Goal: Communication & Community: Answer question/provide support

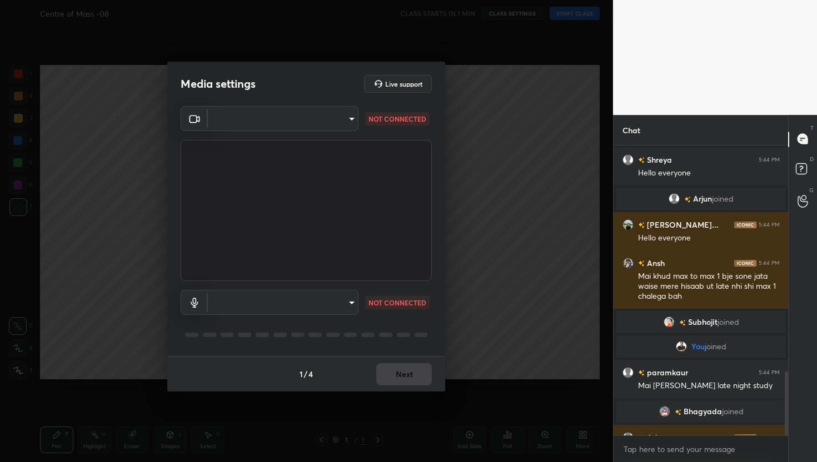
scroll to position [1028, 0]
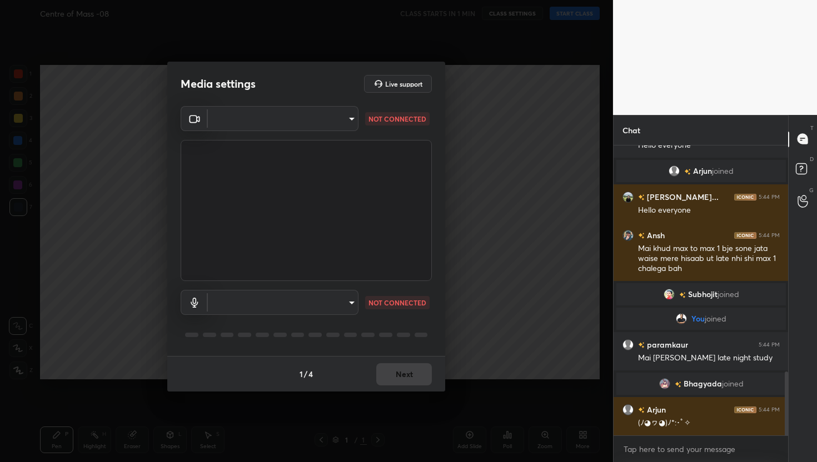
click at [336, 122] on body "1 2 3 4 5 6 7 C X Z C X Z E E Erase all H H Centre of Mass -08 CLASS STARTS IN …" at bounding box center [408, 231] width 817 height 462
click at [298, 122] on li "FaceTime HD Camera (C4E1:9BFB)" at bounding box center [283, 118] width 150 height 18
type input "884bd4fe05490aa8e859eee77333717f0318db0cdfa886aaa005f3b2aab1e0ed"
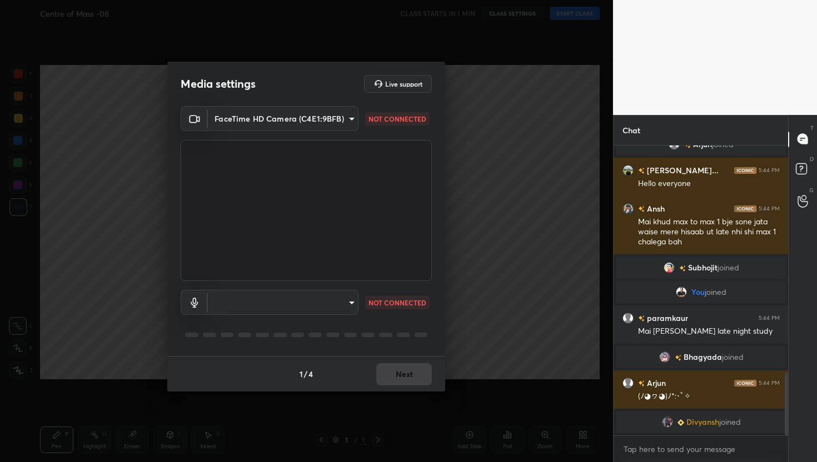
click at [332, 301] on body "1 2 3 4 5 6 7 C X Z C X Z E E Erase all H H Centre of Mass -08 CLASS STARTS IN …" at bounding box center [408, 231] width 817 height 462
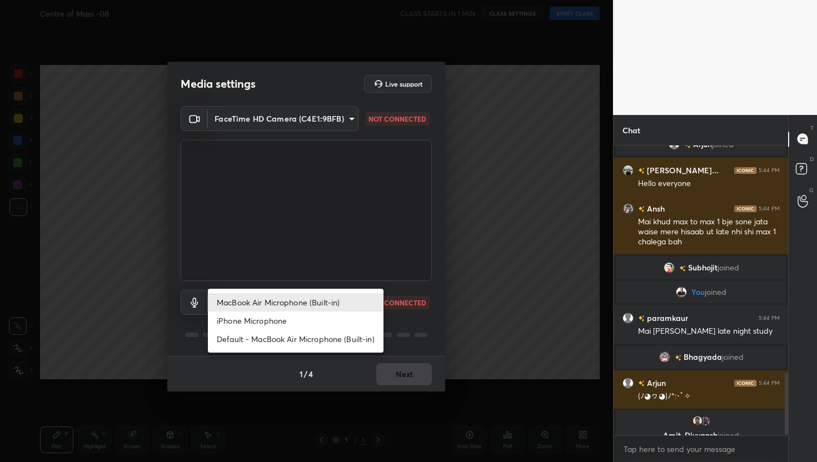
scroll to position [1069, 0]
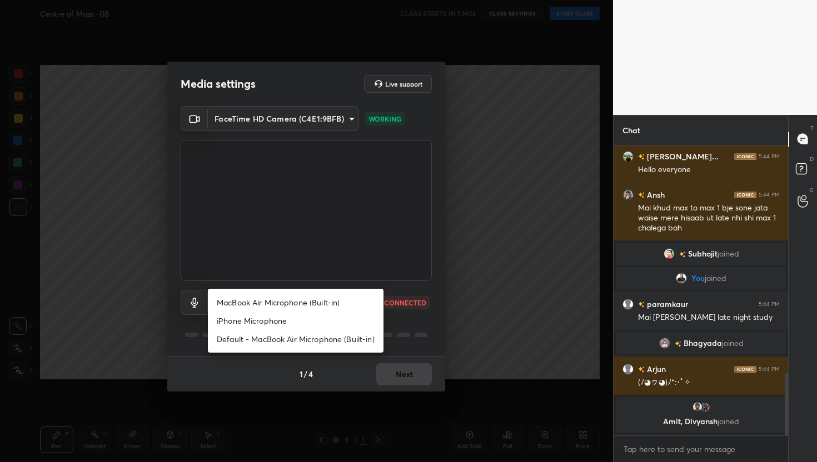
click at [290, 304] on li "MacBook Air Microphone (Built-in)" at bounding box center [296, 302] width 176 height 18
type input "0d85428eadac83fe4613c6d415152abfd5db148332af767170ea48183dd4ecea"
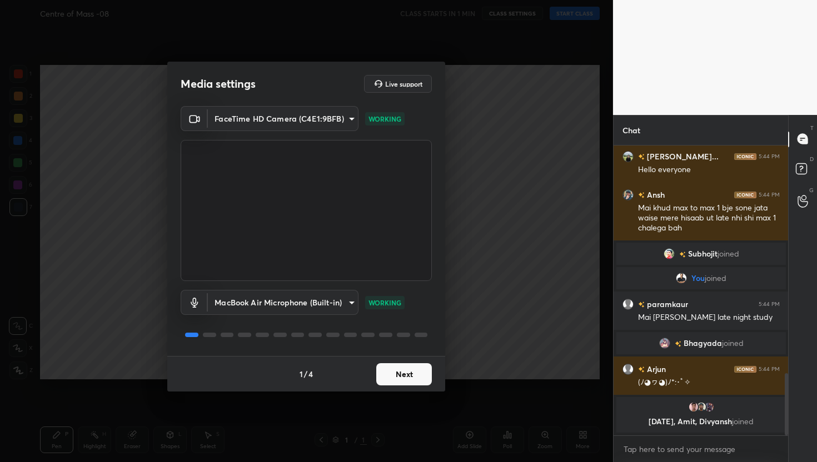
click at [406, 368] on button "Next" at bounding box center [404, 374] width 56 height 22
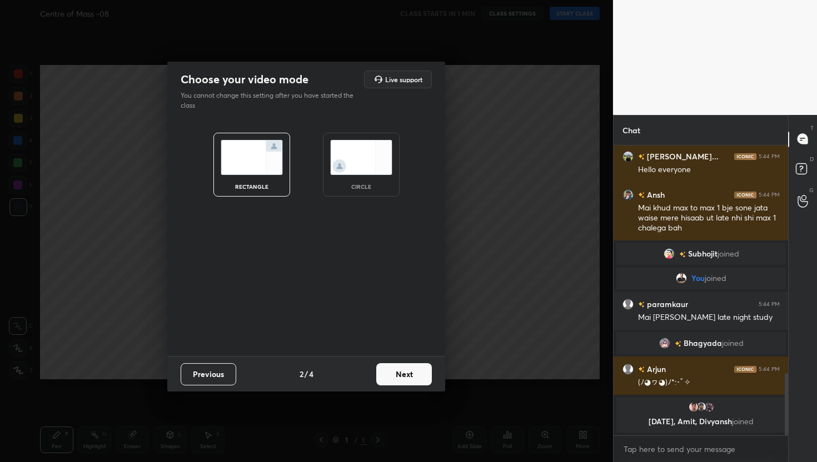
click at [395, 370] on button "Next" at bounding box center [404, 374] width 56 height 22
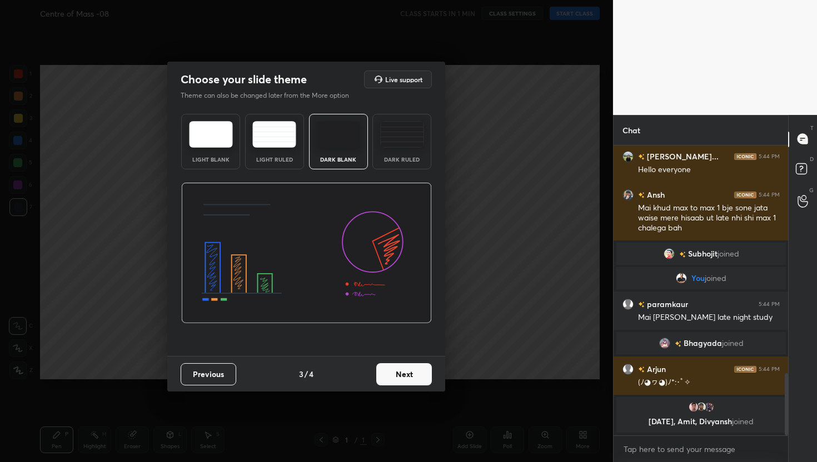
scroll to position [1094, 0]
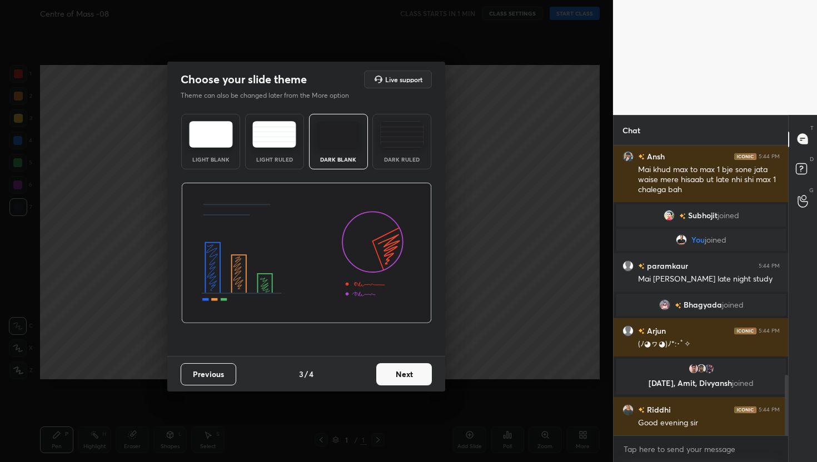
click at [405, 383] on button "Next" at bounding box center [404, 374] width 56 height 22
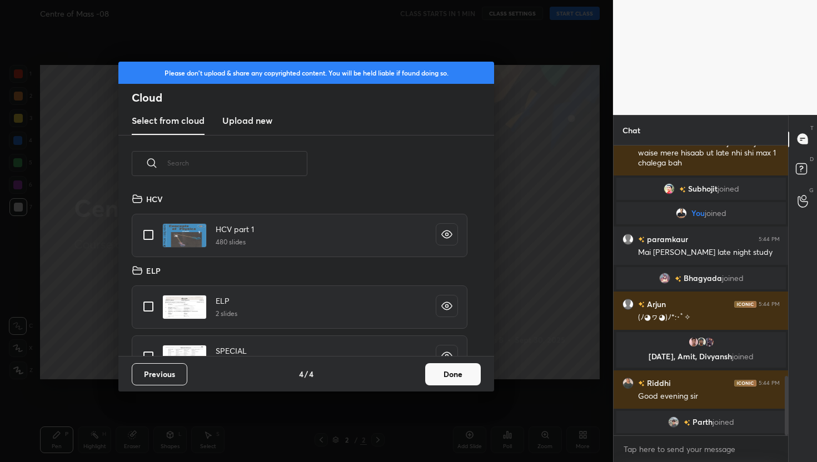
scroll to position [164, 357]
click at [231, 119] on h3 "Upload new" at bounding box center [247, 120] width 50 height 13
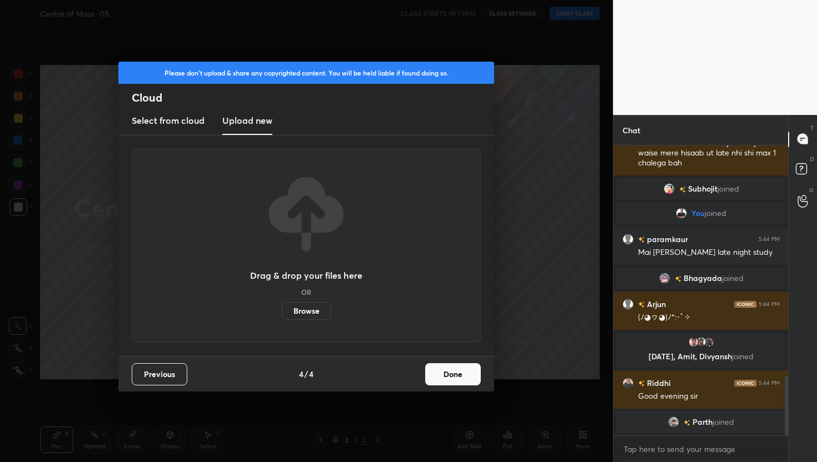
click at [312, 314] on label "Browse" at bounding box center [306, 311] width 49 height 18
click at [282, 314] on input "Browse" at bounding box center [282, 311] width 0 height 18
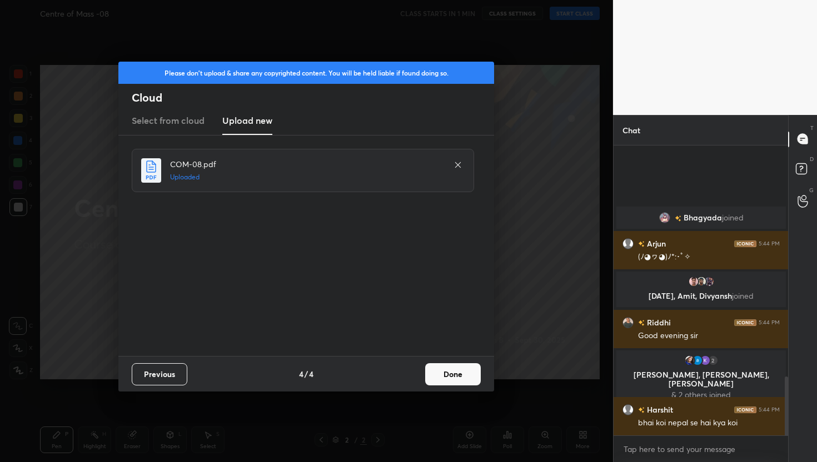
scroll to position [1150, 0]
click at [457, 387] on div "Previous 4 / 4 Done" at bounding box center [306, 374] width 376 height 36
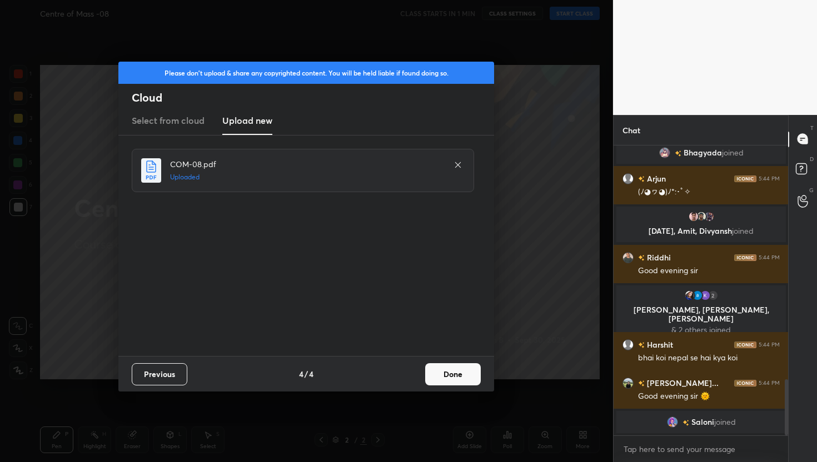
click at [449, 371] on button "Done" at bounding box center [453, 374] width 56 height 22
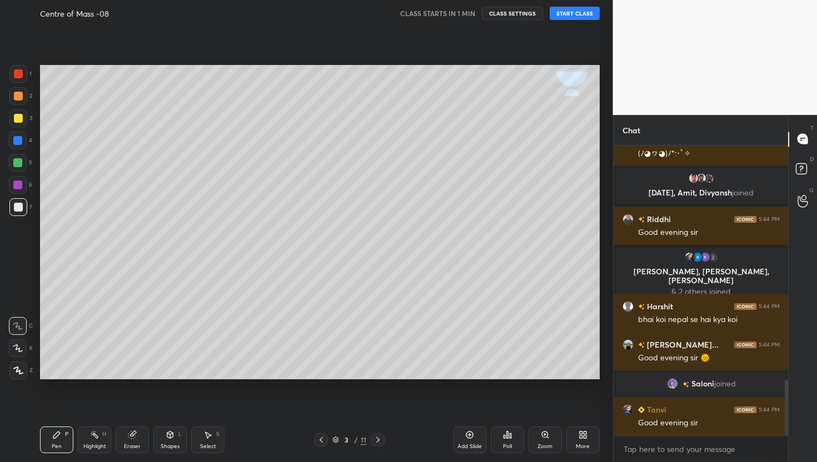
click at [323, 441] on icon at bounding box center [321, 440] width 9 height 9
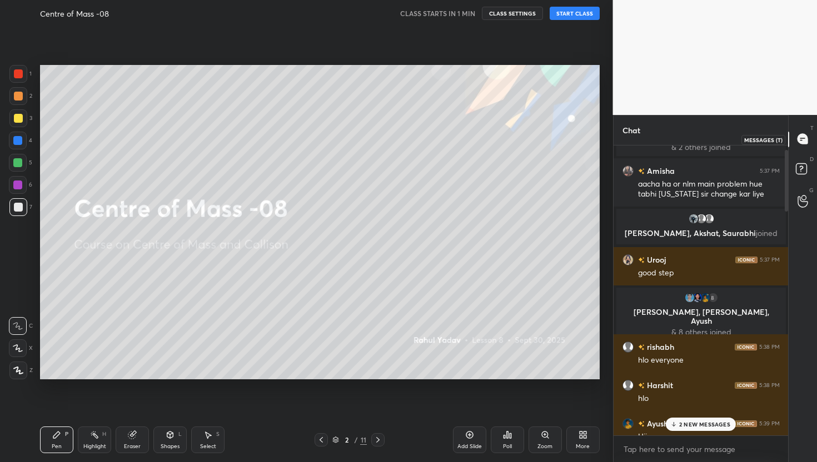
drag, startPoint x: 787, startPoint y: 397, endPoint x: 791, endPoint y: 129, distance: 267.9
click at [791, 129] on div "Chat 2 Aarush, [PERSON_NAME], [PERSON_NAME] & 2 others joined Amisha 5:37 PM aa…" at bounding box center [715, 288] width 205 height 347
drag, startPoint x: 788, startPoint y: 167, endPoint x: 786, endPoint y: 145, distance: 22.3
click at [786, 144] on div "Chat 2 Aarush, [PERSON_NAME], [PERSON_NAME] & 2 others joined Amisha 5:37 PM aa…" at bounding box center [715, 288] width 205 height 347
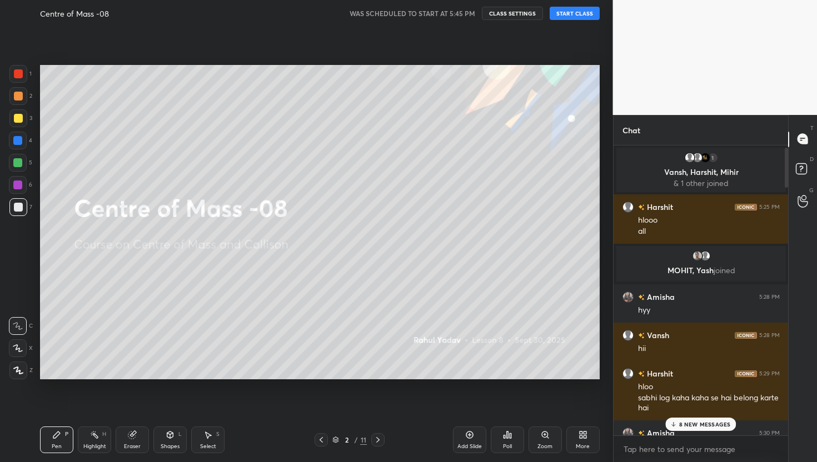
drag, startPoint x: 786, startPoint y: 162, endPoint x: 785, endPoint y: 148, distance: 14.5
click at [785, 148] on div at bounding box center [786, 168] width 3 height 40
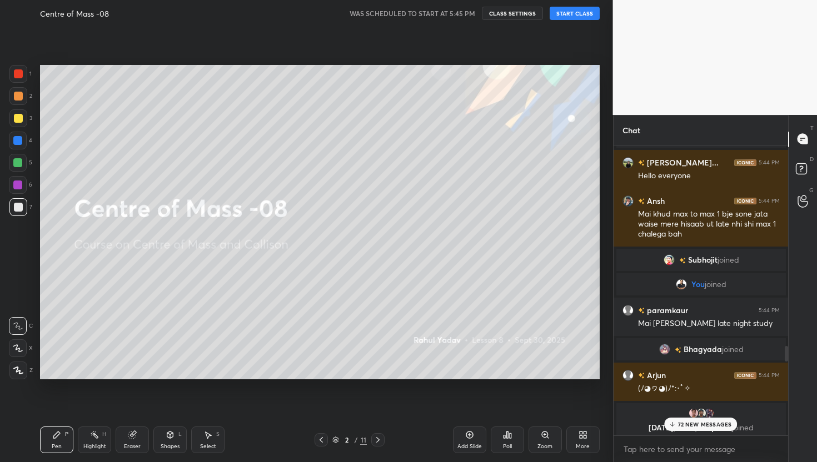
scroll to position [3488, 0]
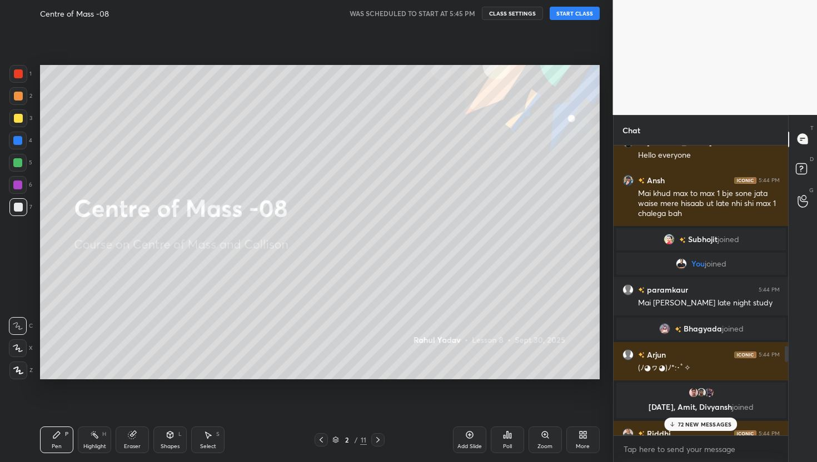
drag, startPoint x: 786, startPoint y: 163, endPoint x: 766, endPoint y: 353, distance: 191.2
click at [766, 353] on div "[PERSON_NAME] joined [PERSON_NAME]... 5:44 PM Hello everyone Ansh 5:44 PM Mai k…" at bounding box center [701, 291] width 175 height 290
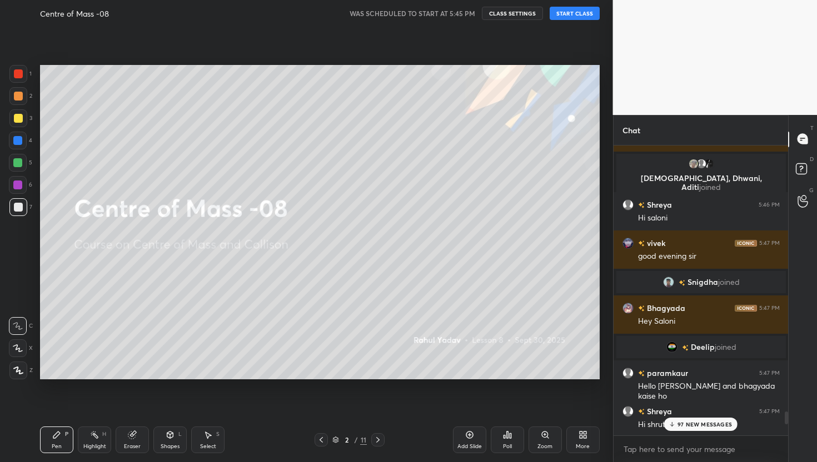
scroll to position [6354, 0]
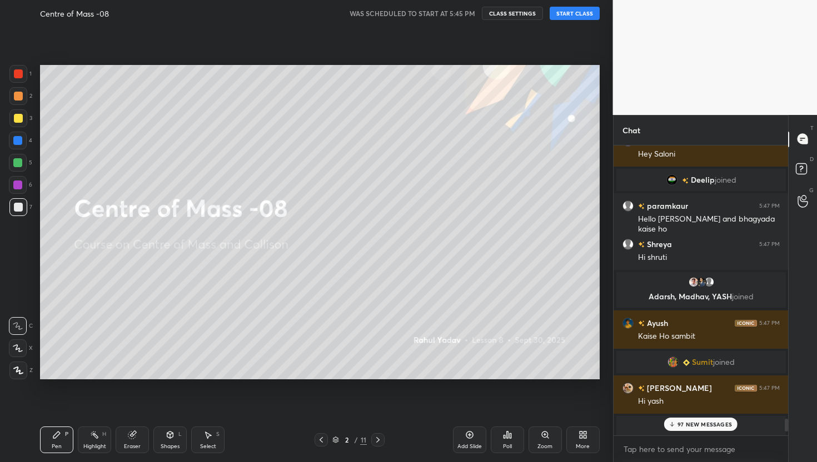
drag, startPoint x: 785, startPoint y: 338, endPoint x: 768, endPoint y: 462, distance: 125.1
click at [768, 462] on div "[PERSON_NAME] joined Bhagyada 5:47 PM Hey [PERSON_NAME] joined paramkaur 5:47 P…" at bounding box center [701, 304] width 175 height 317
click at [722, 425] on p "97 NEW MESSAGES" at bounding box center [704, 424] width 54 height 7
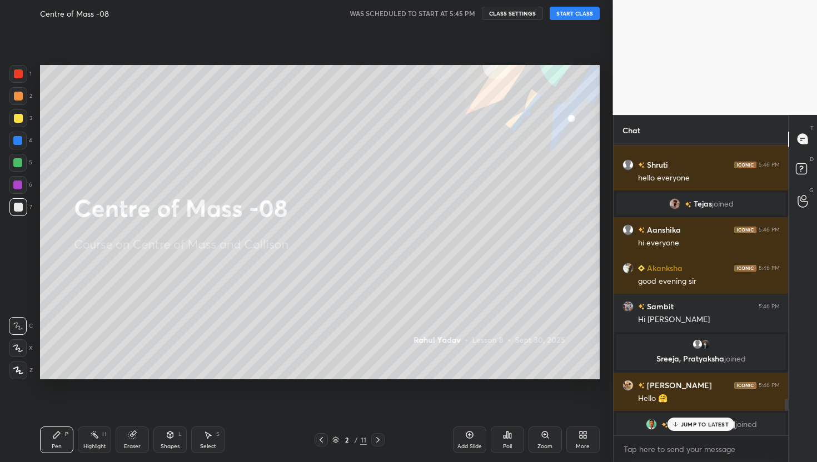
scroll to position [6601, 0]
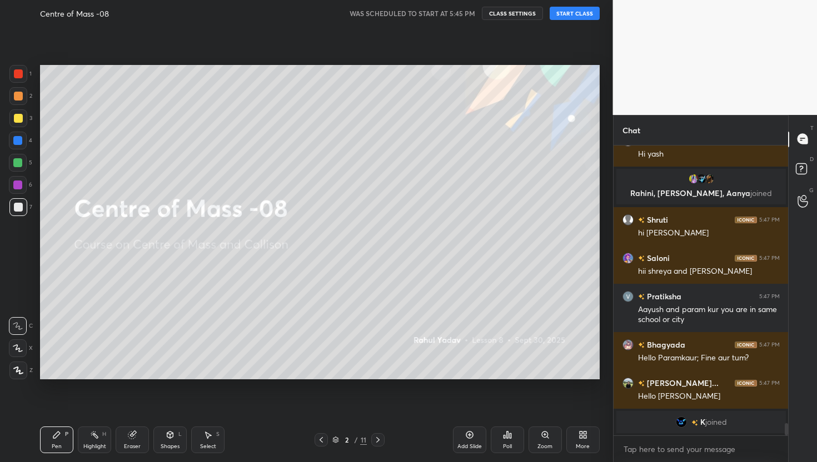
drag, startPoint x: 786, startPoint y: 433, endPoint x: 780, endPoint y: 461, distance: 28.5
click at [780, 461] on div "[PERSON_NAME] joined [PERSON_NAME] 5:47 PM Hi [PERSON_NAME], [PERSON_NAME], [PE…" at bounding box center [701, 304] width 175 height 317
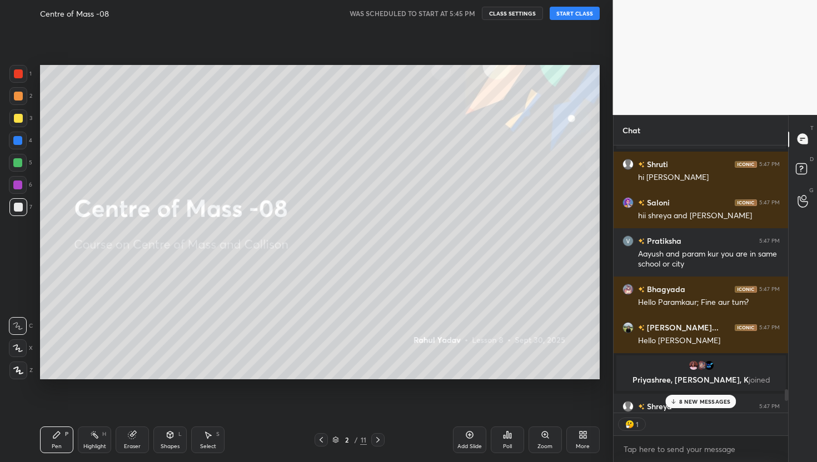
scroll to position [5759, 0]
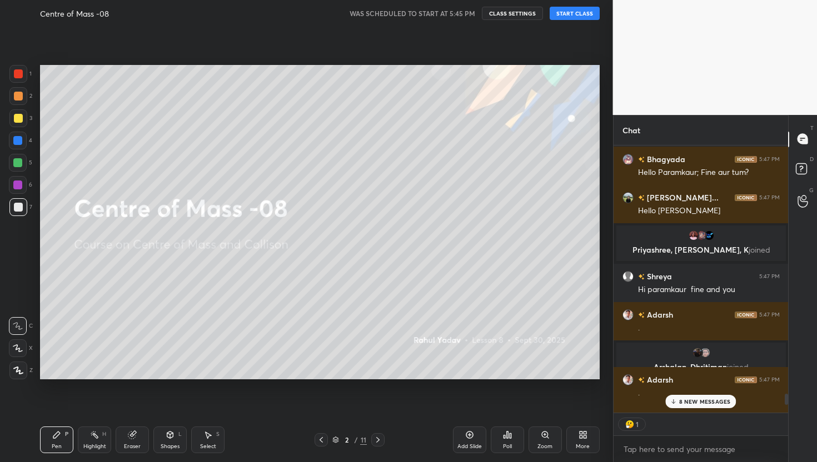
drag, startPoint x: 787, startPoint y: 429, endPoint x: 796, endPoint y: 462, distance: 34.1
click at [796, 462] on div "Chat Saloni 5:47 PM hii shreya and bhagyada Pratiksha 5:47 PM [PERSON_NAME] and…" at bounding box center [715, 288] width 205 height 347
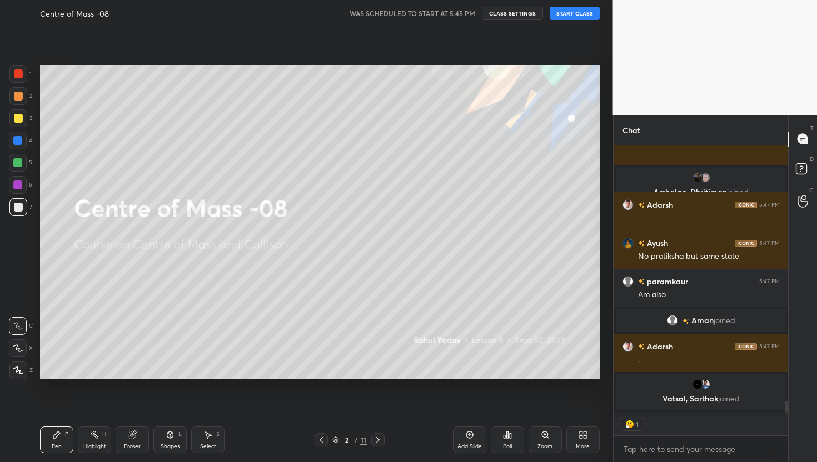
drag, startPoint x: 786, startPoint y: 398, endPoint x: 782, endPoint y: 436, distance: 37.4
click at [782, 436] on div "Shreya 5:47 PM Hi paramkaur fine and you Adarsh 5:47 PM . [PERSON_NAME] joined …" at bounding box center [701, 304] width 175 height 317
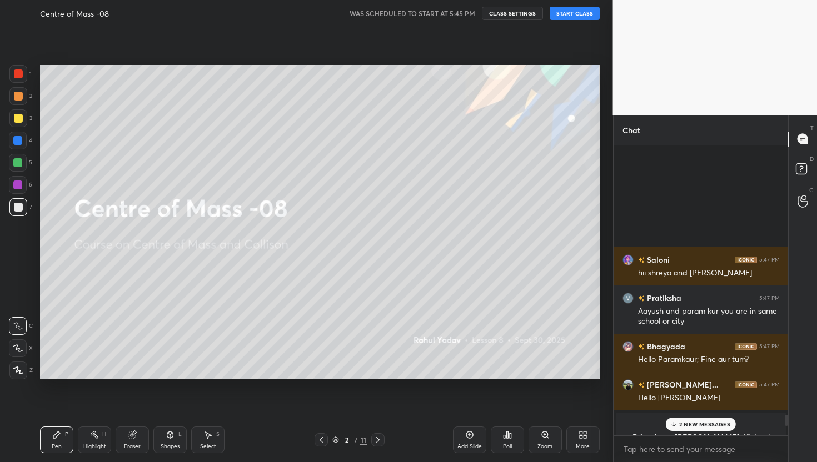
scroll to position [6746, 0]
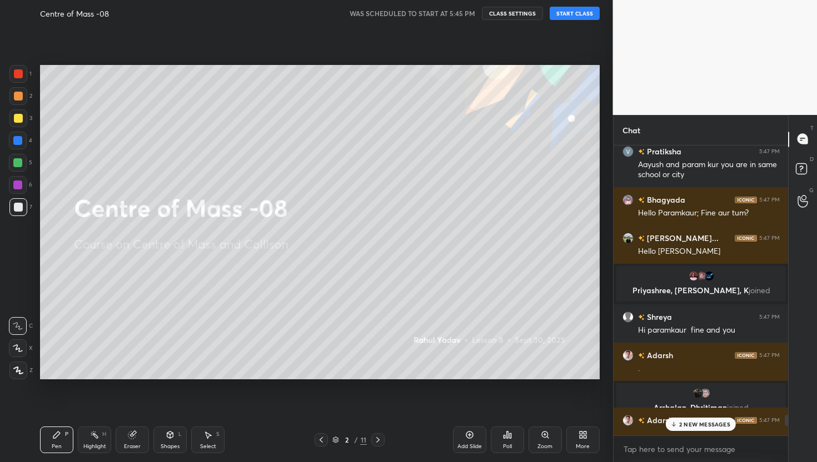
drag, startPoint x: 787, startPoint y: 428, endPoint x: 796, endPoint y: 462, distance: 34.5
click at [796, 462] on div "Chat Saloni 5:47 PM hii shreya and bhagyada Pratiksha 5:47 PM [PERSON_NAME] and…" at bounding box center [715, 288] width 205 height 347
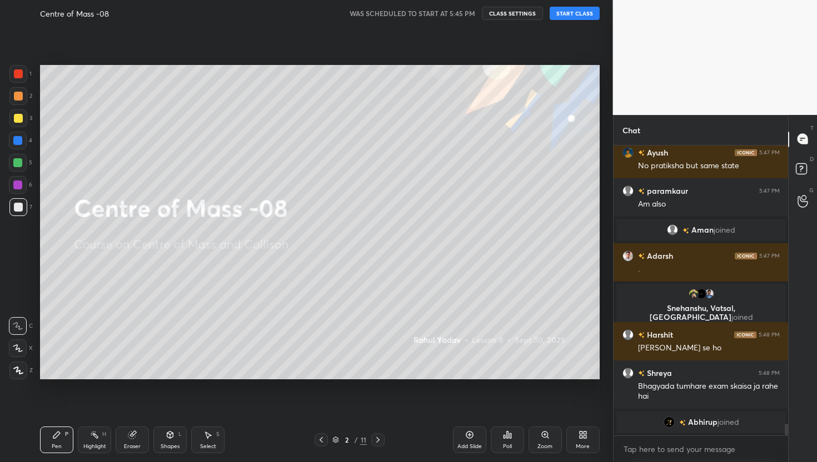
drag, startPoint x: 785, startPoint y: 420, endPoint x: 785, endPoint y: 462, distance: 42.2
click at [785, 462] on div "Adarsh 5:47 PM . Ayush 5:47 PM No pratiksha but same state paramkaur 5:47 PM Am…" at bounding box center [701, 304] width 175 height 317
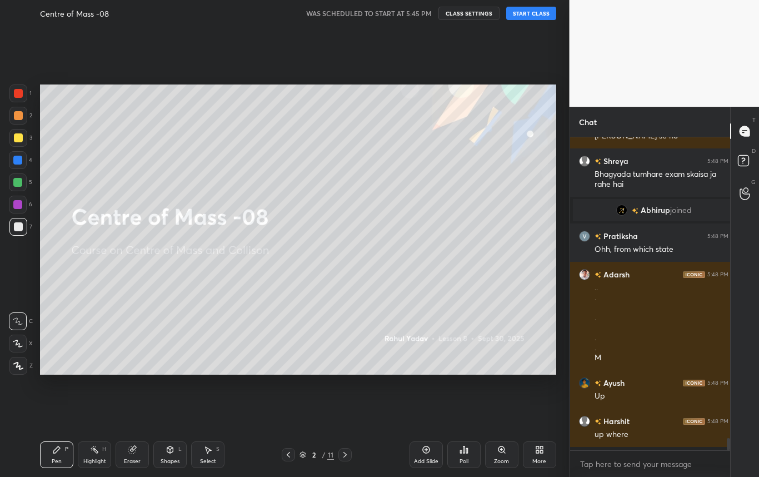
scroll to position [213, 157]
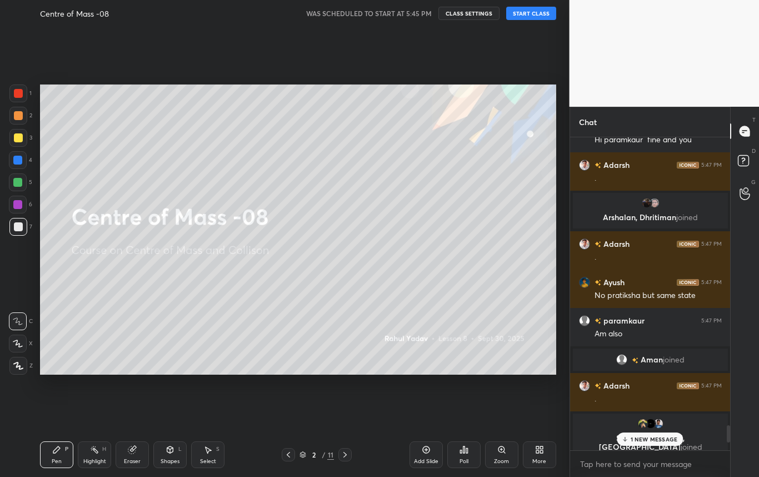
click at [537, 453] on icon at bounding box center [537, 451] width 3 height 3
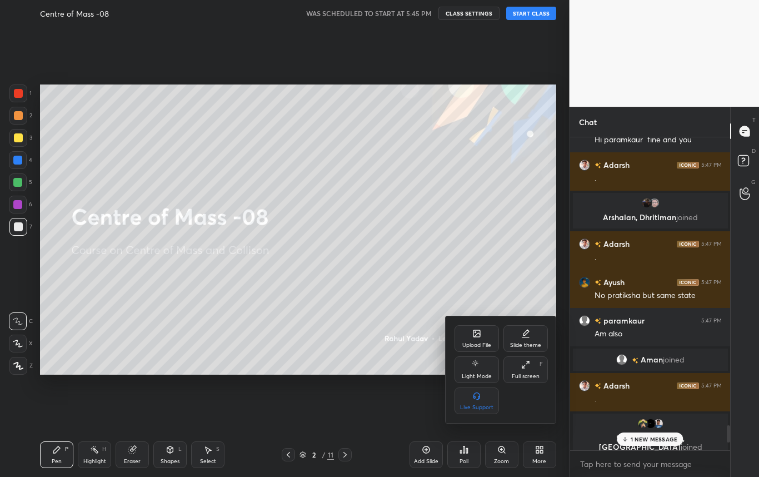
click at [644, 438] on div at bounding box center [379, 238] width 759 height 477
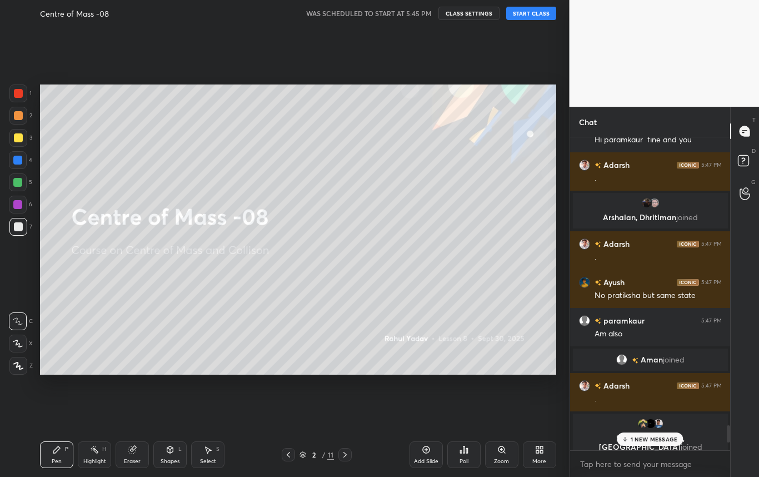
click at [644, 438] on p "1 NEW MESSAGE" at bounding box center [654, 439] width 47 height 7
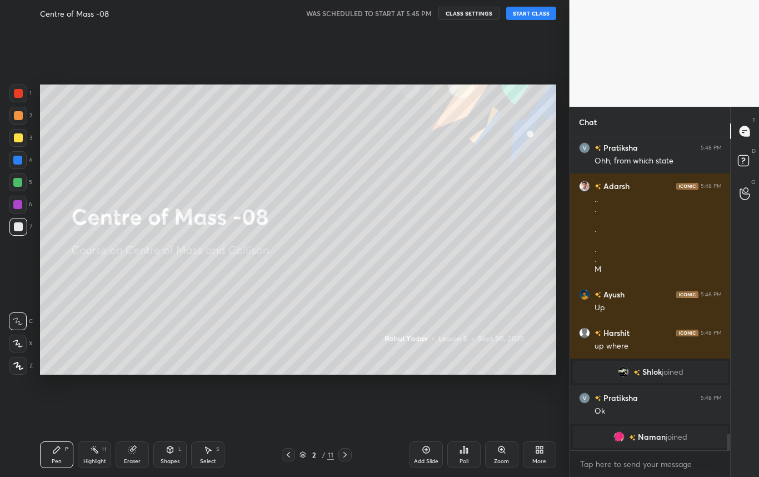
click at [534, 448] on div "More" at bounding box center [539, 454] width 33 height 27
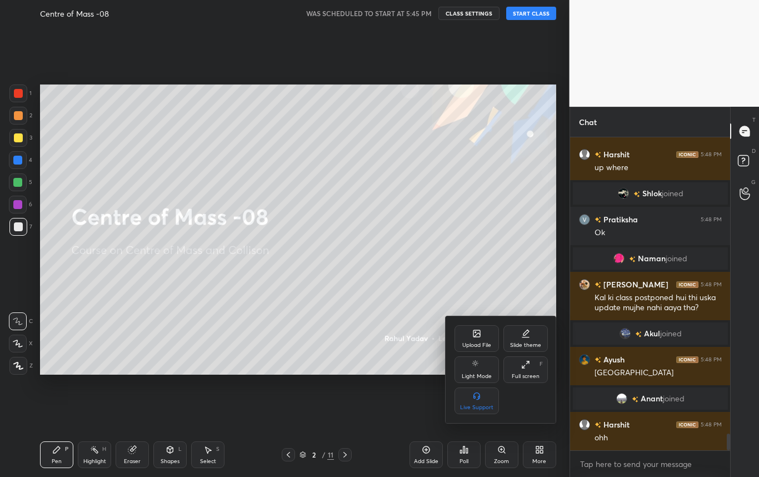
click at [526, 370] on div "Full screen F" at bounding box center [525, 369] width 44 height 27
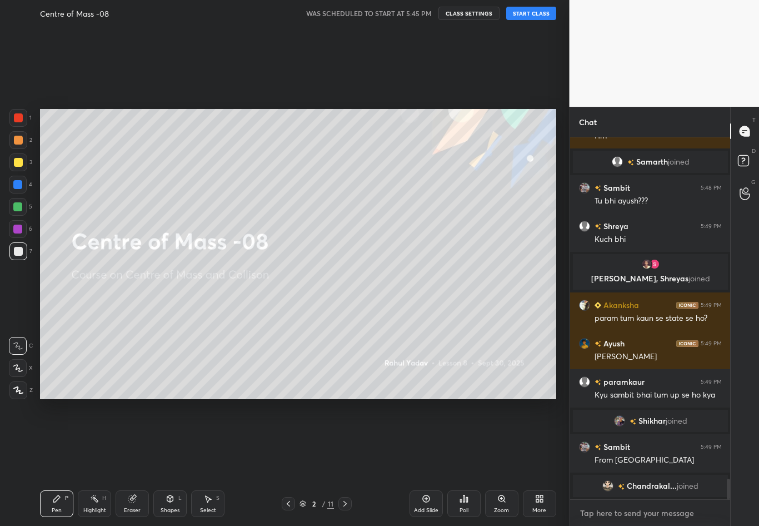
type textarea "x"
click at [600, 462] on textarea at bounding box center [650, 513] width 143 height 18
paste textarea "[URL][DOMAIN_NAME]"
type textarea "[URL][DOMAIN_NAME]"
type textarea "x"
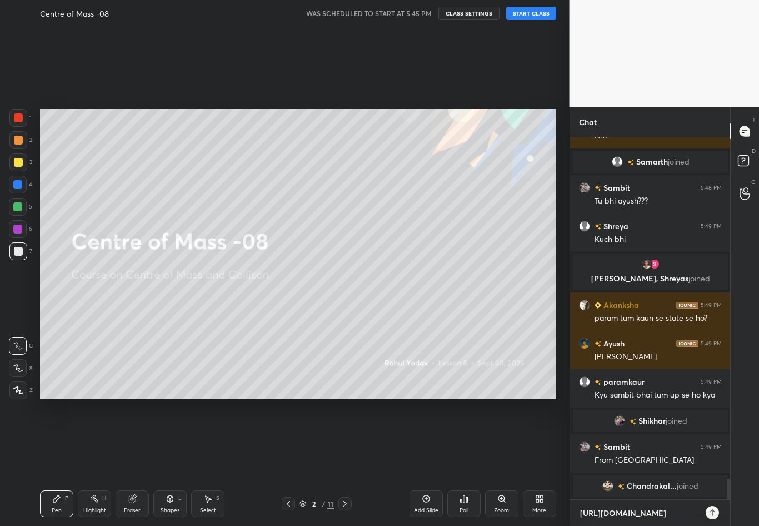
type textarea "[URL][DOMAIN_NAME]"
click at [715, 462] on icon at bounding box center [712, 512] width 9 height 9
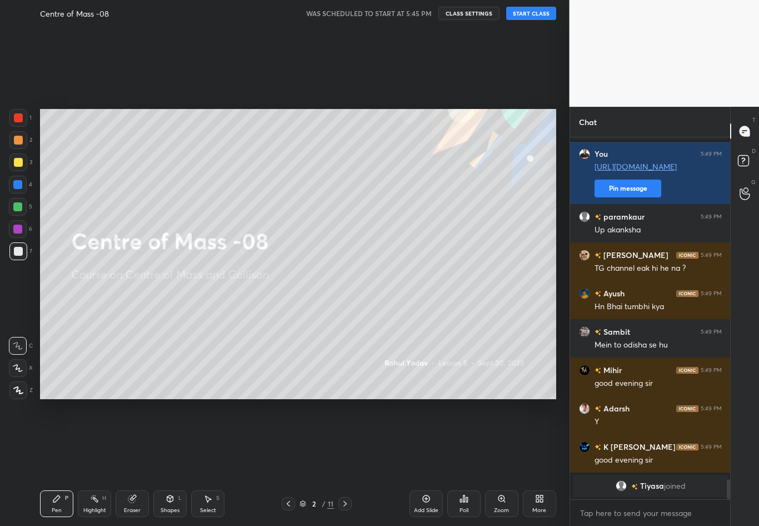
click at [527, 17] on button "START CLASS" at bounding box center [531, 13] width 50 height 13
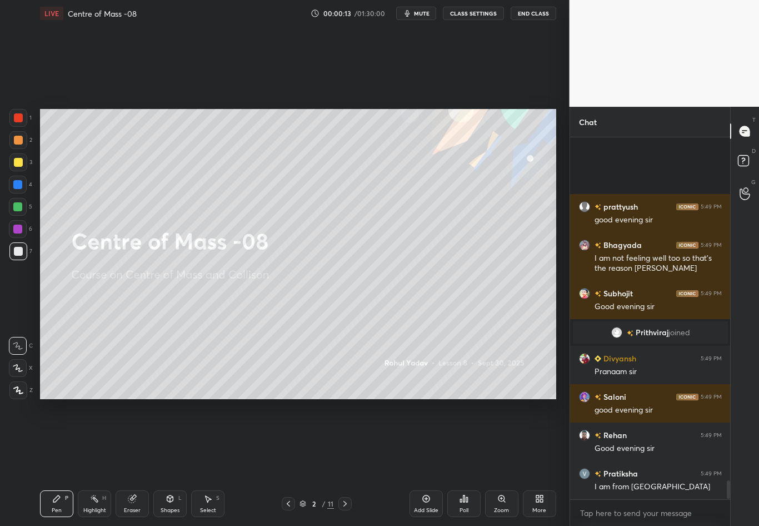
scroll to position [6715, 0]
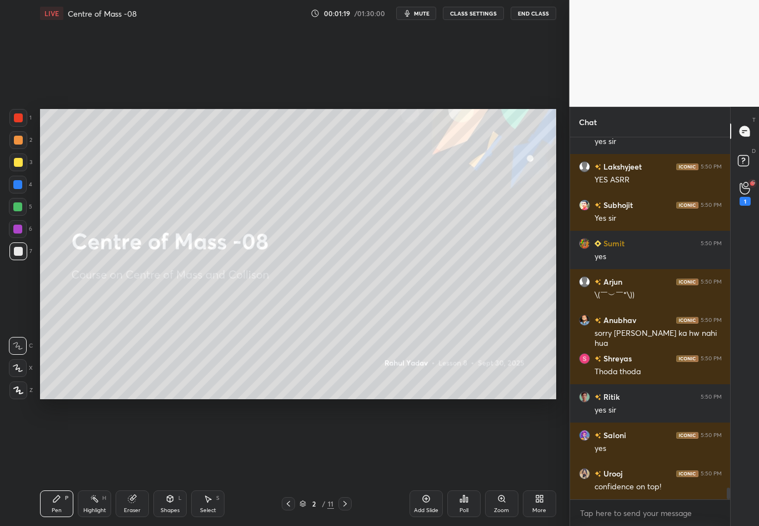
click at [341, 462] on div at bounding box center [344, 503] width 13 height 13
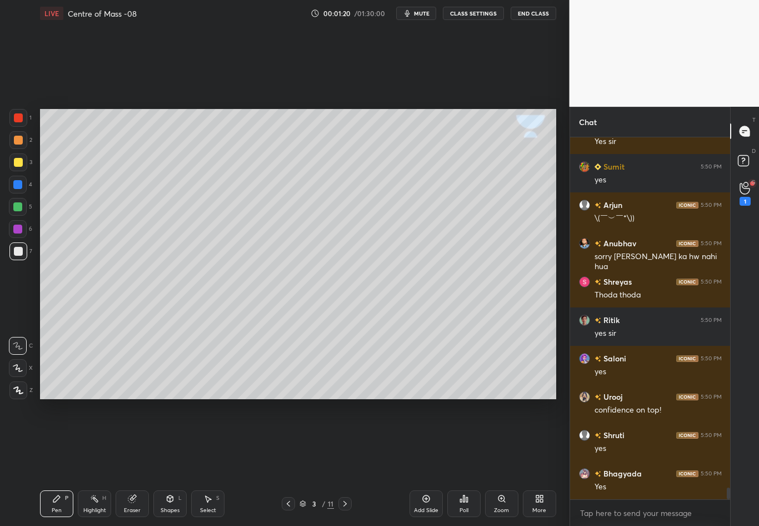
click at [347, 462] on icon at bounding box center [345, 503] width 9 height 9
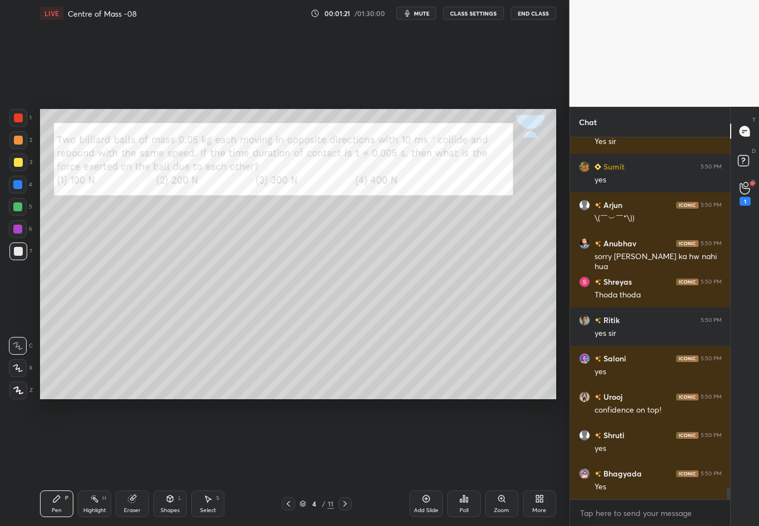
click at [287, 462] on icon at bounding box center [288, 503] width 9 height 9
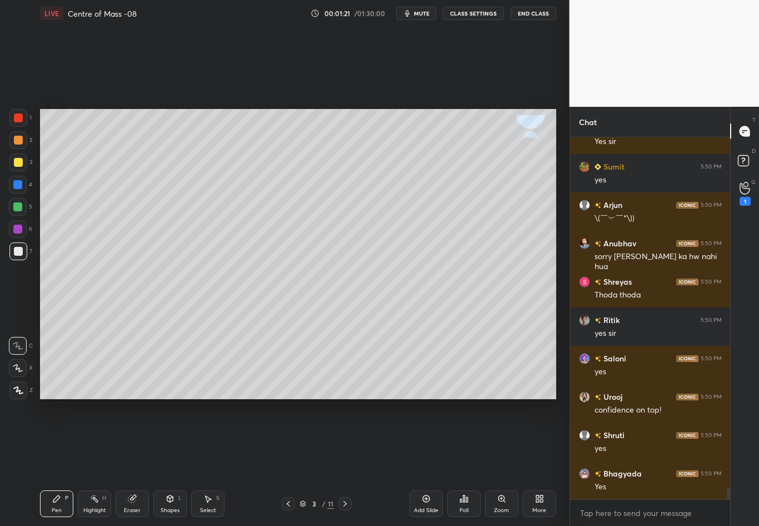
click at [285, 462] on icon at bounding box center [288, 503] width 9 height 9
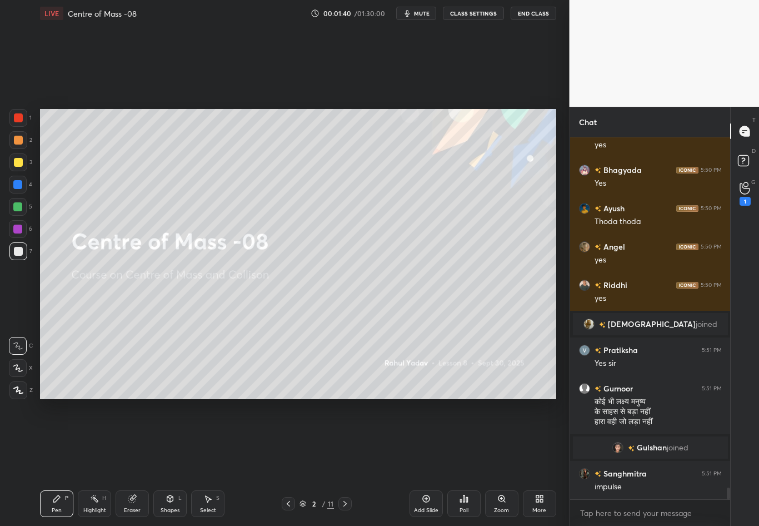
click at [20, 252] on div at bounding box center [18, 251] width 9 height 9
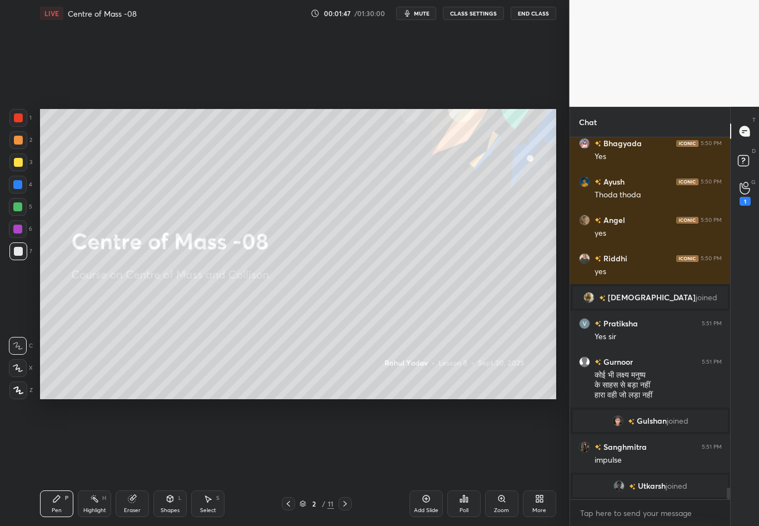
click at [20, 391] on icon at bounding box center [18, 390] width 10 height 8
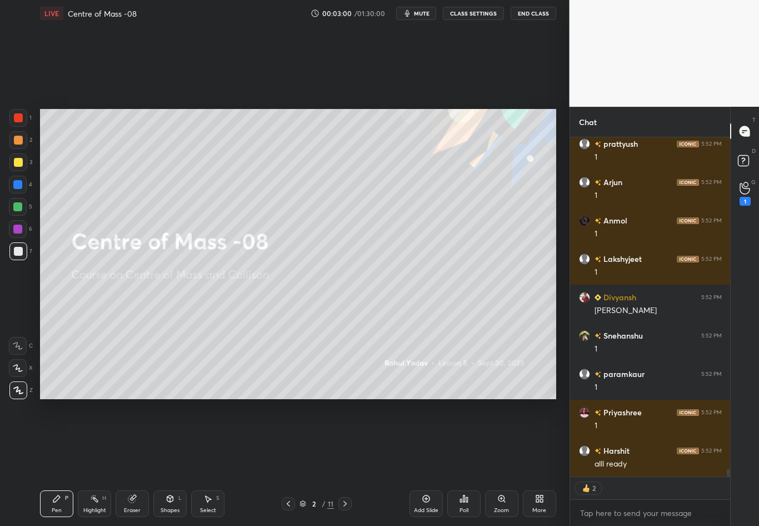
scroll to position [14188, 0]
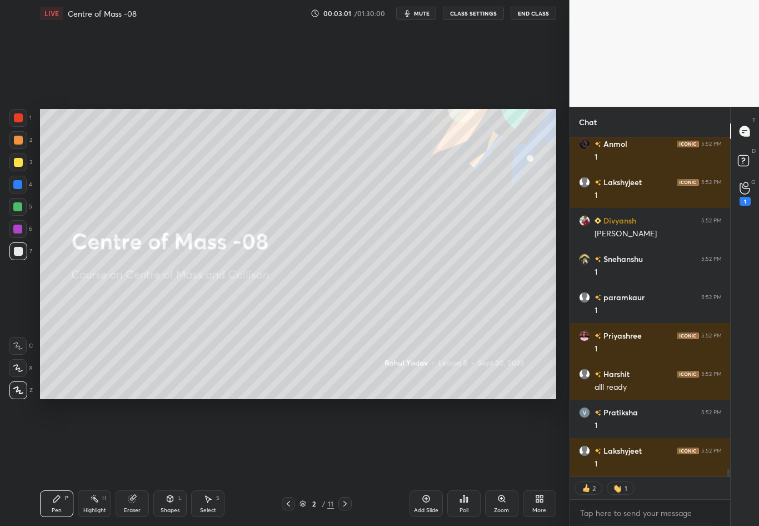
click at [345, 462] on div at bounding box center [344, 503] width 13 height 13
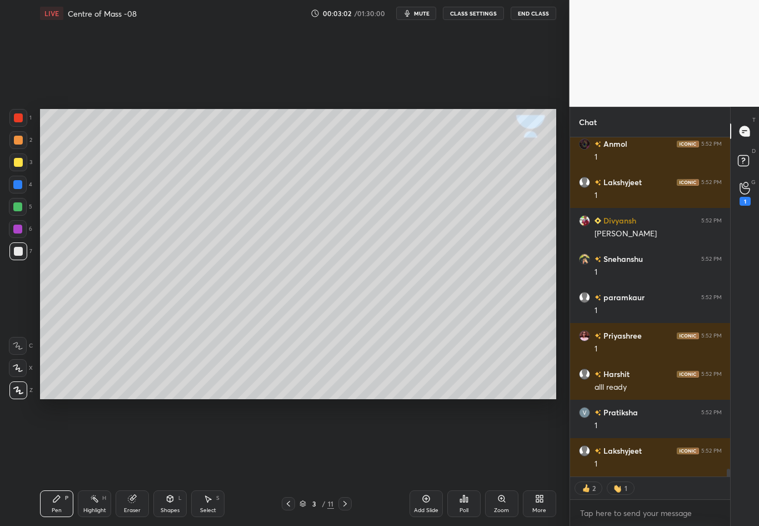
scroll to position [14226, 0]
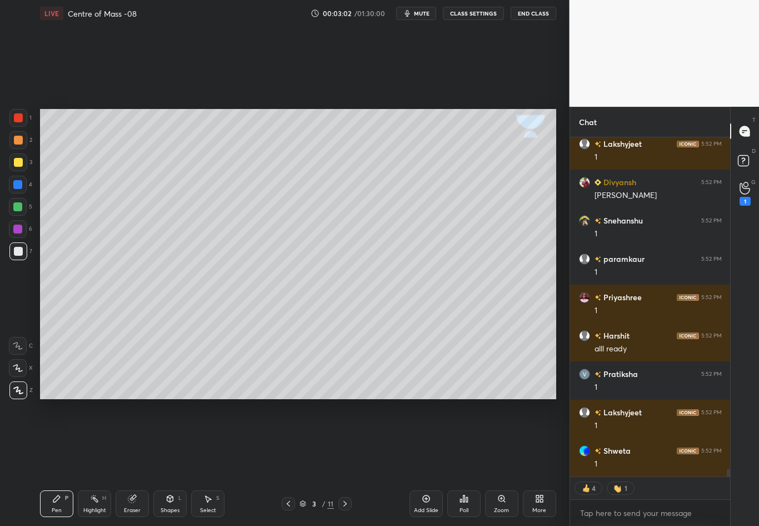
click at [342, 462] on icon at bounding box center [345, 503] width 9 height 9
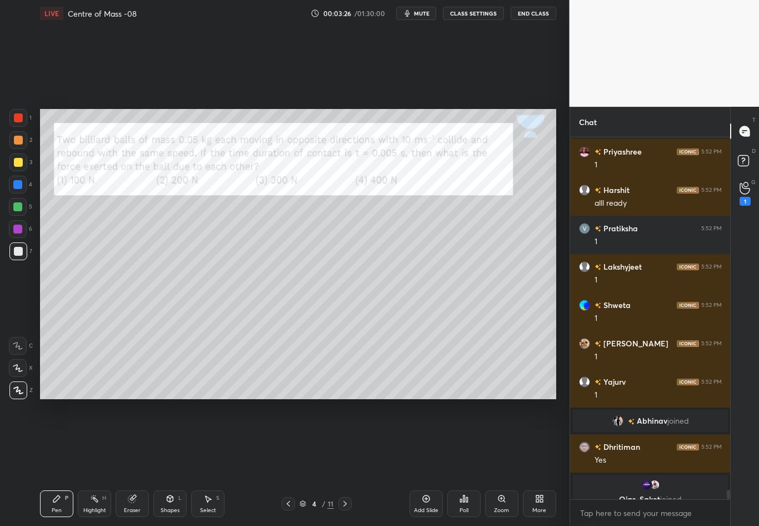
scroll to position [13514, 0]
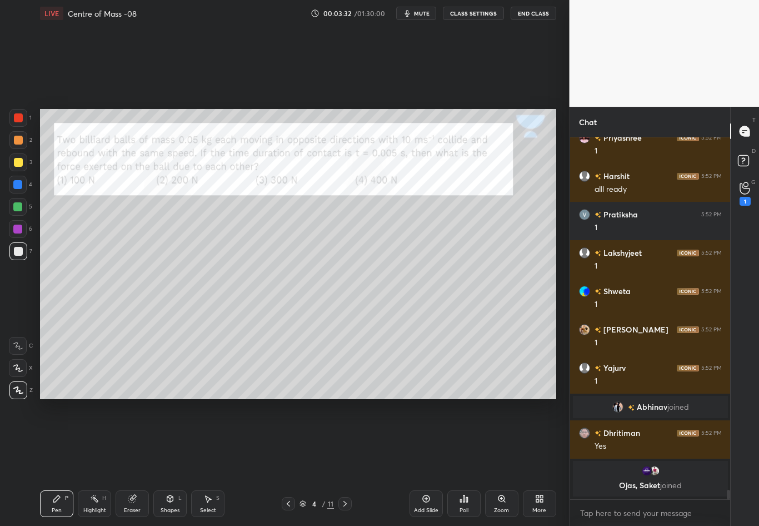
click at [173, 462] on icon at bounding box center [170, 498] width 6 height 7
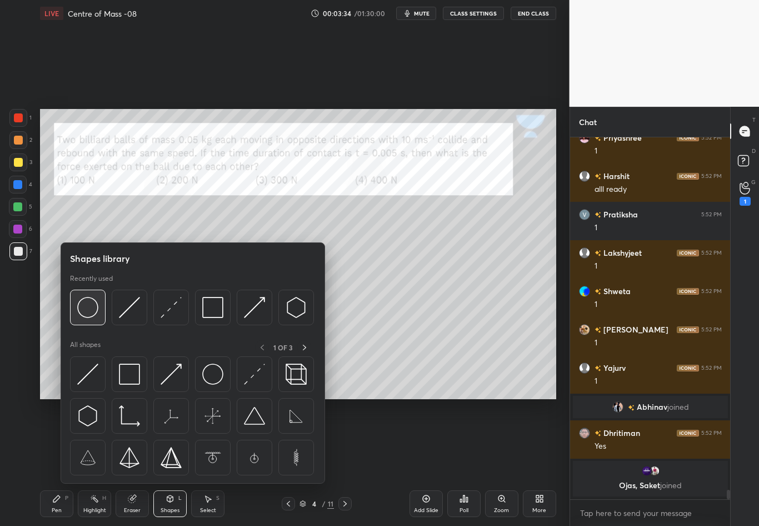
click at [85, 311] on img at bounding box center [87, 307] width 21 height 21
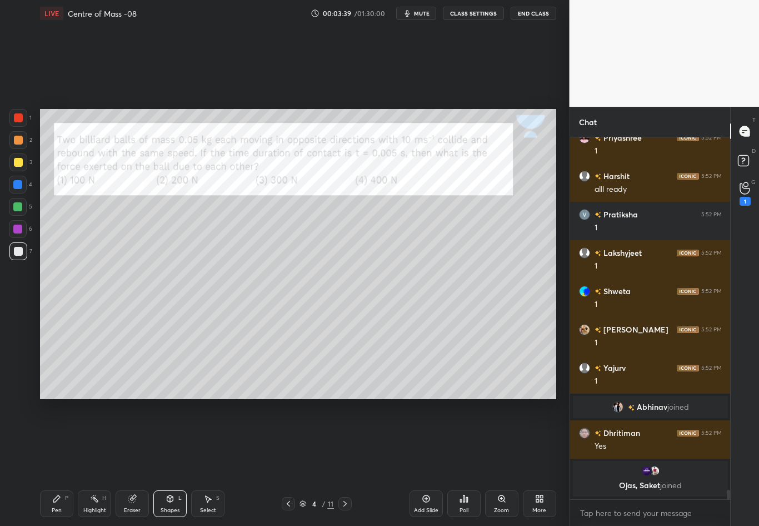
click at [210, 462] on icon at bounding box center [207, 498] width 9 height 9
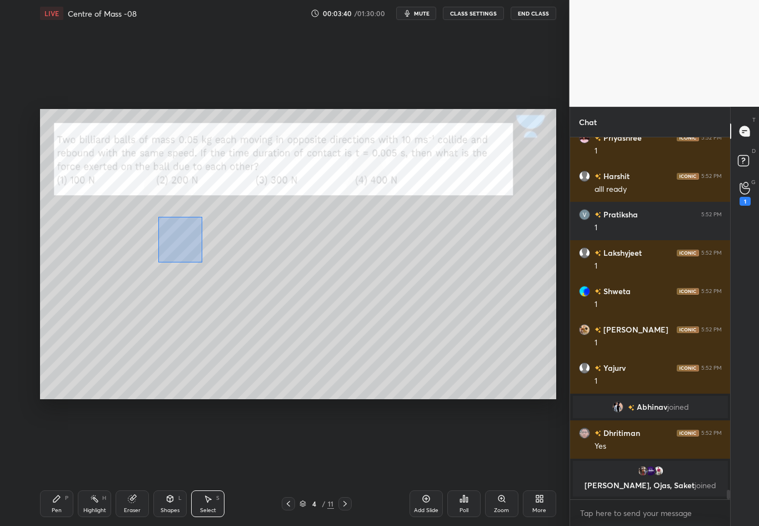
drag, startPoint x: 158, startPoint y: 246, endPoint x: 202, endPoint y: 262, distance: 46.8
click at [201, 262] on div "0 ° Undo Copy Duplicate Duplicate to new slide Delete" at bounding box center [298, 254] width 516 height 290
drag, startPoint x: 171, startPoint y: 236, endPoint x: 162, endPoint y: 237, distance: 9.0
click at [162, 237] on div "0 ° Undo Copy Duplicate Duplicate to new slide Delete" at bounding box center [298, 254] width 516 height 290
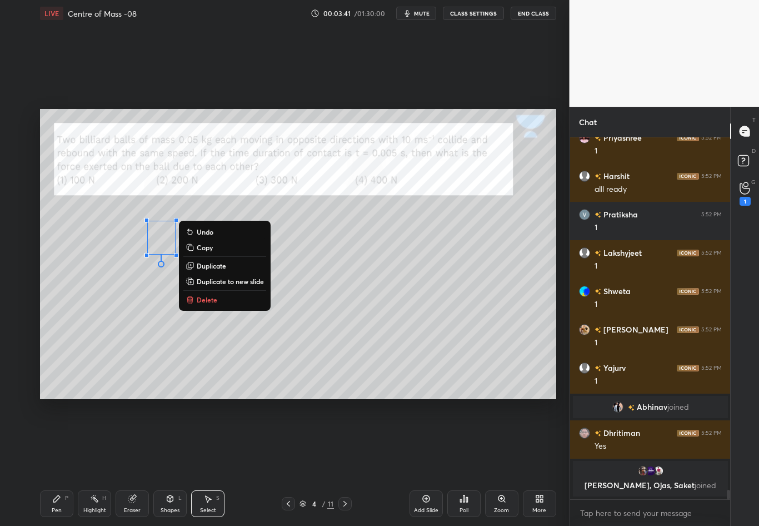
click at [172, 331] on div "0 ° Undo Copy Duplicate Duplicate to new slide Delete" at bounding box center [298, 254] width 516 height 290
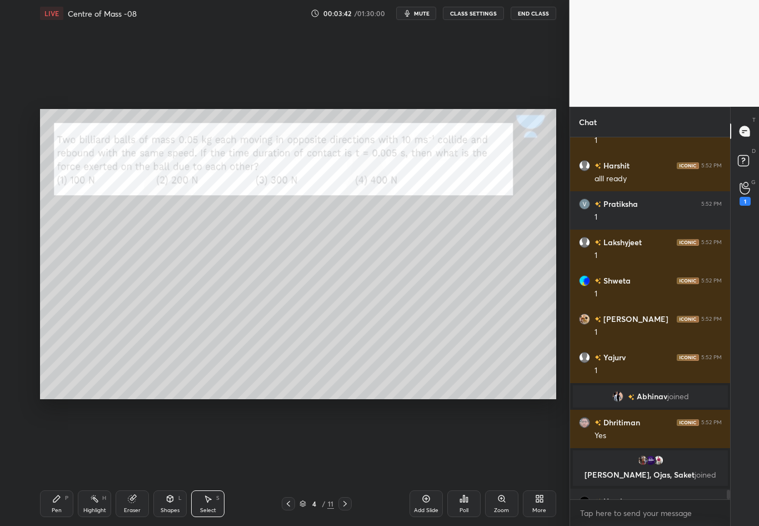
scroll to position [13542, 0]
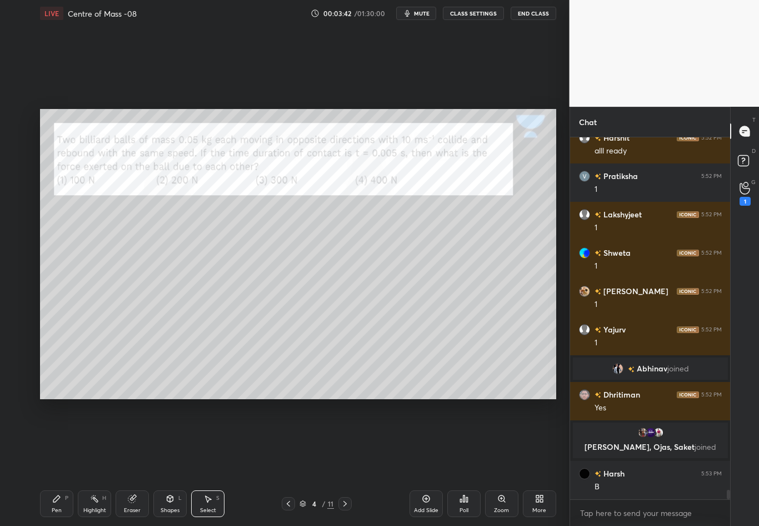
click at [57, 462] on div "Pen P" at bounding box center [56, 503] width 33 height 27
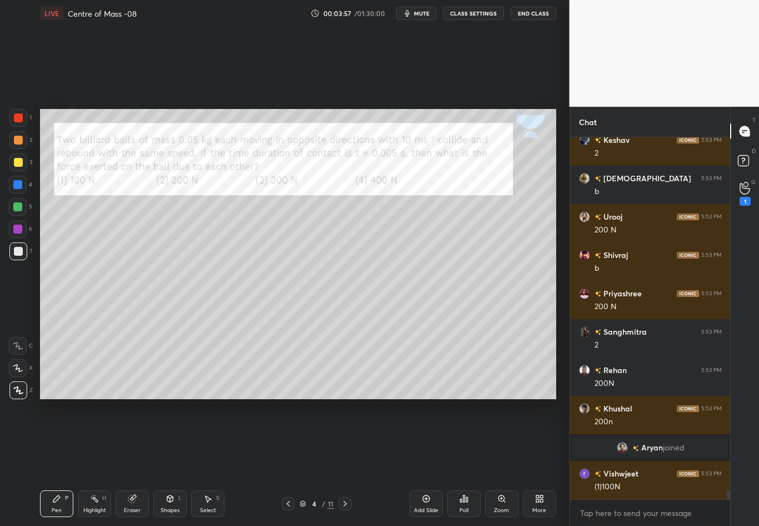
scroll to position [13937, 0]
click at [169, 462] on icon at bounding box center [170, 498] width 9 height 9
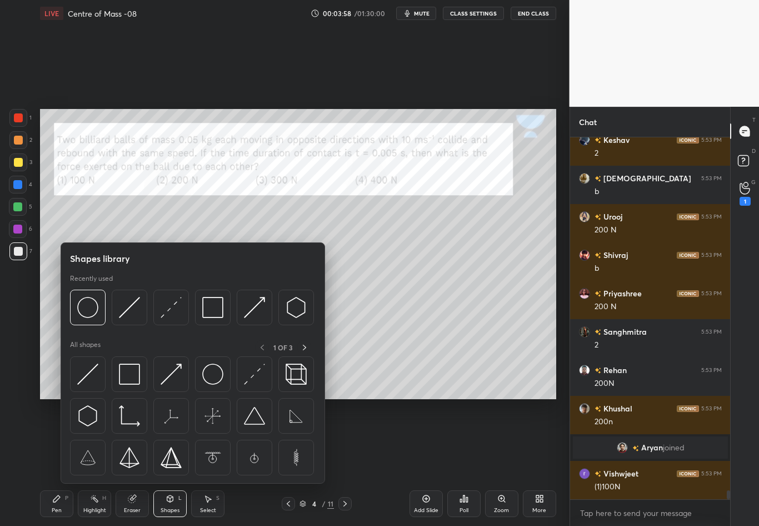
scroll to position [13975, 0]
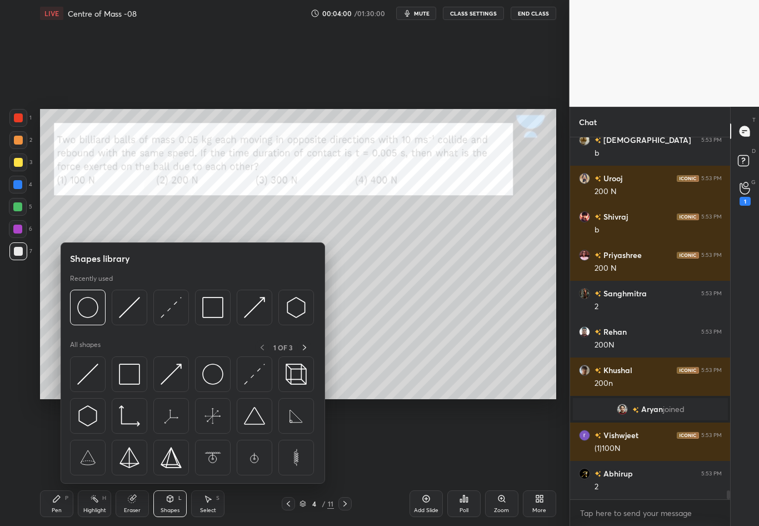
click at [29, 315] on div "1 2 3 4 5 6 7 C X Z C X Z E E Erase all H H" at bounding box center [18, 254] width 36 height 290
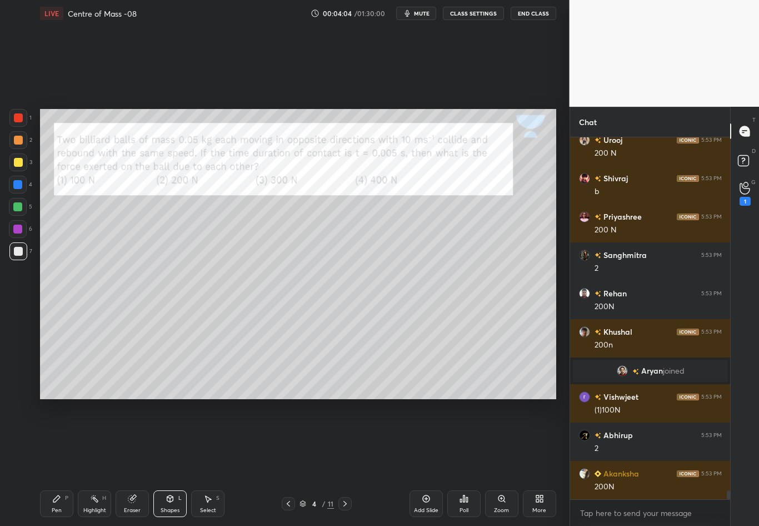
scroll to position [14052, 0]
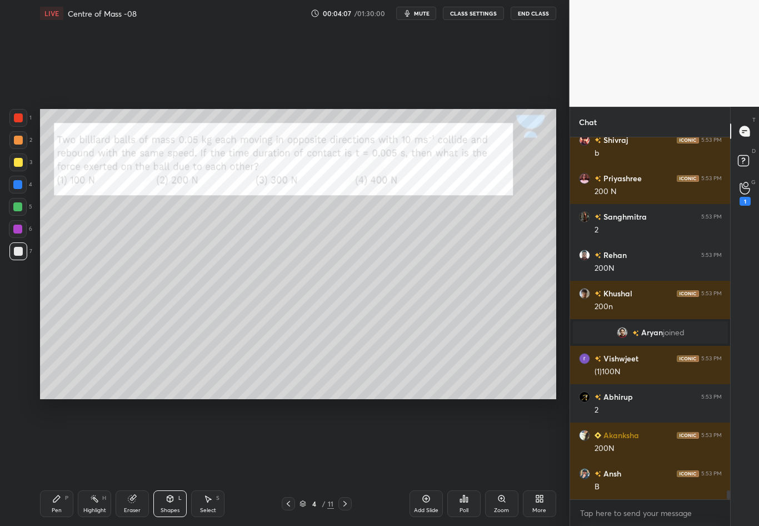
click at [62, 462] on div "Pen P" at bounding box center [56, 503] width 33 height 27
click at [13, 167] on div at bounding box center [18, 162] width 18 height 18
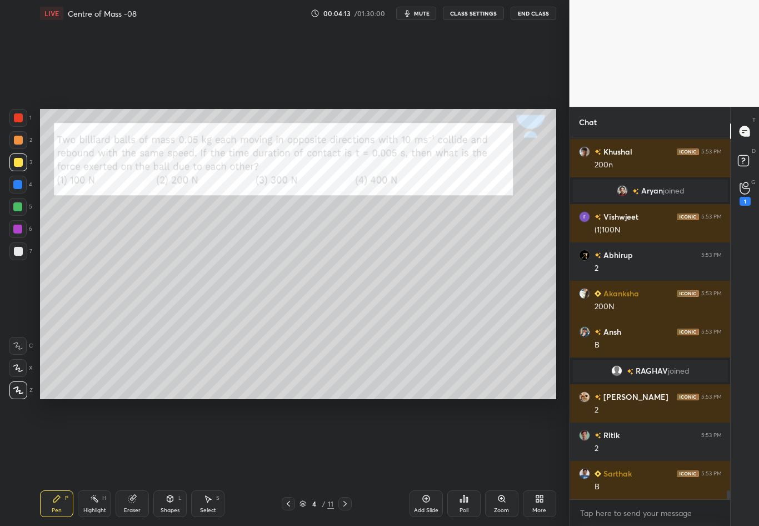
scroll to position [14191, 0]
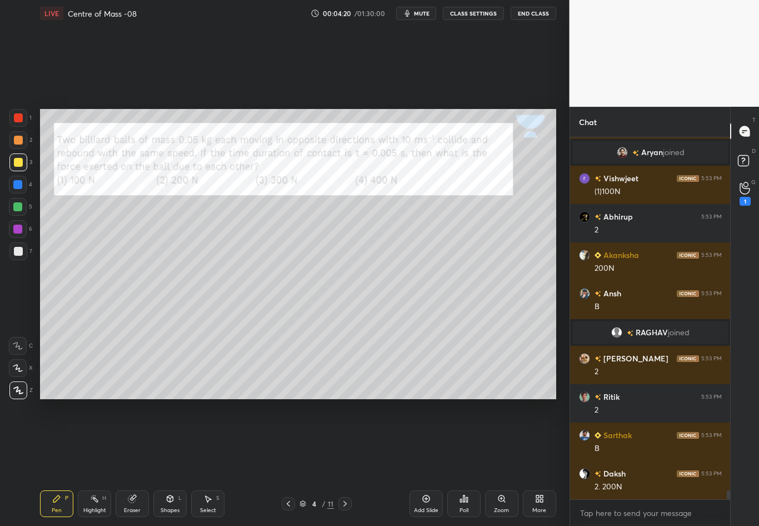
click at [19, 187] on div at bounding box center [17, 184] width 9 height 9
click at [16, 120] on div at bounding box center [18, 117] width 9 height 9
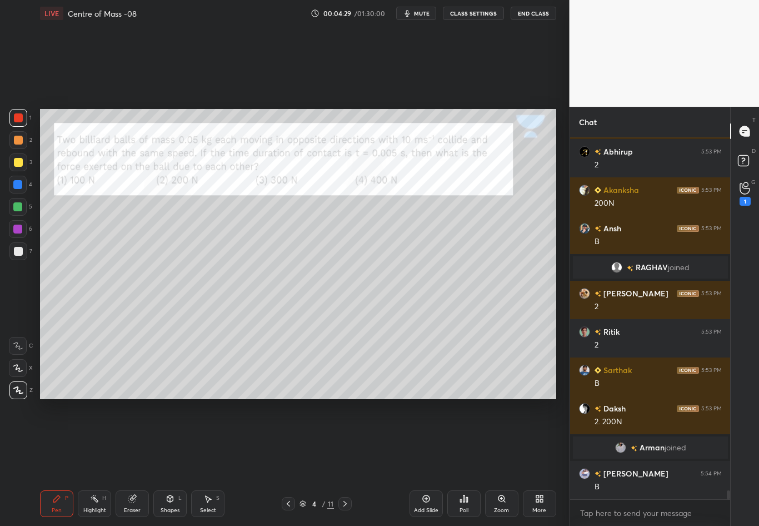
scroll to position [14211, 0]
click at [20, 251] on div at bounding box center [18, 251] width 9 height 9
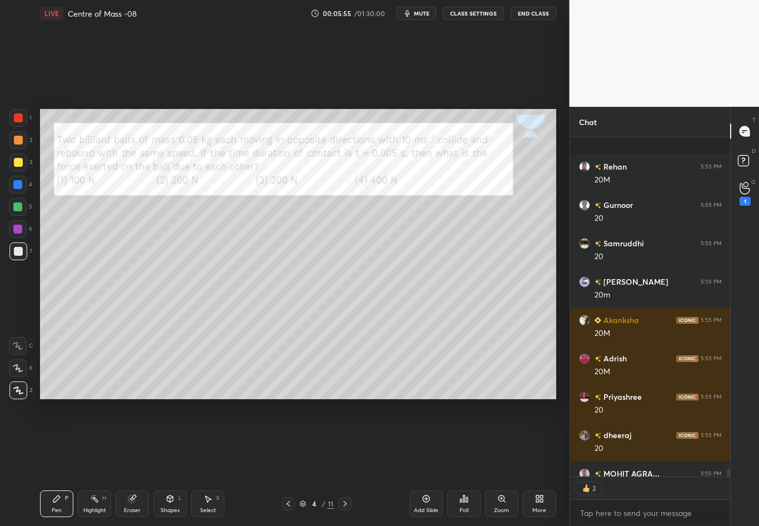
scroll to position [14848, 0]
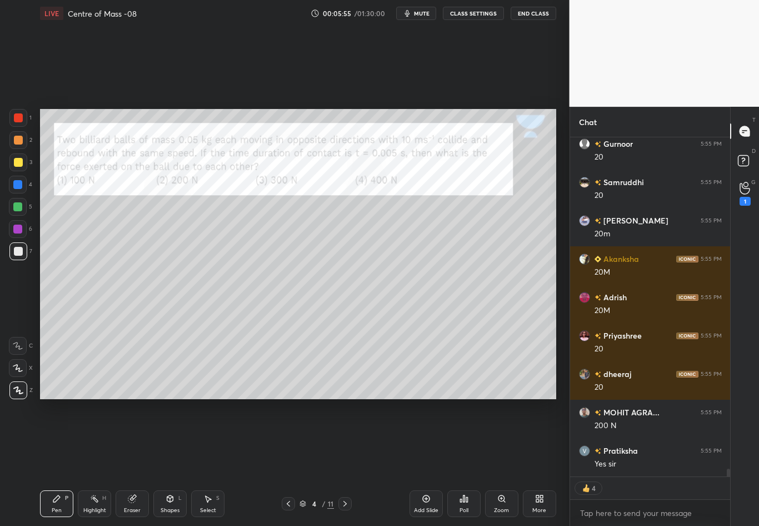
click at [19, 115] on div at bounding box center [18, 117] width 9 height 9
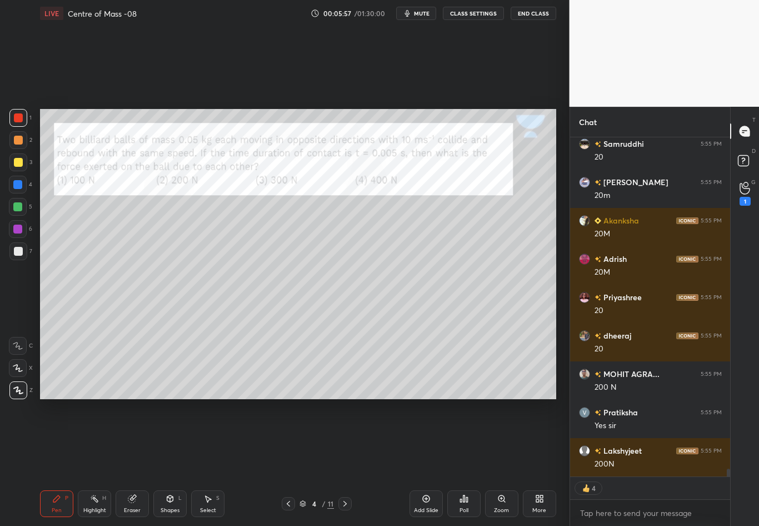
click at [18, 254] on div at bounding box center [18, 251] width 9 height 9
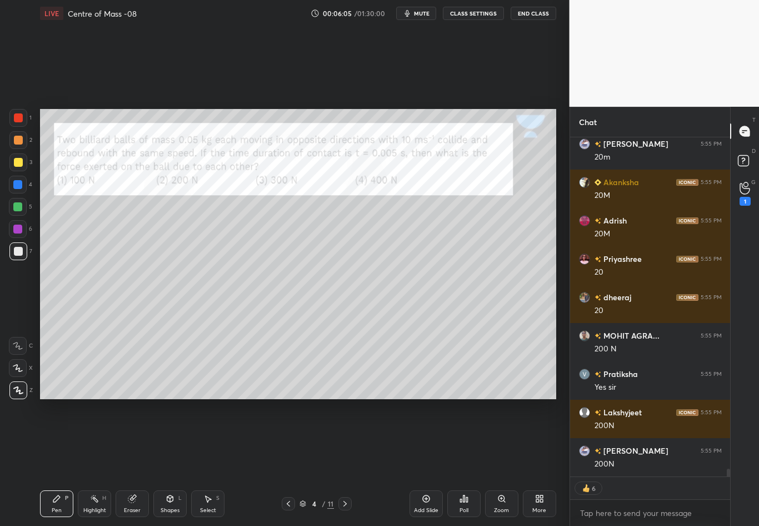
click at [21, 116] on div at bounding box center [18, 117] width 9 height 9
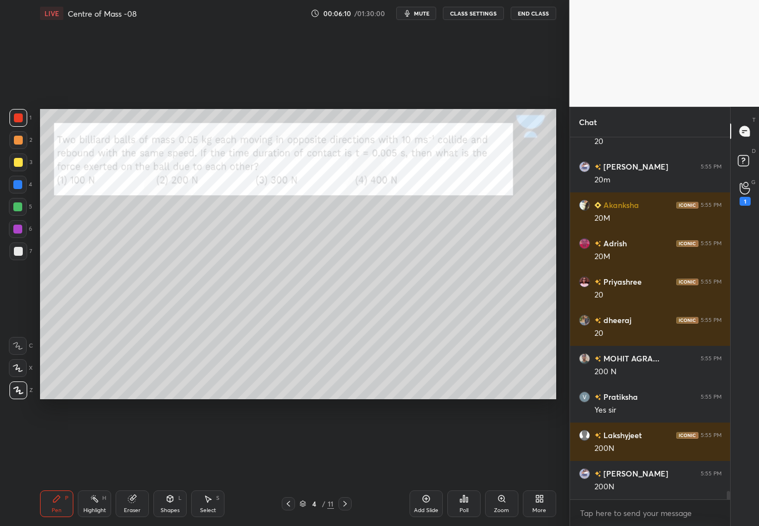
click at [22, 249] on div at bounding box center [18, 251] width 18 height 18
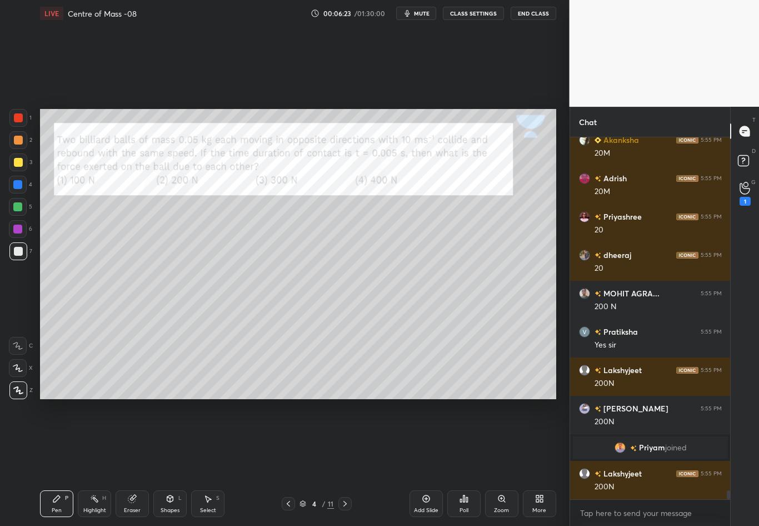
scroll to position [14768, 0]
click at [18, 119] on div at bounding box center [18, 117] width 9 height 9
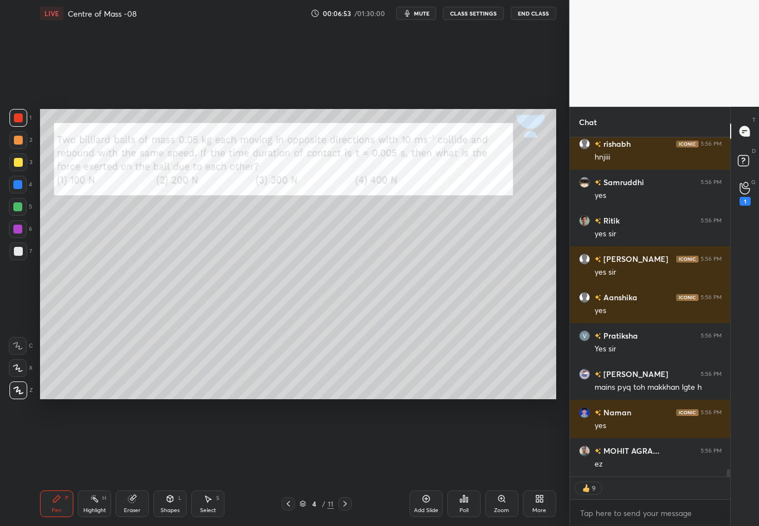
scroll to position [15846, 0]
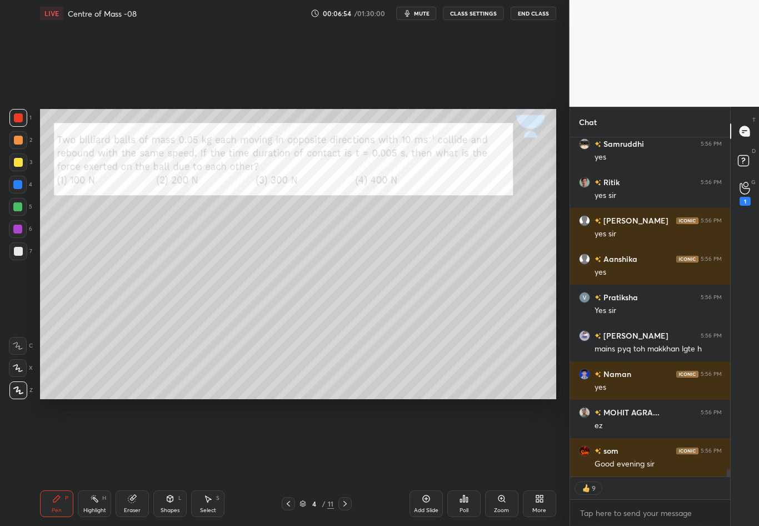
click at [345, 462] on icon at bounding box center [345, 503] width 9 height 9
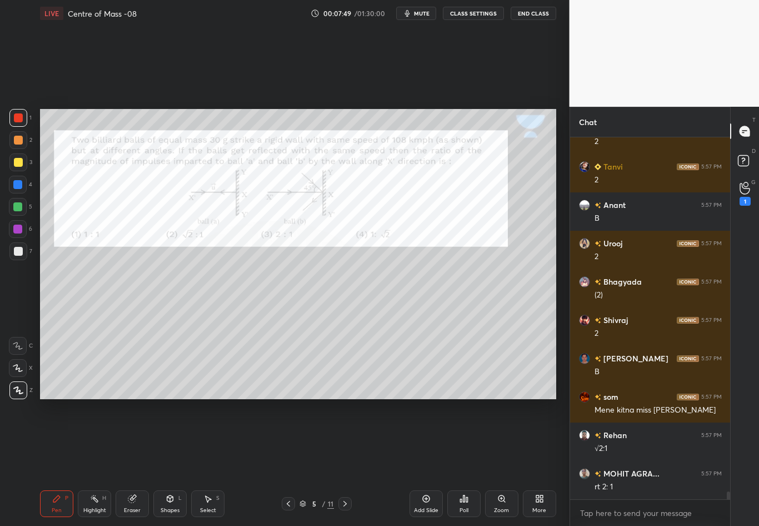
scroll to position [16414, 0]
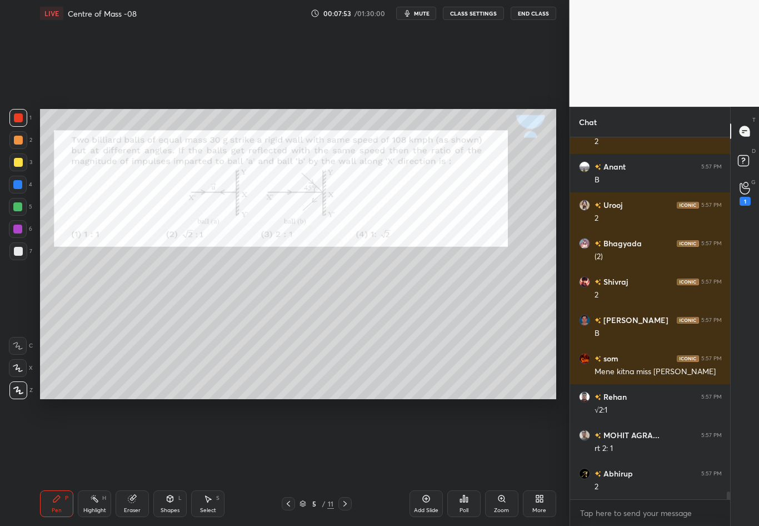
click at [287, 462] on icon at bounding box center [288, 503] width 9 height 9
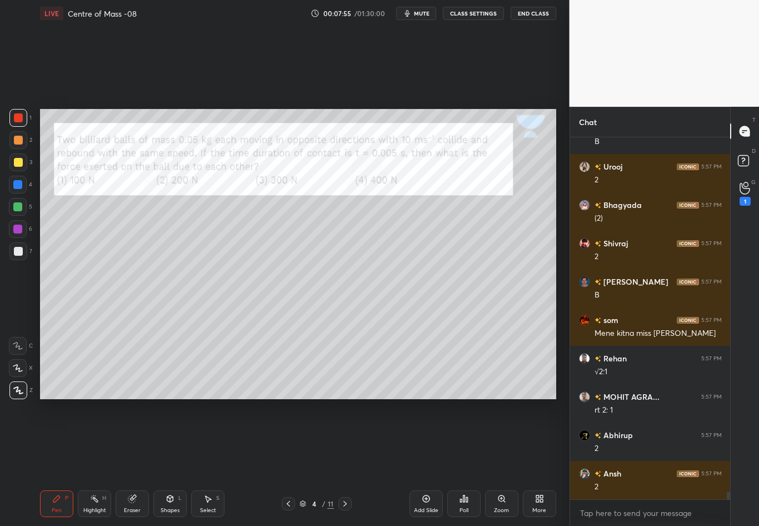
scroll to position [16529, 0]
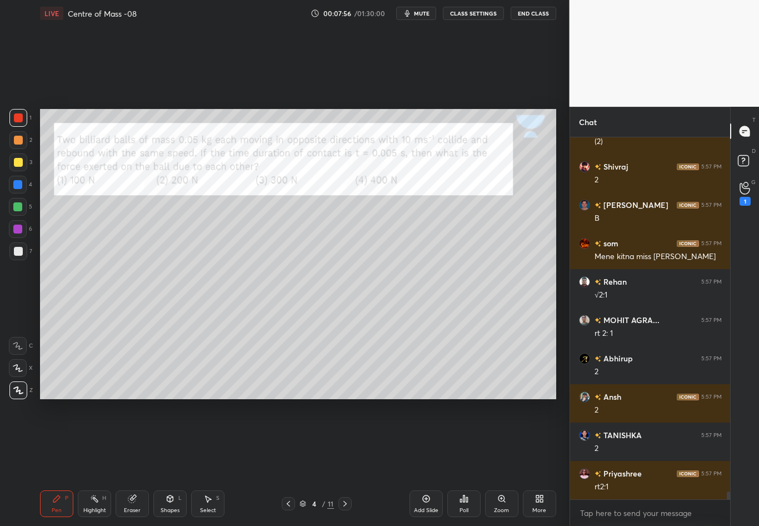
click at [346, 462] on icon at bounding box center [345, 503] width 9 height 9
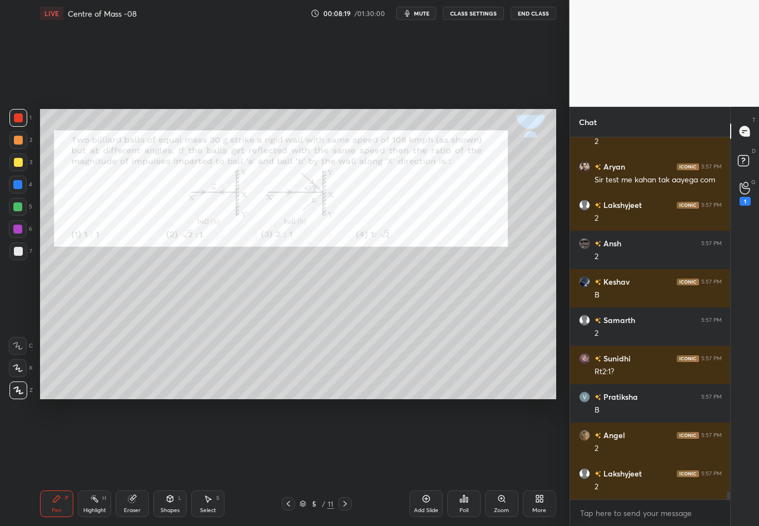
scroll to position [17104, 0]
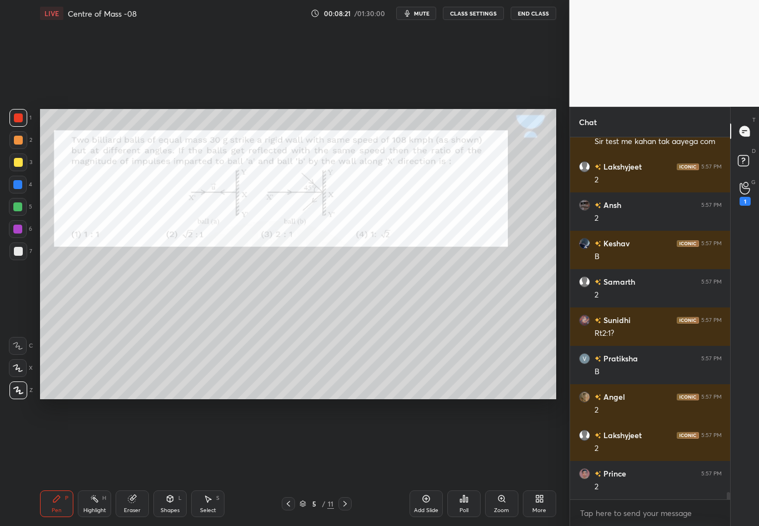
click at [173, 462] on div "Shapes" at bounding box center [170, 510] width 19 height 6
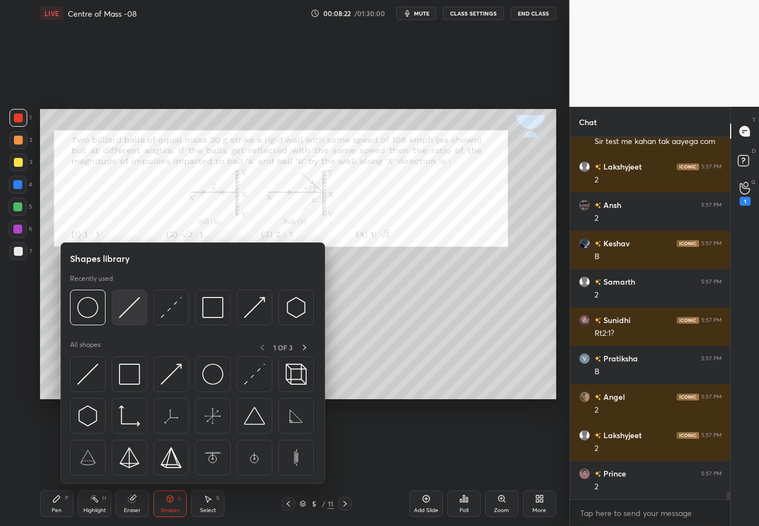
scroll to position [17131, 0]
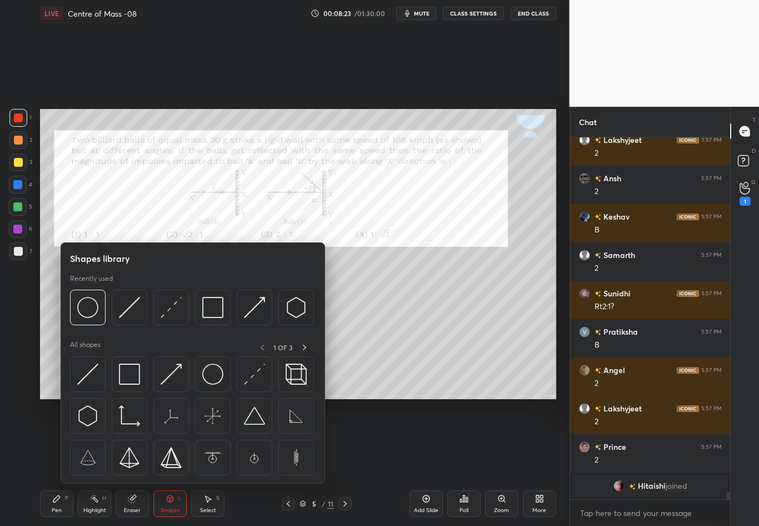
click at [128, 304] on img at bounding box center [129, 307] width 21 height 21
click at [27, 300] on div "1 2 3 4 5 6 7 C X Z C X Z E E Erase all H H" at bounding box center [18, 254] width 36 height 290
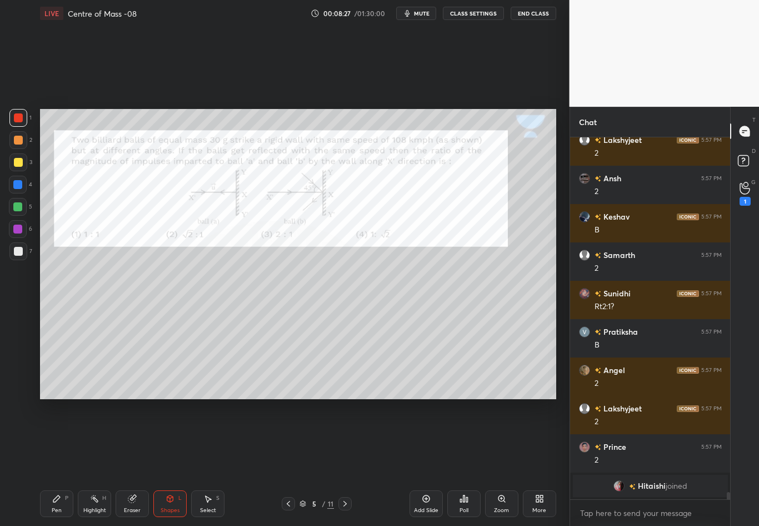
click at [167, 462] on div "Shapes L" at bounding box center [169, 503] width 33 height 27
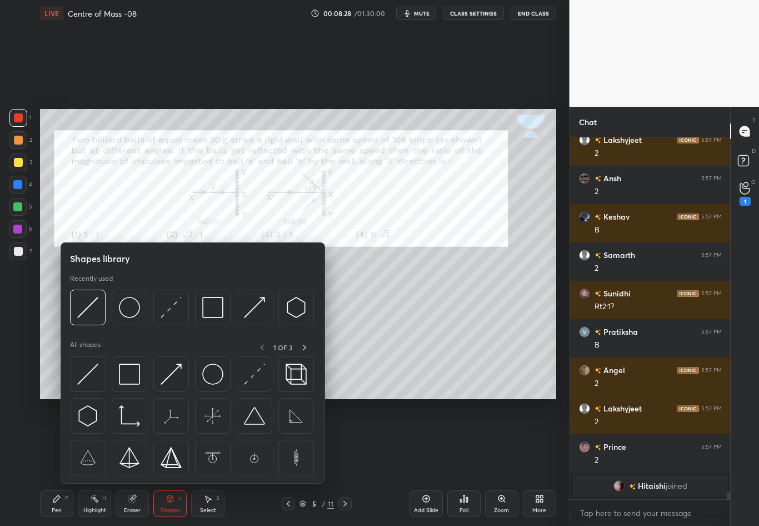
click at [88, 308] on img at bounding box center [87, 307] width 21 height 21
click at [22, 252] on div at bounding box center [18, 251] width 18 height 18
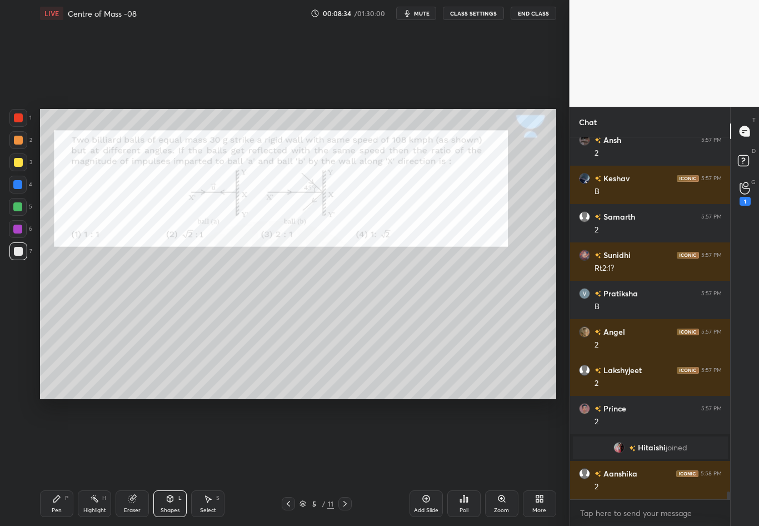
scroll to position [16791, 0]
click at [59, 462] on div "Pen P" at bounding box center [56, 503] width 33 height 27
click at [20, 256] on div at bounding box center [18, 251] width 18 height 18
click at [19, 154] on div at bounding box center [18, 162] width 18 height 18
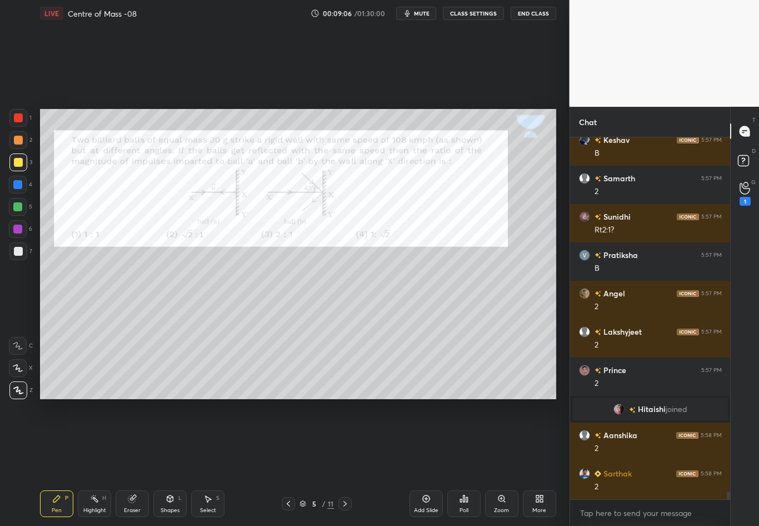
scroll to position [16868, 0]
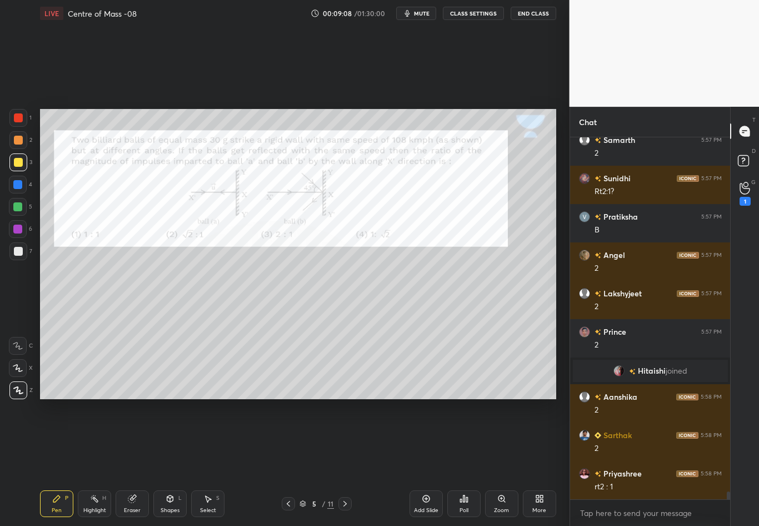
click at [136, 462] on div "Eraser" at bounding box center [132, 503] width 33 height 27
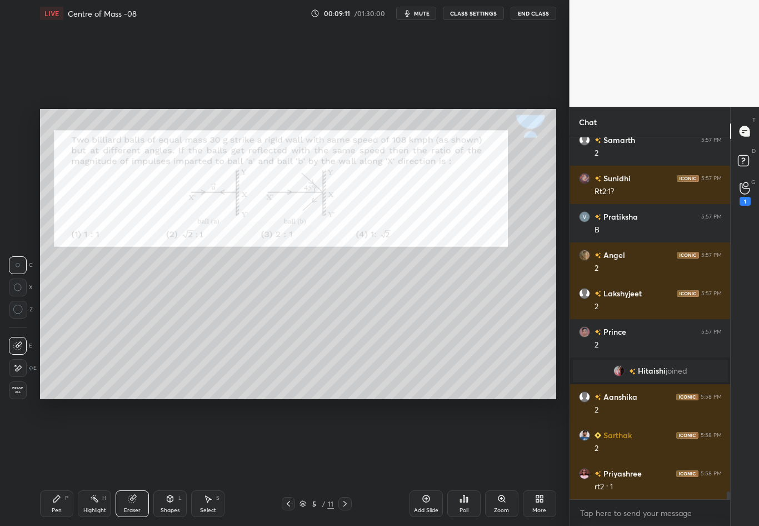
scroll to position [16906, 0]
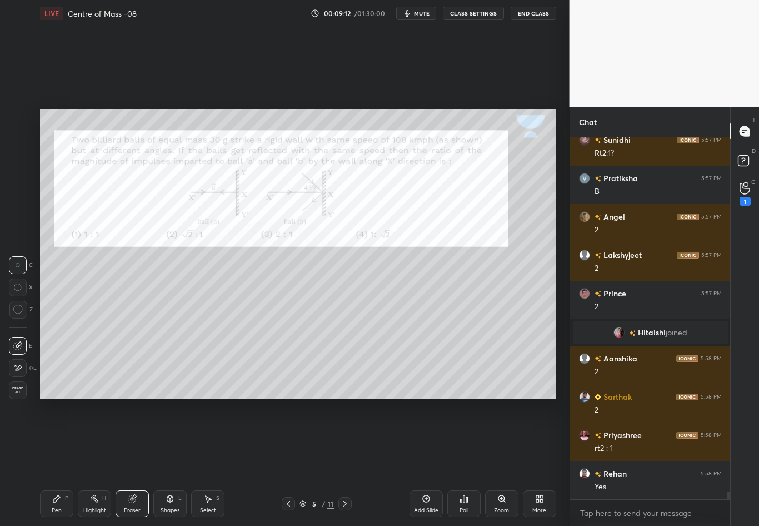
click at [172, 462] on div "Shapes L" at bounding box center [169, 503] width 33 height 27
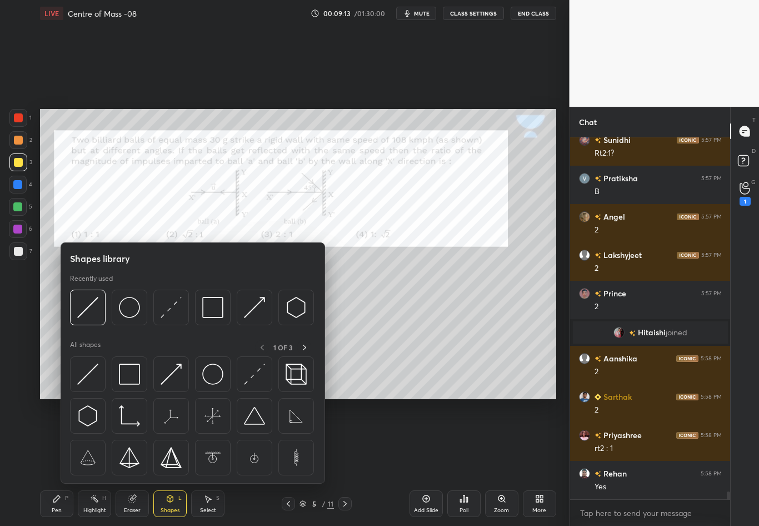
click at [171, 311] on img at bounding box center [171, 307] width 21 height 21
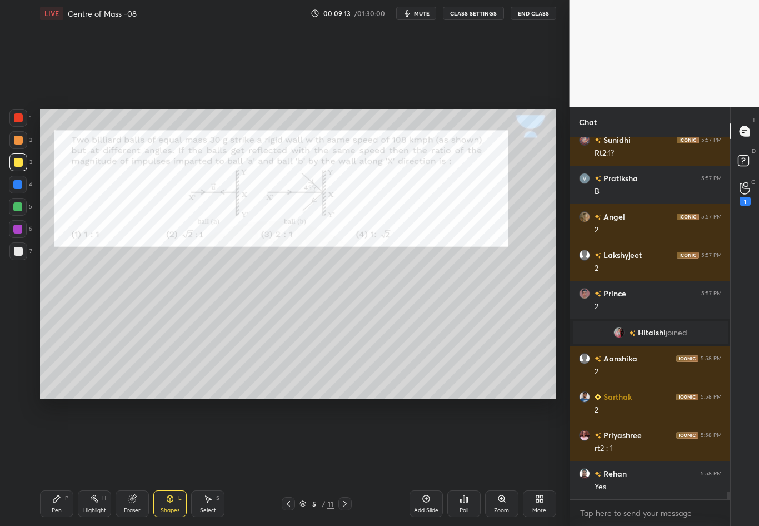
click at [12, 342] on div "1 2 3 4 5 6 7 C X Z C X Z E E Erase all H H" at bounding box center [18, 254] width 36 height 290
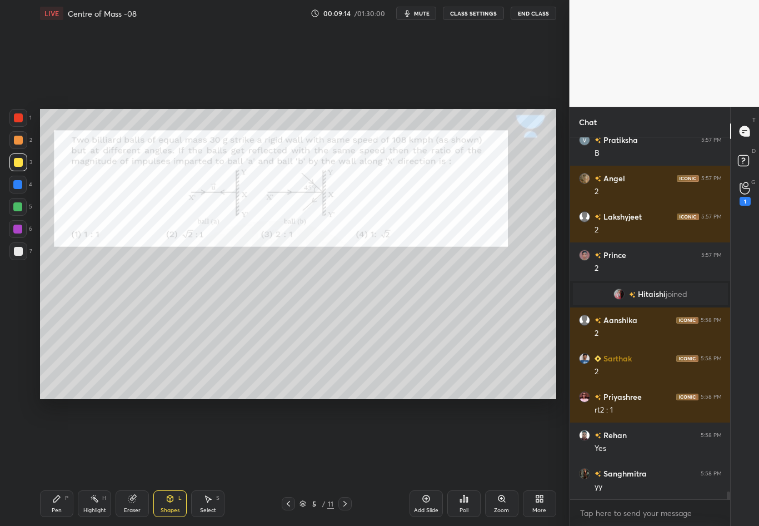
scroll to position [16983, 0]
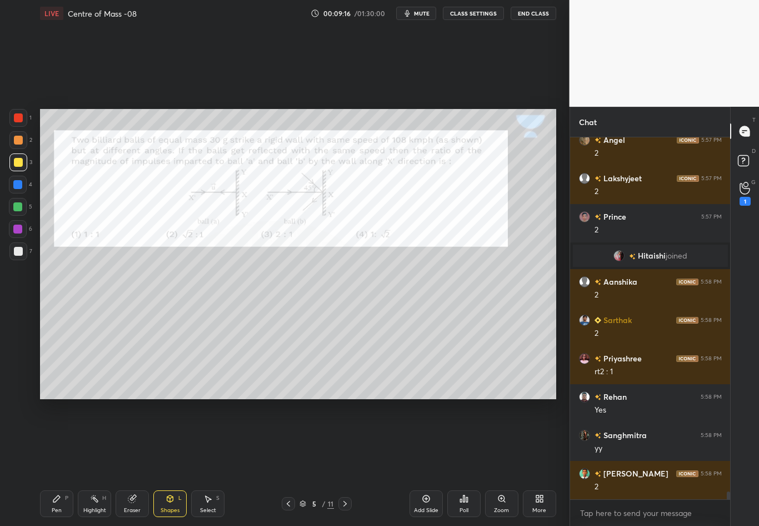
click at [63, 462] on div "Pen P" at bounding box center [56, 503] width 33 height 27
click at [19, 258] on div at bounding box center [18, 251] width 18 height 18
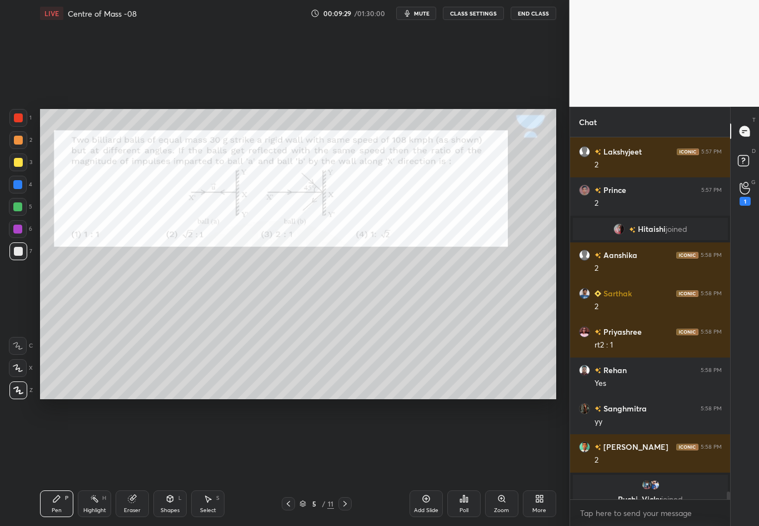
scroll to position [17023, 0]
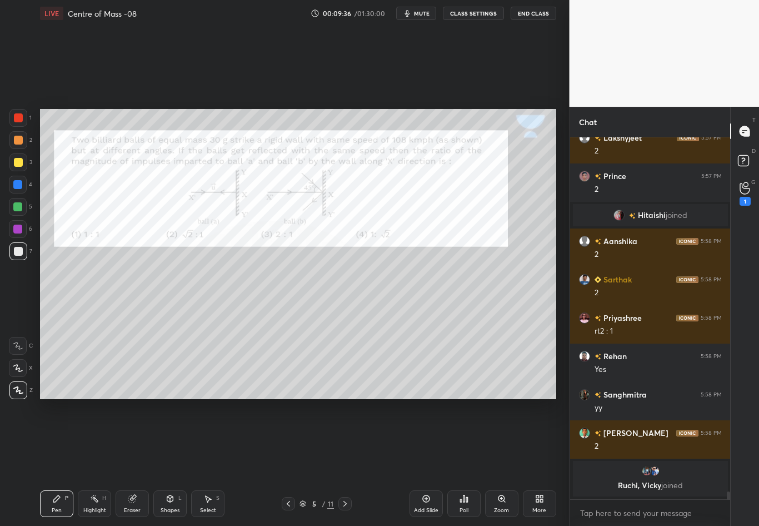
click at [16, 161] on div at bounding box center [18, 162] width 9 height 9
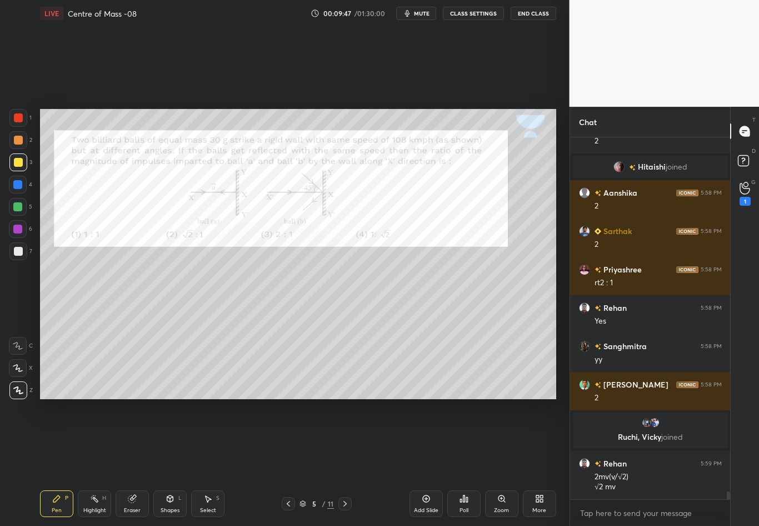
scroll to position [17014, 0]
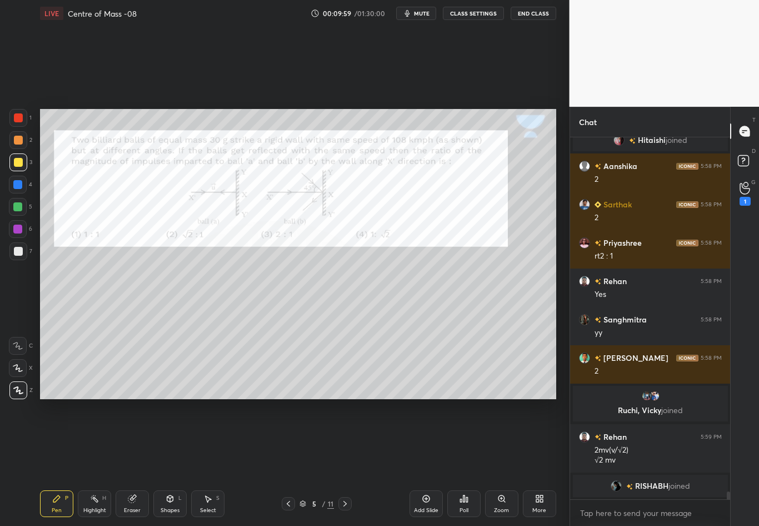
click at [14, 255] on div at bounding box center [18, 251] width 18 height 18
click at [21, 189] on div at bounding box center [18, 185] width 18 height 18
click at [19, 208] on div at bounding box center [17, 206] width 9 height 9
click at [22, 162] on div at bounding box center [18, 162] width 18 height 18
click at [18, 116] on div at bounding box center [18, 117] width 9 height 9
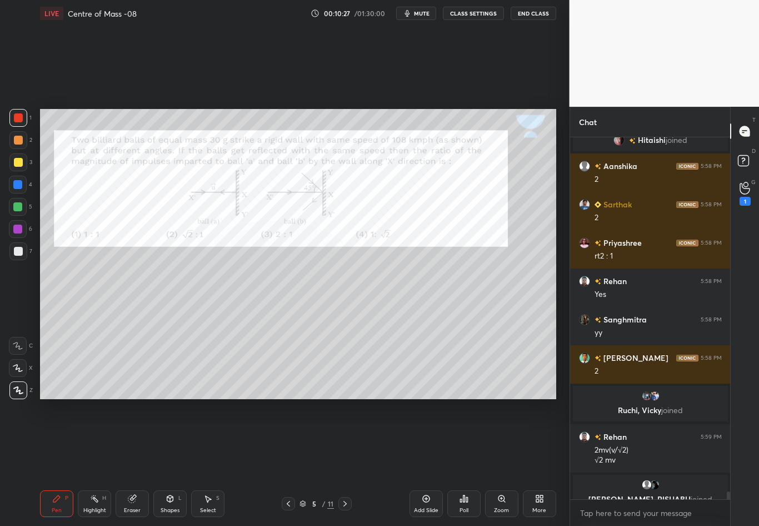
scroll to position [17028, 0]
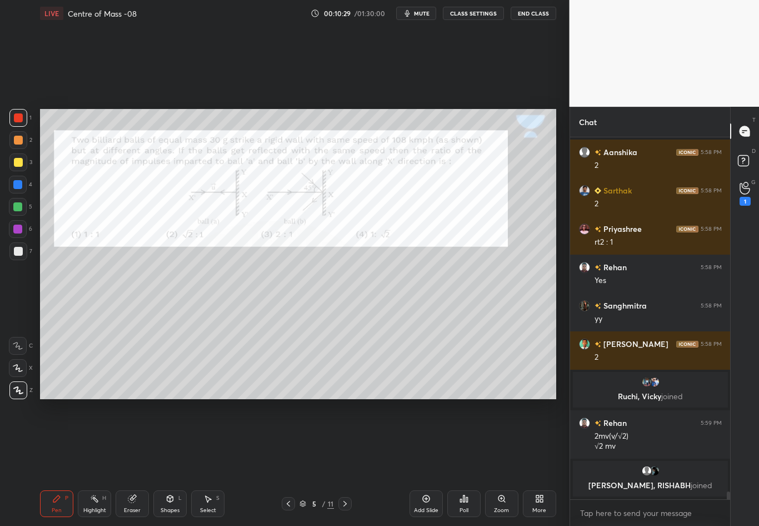
click at [18, 253] on div at bounding box center [18, 251] width 9 height 9
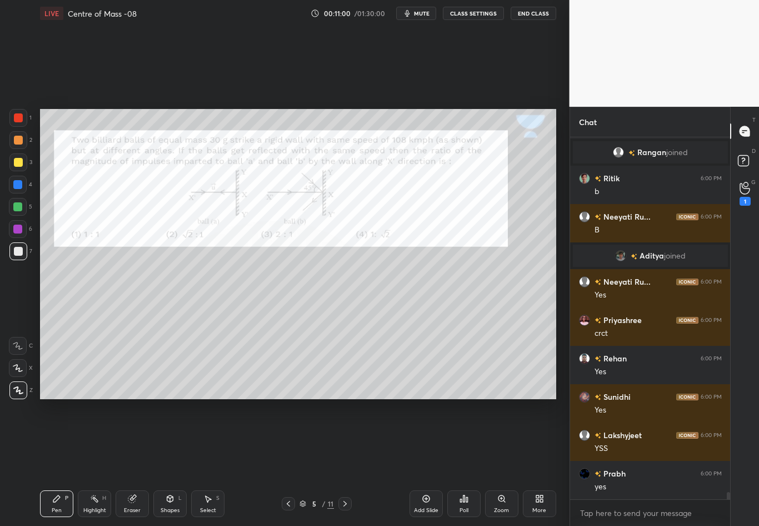
scroll to position [17446, 0]
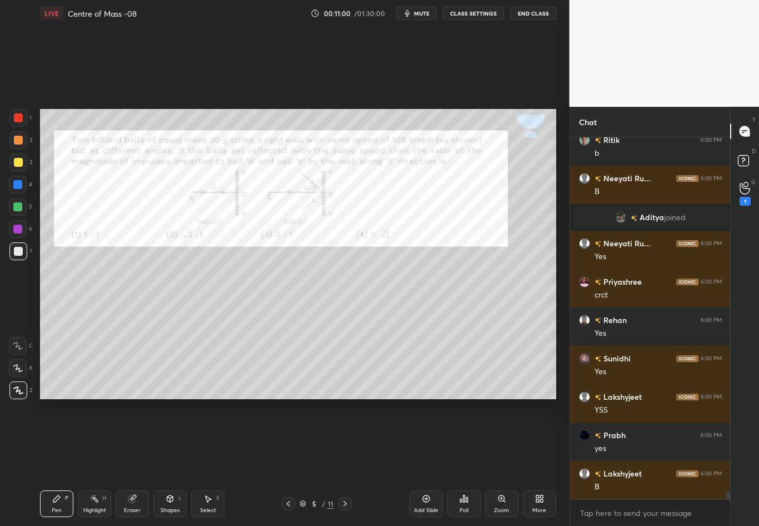
click at [14, 137] on div at bounding box center [18, 140] width 18 height 18
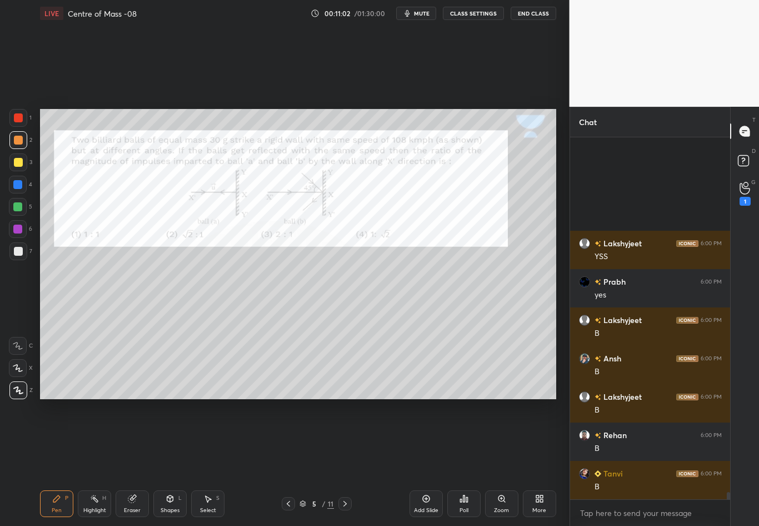
scroll to position [17753, 0]
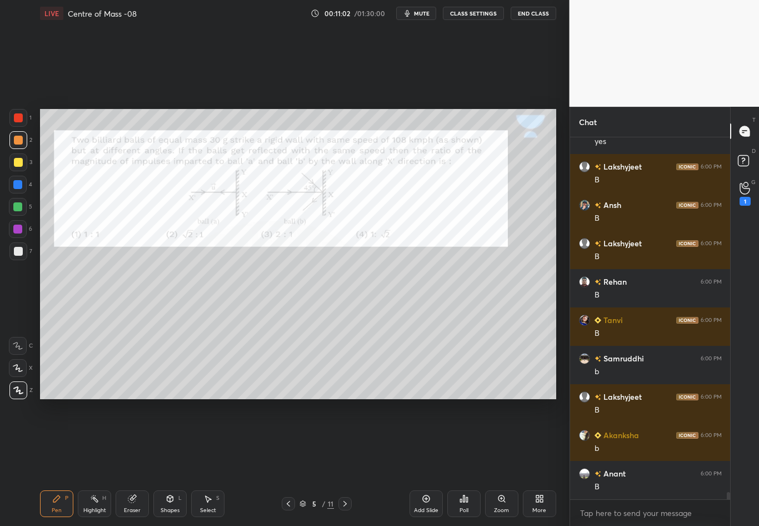
click at [18, 117] on div at bounding box center [18, 117] width 9 height 9
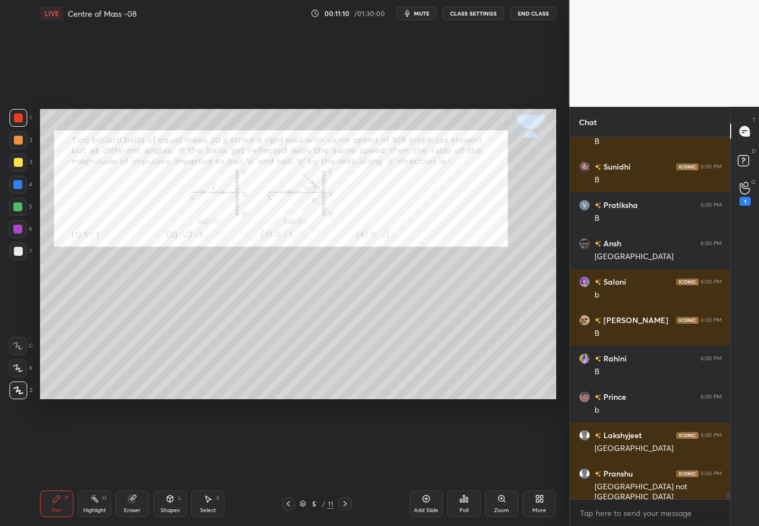
scroll to position [18443, 0]
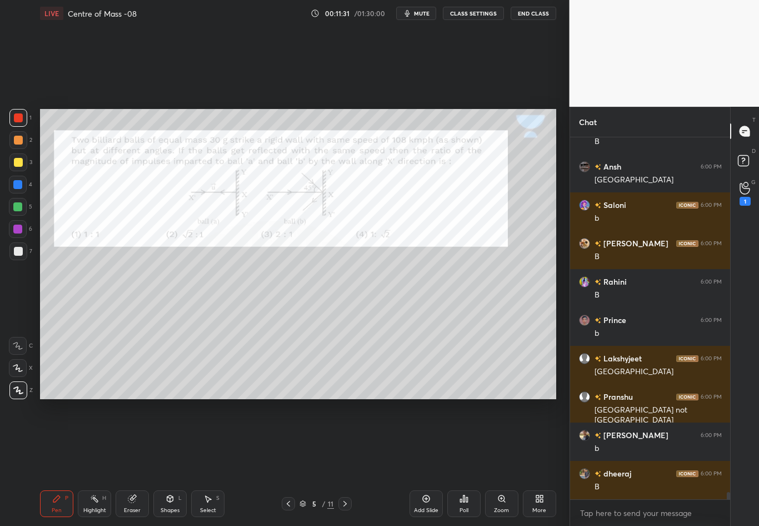
click at [101, 462] on div "Highlight H" at bounding box center [94, 503] width 33 height 27
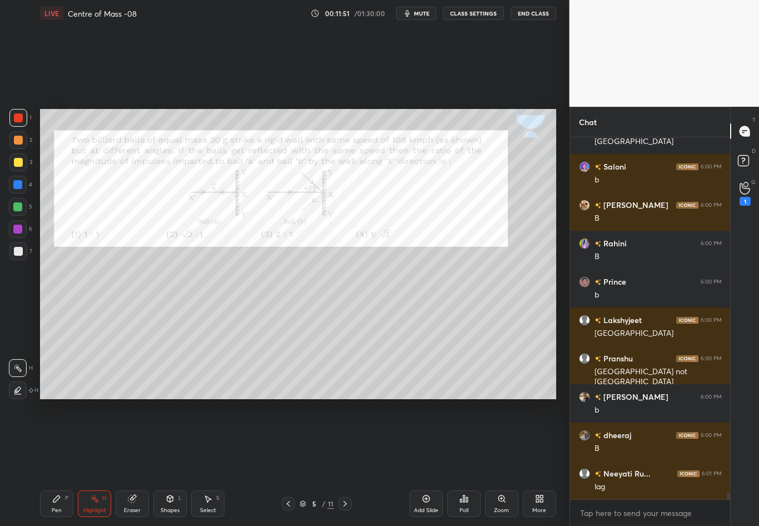
click at [162, 420] on div "Setting up your live class Poll for secs No correct answer Start poll" at bounding box center [298, 254] width 525 height 455
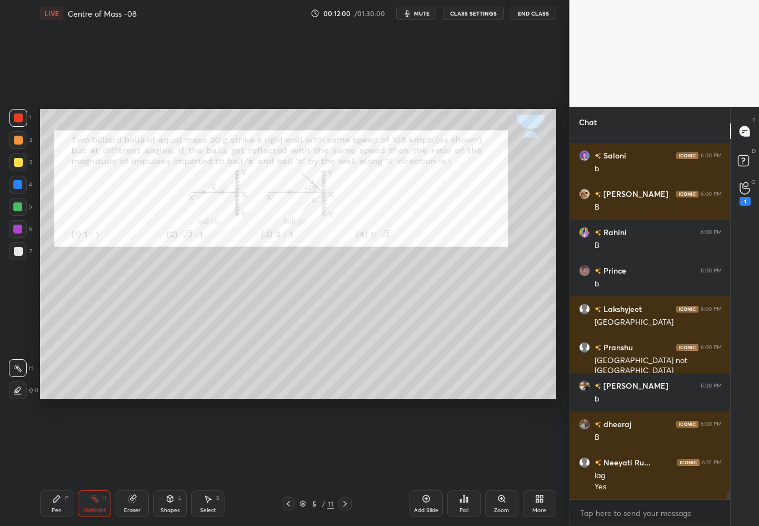
click at [57, 462] on div "Pen" at bounding box center [57, 510] width 10 height 6
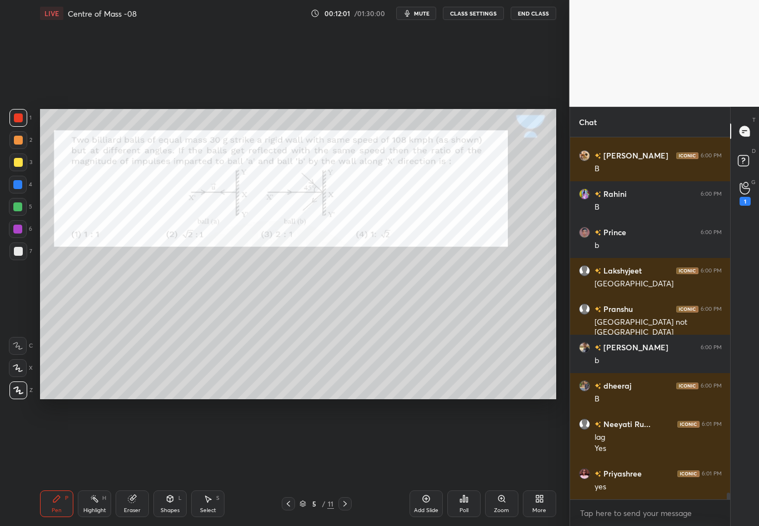
click at [22, 181] on div at bounding box center [18, 185] width 18 height 18
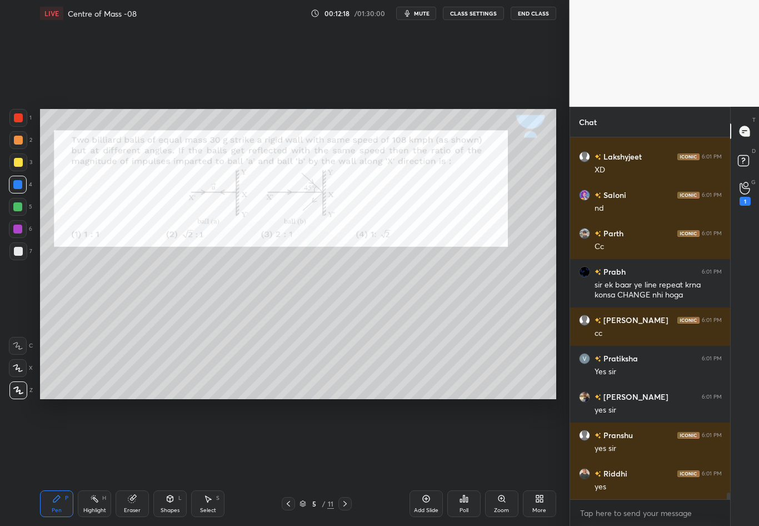
scroll to position [19154, 0]
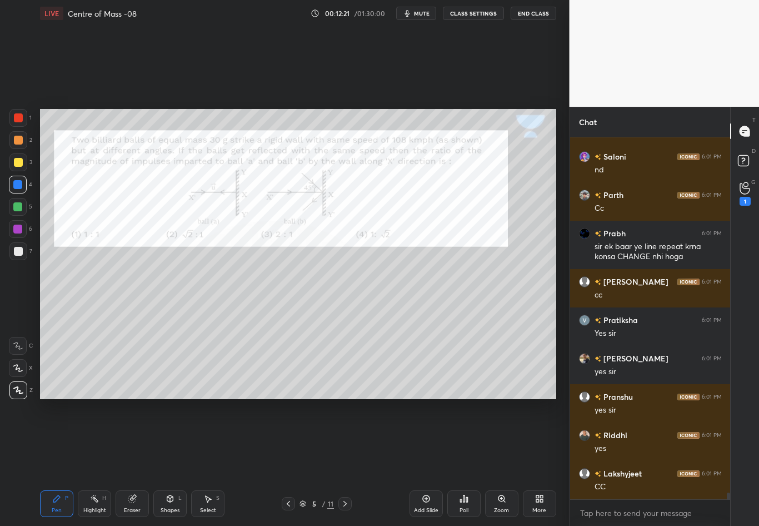
click at [94, 462] on div "Highlight" at bounding box center [94, 510] width 23 height 6
click at [346, 462] on icon at bounding box center [344, 504] width 3 height 6
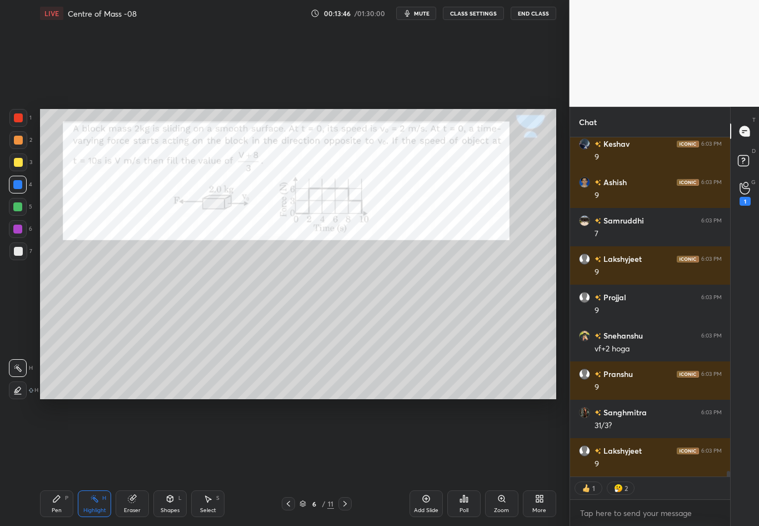
scroll to position [19463, 0]
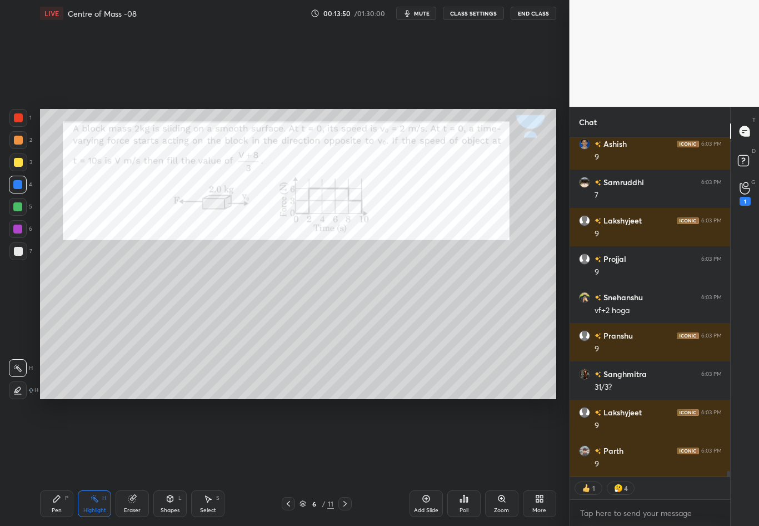
click at [17, 186] on div at bounding box center [17, 184] width 9 height 9
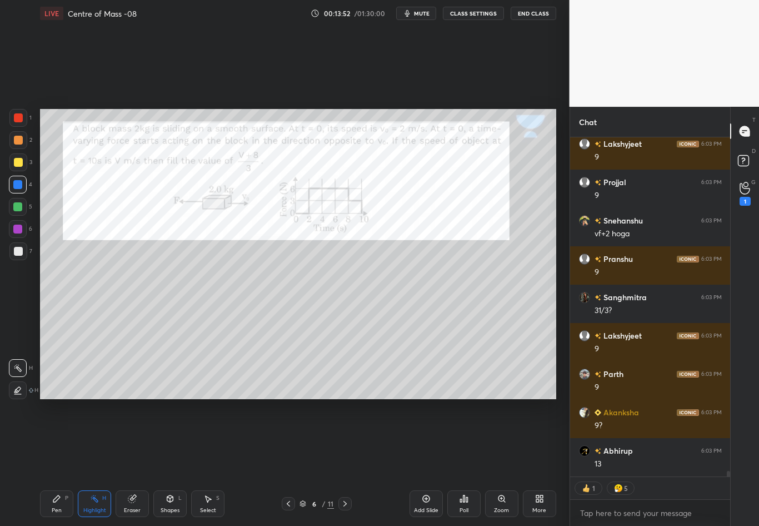
scroll to position [19566, 0]
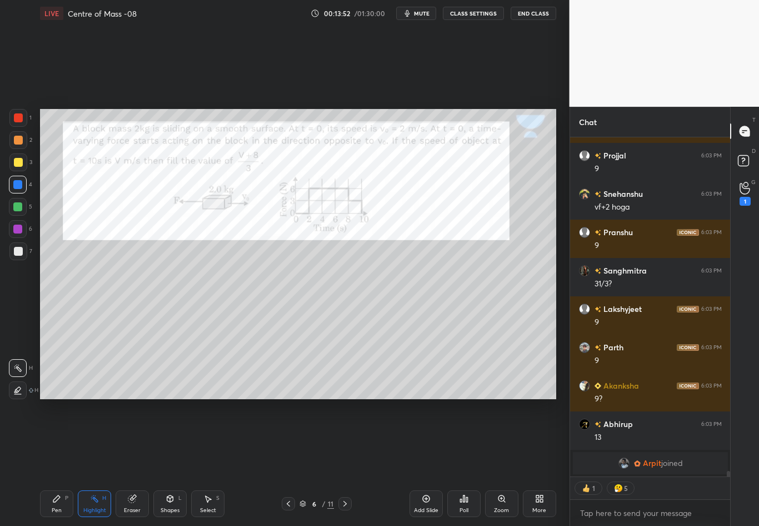
click at [61, 462] on div "Pen P" at bounding box center [56, 503] width 33 height 27
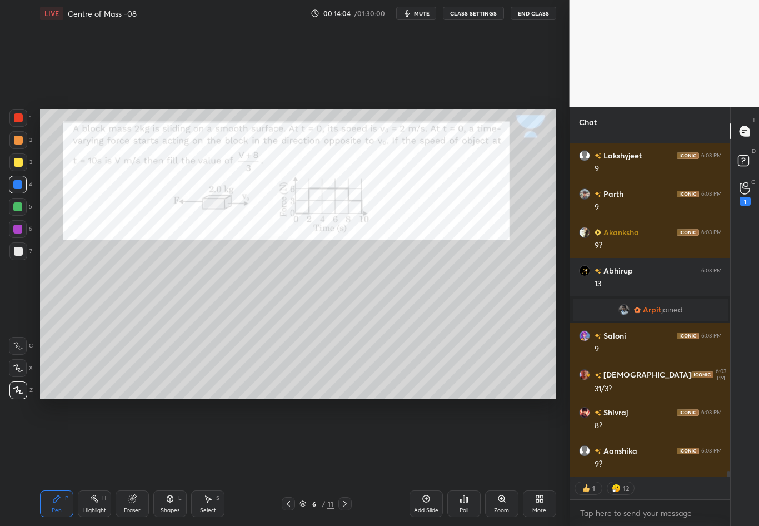
scroll to position [19612, 0]
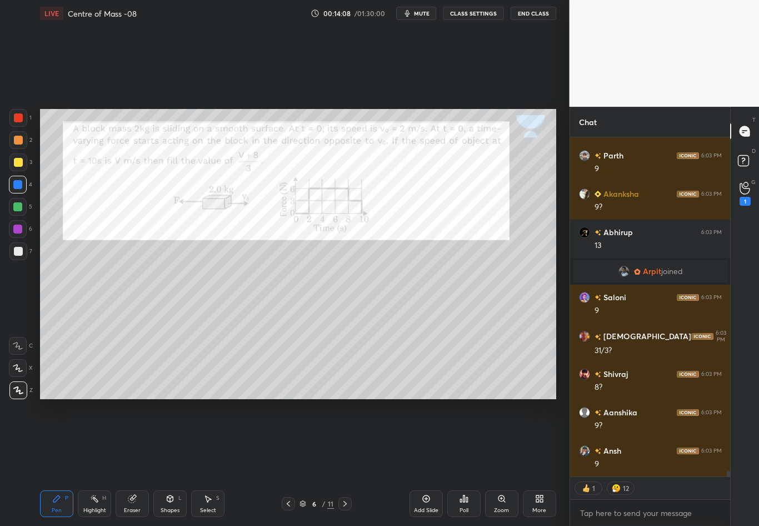
click at [18, 118] on div at bounding box center [18, 117] width 9 height 9
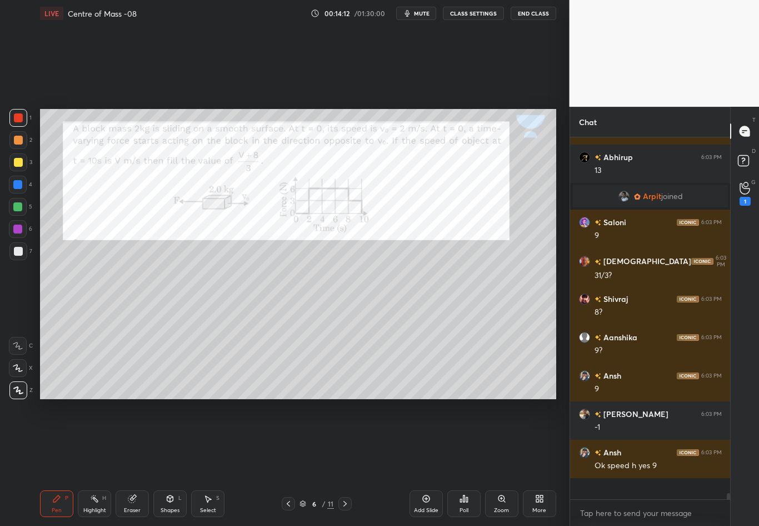
scroll to position [4, 4]
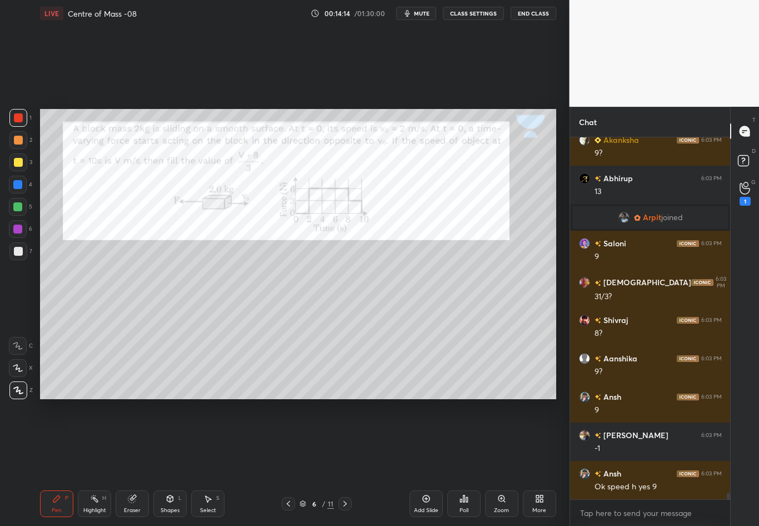
click at [20, 187] on div at bounding box center [17, 184] width 9 height 9
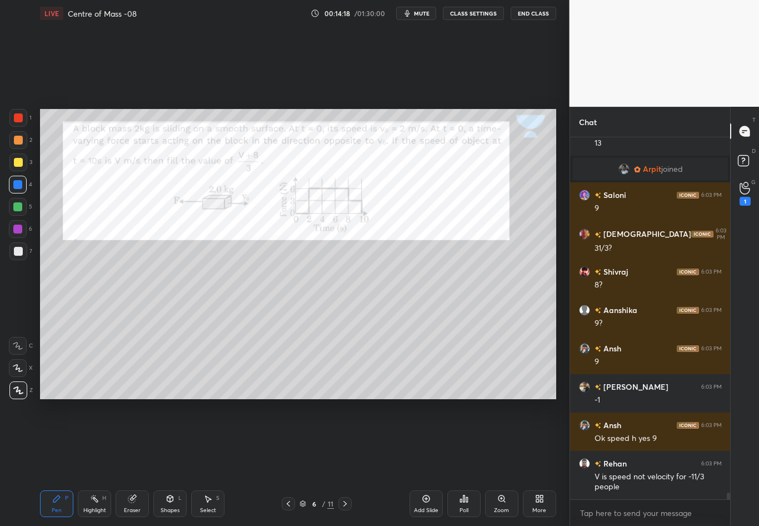
click at [97, 462] on rect at bounding box center [96, 500] width 6 height 6
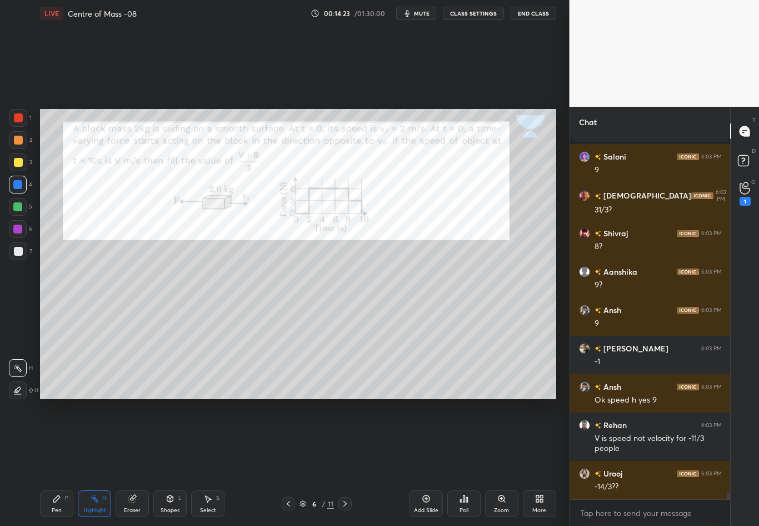
click at [52, 462] on div "Pen P" at bounding box center [56, 503] width 33 height 27
click at [21, 120] on div at bounding box center [18, 117] width 9 height 9
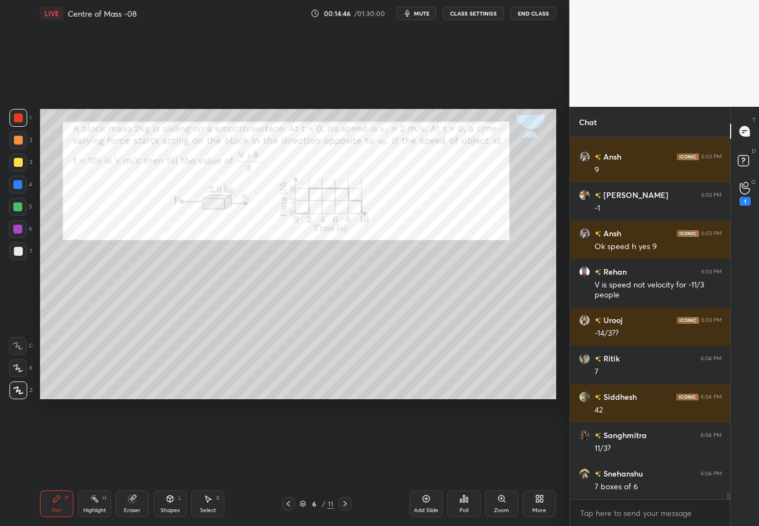
scroll to position [19945, 0]
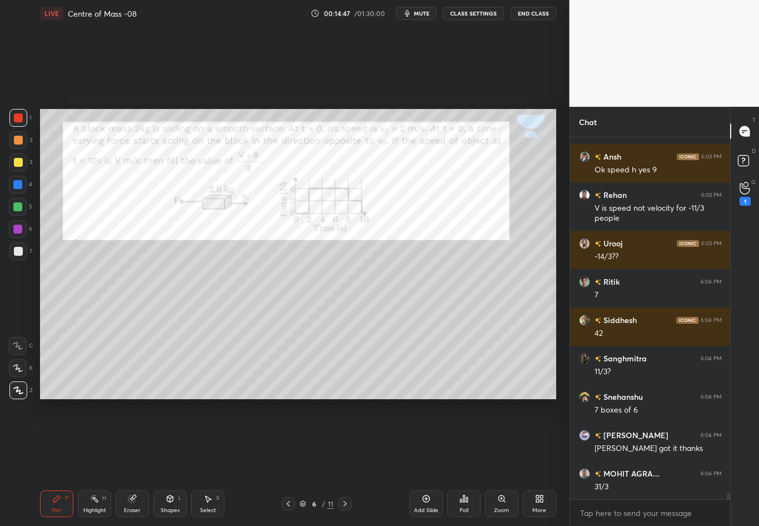
click at [18, 164] on div at bounding box center [18, 162] width 9 height 9
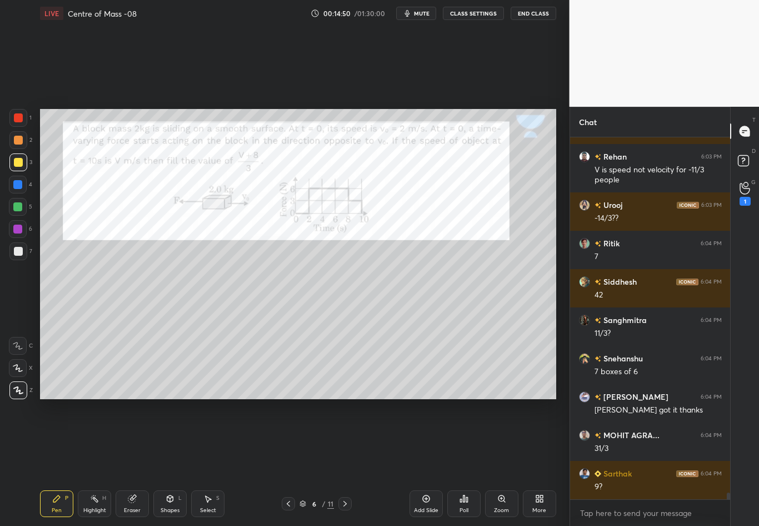
scroll to position [20060, 0]
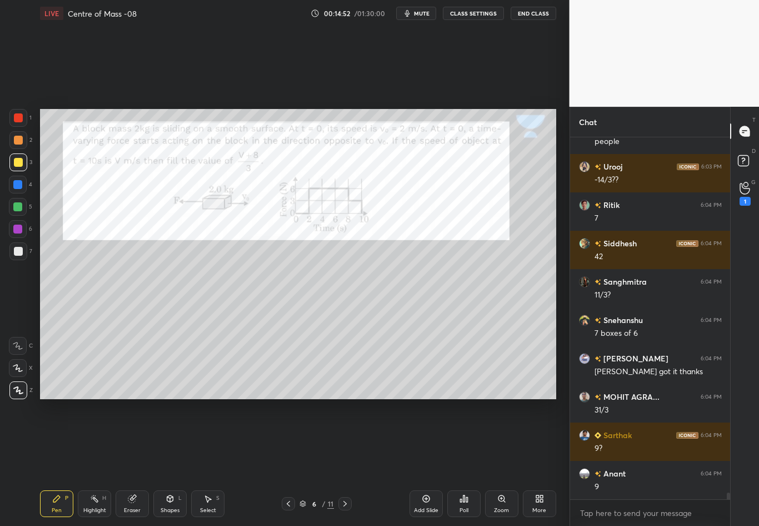
click at [17, 255] on div at bounding box center [18, 251] width 9 height 9
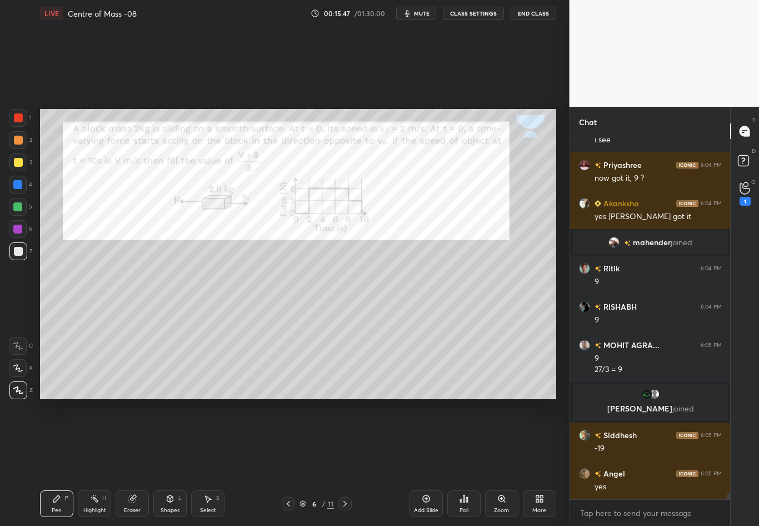
scroll to position [20353, 0]
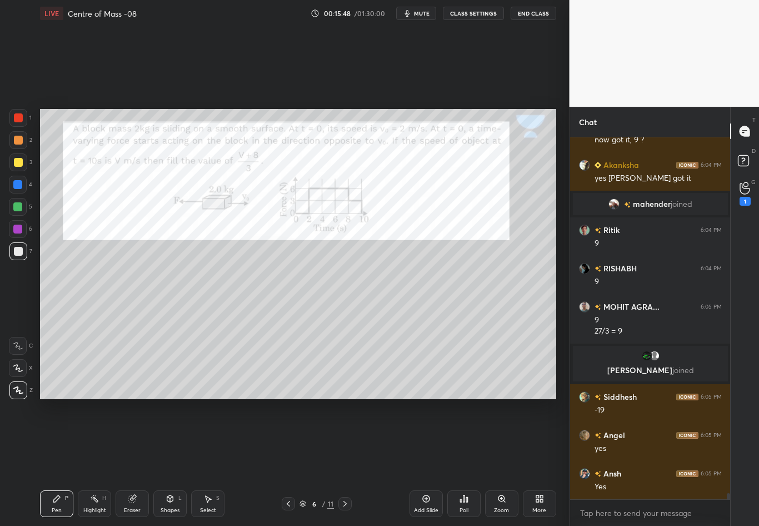
click at [20, 187] on div at bounding box center [18, 185] width 18 height 18
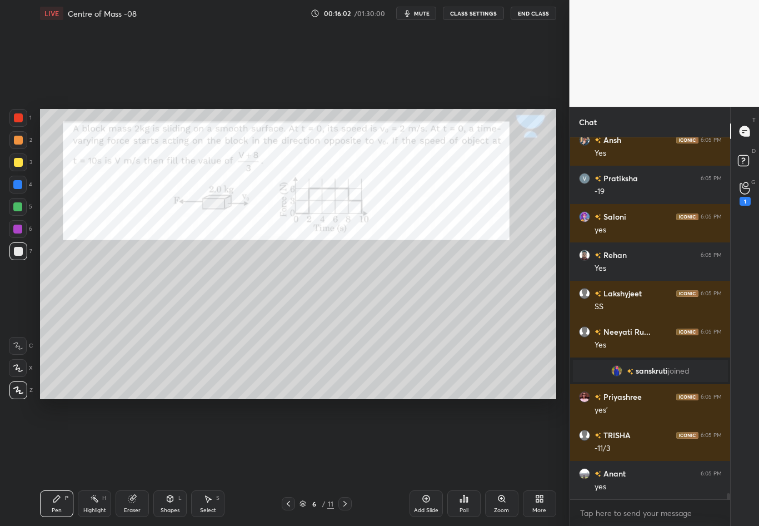
scroll to position [20577, 0]
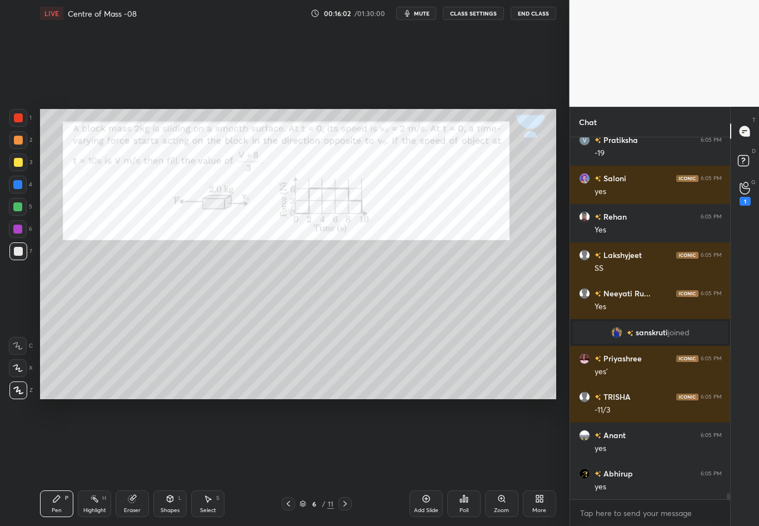
click at [20, 119] on div at bounding box center [18, 117] width 9 height 9
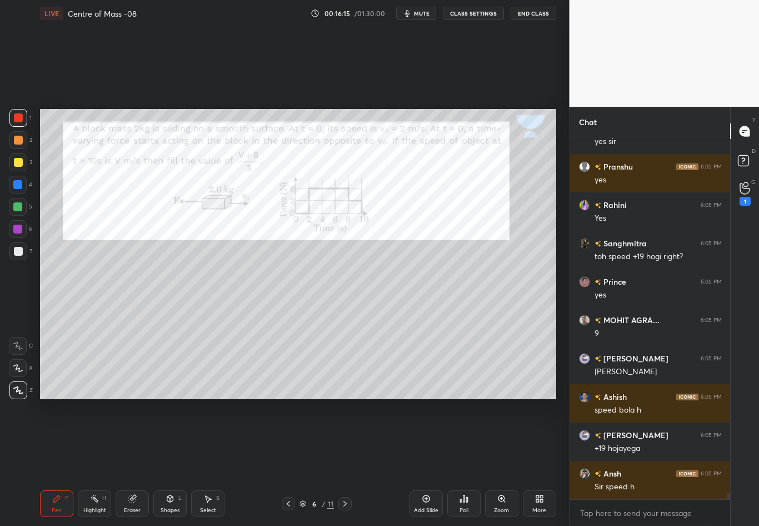
scroll to position [20999, 0]
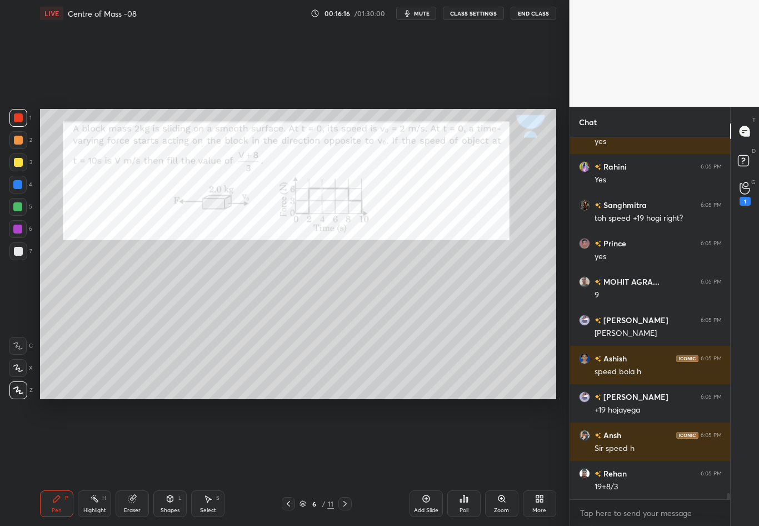
click at [96, 462] on div "Highlight" at bounding box center [94, 510] width 23 height 6
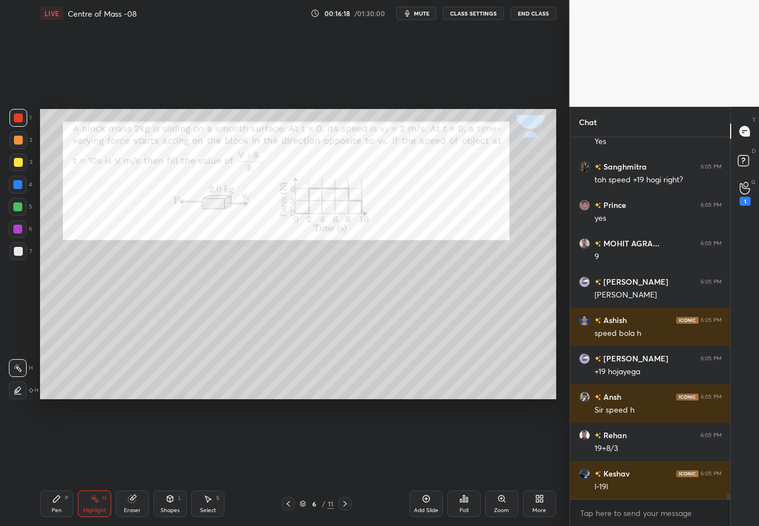
click at [138, 462] on div "Eraser" at bounding box center [132, 503] width 33 height 27
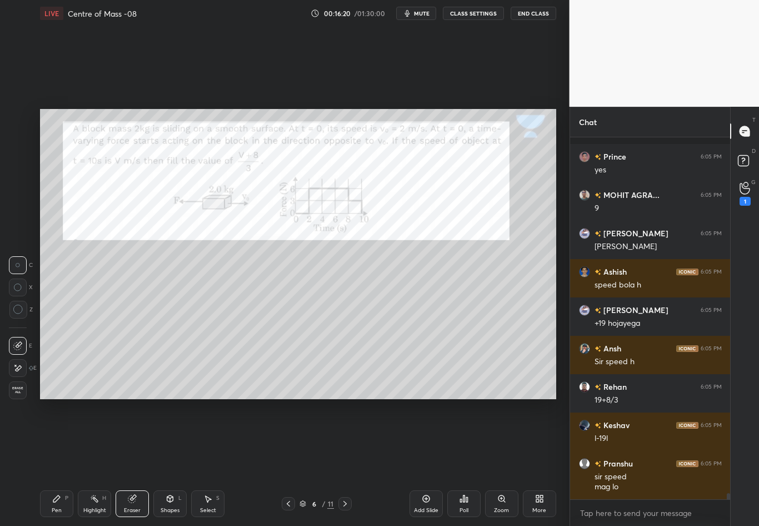
scroll to position [21151, 0]
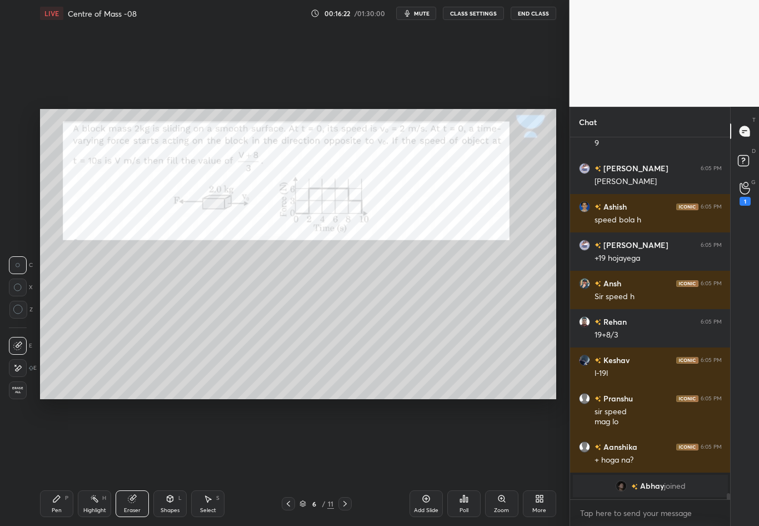
click at [62, 462] on div "Pen P" at bounding box center [56, 503] width 33 height 27
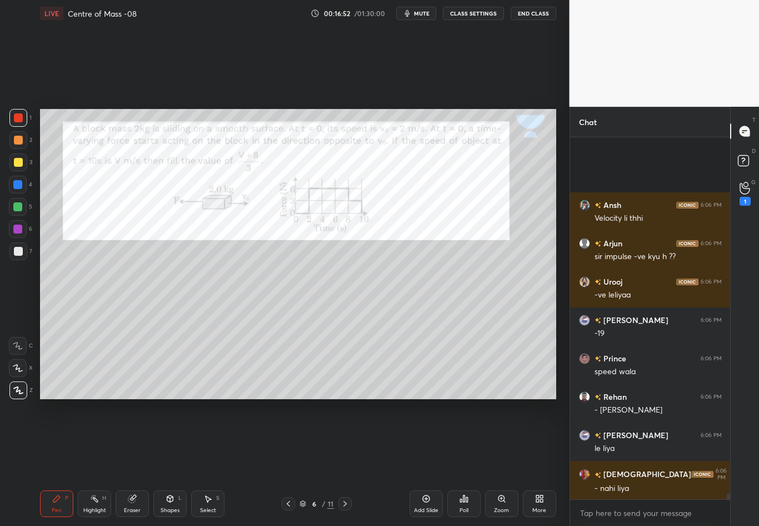
scroll to position [22317, 0]
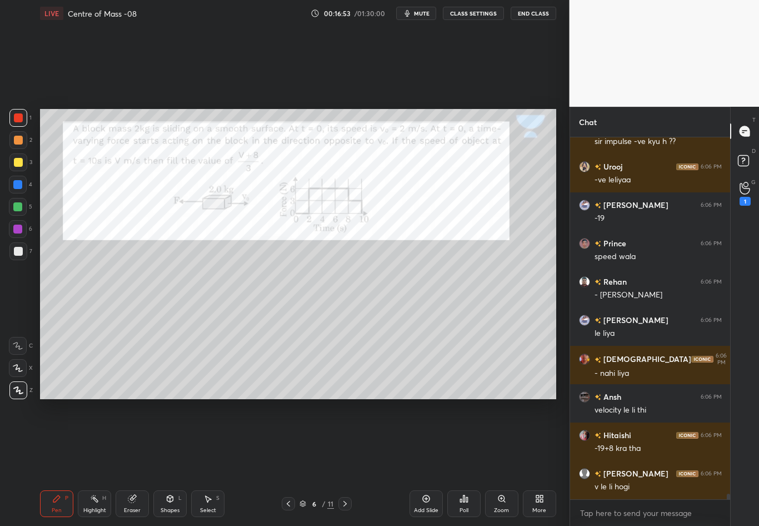
click at [19, 184] on div at bounding box center [17, 184] width 9 height 9
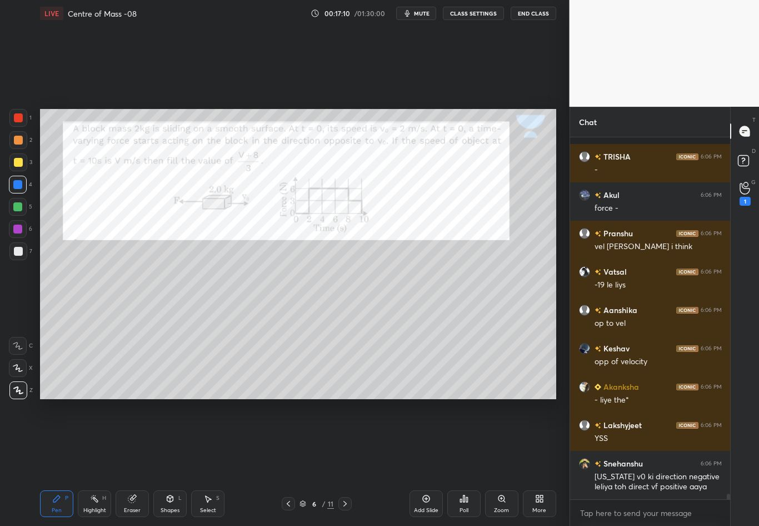
scroll to position [22797, 0]
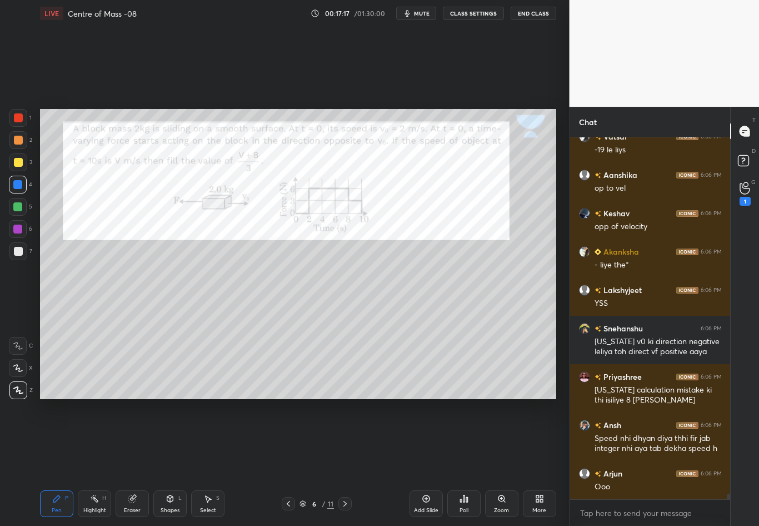
click at [344, 462] on icon at bounding box center [345, 503] width 9 height 9
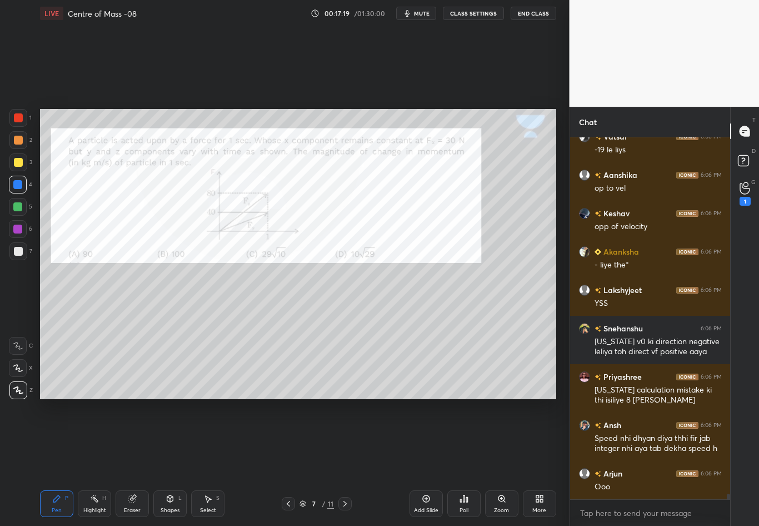
scroll to position [22922, 0]
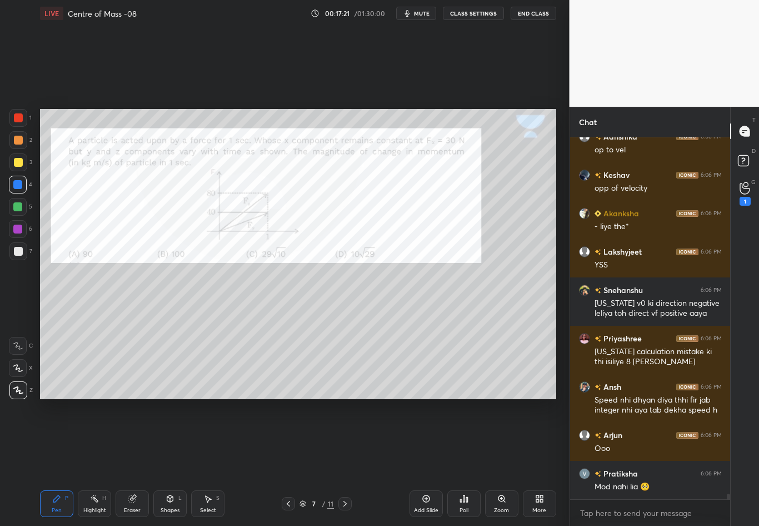
click at [20, 116] on div at bounding box center [18, 117] width 9 height 9
click at [18, 187] on div at bounding box center [17, 184] width 9 height 9
click at [168, 462] on div "Shapes" at bounding box center [170, 510] width 19 height 6
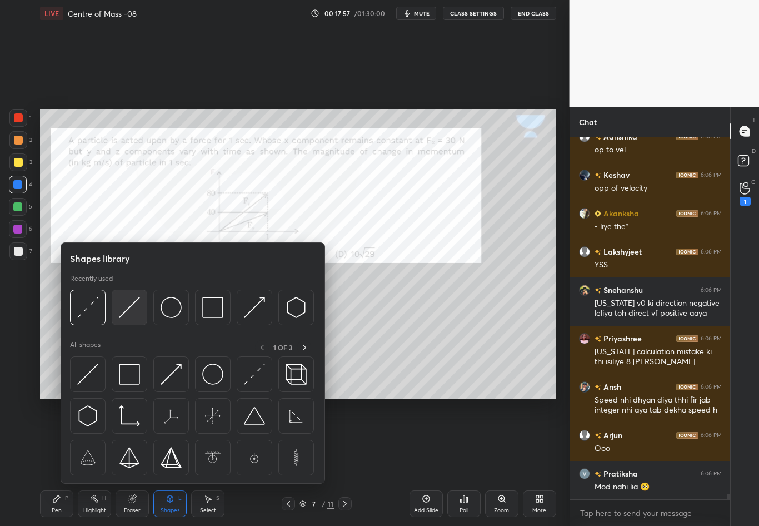
click at [130, 313] on img at bounding box center [129, 307] width 21 height 21
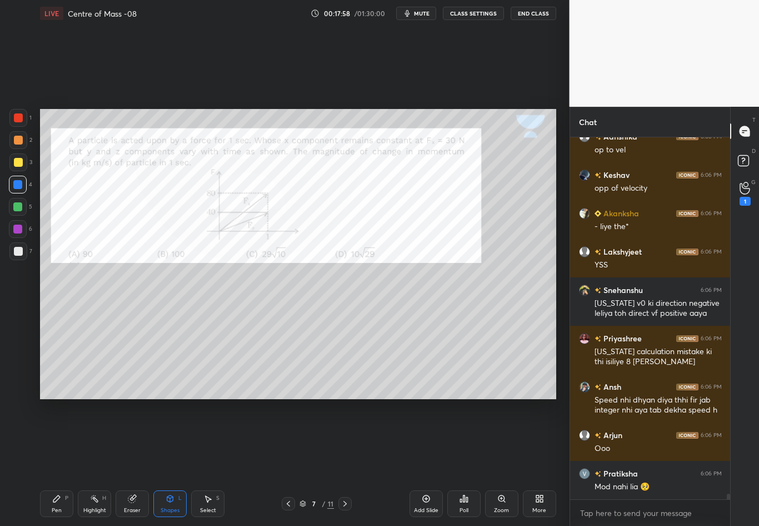
click at [19, 184] on div at bounding box center [17, 184] width 9 height 9
click at [19, 121] on div at bounding box center [18, 117] width 9 height 9
click at [61, 462] on div "Pen P" at bounding box center [56, 503] width 33 height 27
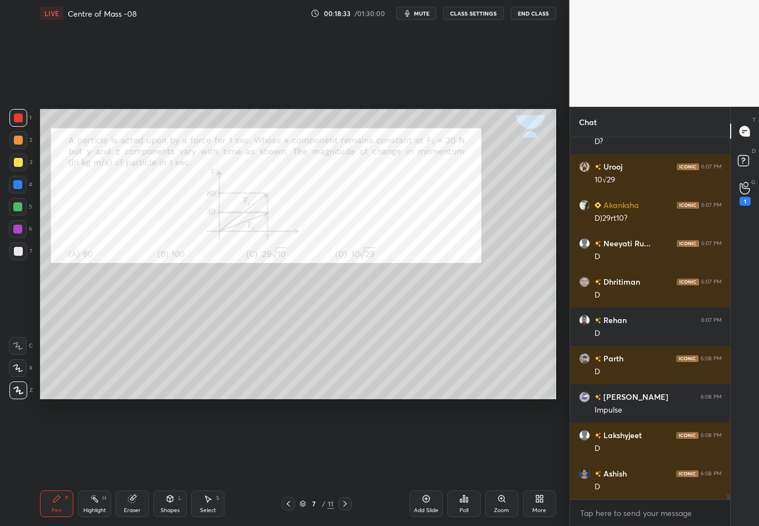
scroll to position [23420, 0]
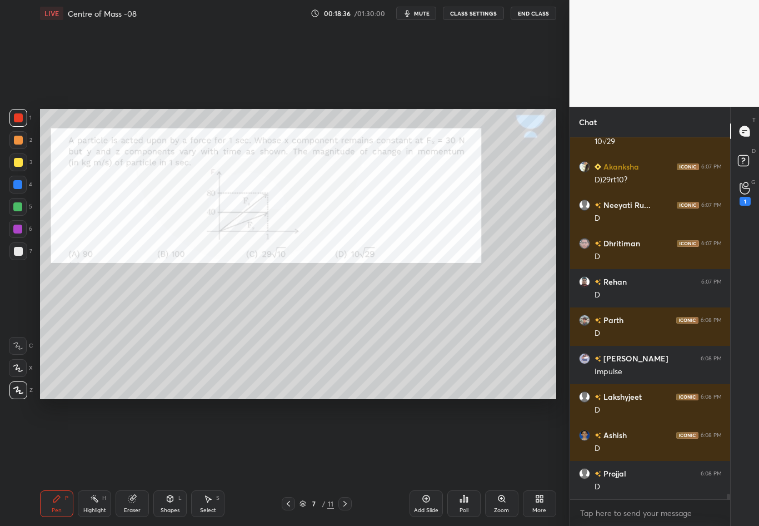
click at [20, 118] on div at bounding box center [18, 117] width 9 height 9
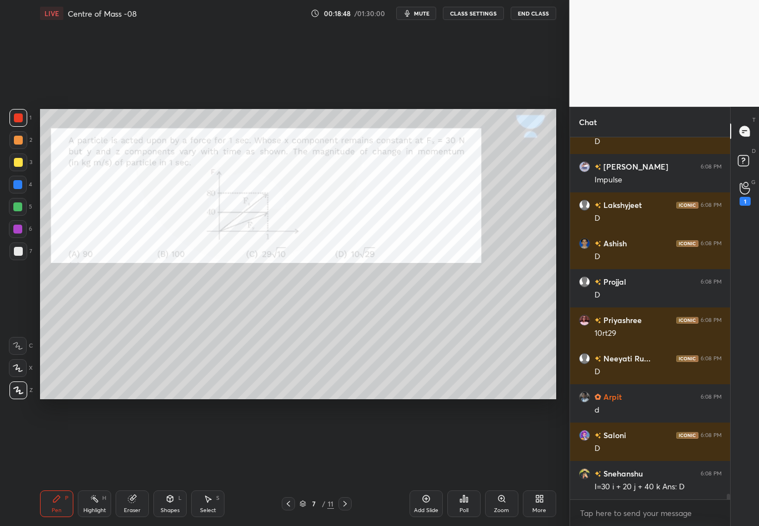
scroll to position [23650, 0]
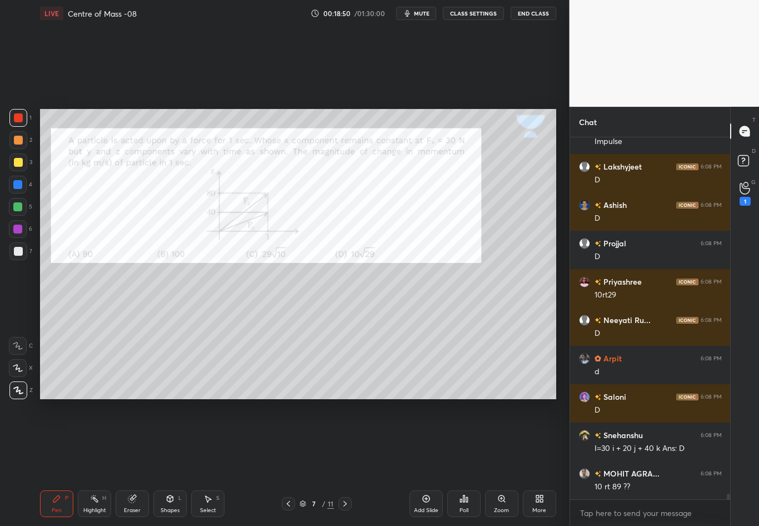
click at [17, 184] on div at bounding box center [17, 184] width 9 height 9
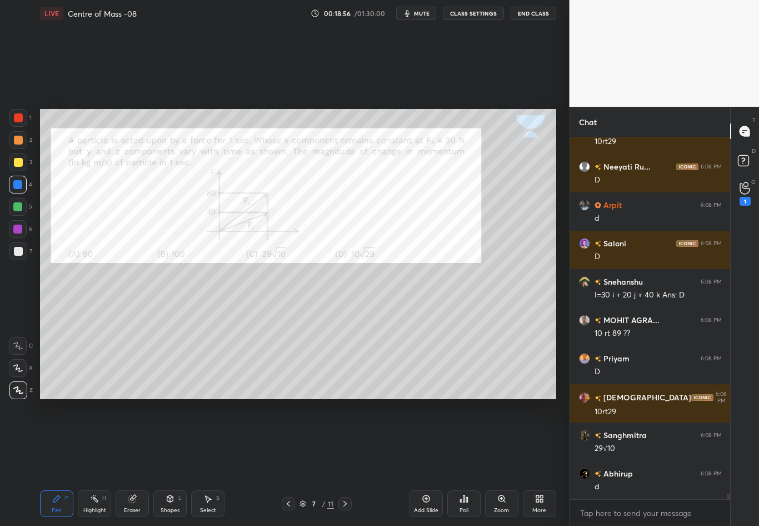
scroll to position [23842, 0]
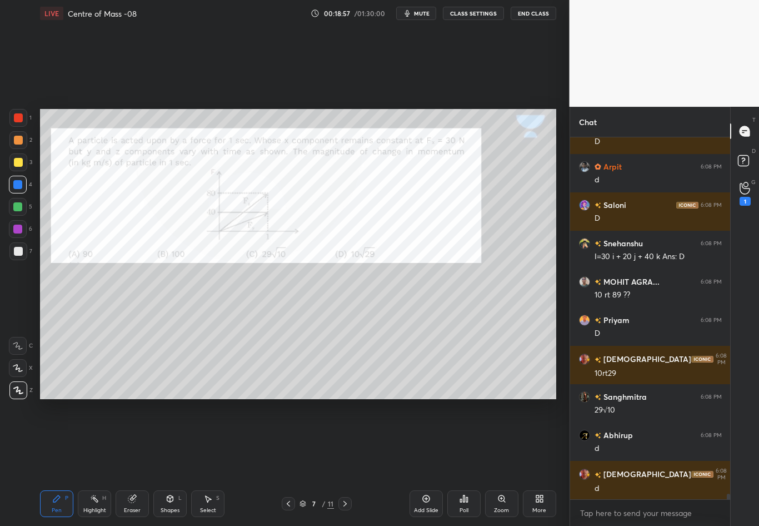
click at [21, 188] on div at bounding box center [17, 184] width 9 height 9
click at [17, 122] on div at bounding box center [18, 118] width 18 height 18
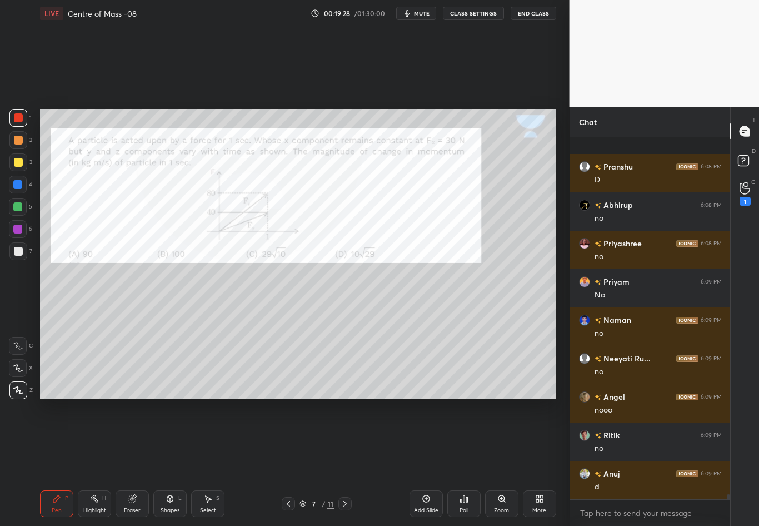
scroll to position [24839, 0]
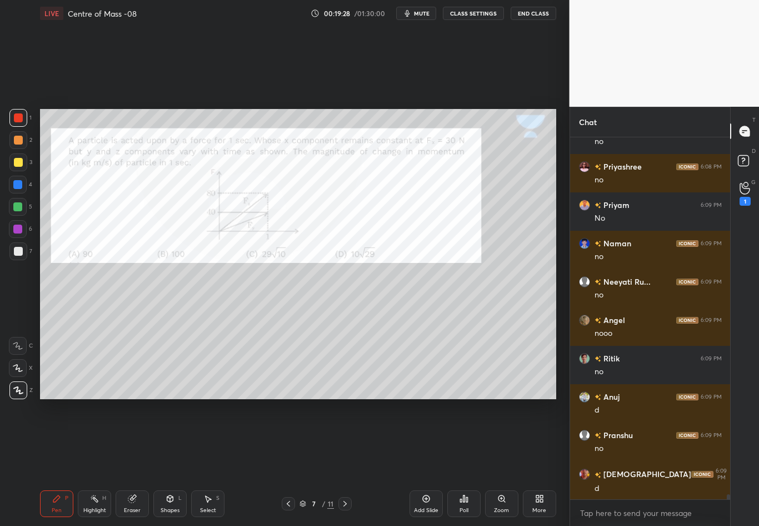
click at [18, 121] on div at bounding box center [18, 117] width 9 height 9
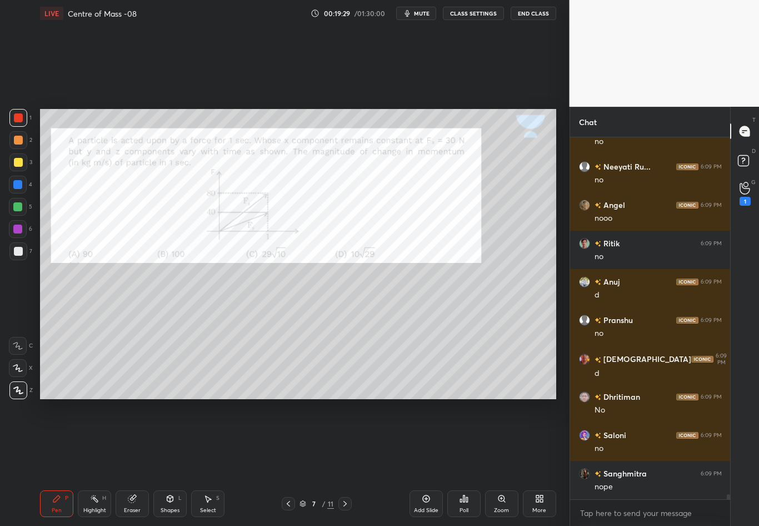
click at [18, 251] on div at bounding box center [18, 251] width 9 height 9
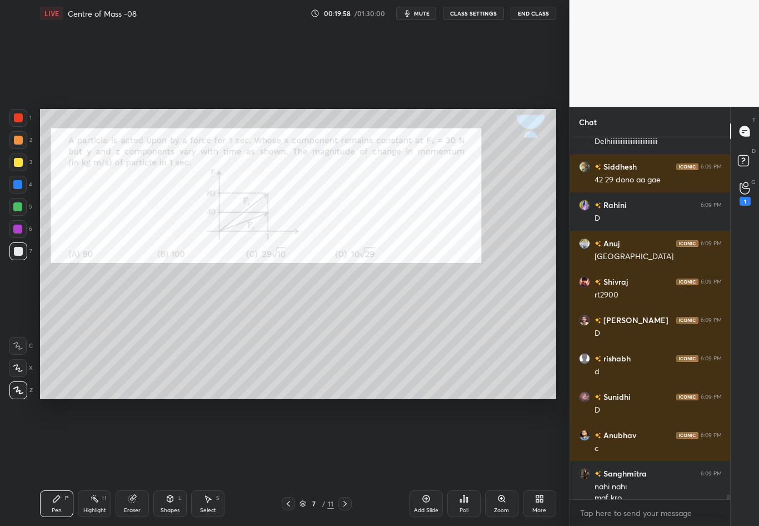
scroll to position [25857, 0]
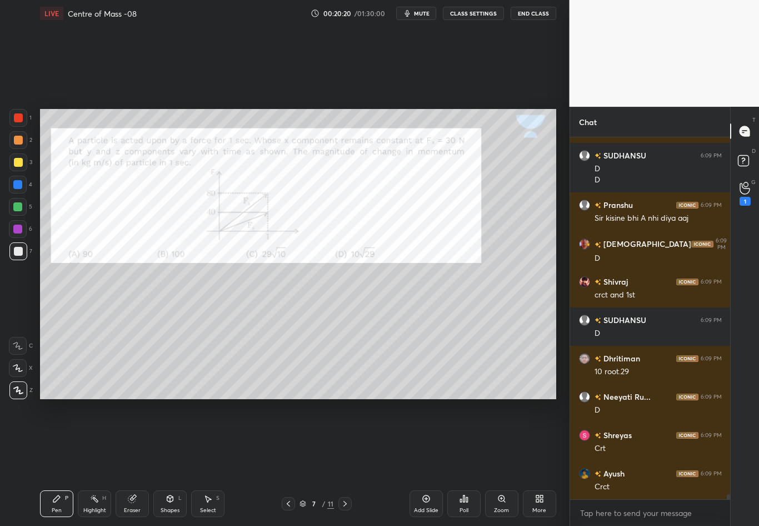
click at [17, 122] on div at bounding box center [18, 118] width 18 height 18
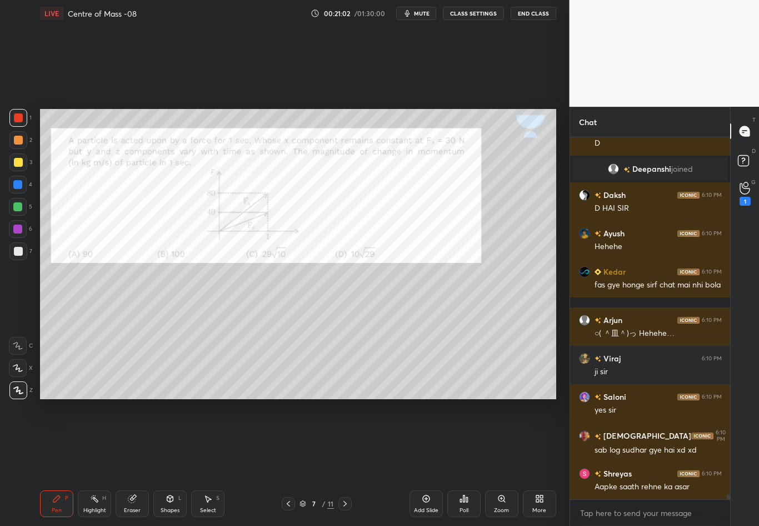
click at [343, 462] on icon at bounding box center [345, 503] width 9 height 9
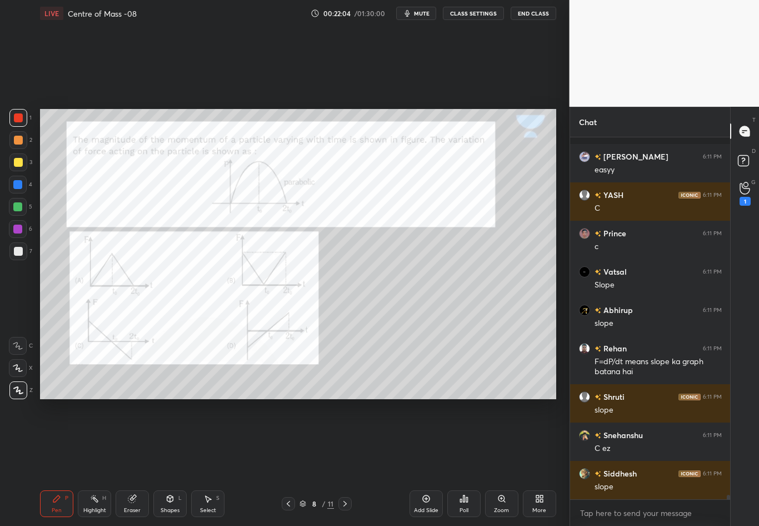
scroll to position [29647, 0]
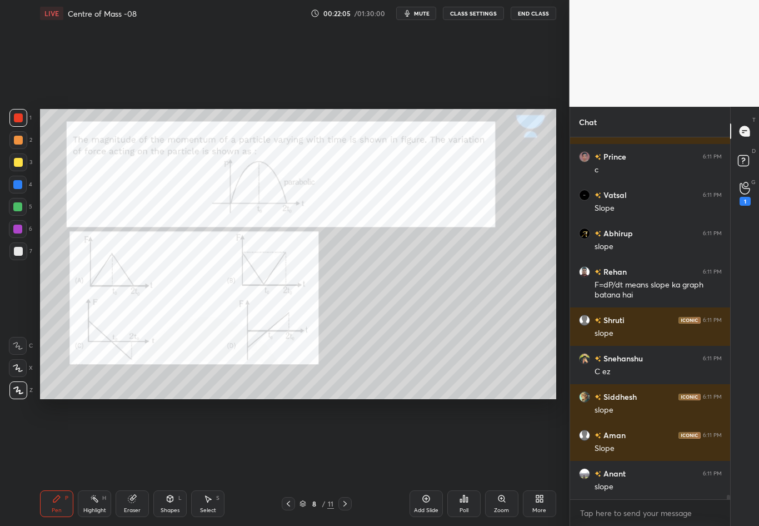
click at [18, 118] on div at bounding box center [18, 117] width 9 height 9
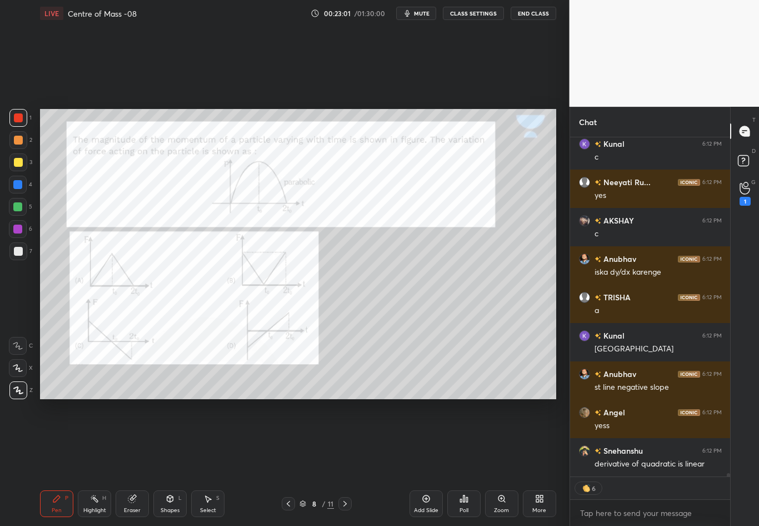
scroll to position [31702, 0]
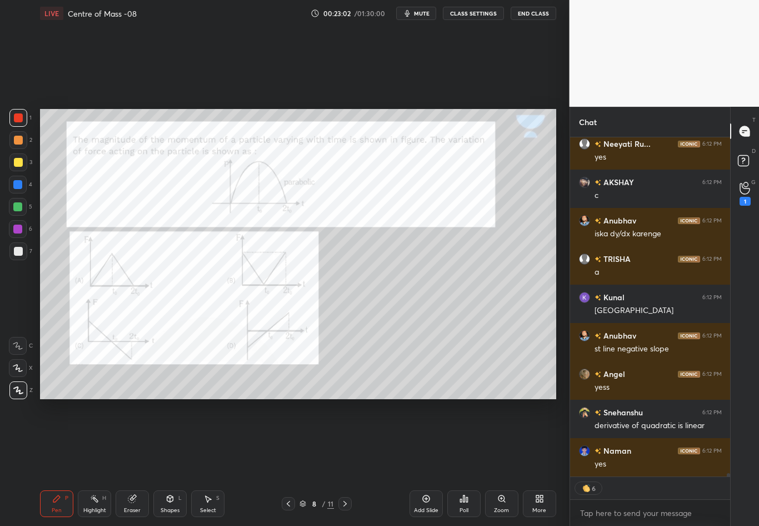
click at [21, 186] on div at bounding box center [18, 185] width 18 height 18
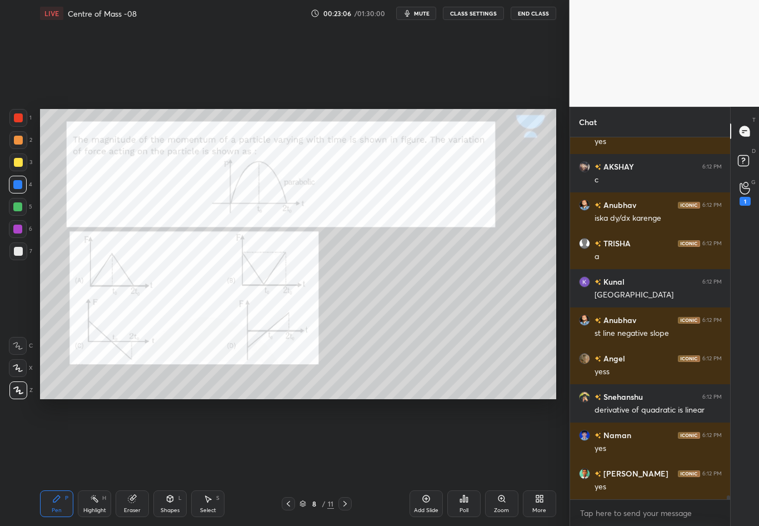
scroll to position [358, 157]
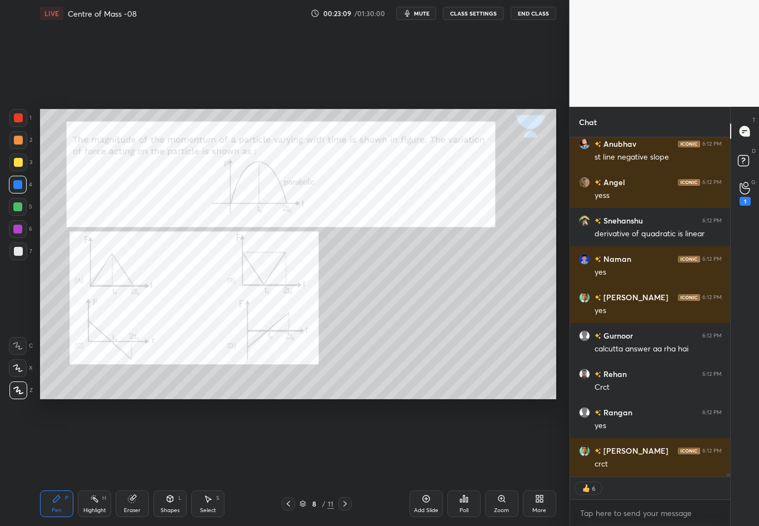
click at [137, 462] on div "Eraser" at bounding box center [132, 503] width 33 height 27
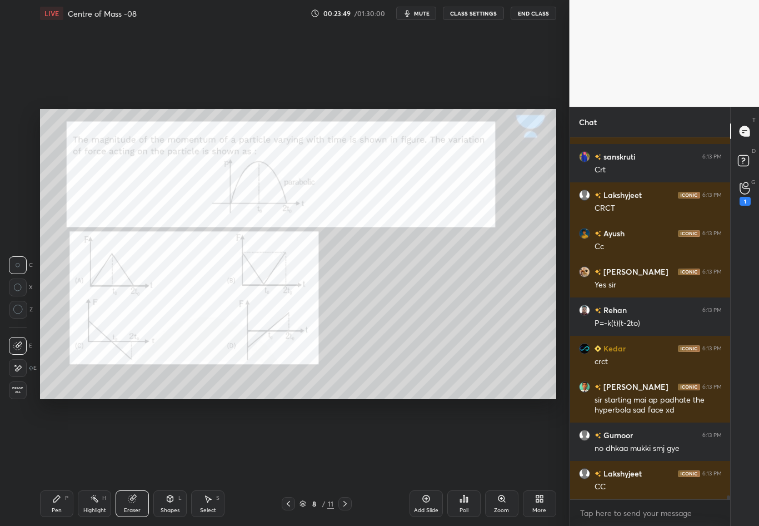
click at [346, 462] on icon at bounding box center [345, 503] width 9 height 9
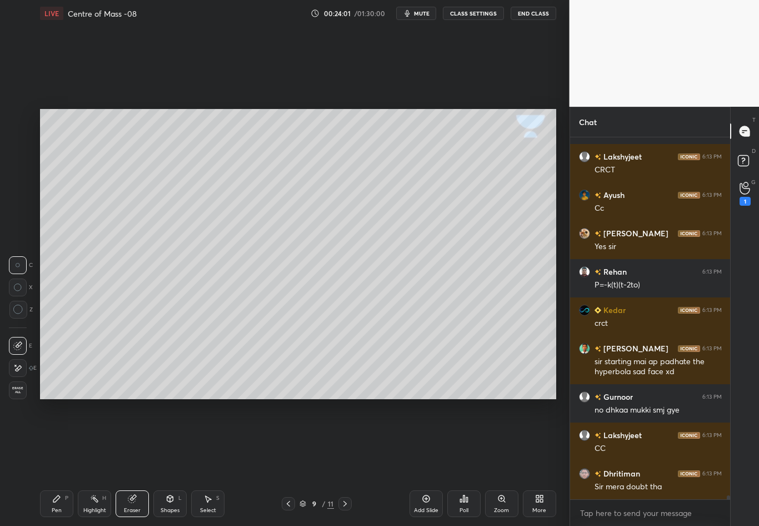
click at [291, 462] on icon at bounding box center [288, 503] width 9 height 9
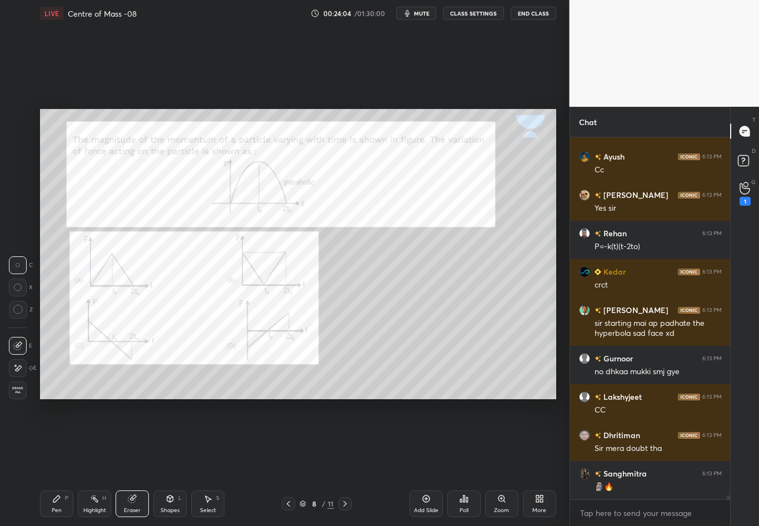
click at [290, 462] on icon at bounding box center [288, 503] width 9 height 9
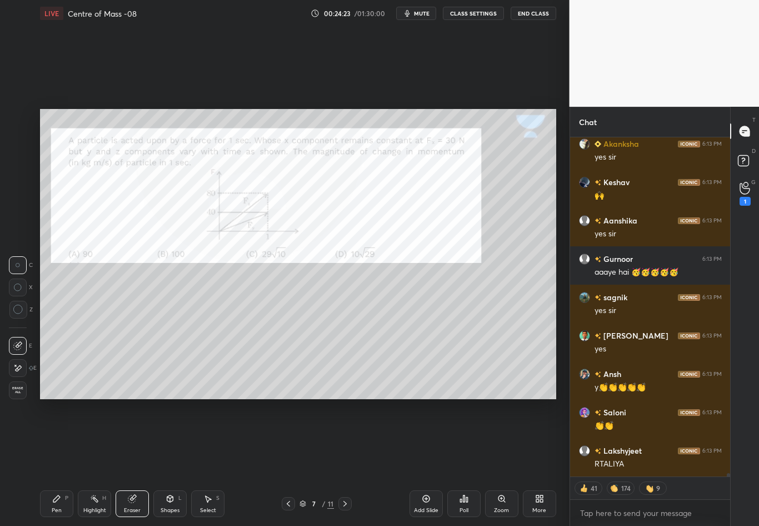
scroll to position [33371, 0]
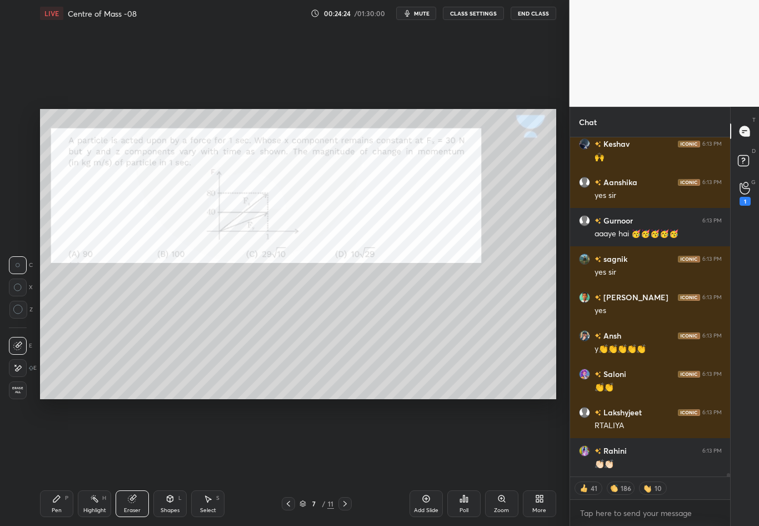
click at [288, 462] on icon at bounding box center [288, 503] width 9 height 9
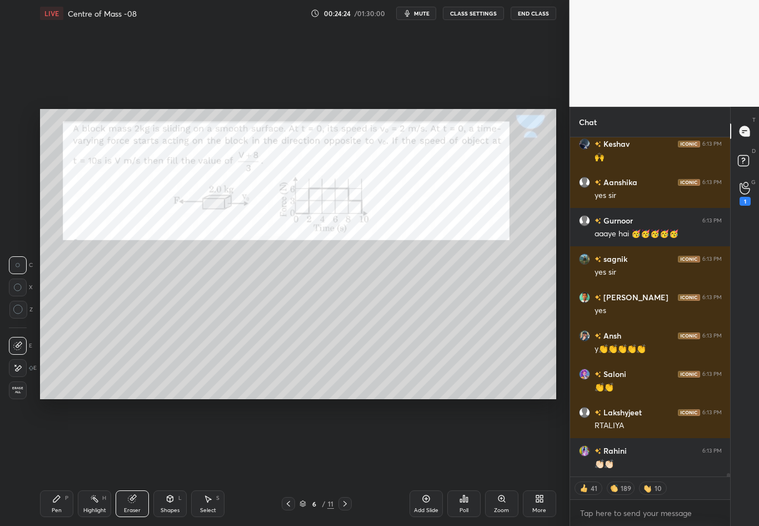
click at [284, 462] on icon at bounding box center [288, 503] width 9 height 9
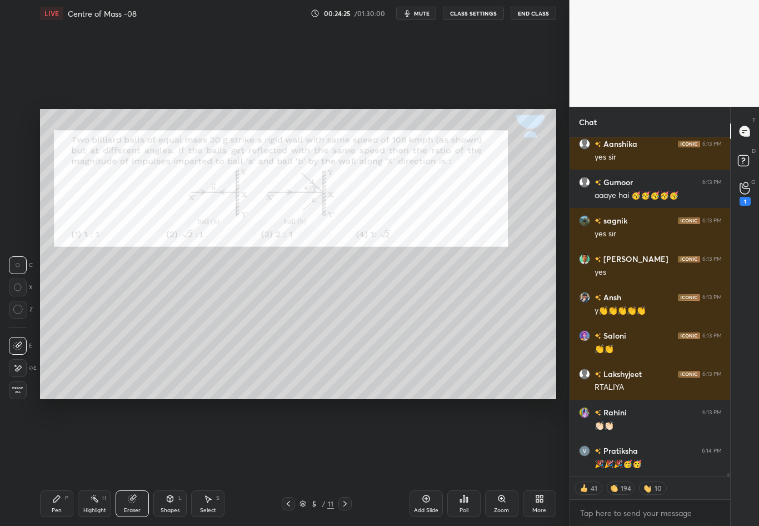
scroll to position [33448, 0]
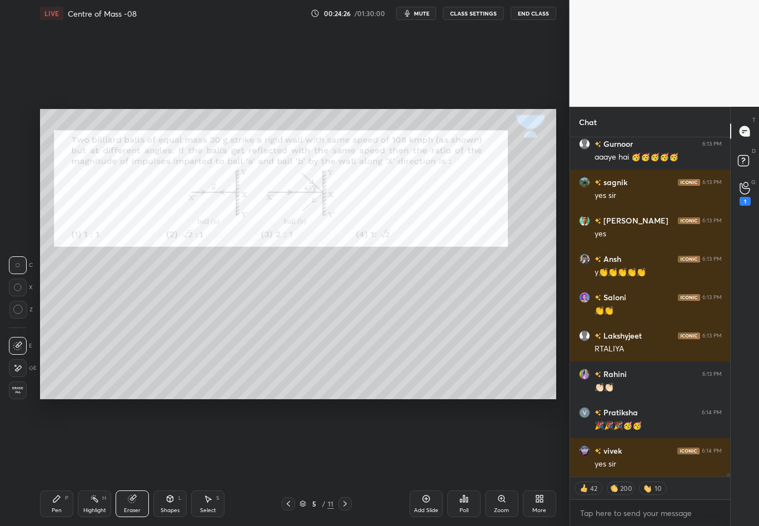
click at [287, 462] on icon at bounding box center [288, 503] width 9 height 9
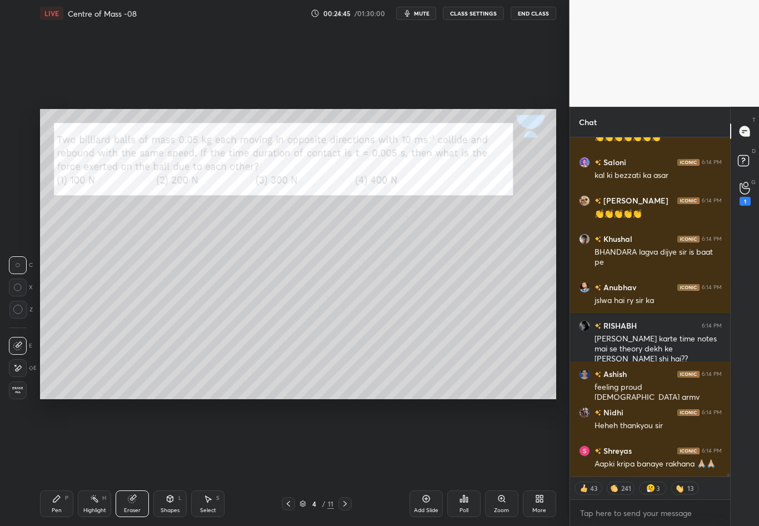
scroll to position [34129, 0]
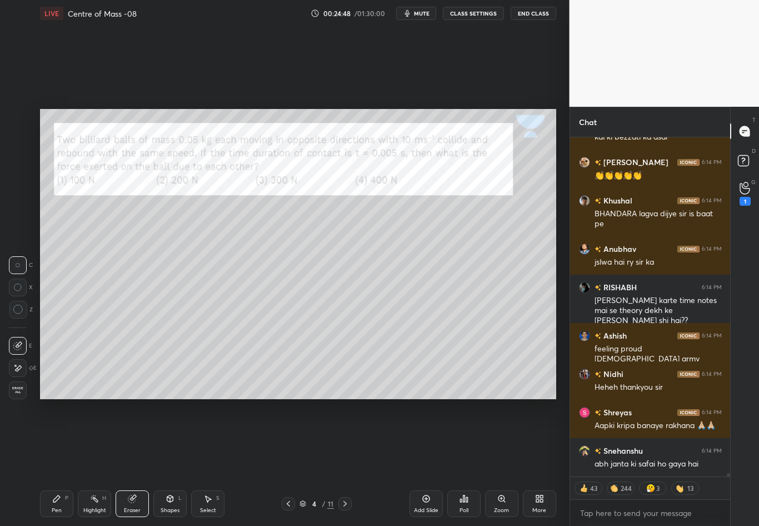
click at [344, 462] on icon at bounding box center [345, 503] width 9 height 9
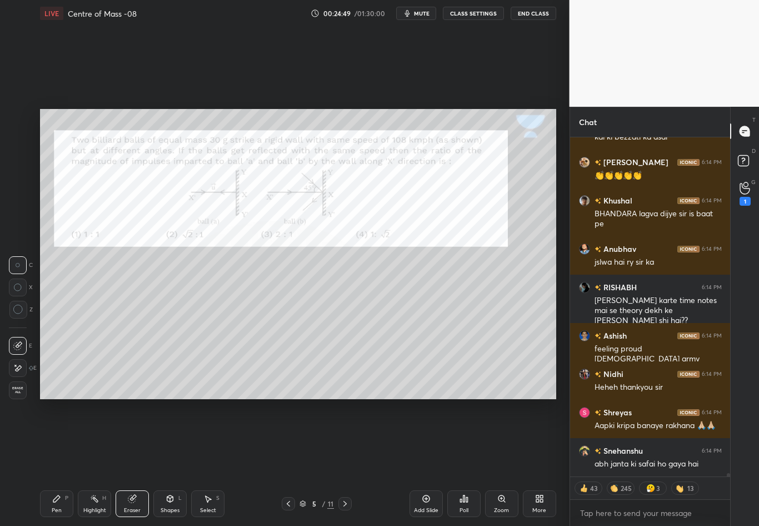
click at [339, 462] on div at bounding box center [344, 503] width 13 height 13
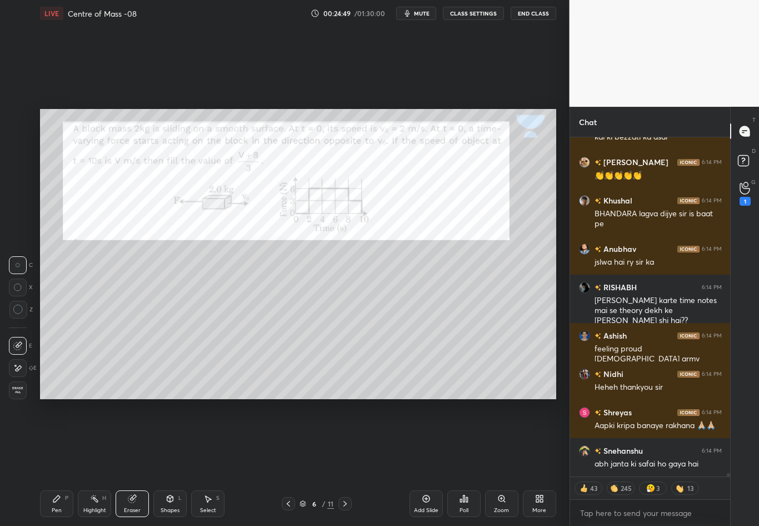
click at [339, 462] on div at bounding box center [344, 503] width 13 height 13
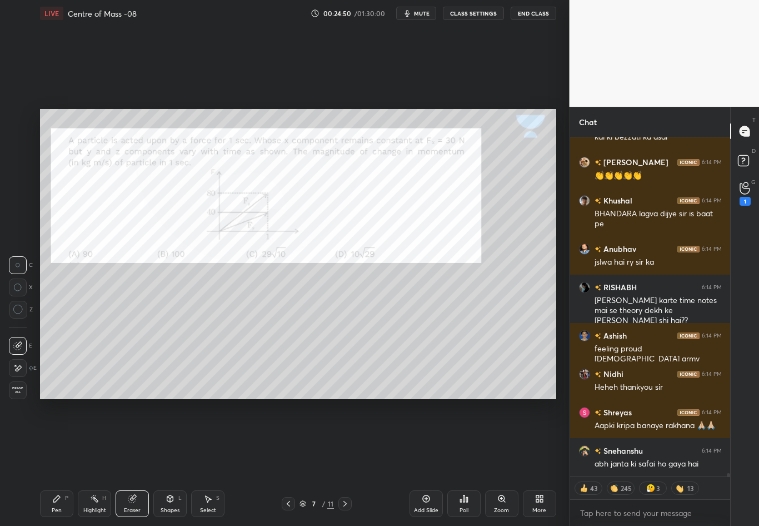
click at [338, 462] on div at bounding box center [344, 503] width 13 height 13
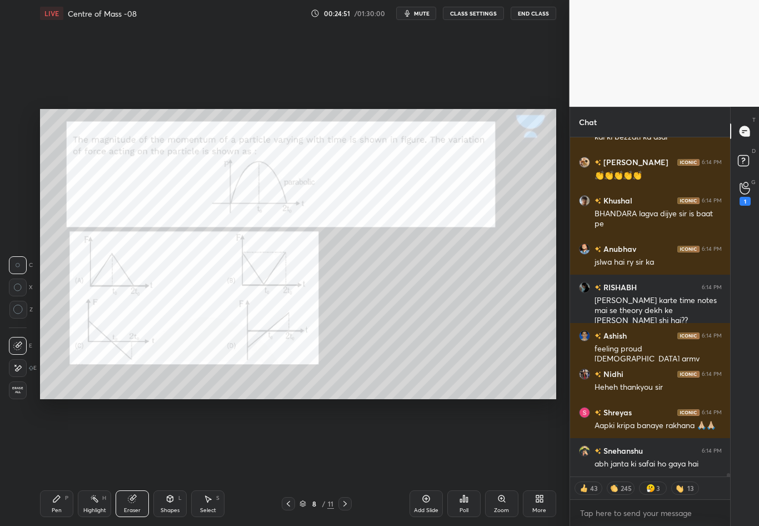
click at [340, 462] on div at bounding box center [344, 503] width 13 height 13
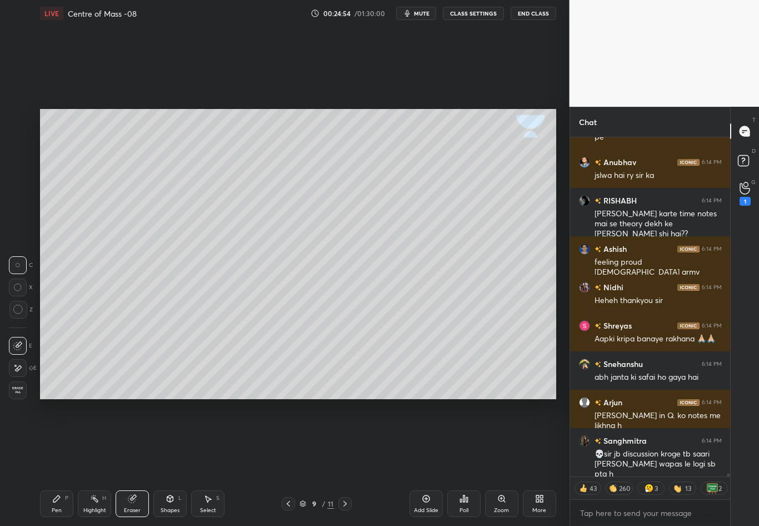
scroll to position [34254, 0]
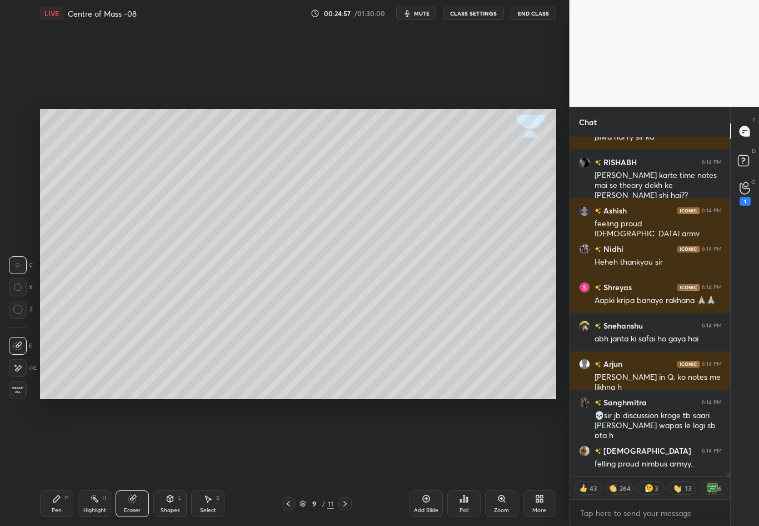
click at [59, 462] on div "Pen P" at bounding box center [56, 503] width 33 height 27
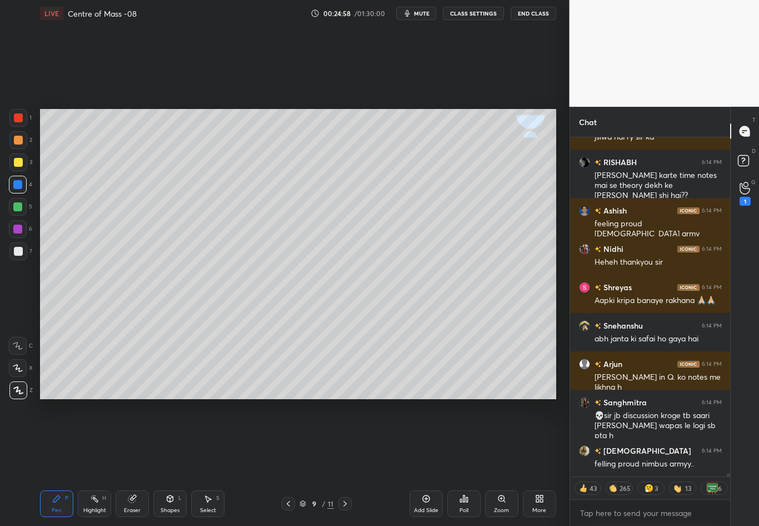
click at [18, 256] on div at bounding box center [18, 251] width 18 height 18
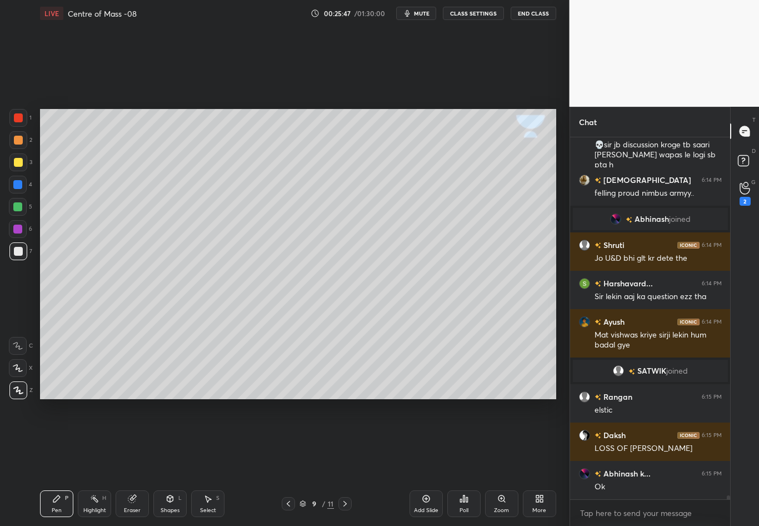
scroll to position [32477, 0]
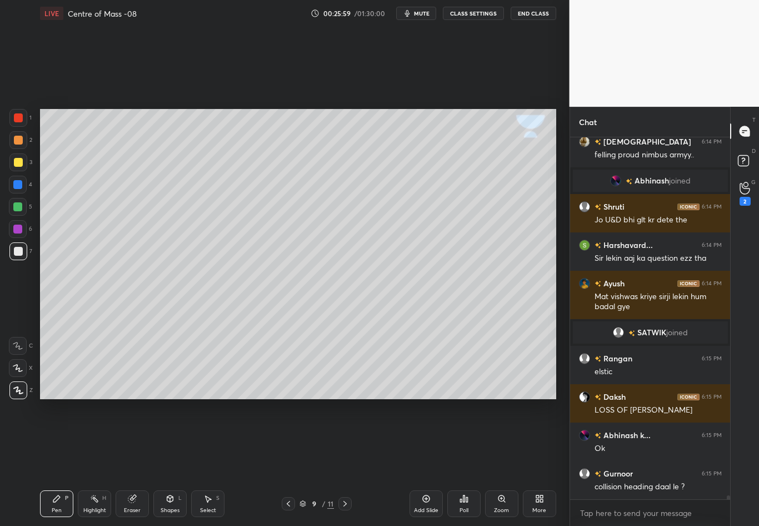
click at [57, 462] on div "Pen P" at bounding box center [56, 503] width 33 height 27
click at [18, 163] on div at bounding box center [18, 162] width 9 height 9
click at [133, 462] on div "Eraser" at bounding box center [132, 503] width 33 height 27
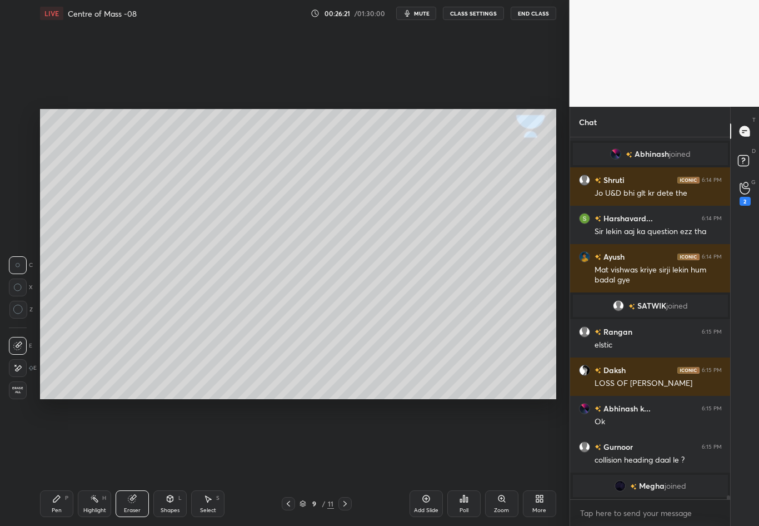
click at [52, 462] on div "Pen" at bounding box center [57, 510] width 10 height 6
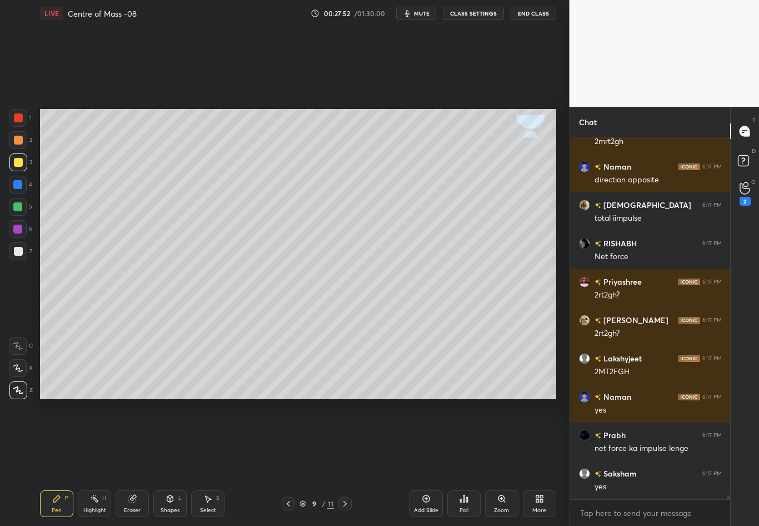
scroll to position [34197, 0]
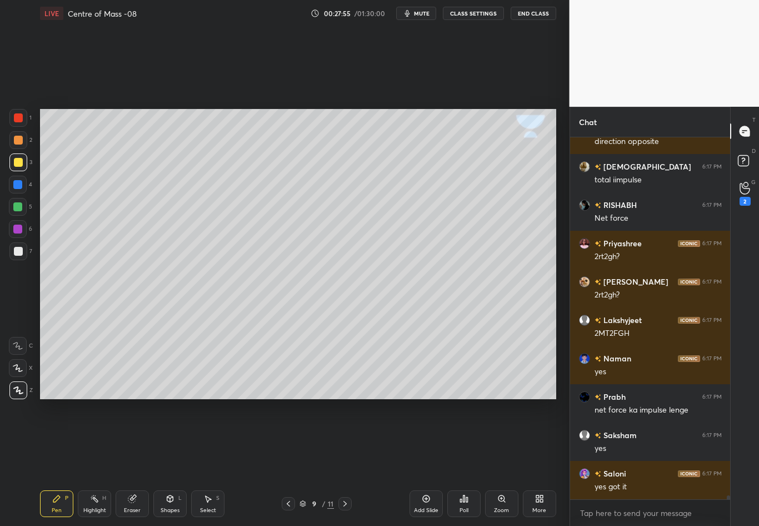
click at [98, 462] on icon at bounding box center [94, 498] width 9 height 9
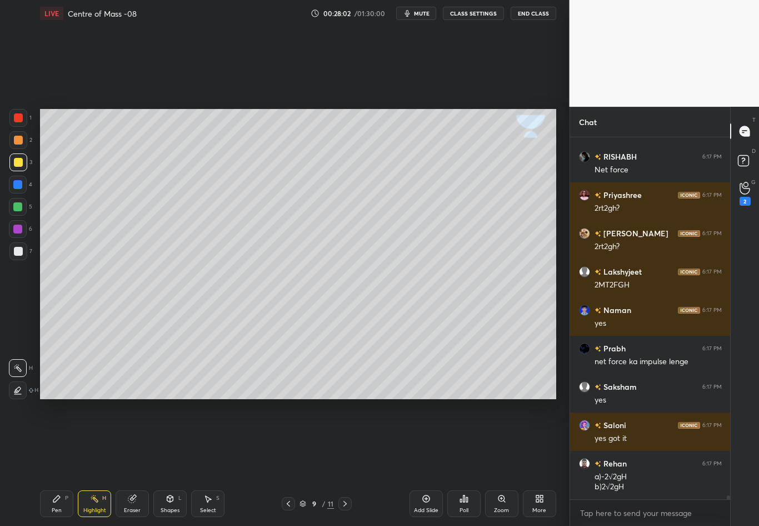
scroll to position [34283, 0]
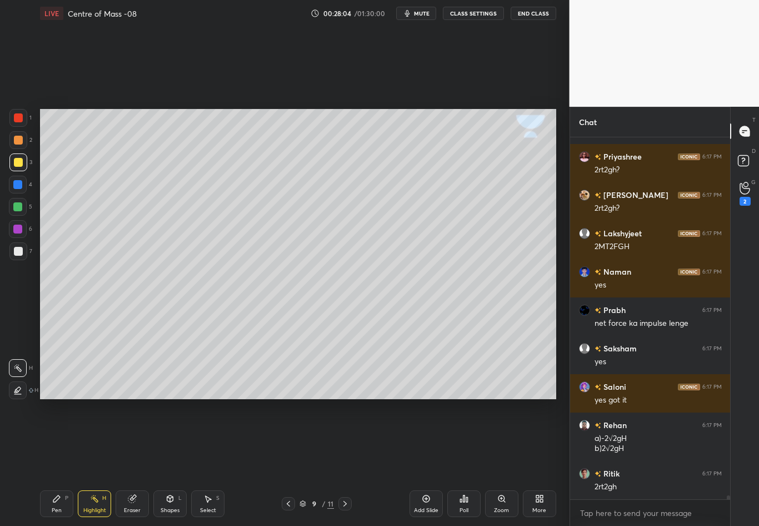
click at [58, 462] on icon at bounding box center [56, 498] width 9 height 9
click at [20, 163] on div at bounding box center [18, 162] width 9 height 9
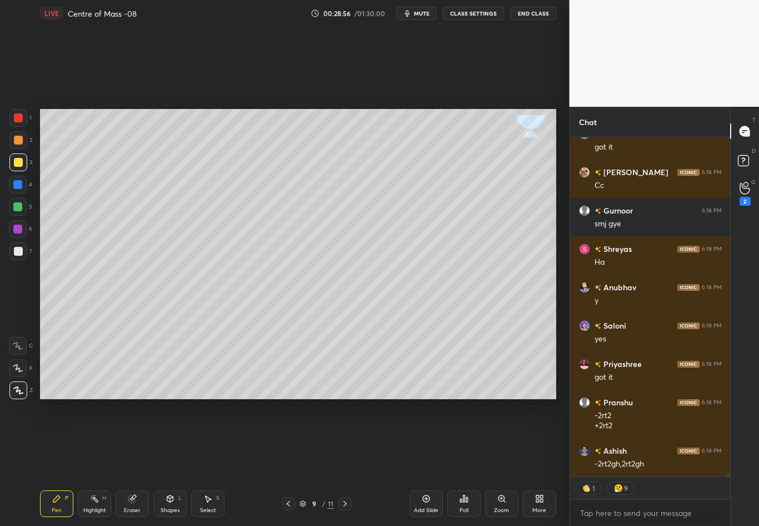
scroll to position [34825, 0]
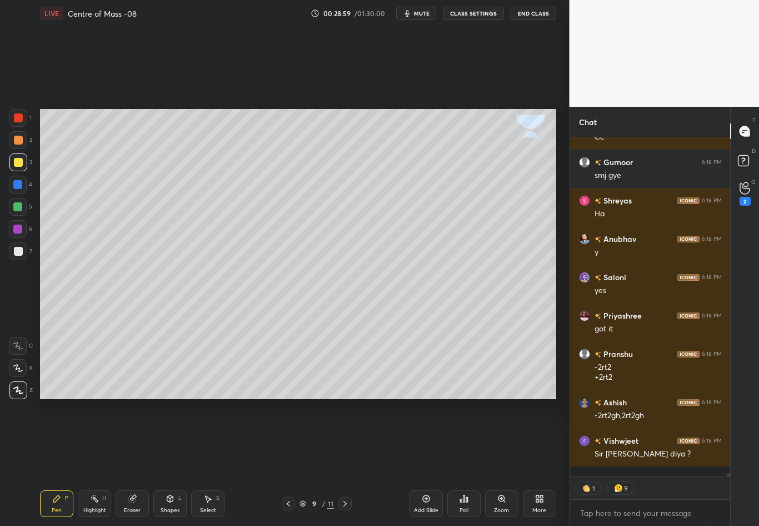
click at [22, 259] on div at bounding box center [18, 251] width 18 height 18
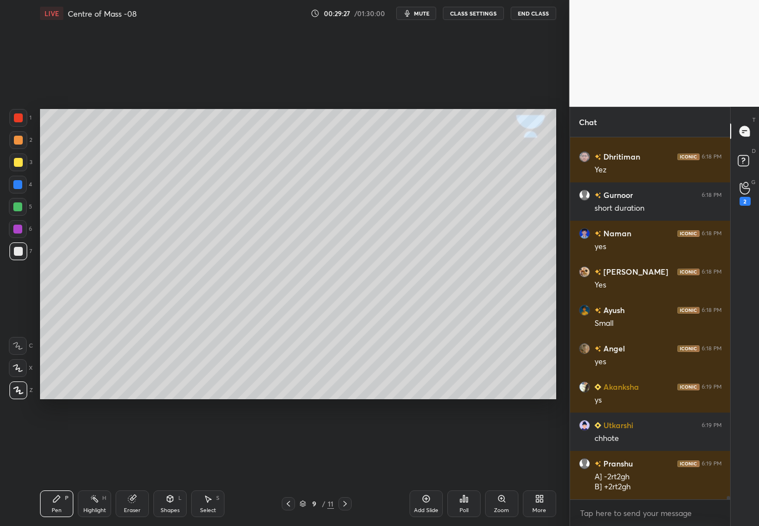
scroll to position [36010, 0]
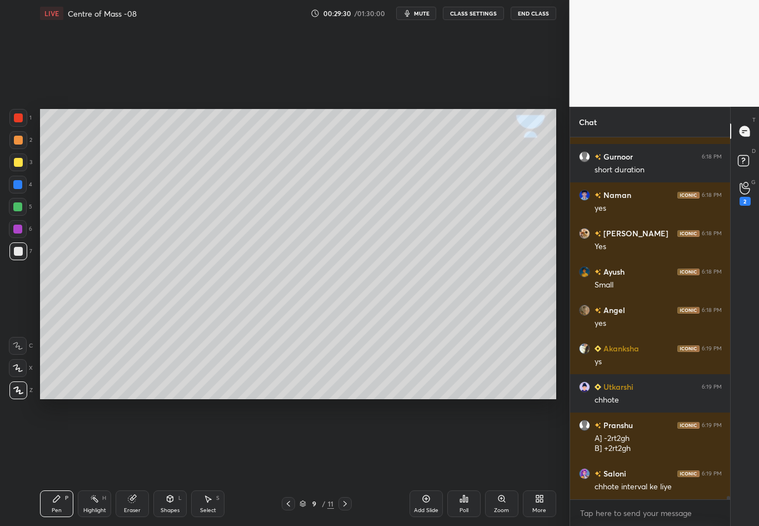
click at [21, 252] on div at bounding box center [18, 251] width 9 height 9
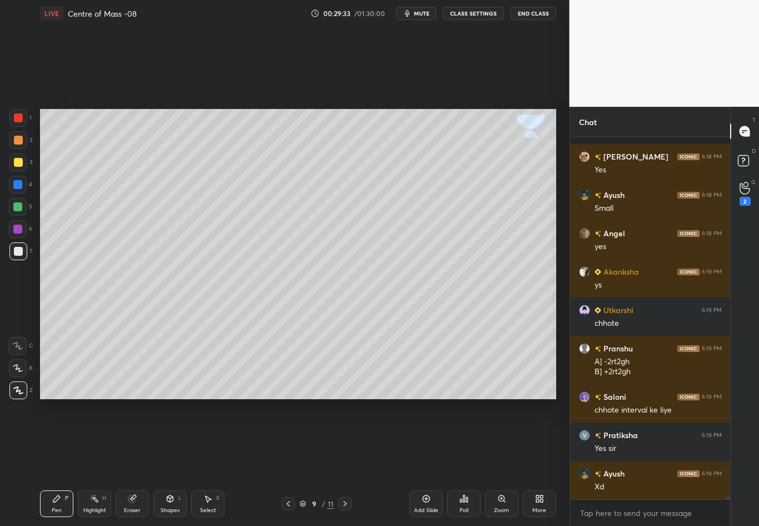
scroll to position [36164, 0]
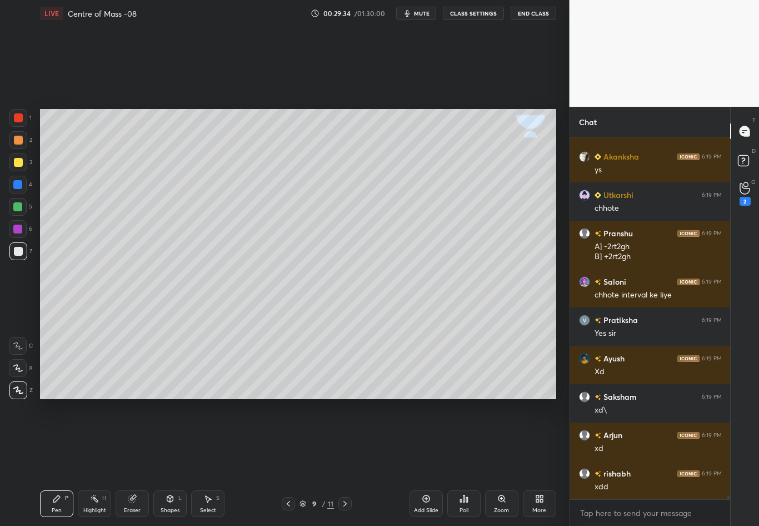
click at [16, 165] on div at bounding box center [18, 162] width 9 height 9
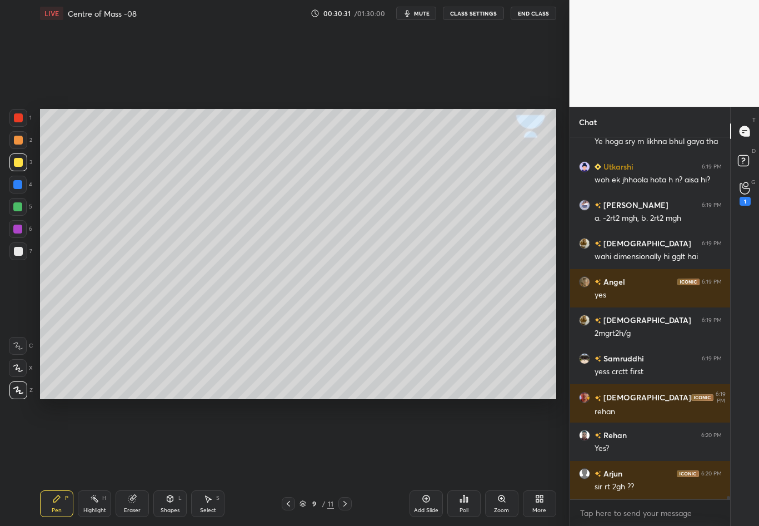
scroll to position [36644, 0]
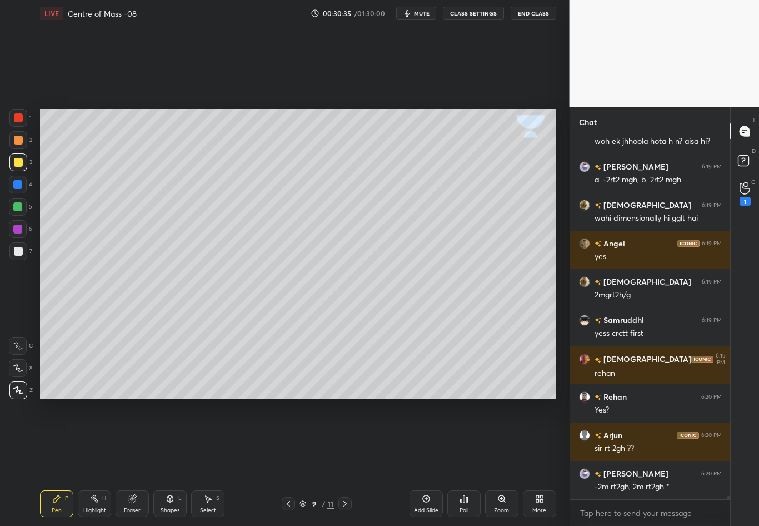
click at [213, 462] on div "Select S" at bounding box center [207, 503] width 33 height 27
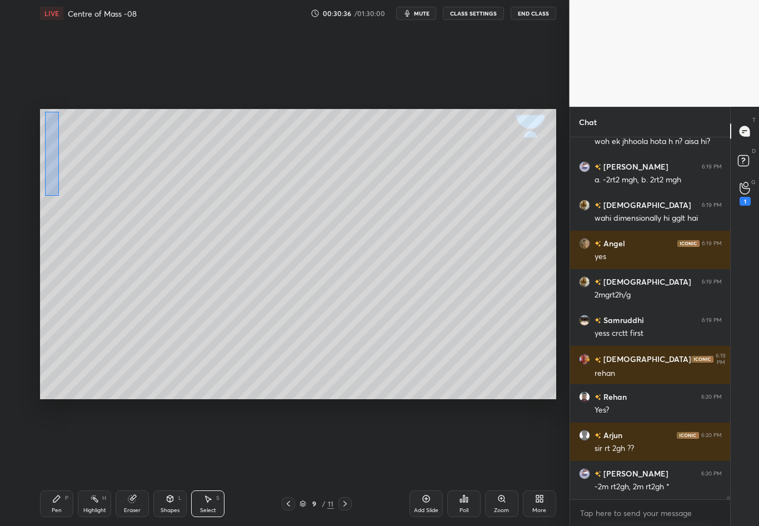
scroll to position [36682, 0]
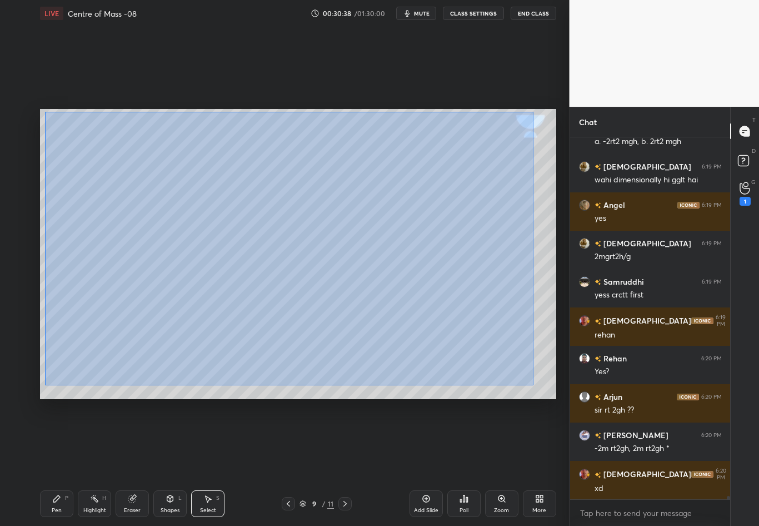
drag, startPoint x: 52, startPoint y: 114, endPoint x: 533, endPoint y: 385, distance: 552.1
click at [532, 385] on div "0 ° Undo Copy Duplicate Duplicate to new slide Delete" at bounding box center [298, 254] width 516 height 290
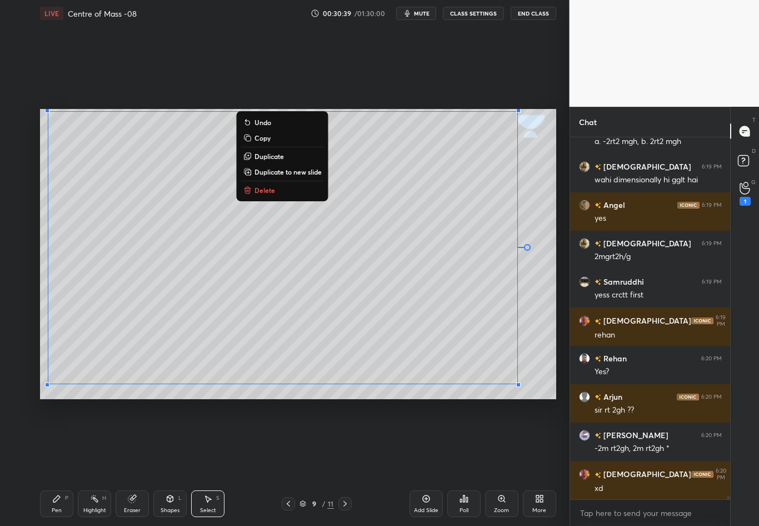
scroll to position [36721, 0]
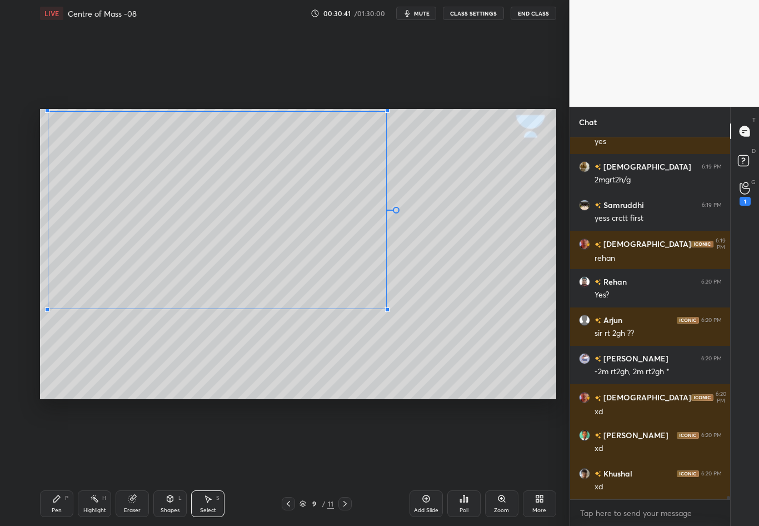
drag, startPoint x: 506, startPoint y: 380, endPoint x: 386, endPoint y: 308, distance: 140.3
click at [386, 308] on div at bounding box center [387, 309] width 4 height 4
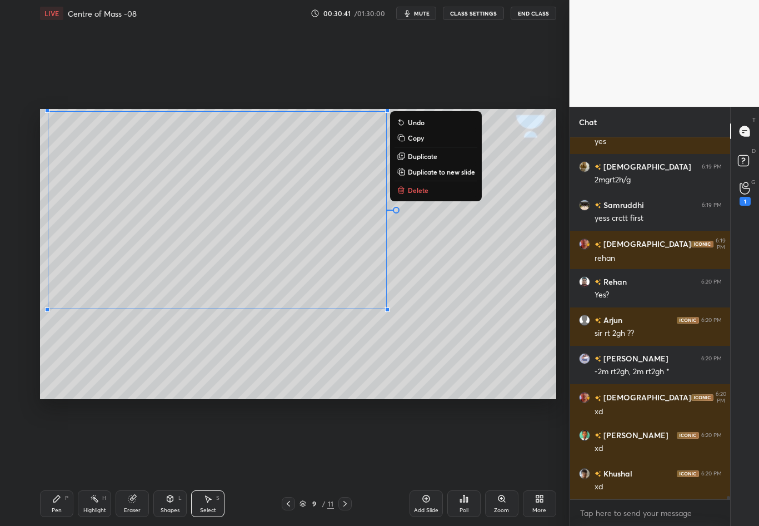
scroll to position [36797, 0]
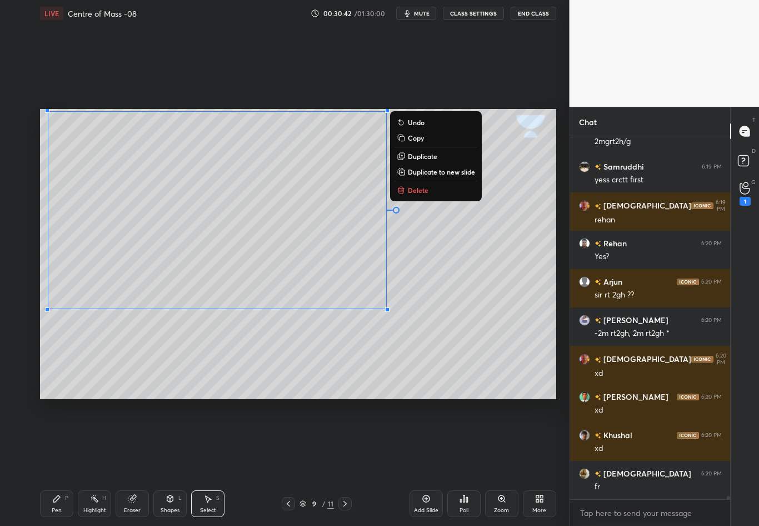
click at [453, 316] on div "0 ° Undo Copy Duplicate Duplicate to new slide Delete" at bounding box center [298, 254] width 516 height 290
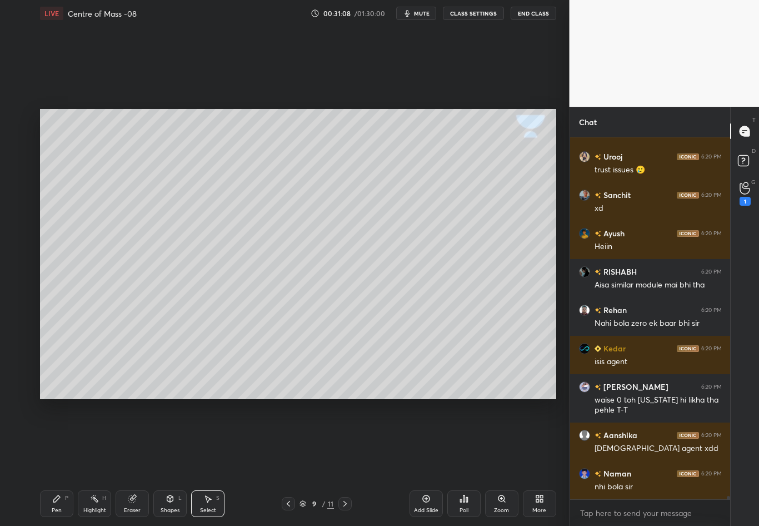
scroll to position [37546, 0]
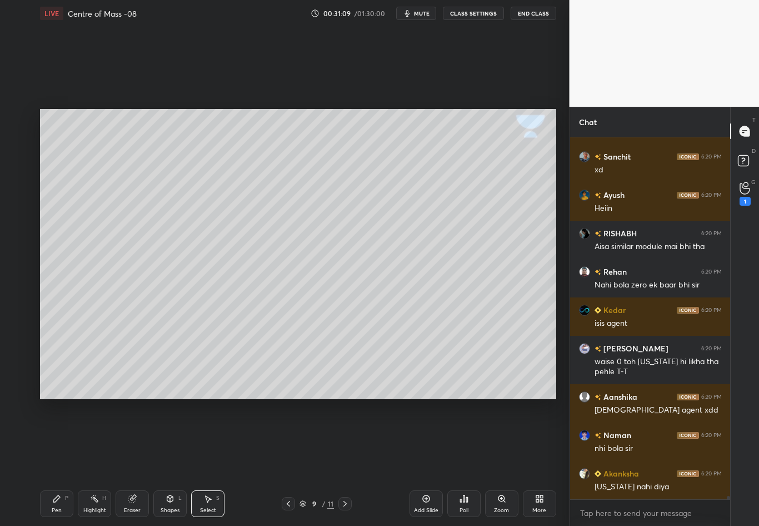
click at [56, 462] on div "Pen" at bounding box center [57, 510] width 10 height 6
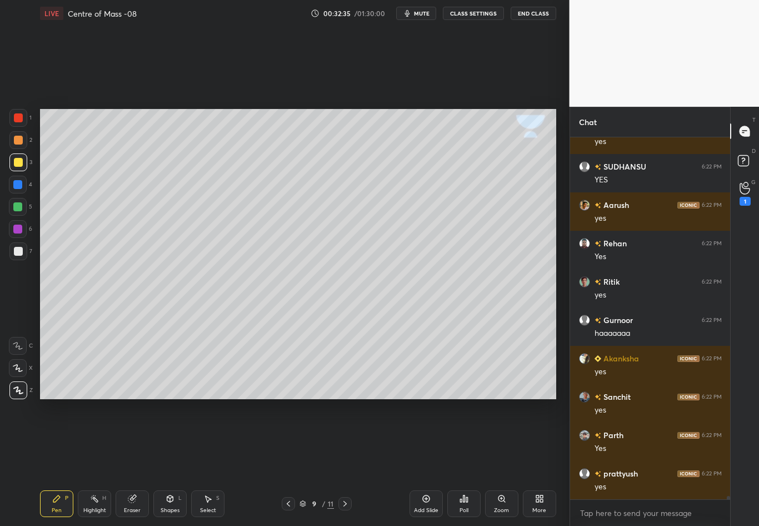
scroll to position [39878, 0]
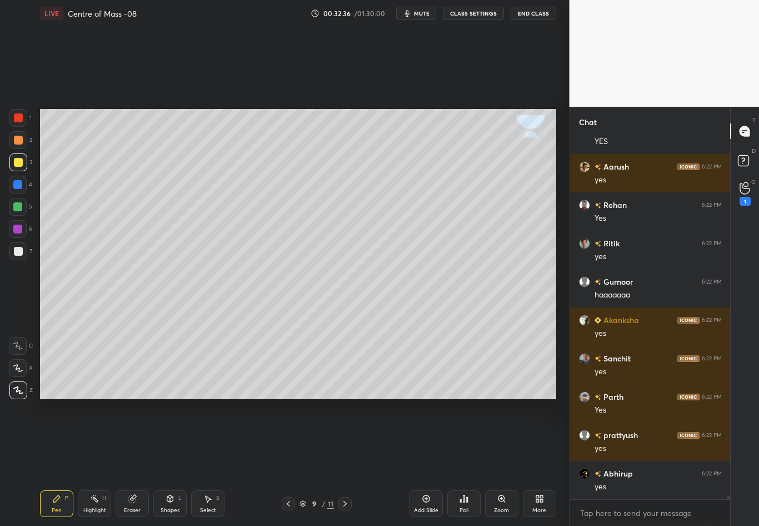
click at [94, 462] on div "Highlight" at bounding box center [94, 510] width 23 height 6
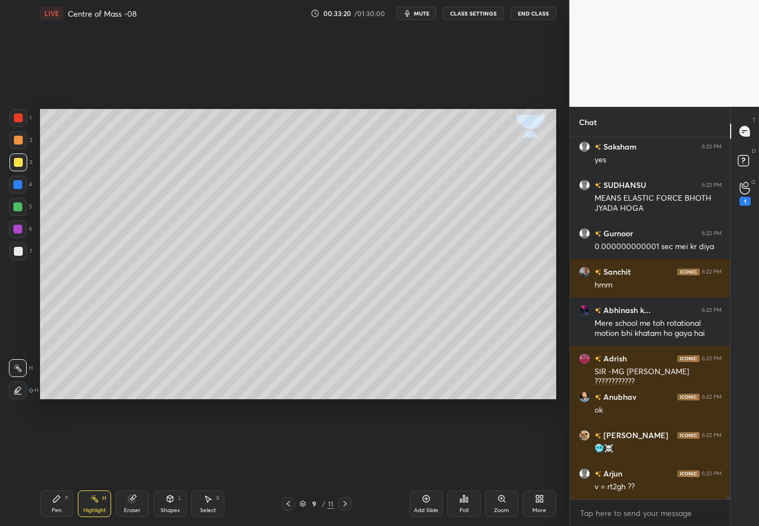
scroll to position [40665, 0]
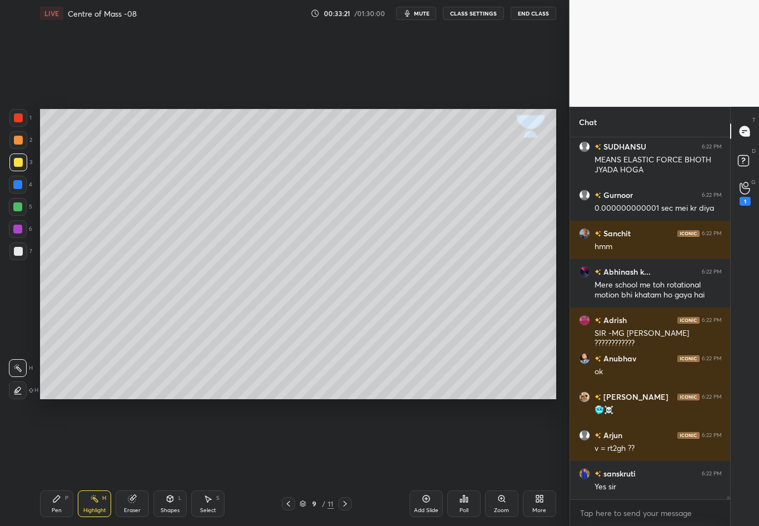
click at [344, 462] on icon at bounding box center [345, 503] width 9 height 9
click at [206, 462] on div "Select S" at bounding box center [207, 503] width 33 height 27
click at [170, 462] on div "Shapes L" at bounding box center [169, 503] width 33 height 27
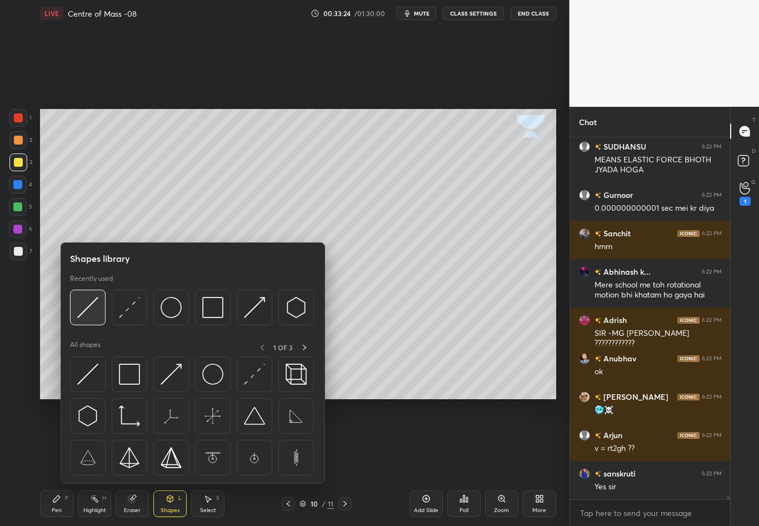
scroll to position [40703, 0]
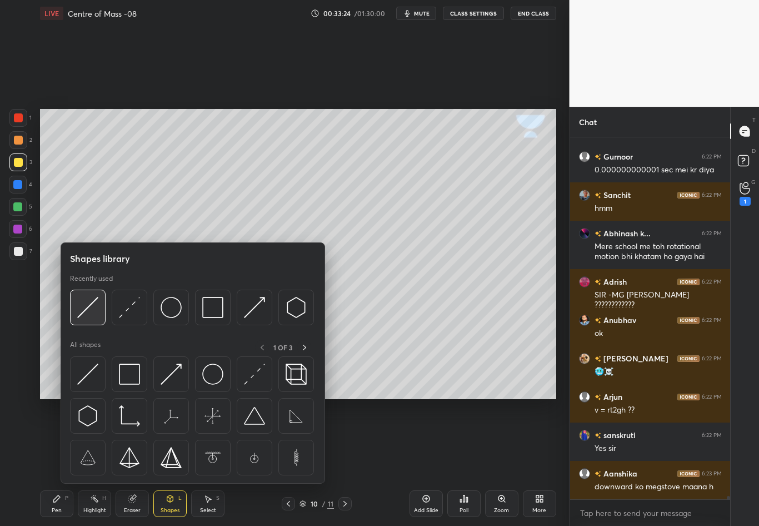
click at [89, 307] on img at bounding box center [87, 307] width 21 height 21
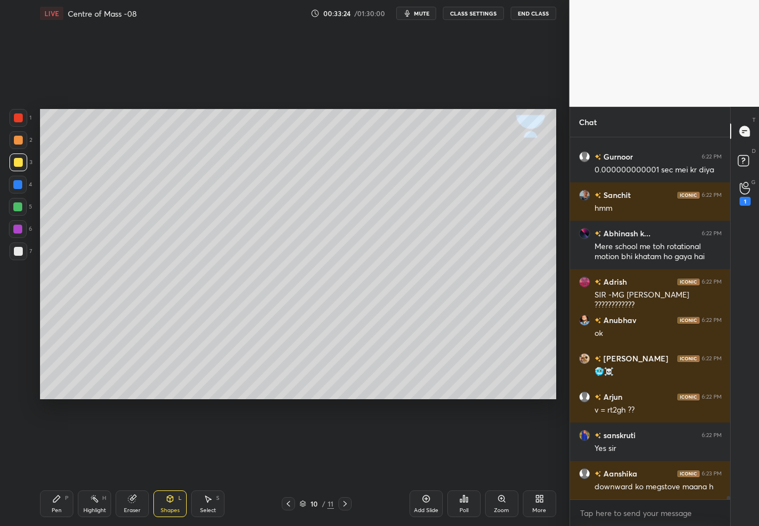
click at [15, 336] on div "1 2 3 4 5 6 7 C X Z C X Z E E Erase all H H" at bounding box center [18, 254] width 36 height 290
click at [61, 462] on div "Pen P" at bounding box center [56, 503] width 33 height 27
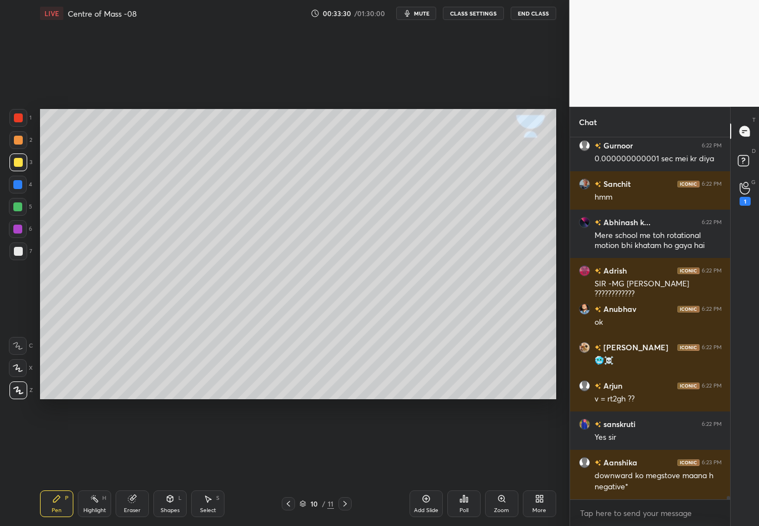
click at [21, 250] on div at bounding box center [18, 251] width 9 height 9
click at [168, 462] on div "Shapes" at bounding box center [170, 510] width 19 height 6
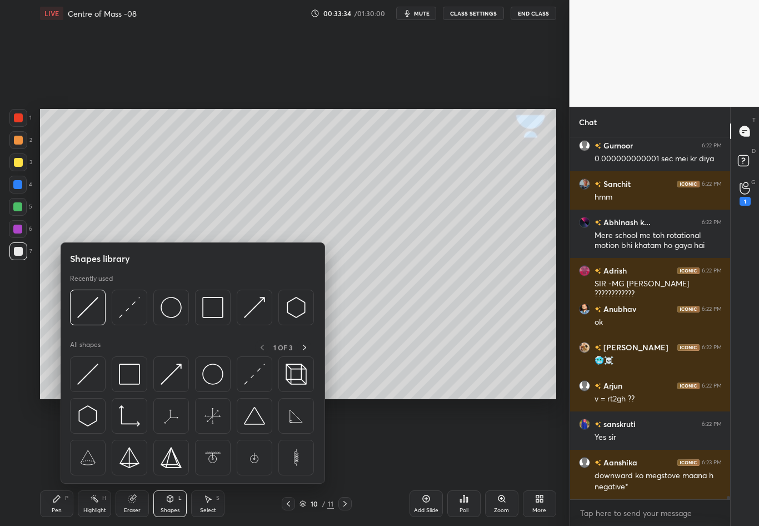
click at [86, 307] on img at bounding box center [87, 307] width 21 height 21
click at [24, 188] on div at bounding box center [18, 185] width 18 height 18
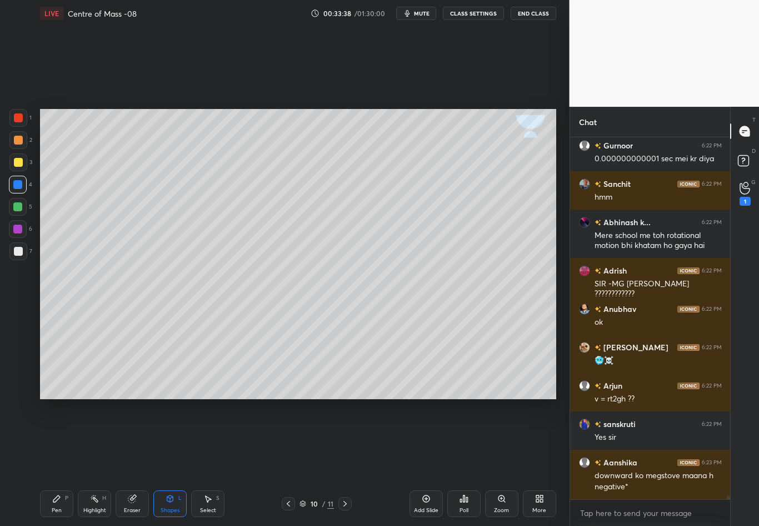
click at [56, 462] on div "Pen P" at bounding box center [56, 503] width 33 height 27
click at [17, 257] on div at bounding box center [18, 251] width 18 height 18
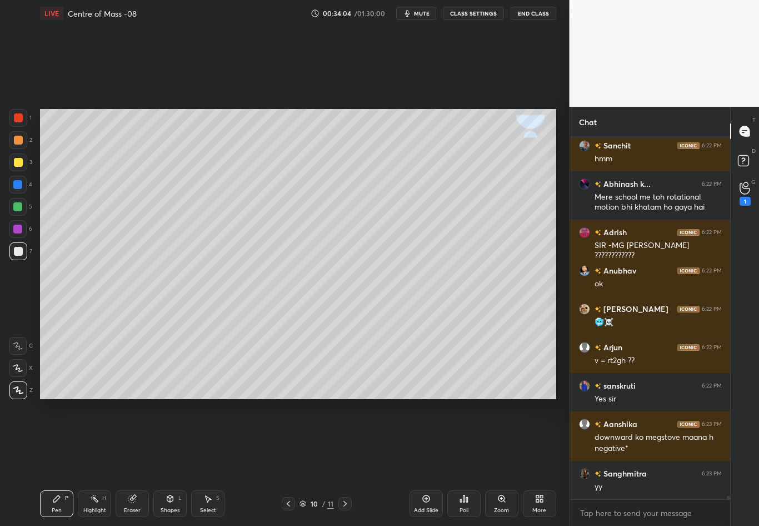
click at [21, 209] on div at bounding box center [17, 206] width 9 height 9
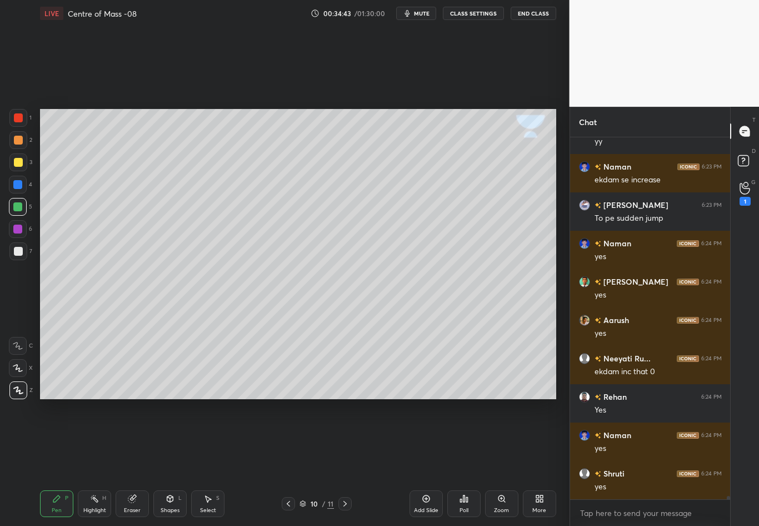
scroll to position [41136, 0]
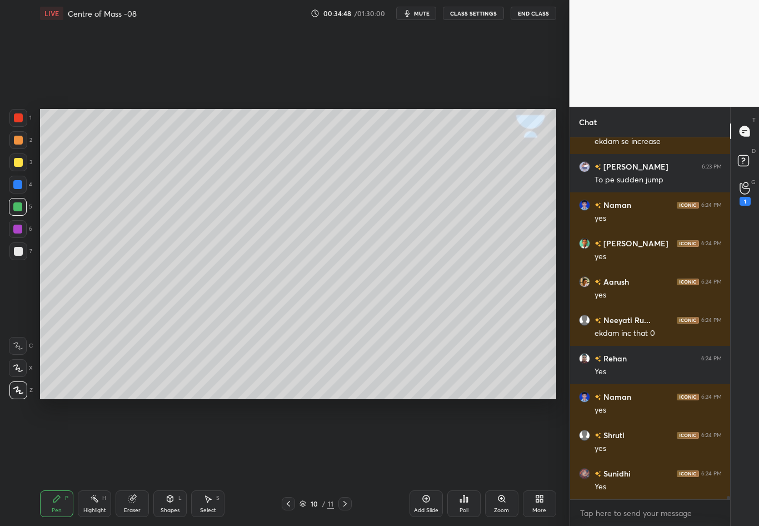
click at [20, 182] on div at bounding box center [17, 184] width 9 height 9
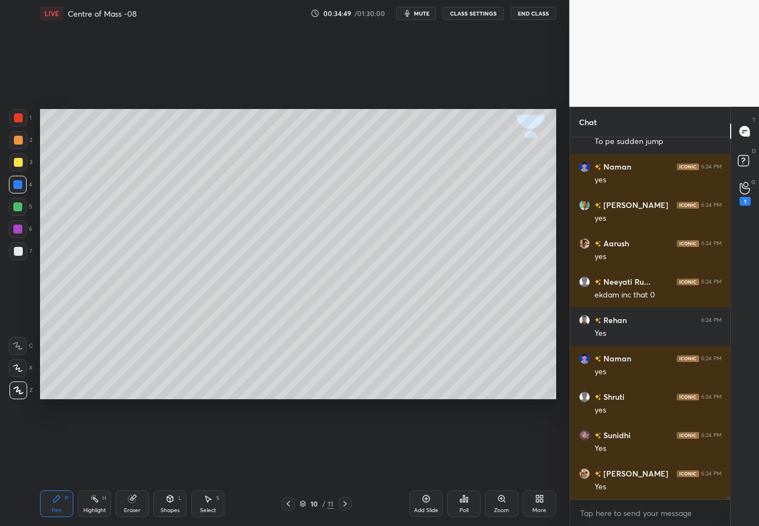
scroll to position [41251, 0]
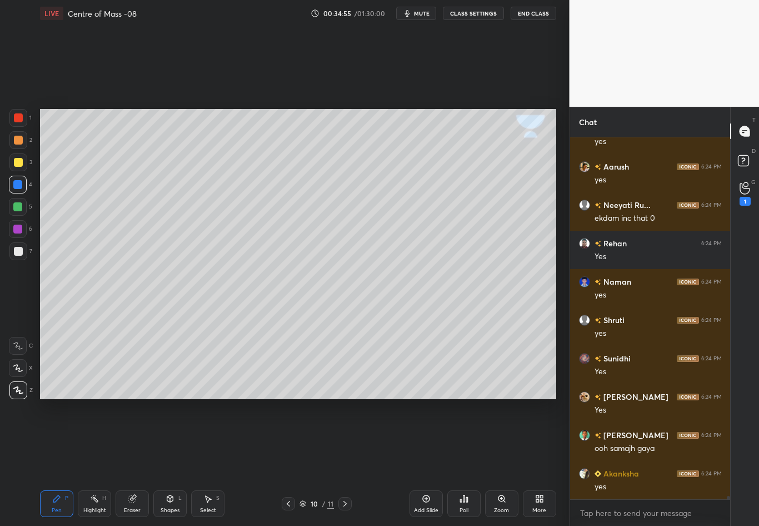
click at [19, 210] on div at bounding box center [17, 206] width 9 height 9
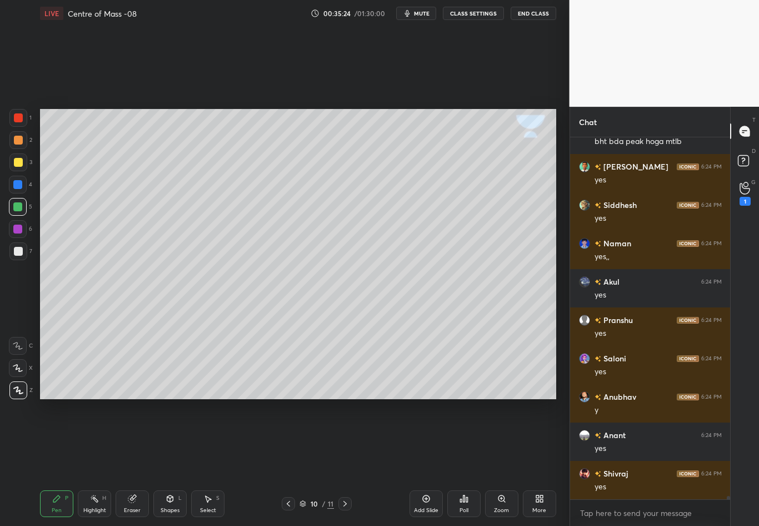
scroll to position [41711, 0]
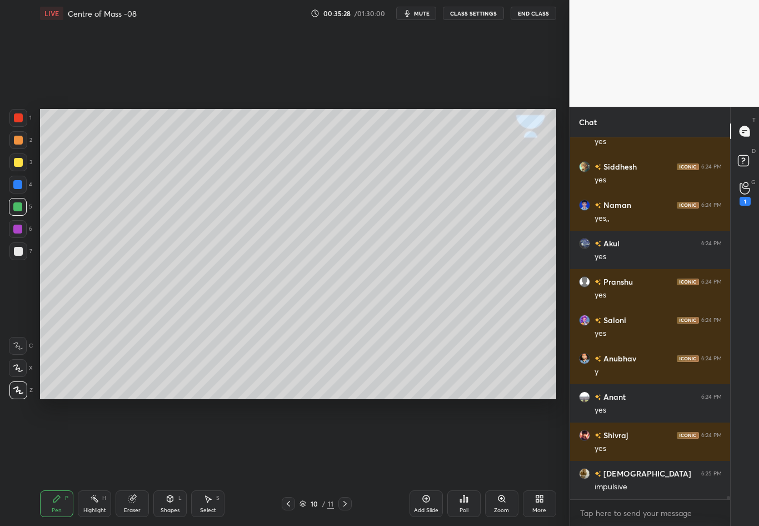
click at [22, 250] on div at bounding box center [18, 251] width 18 height 18
click at [18, 187] on div at bounding box center [17, 184] width 9 height 9
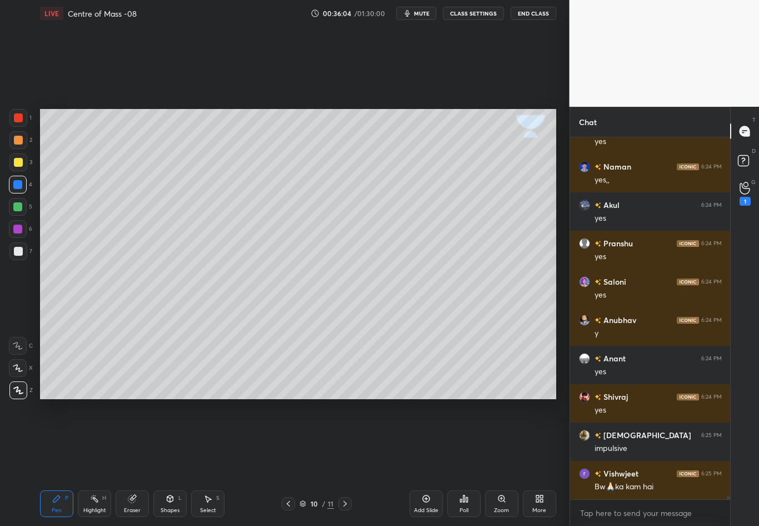
click at [20, 208] on div at bounding box center [17, 206] width 9 height 9
click at [97, 462] on div "Highlight H" at bounding box center [94, 503] width 33 height 27
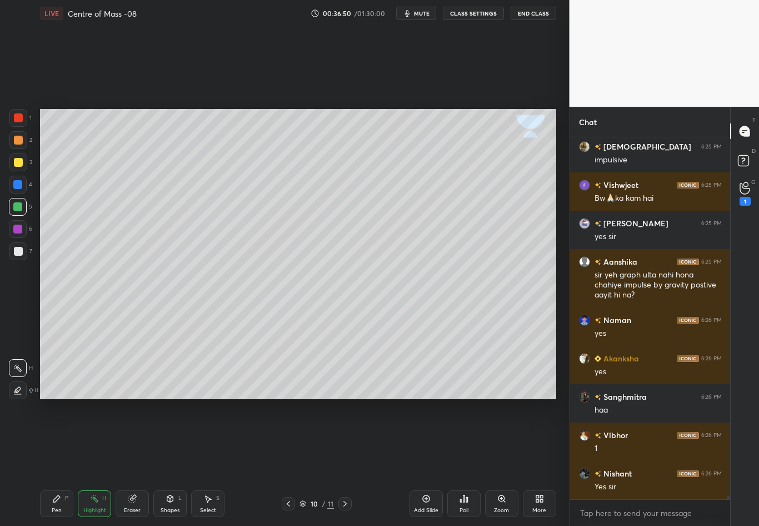
scroll to position [42096, 0]
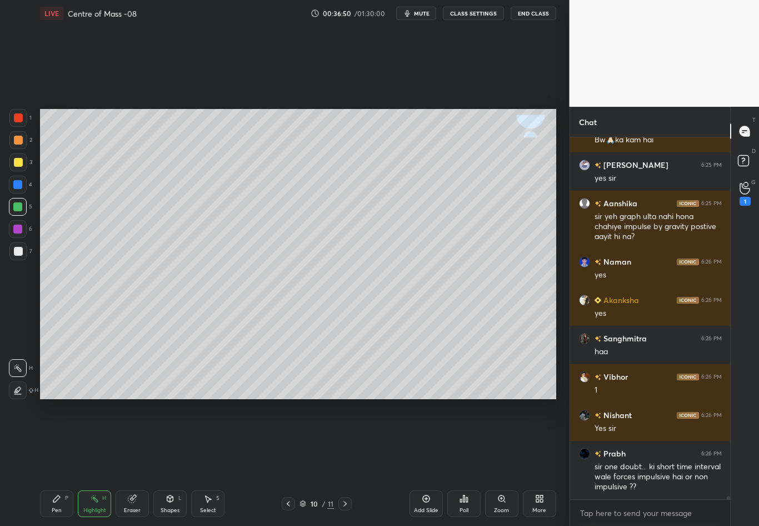
click at [19, 255] on div at bounding box center [18, 251] width 18 height 18
click at [58, 462] on div "Pen" at bounding box center [57, 510] width 10 height 6
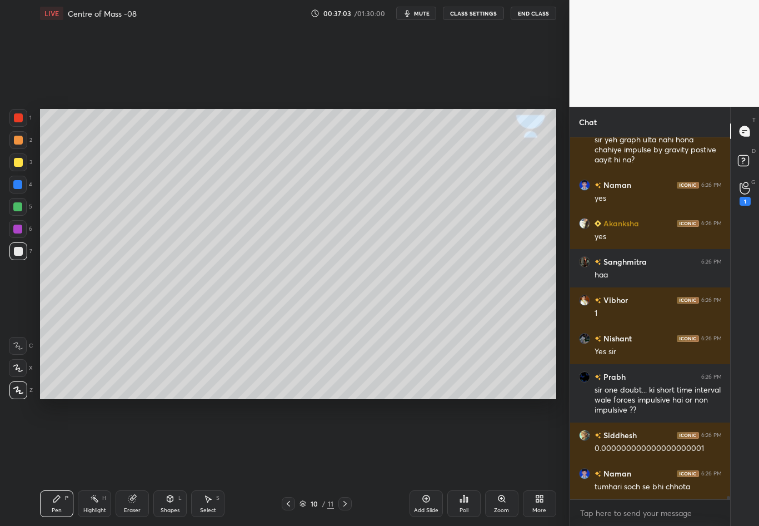
scroll to position [42211, 0]
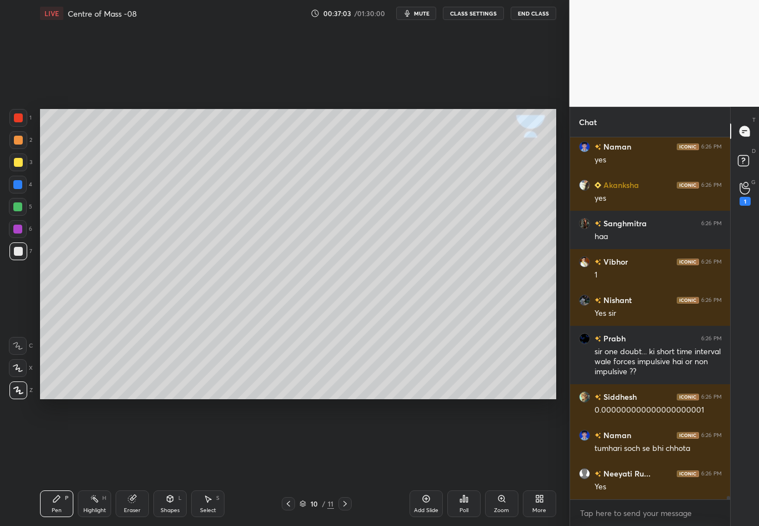
click at [287, 462] on icon at bounding box center [288, 503] width 9 height 9
click at [289, 462] on icon at bounding box center [288, 503] width 9 height 9
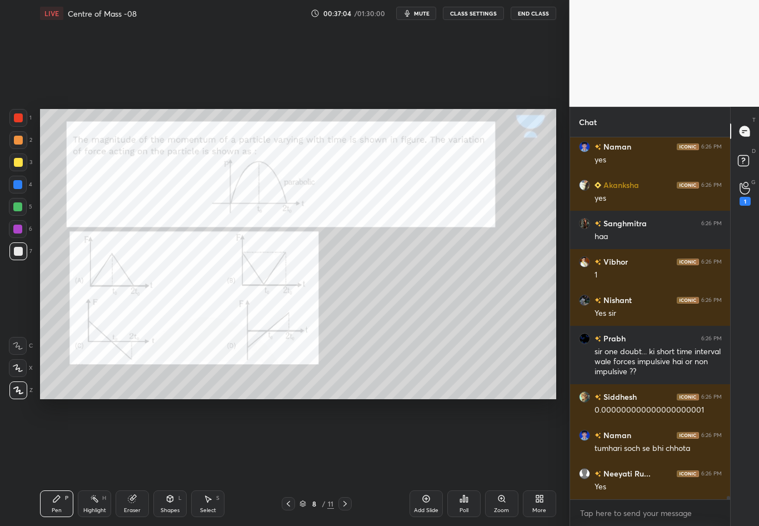
click at [291, 462] on icon at bounding box center [288, 503] width 9 height 9
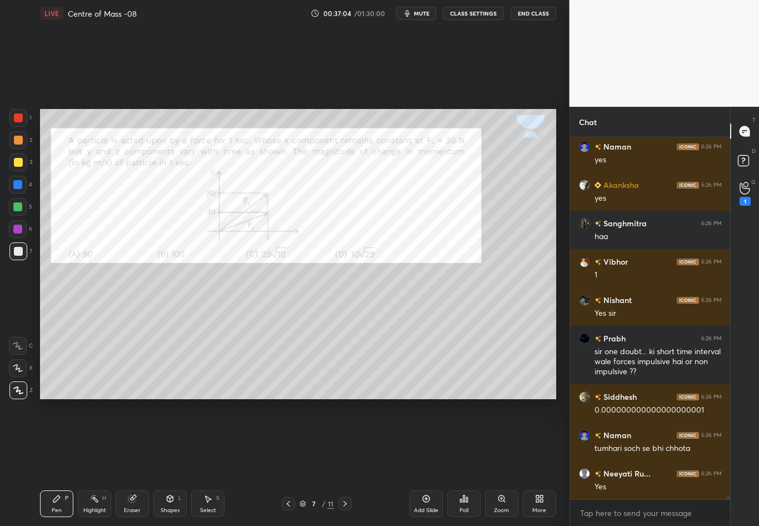
scroll to position [42250, 0]
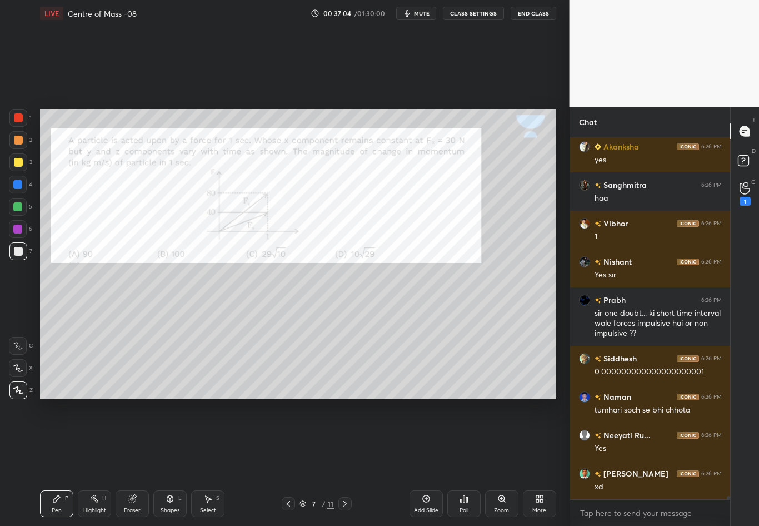
click at [291, 462] on icon at bounding box center [288, 503] width 9 height 9
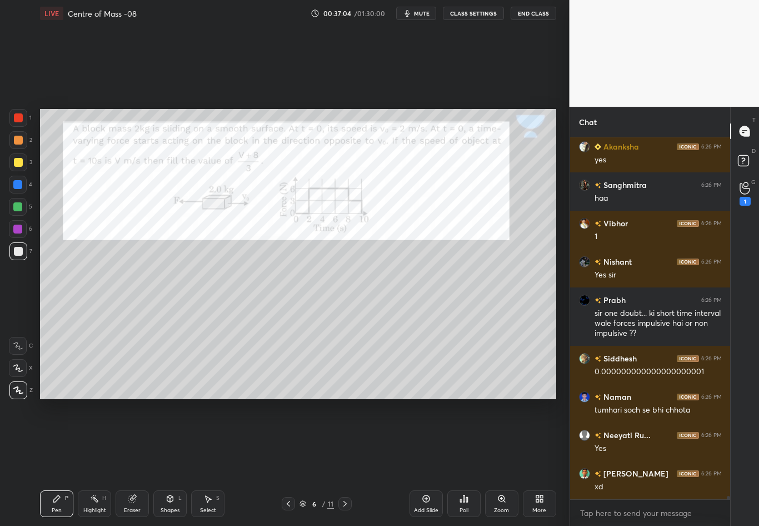
click at [293, 462] on div at bounding box center [288, 503] width 13 height 13
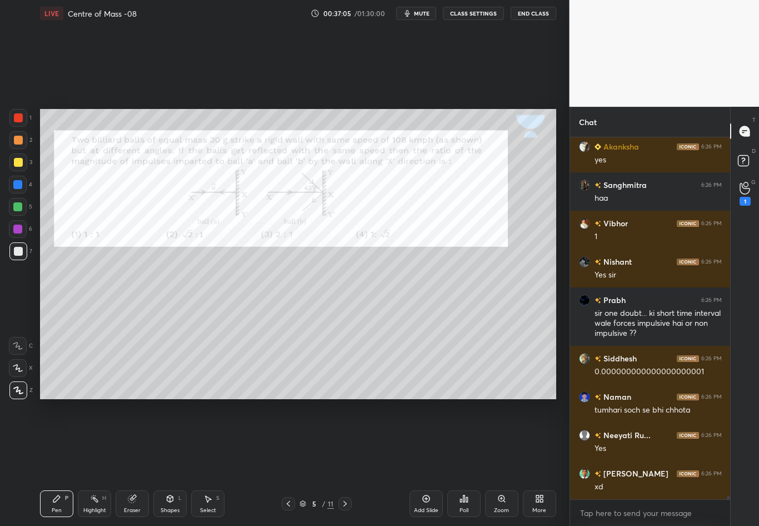
click at [296, 462] on div "5 / 11" at bounding box center [317, 503] width 70 height 13
click at [291, 462] on icon at bounding box center [288, 503] width 9 height 9
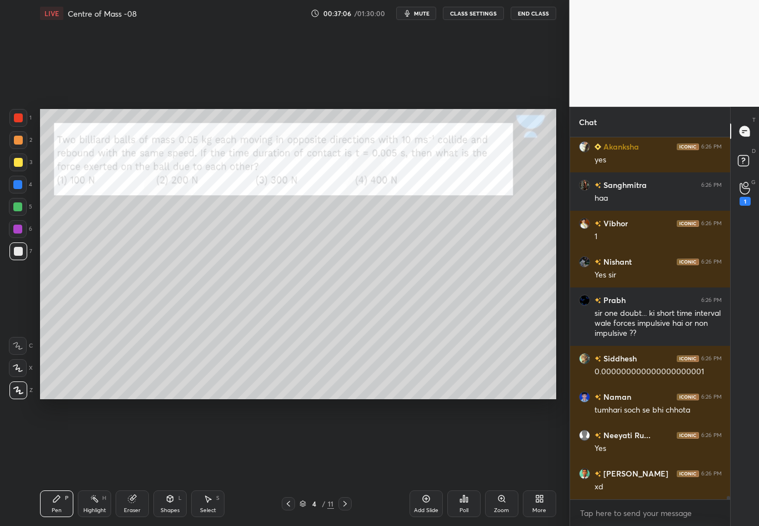
click at [291, 462] on icon at bounding box center [288, 503] width 9 height 9
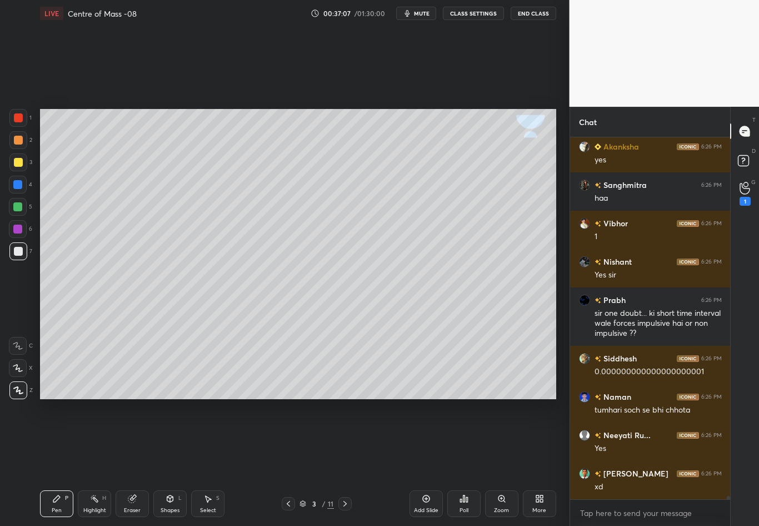
click at [346, 462] on icon at bounding box center [345, 503] width 9 height 9
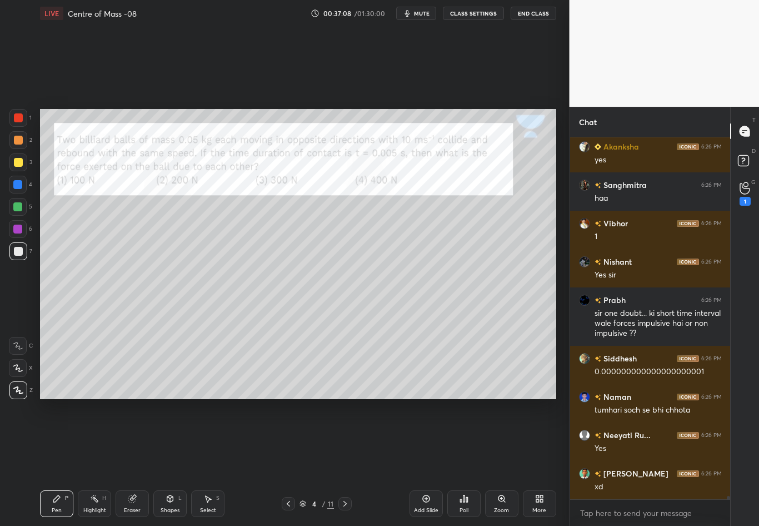
click at [97, 462] on div "Highlight H" at bounding box center [94, 503] width 33 height 27
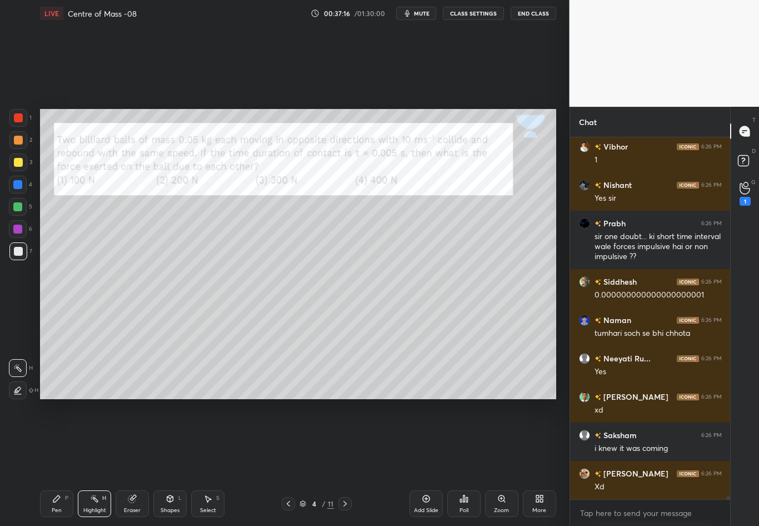
scroll to position [42365, 0]
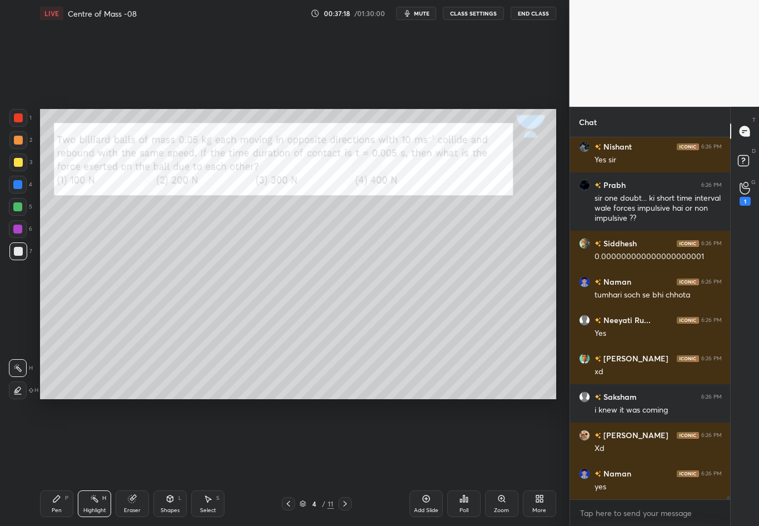
click at [346, 462] on icon at bounding box center [345, 503] width 9 height 9
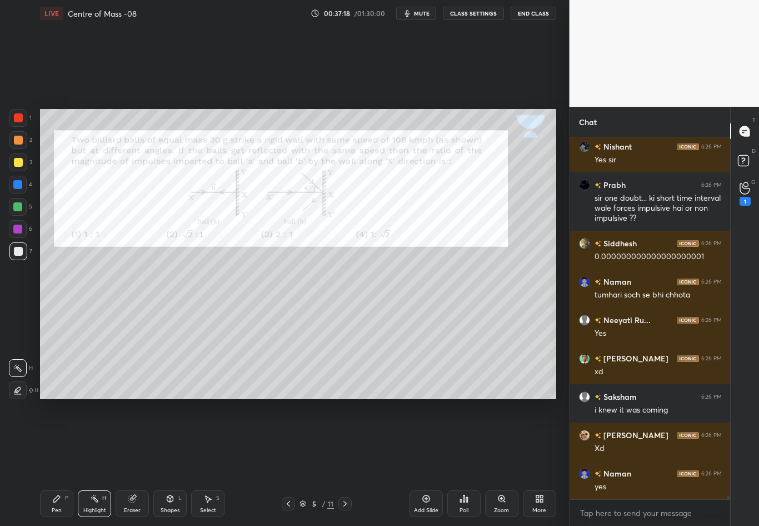
click at [345, 462] on icon at bounding box center [345, 503] width 9 height 9
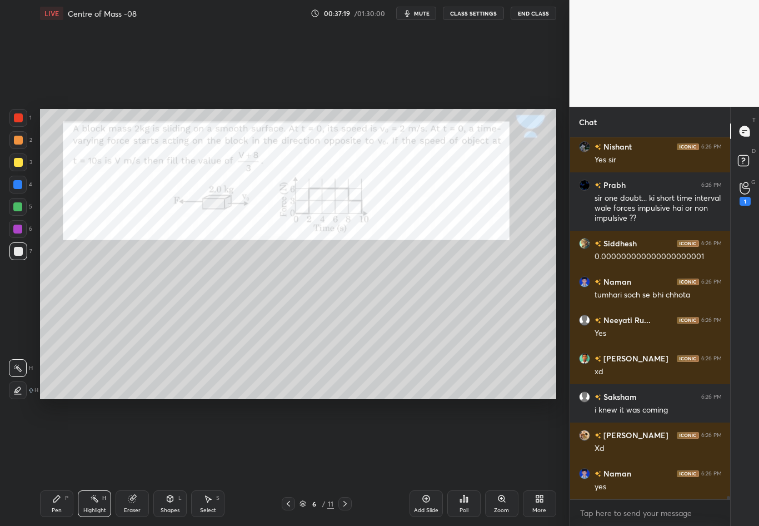
click at [347, 462] on icon at bounding box center [345, 503] width 9 height 9
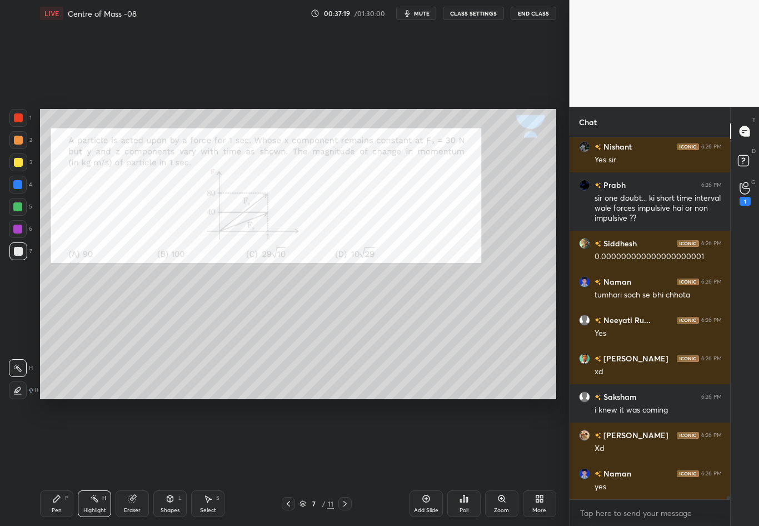
click at [348, 462] on icon at bounding box center [345, 503] width 9 height 9
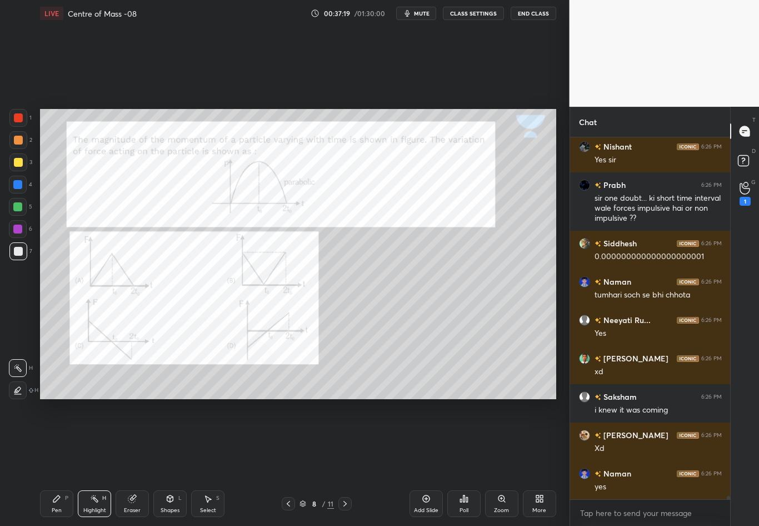
click at [349, 462] on div at bounding box center [344, 503] width 13 height 13
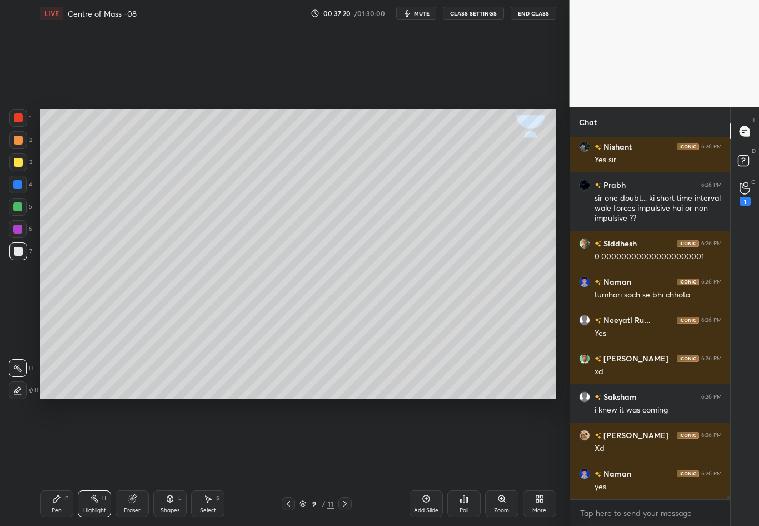
click at [352, 462] on div "9 / 11" at bounding box center [317, 503] width 184 height 13
click at [348, 462] on icon at bounding box center [345, 503] width 9 height 9
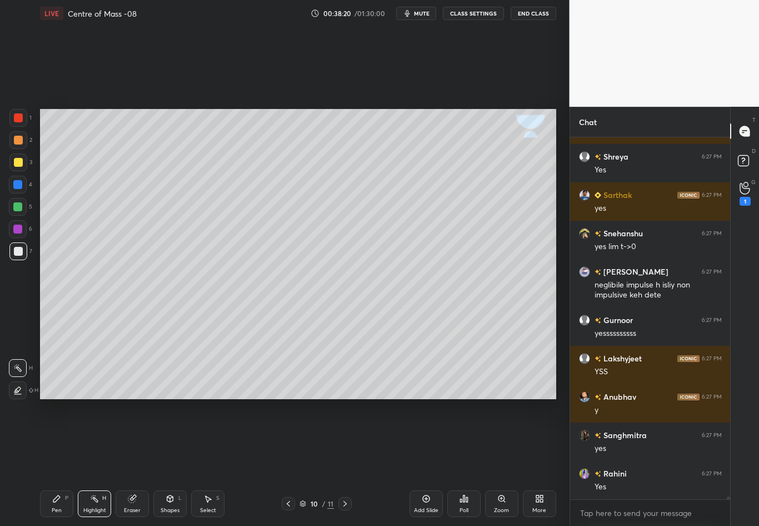
scroll to position [43333, 0]
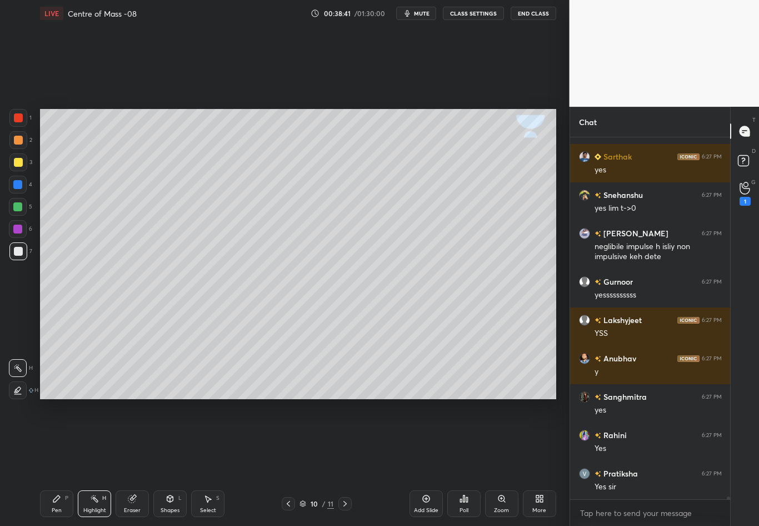
click at [134, 462] on div "Pen P Highlight H Eraser Shapes L Select S 10 / 11 Add Slide Poll Zoom More" at bounding box center [298, 503] width 516 height 44
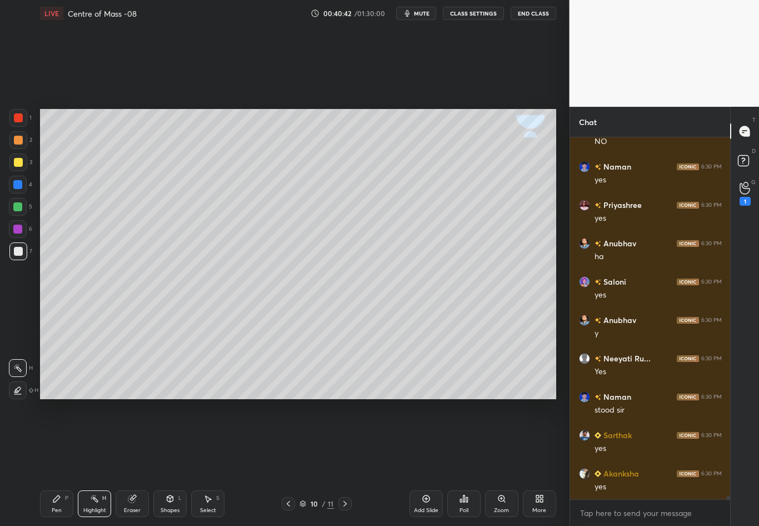
scroll to position [41947, 0]
click at [212, 462] on div "Select S" at bounding box center [207, 503] width 33 height 27
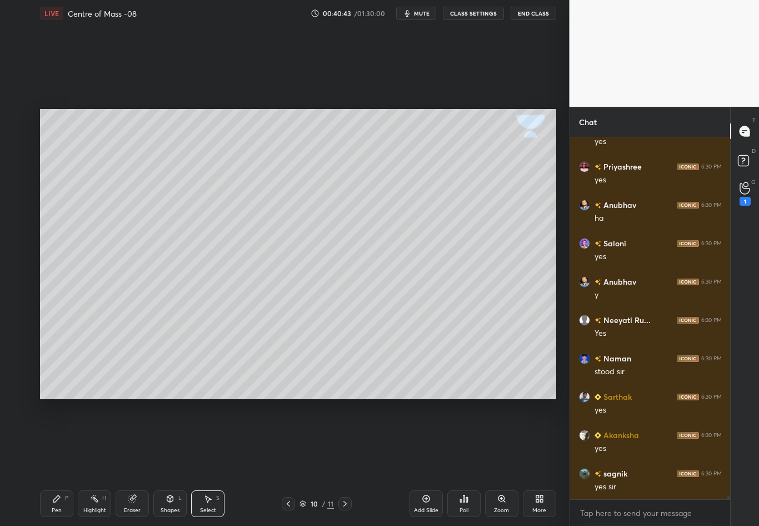
scroll to position [41985, 0]
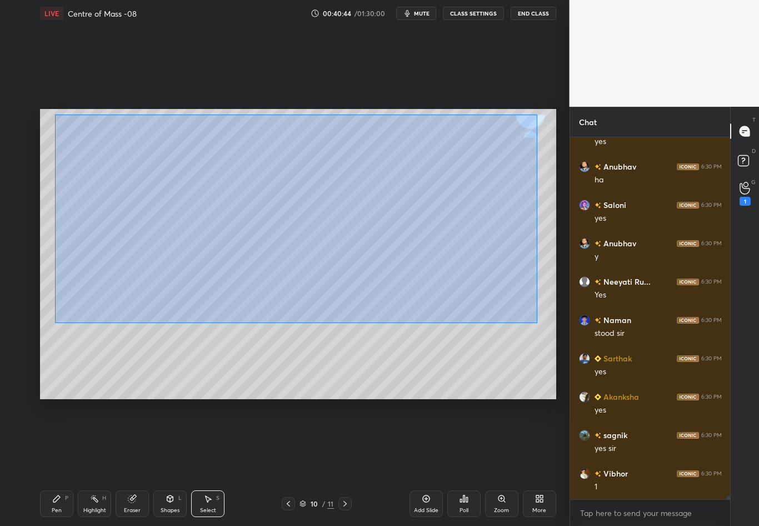
drag, startPoint x: 54, startPoint y: 111, endPoint x: 537, endPoint y: 323, distance: 528.0
click at [537, 323] on div "0 ° Undo Copy Duplicate Duplicate to new slide Delete" at bounding box center [298, 254] width 516 height 290
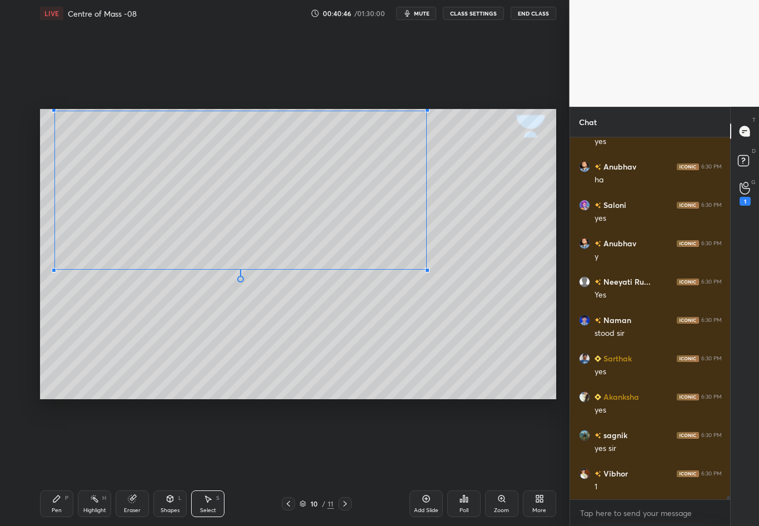
drag, startPoint x: 525, startPoint y: 296, endPoint x: 425, endPoint y: 266, distance: 103.7
click at [425, 268] on div at bounding box center [427, 270] width 4 height 4
click at [471, 302] on div "0 ° Undo Copy Duplicate Duplicate to new slide Delete" at bounding box center [298, 254] width 516 height 290
click at [63, 462] on div "Pen P" at bounding box center [56, 503] width 33 height 27
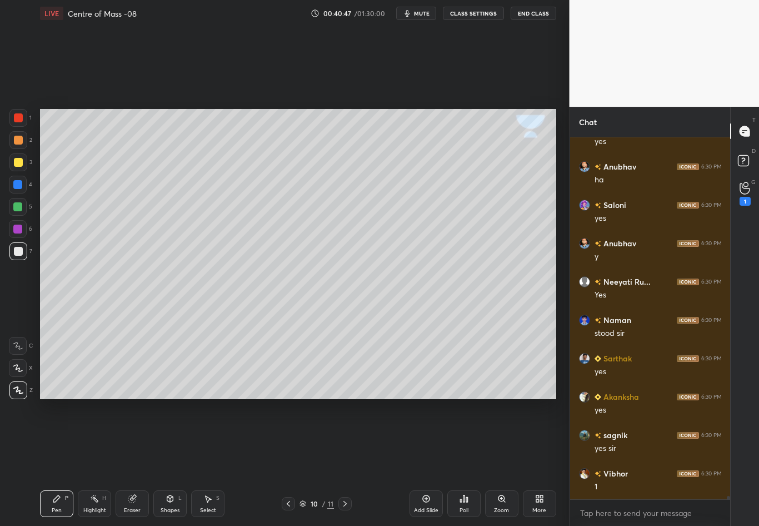
scroll to position [42023, 0]
click at [50, 462] on div "Pen P" at bounding box center [56, 503] width 33 height 27
click at [22, 252] on div at bounding box center [18, 251] width 18 height 18
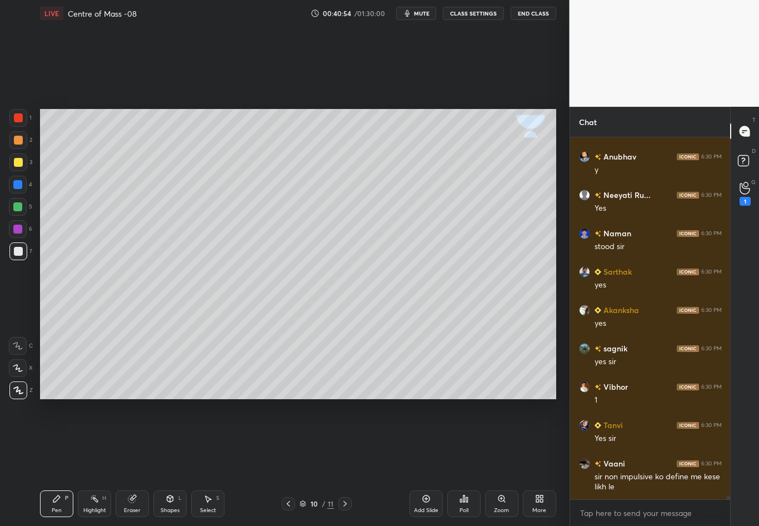
scroll to position [42110, 0]
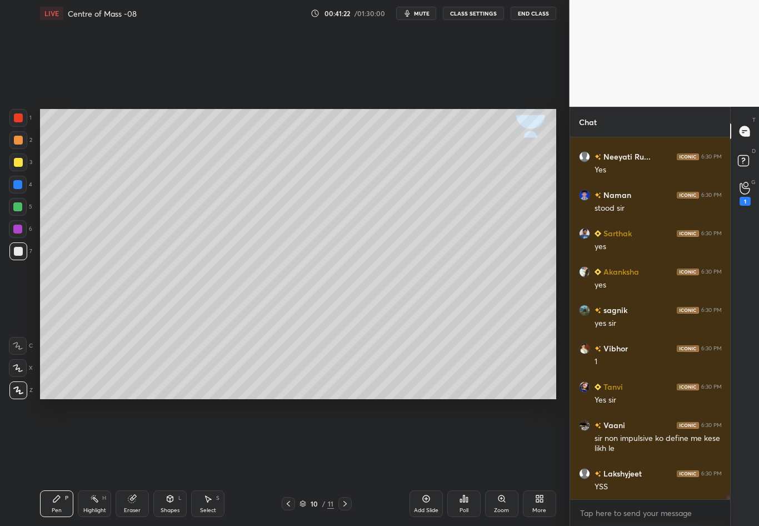
click at [132, 462] on icon at bounding box center [131, 498] width 7 height 7
click at [57, 462] on div "Pen P" at bounding box center [56, 503] width 33 height 27
click at [133, 462] on div "Eraser" at bounding box center [132, 510] width 17 height 6
click at [57, 462] on div "Pen P" at bounding box center [56, 503] width 33 height 27
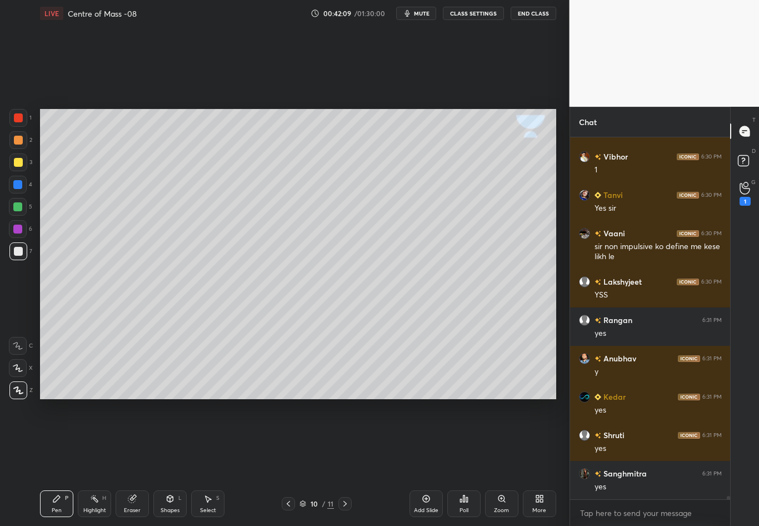
scroll to position [42328, 0]
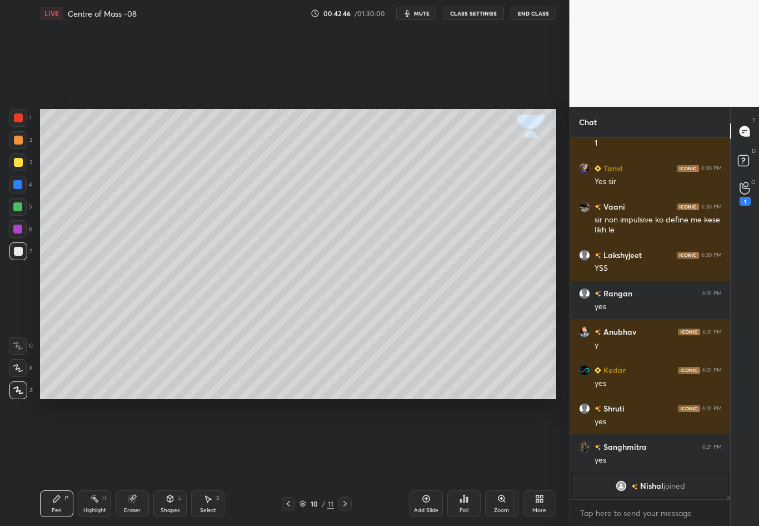
click at [210, 462] on div "Select S" at bounding box center [207, 503] width 33 height 27
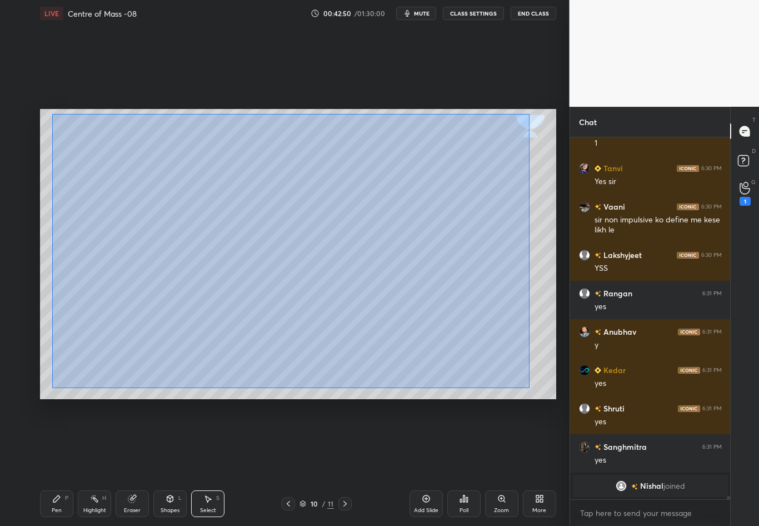
drag, startPoint x: 53, startPoint y: 169, endPoint x: 529, endPoint y: 388, distance: 523.9
click at [529, 388] on div "0 ° Undo Copy Duplicate Duplicate to new slide Delete" at bounding box center [298, 254] width 516 height 290
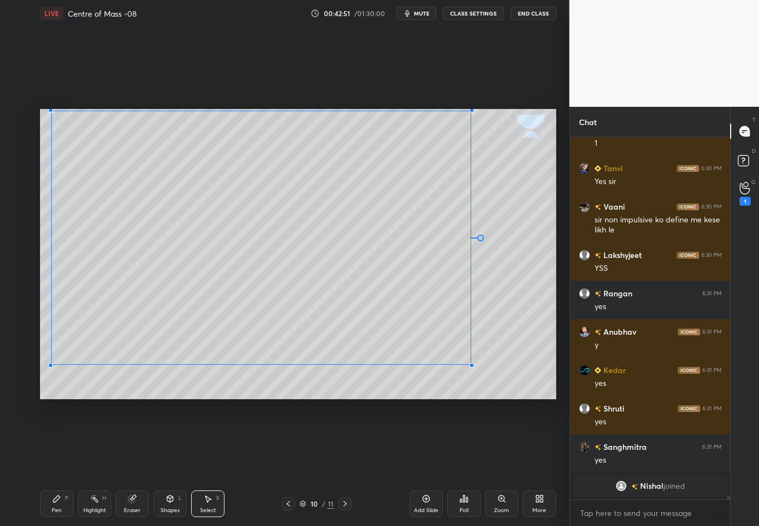
drag, startPoint x: 515, startPoint y: 385, endPoint x: 471, endPoint y: 363, distance: 49.5
click at [471, 363] on div at bounding box center [472, 365] width 4 height 4
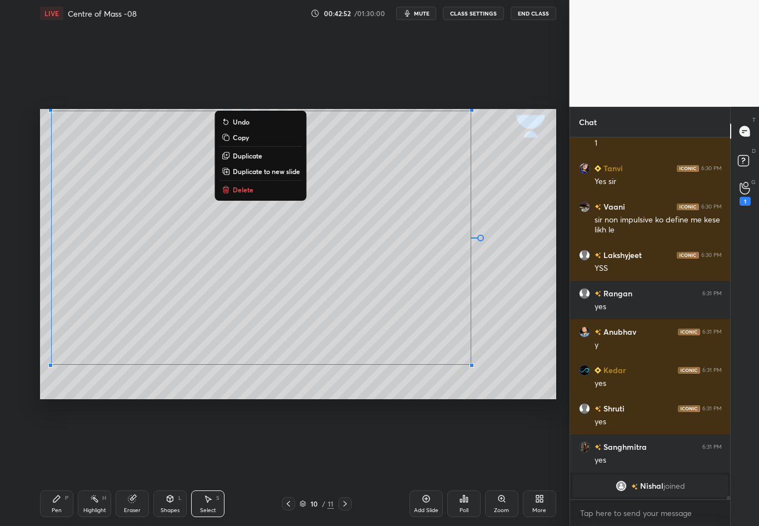
click at [510, 363] on div "0 ° Undo Copy Duplicate Duplicate to new slide Delete" at bounding box center [298, 254] width 516 height 290
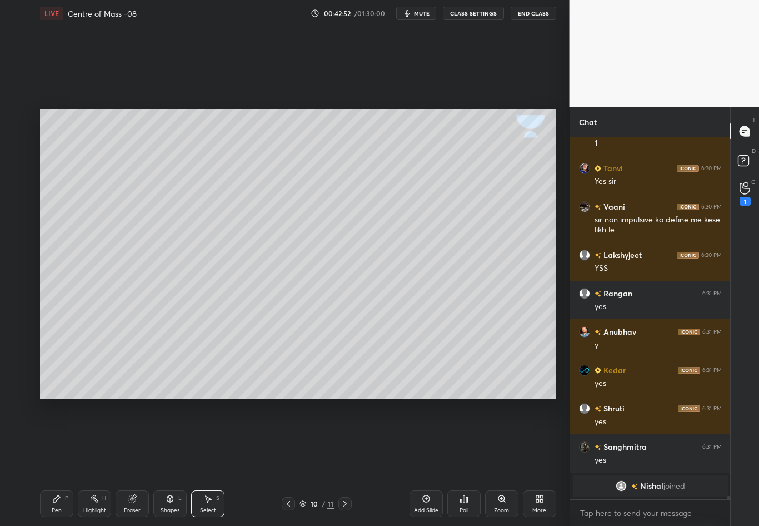
click at [66, 462] on div "Pen P" at bounding box center [56, 503] width 33 height 27
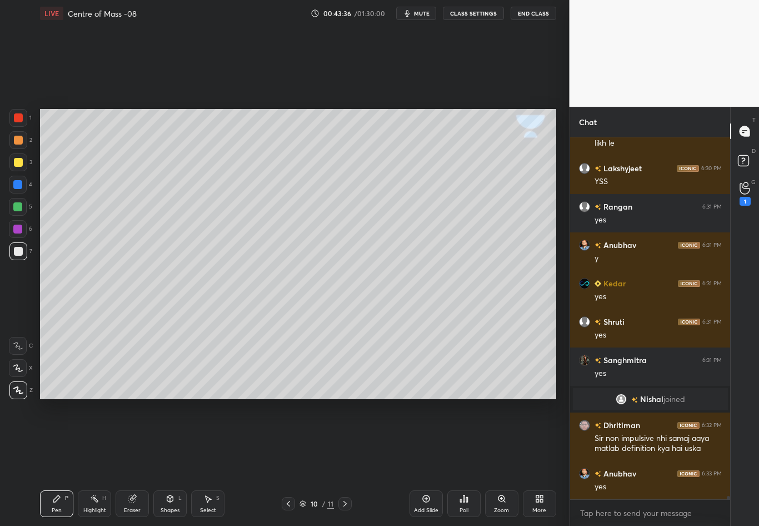
scroll to position [42095, 0]
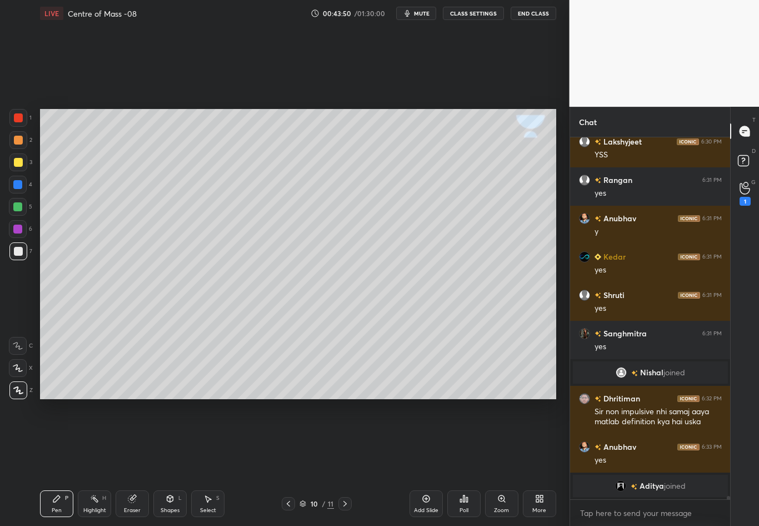
click at [344, 462] on icon at bounding box center [345, 503] width 9 height 9
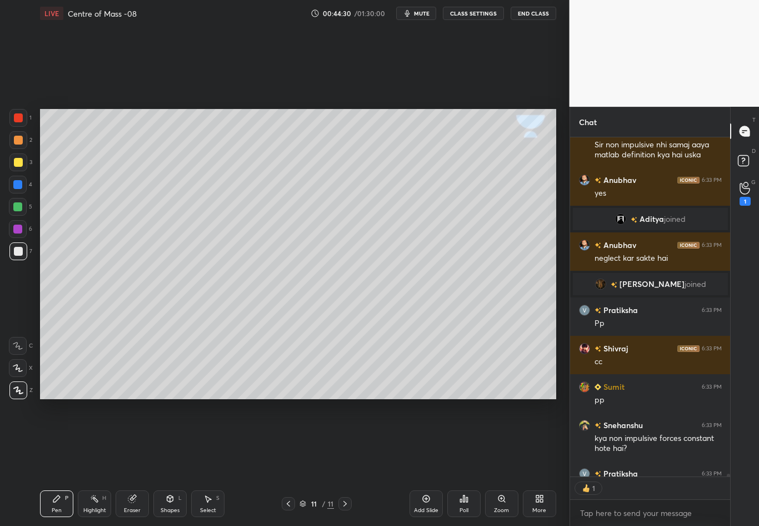
scroll to position [42391, 0]
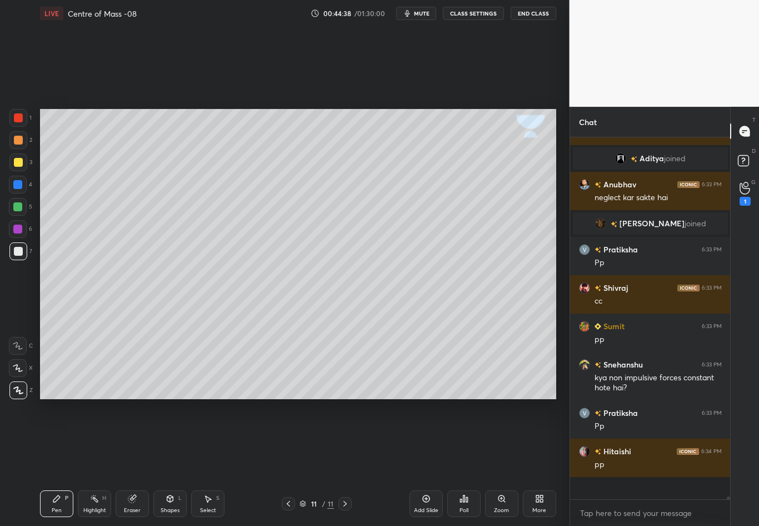
click at [291, 462] on icon at bounding box center [288, 503] width 9 height 9
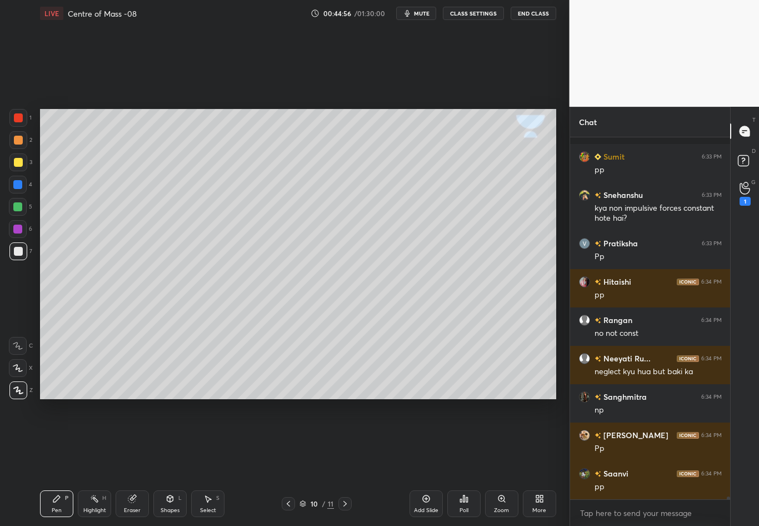
scroll to position [42637, 0]
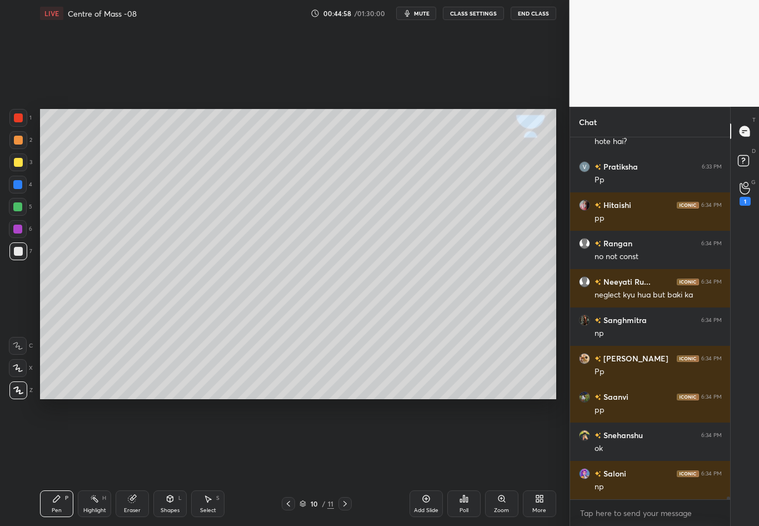
click at [342, 462] on icon at bounding box center [345, 503] width 9 height 9
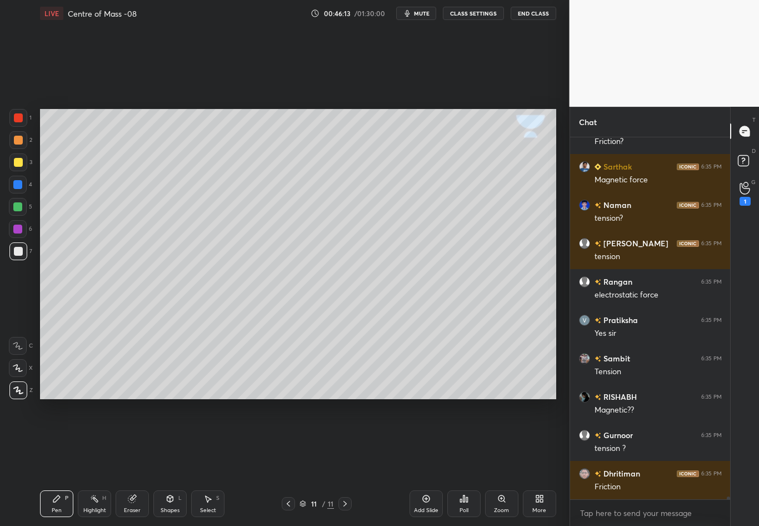
scroll to position [43654, 0]
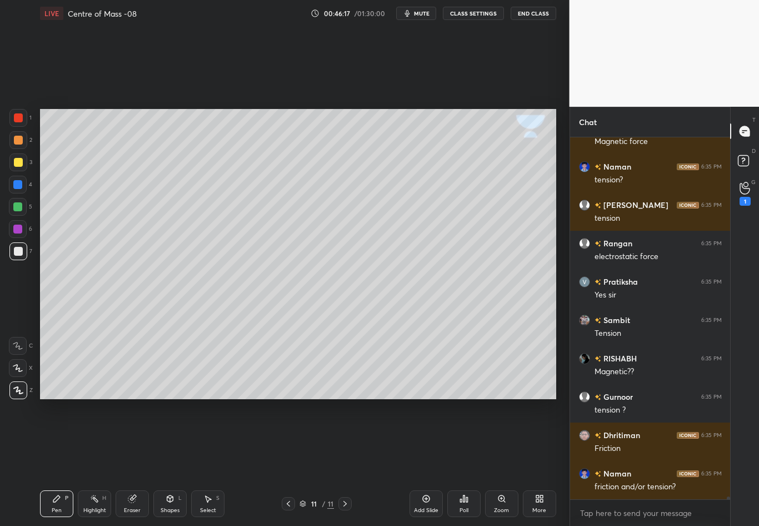
click at [21, 160] on div at bounding box center [18, 162] width 18 height 18
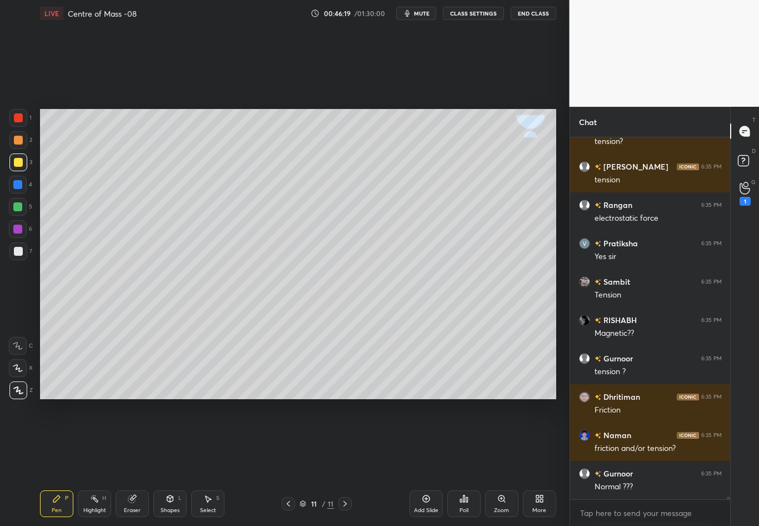
click at [18, 250] on div at bounding box center [18, 251] width 9 height 9
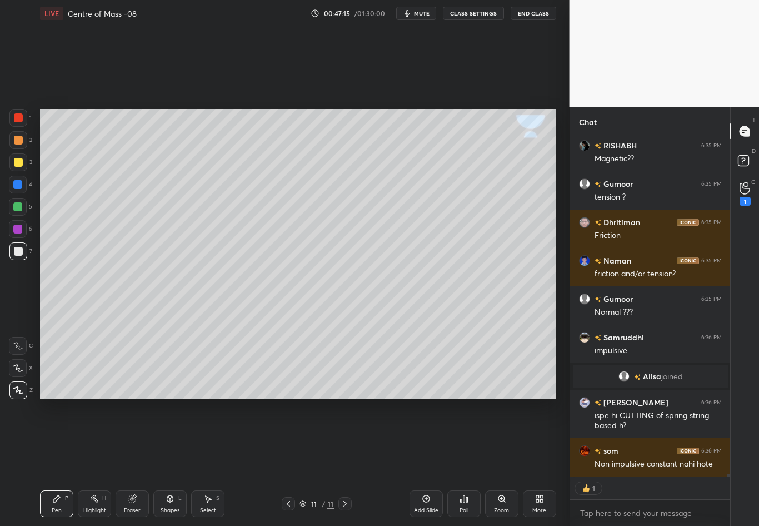
scroll to position [43425, 0]
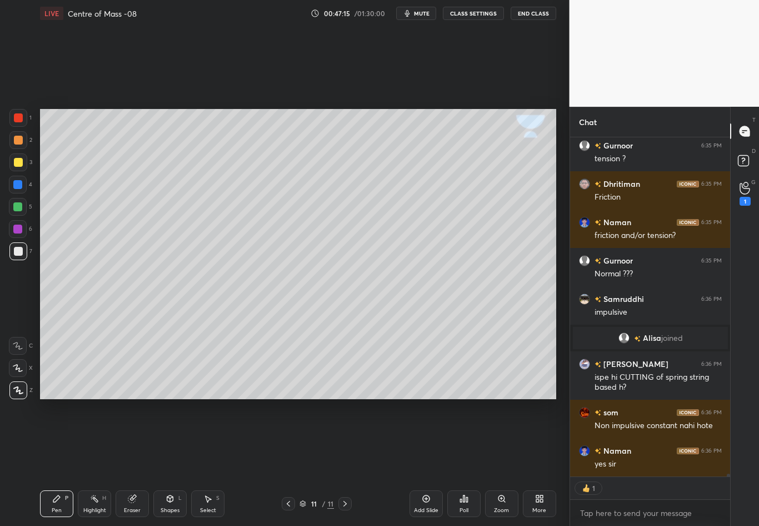
click at [291, 462] on icon at bounding box center [288, 503] width 9 height 9
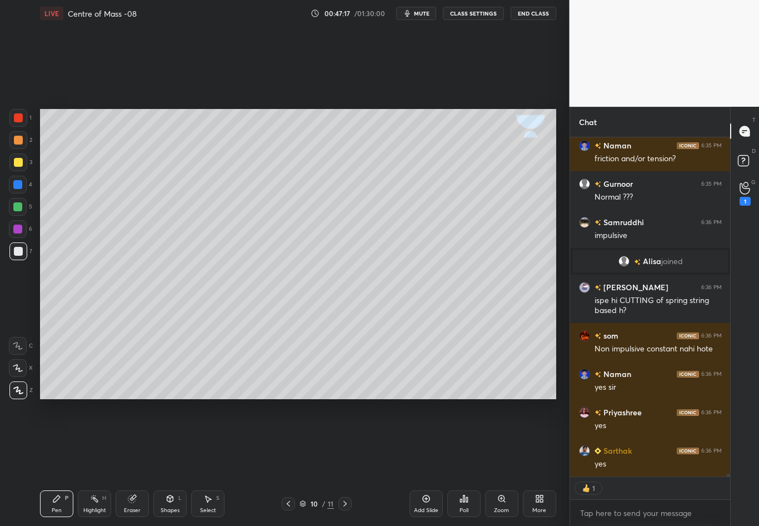
scroll to position [43540, 0]
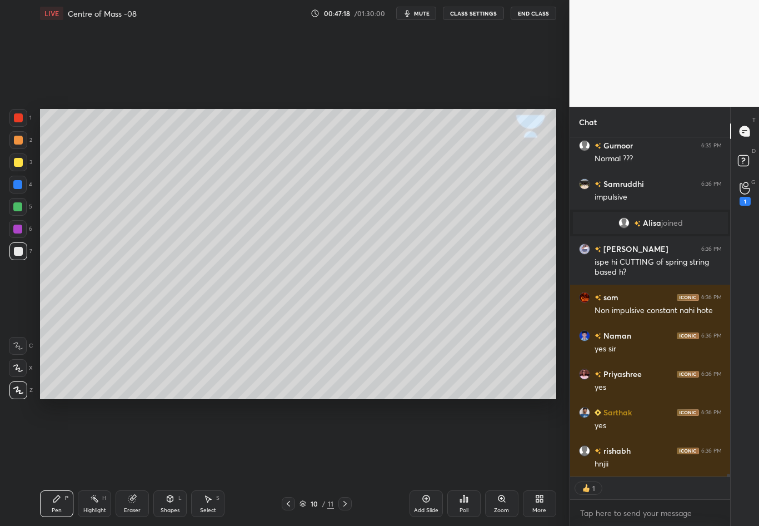
click at [346, 462] on icon at bounding box center [345, 503] width 9 height 9
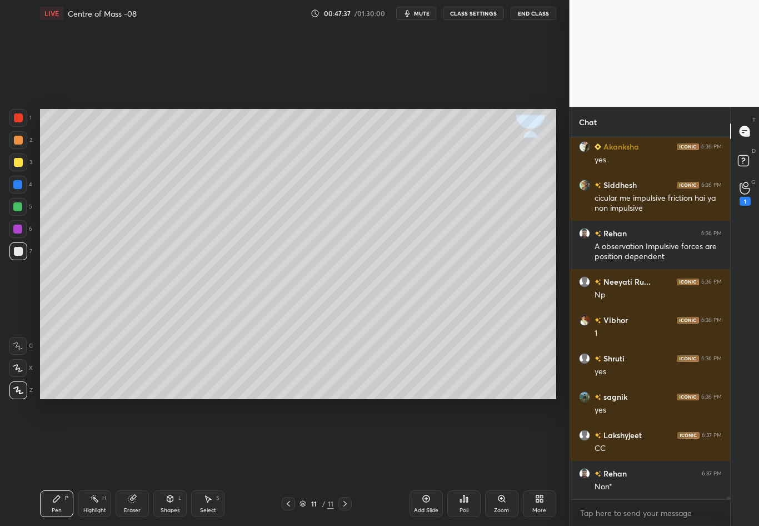
scroll to position [43959, 0]
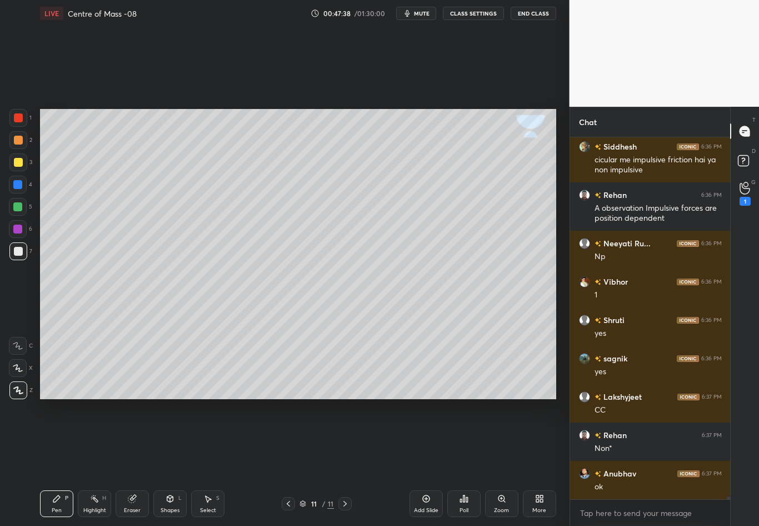
click at [14, 251] on div at bounding box center [18, 251] width 9 height 9
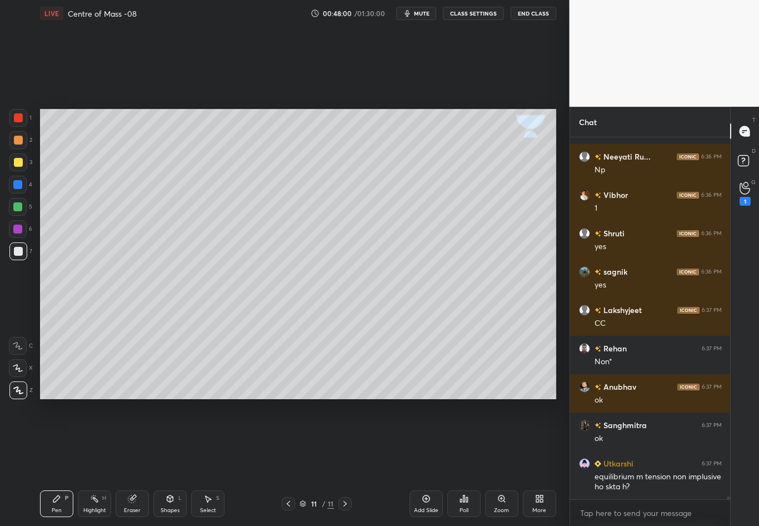
scroll to position [44085, 0]
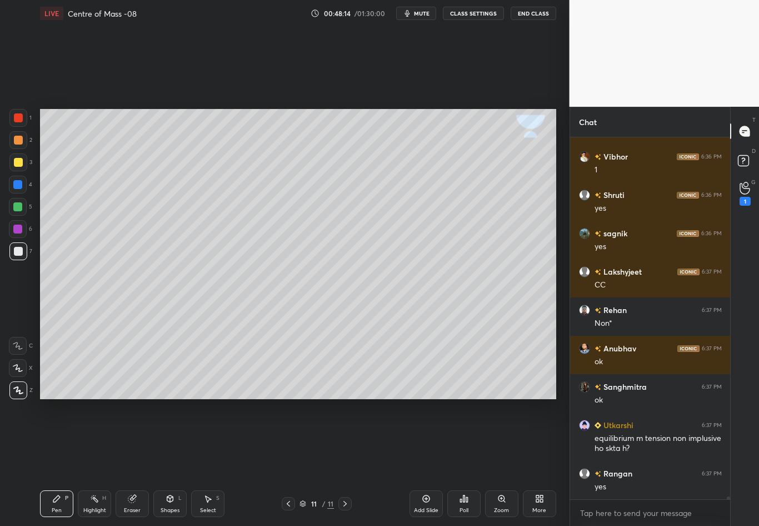
click at [287, 462] on icon at bounding box center [288, 503] width 9 height 9
click at [98, 462] on div "Highlight H" at bounding box center [94, 503] width 33 height 27
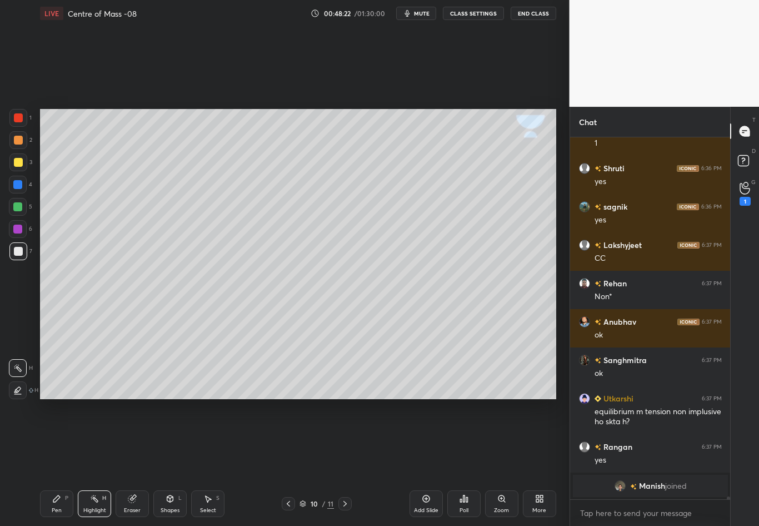
click at [22, 160] on div at bounding box center [18, 162] width 9 height 9
click at [60, 462] on div "Pen P" at bounding box center [56, 503] width 33 height 27
click at [22, 159] on div at bounding box center [18, 162] width 18 height 18
click at [346, 462] on icon at bounding box center [345, 503] width 9 height 9
click at [24, 251] on div at bounding box center [18, 251] width 18 height 18
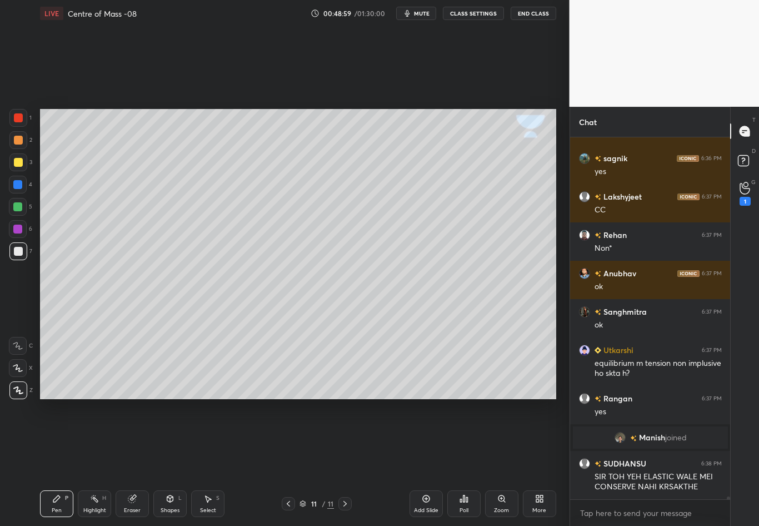
scroll to position [43987, 0]
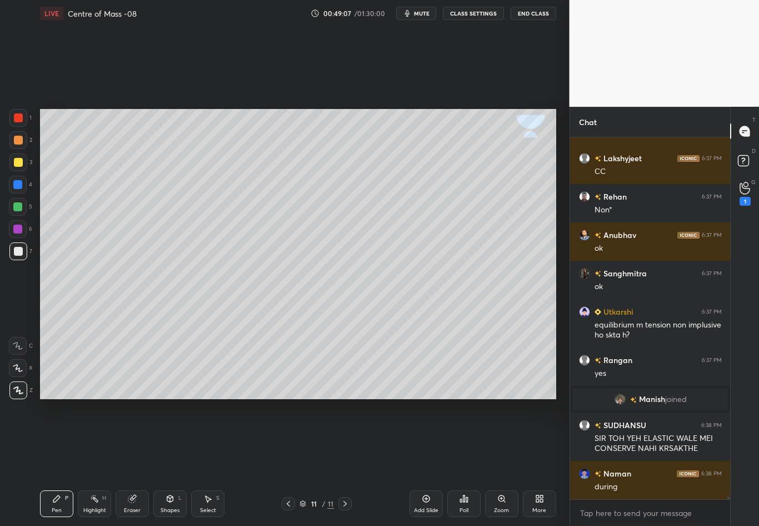
click at [211, 462] on div "Select S" at bounding box center [207, 503] width 33 height 27
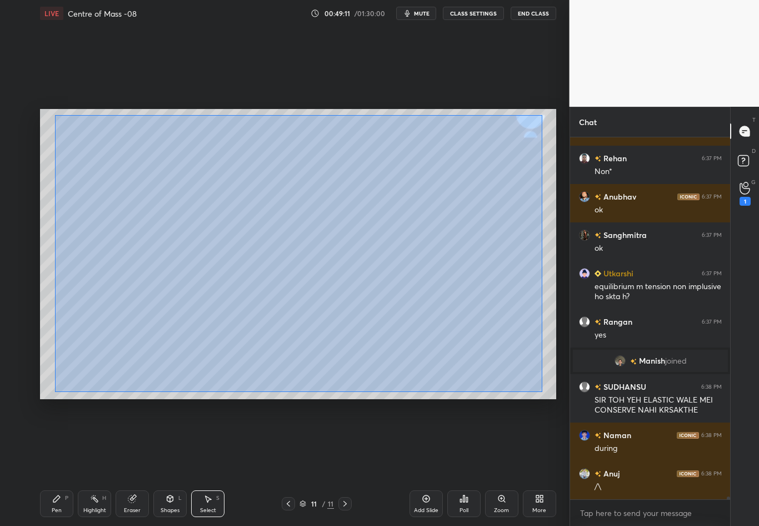
drag, startPoint x: 55, startPoint y: 114, endPoint x: 542, endPoint y: 392, distance: 560.2
click at [542, 392] on div "0 ° Undo Copy Duplicate Duplicate to new slide Delete" at bounding box center [298, 254] width 516 height 290
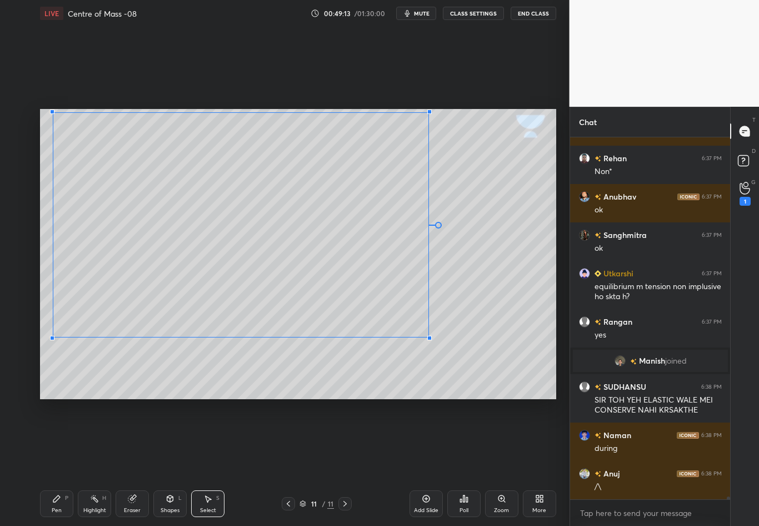
drag, startPoint x: 512, startPoint y: 378, endPoint x: 428, endPoint y: 337, distance: 93.7
click at [428, 337] on div at bounding box center [429, 338] width 4 height 4
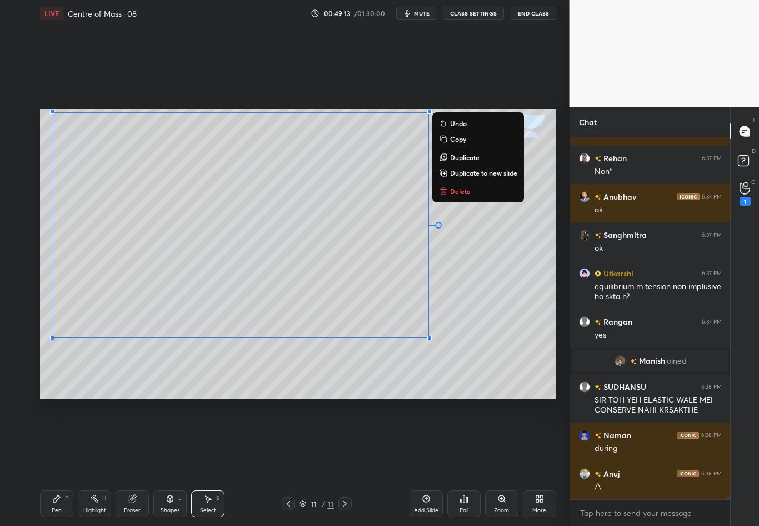
click at [497, 334] on div "0 ° Undo Copy Duplicate Duplicate to new slide Delete" at bounding box center [298, 254] width 516 height 290
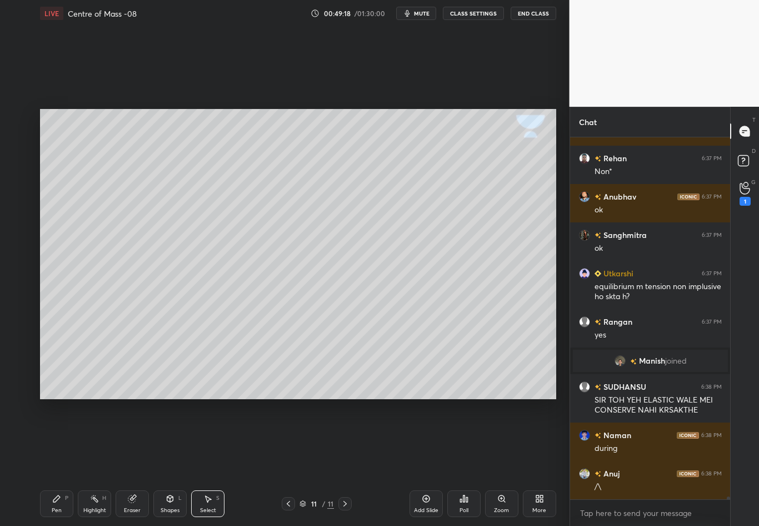
click at [289, 462] on icon at bounding box center [288, 503] width 9 height 9
click at [346, 462] on icon at bounding box center [345, 503] width 9 height 9
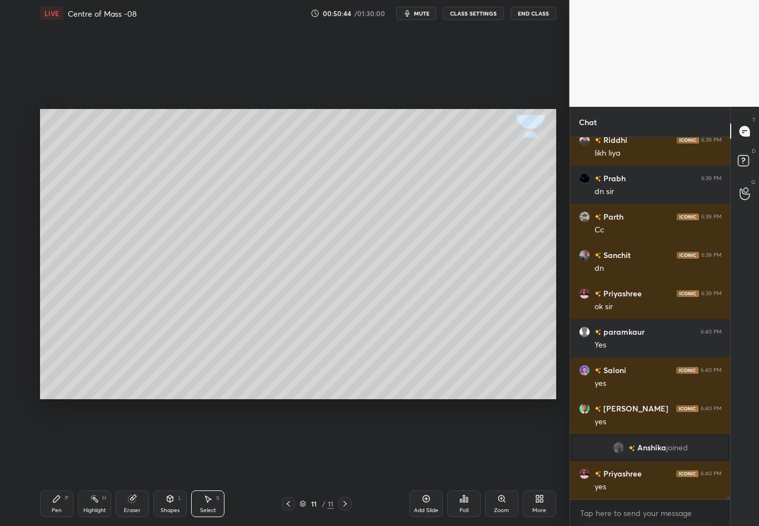
scroll to position [44318, 0]
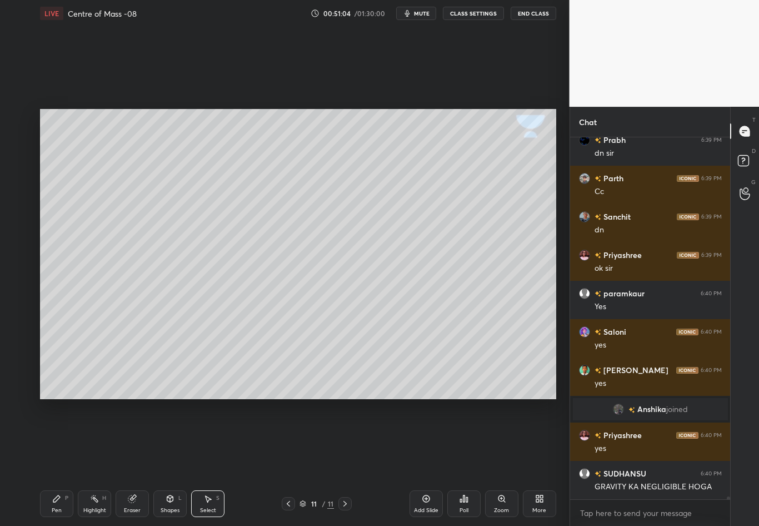
click at [59, 462] on div "Pen P" at bounding box center [56, 503] width 33 height 27
click at [14, 158] on div at bounding box center [18, 162] width 9 height 9
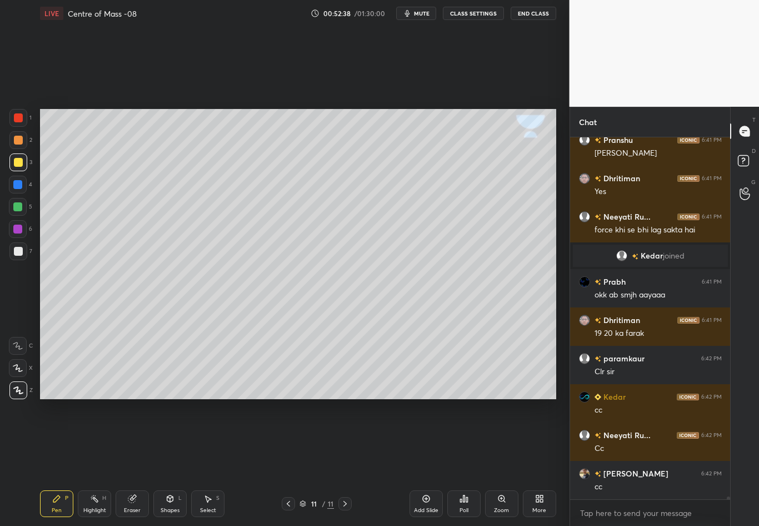
scroll to position [44675, 0]
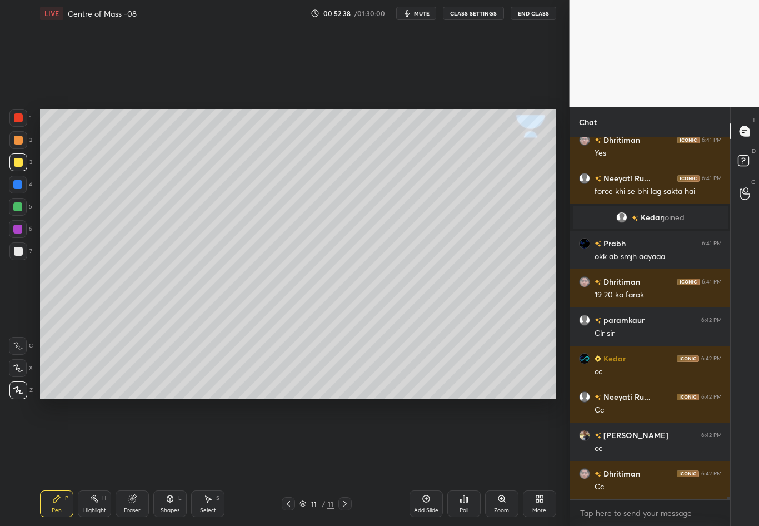
click at [285, 462] on icon at bounding box center [288, 503] width 9 height 9
click at [92, 462] on icon at bounding box center [94, 498] width 9 height 9
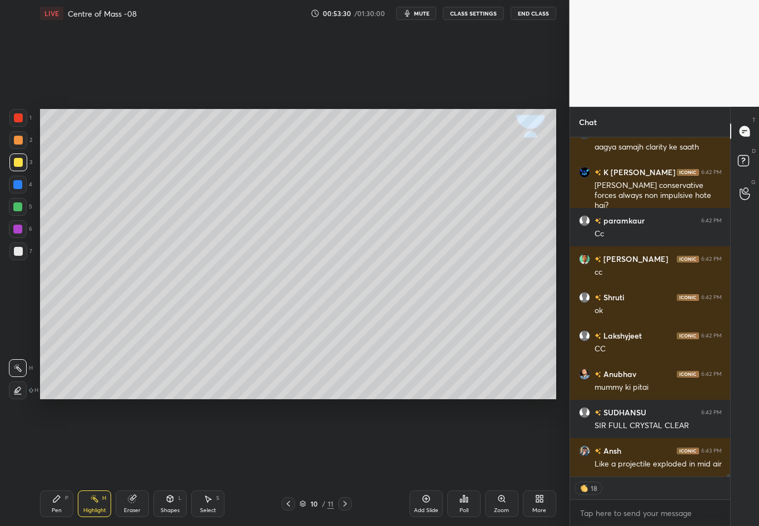
scroll to position [45418, 0]
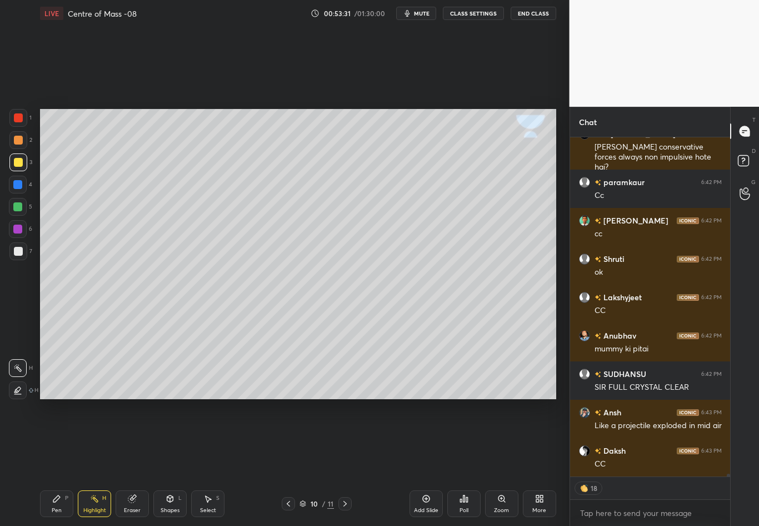
click at [287, 462] on icon at bounding box center [288, 503] width 9 height 9
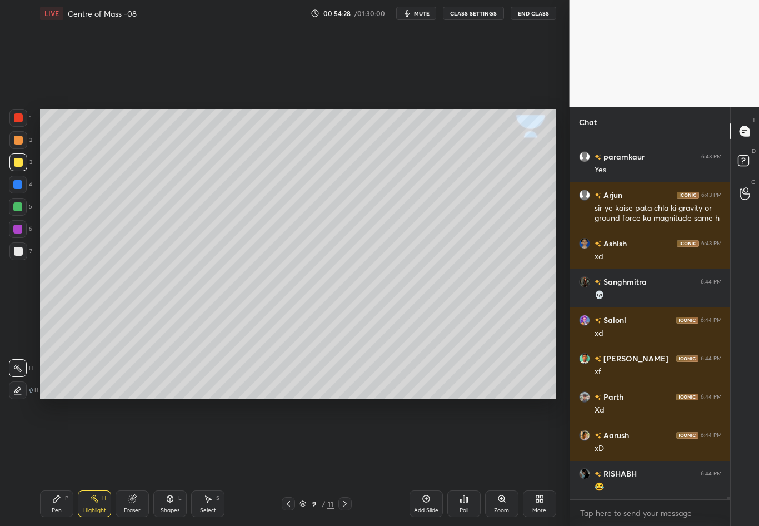
scroll to position [4, 4]
click at [343, 462] on icon at bounding box center [345, 503] width 9 height 9
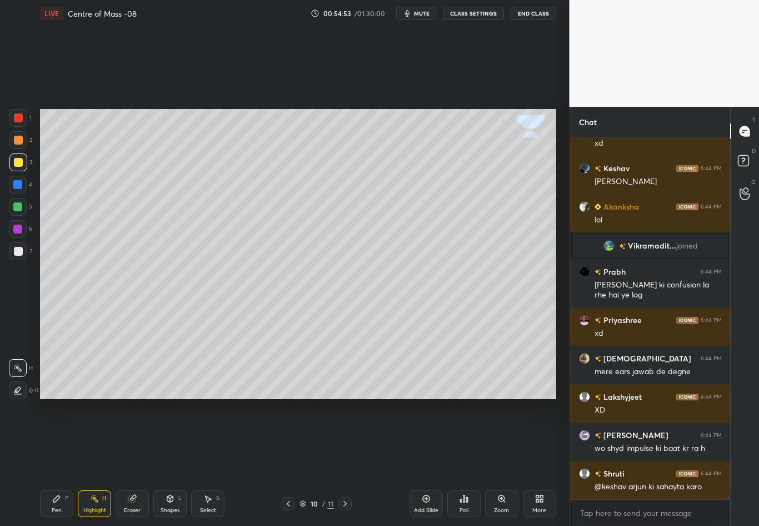
scroll to position [46278, 0]
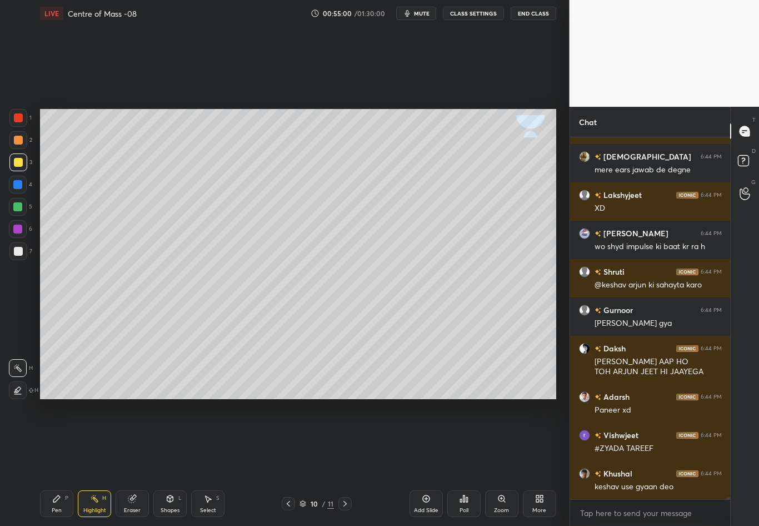
click at [288, 462] on div at bounding box center [288, 503] width 13 height 13
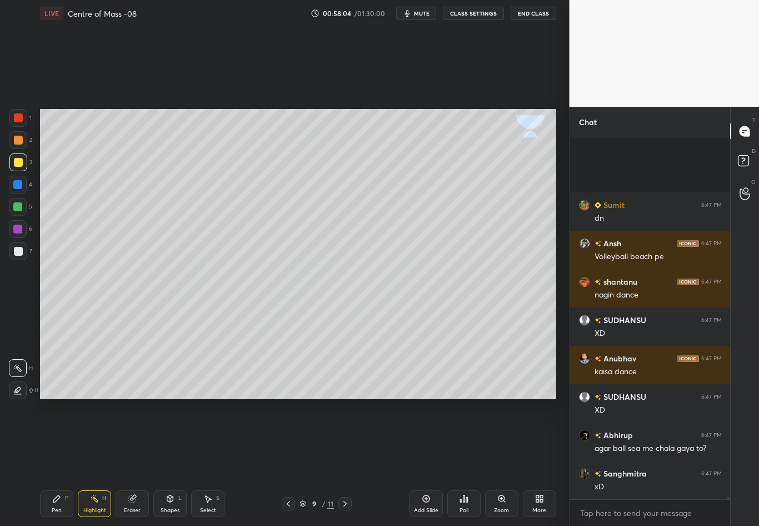
scroll to position [54201, 0]
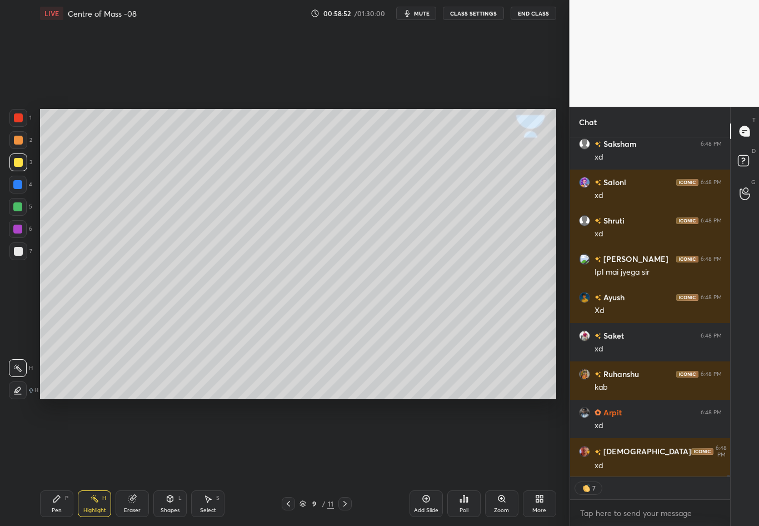
click at [347, 462] on div "Pen P Highlight H Eraser Shapes L Select S 9 / 11 Add Slide Poll Zoom More" at bounding box center [298, 503] width 516 height 44
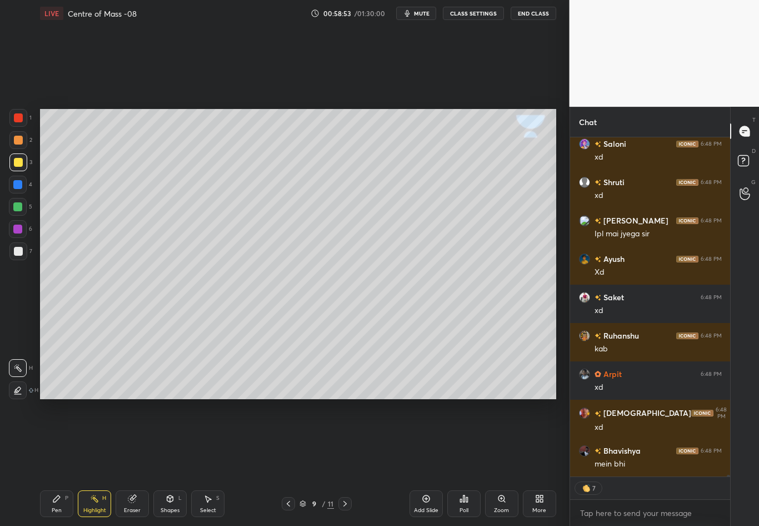
click at [345, 462] on icon at bounding box center [345, 503] width 9 height 9
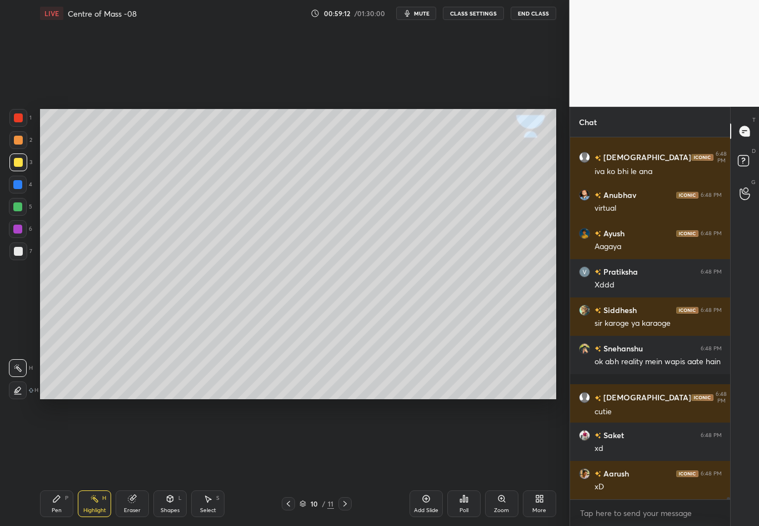
click at [343, 462] on icon at bounding box center [345, 503] width 9 height 9
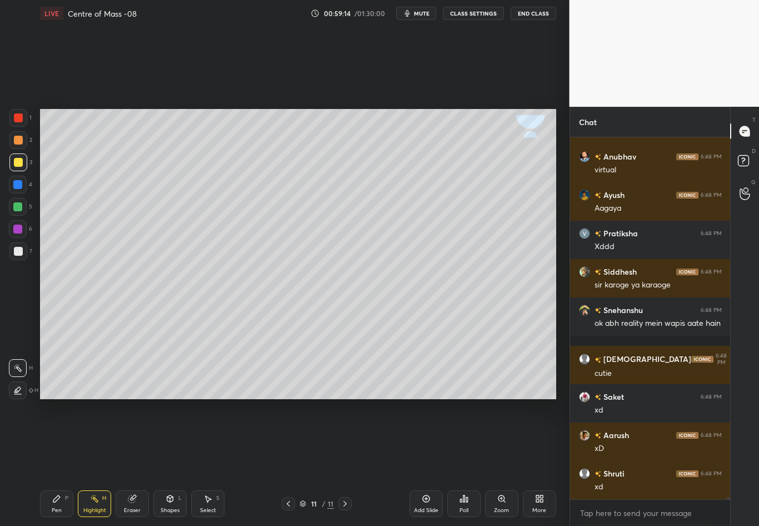
click at [287, 462] on icon at bounding box center [288, 503] width 9 height 9
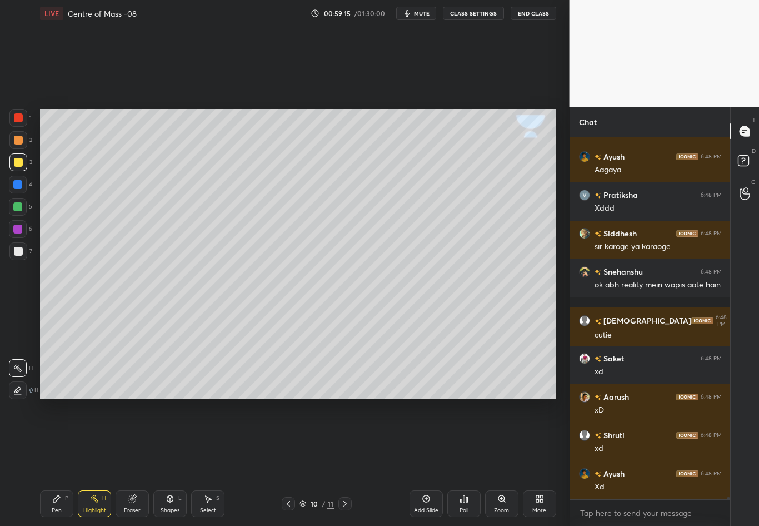
click at [344, 462] on icon at bounding box center [345, 503] width 9 height 9
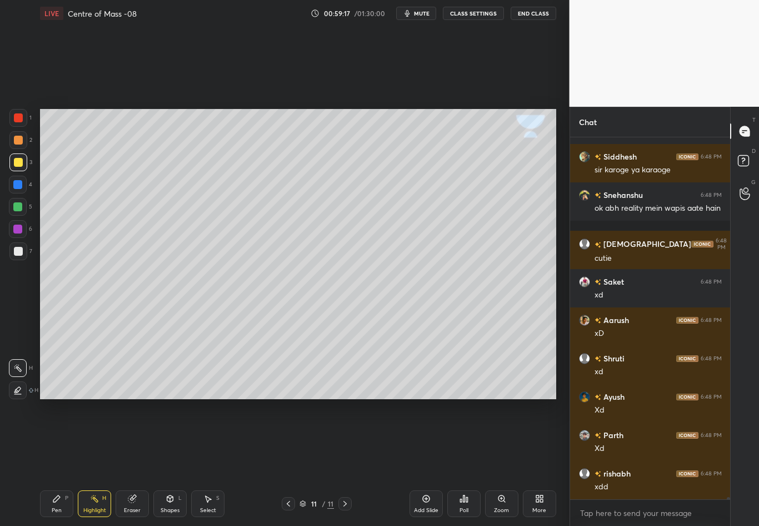
click at [425, 462] on icon at bounding box center [426, 498] width 9 height 9
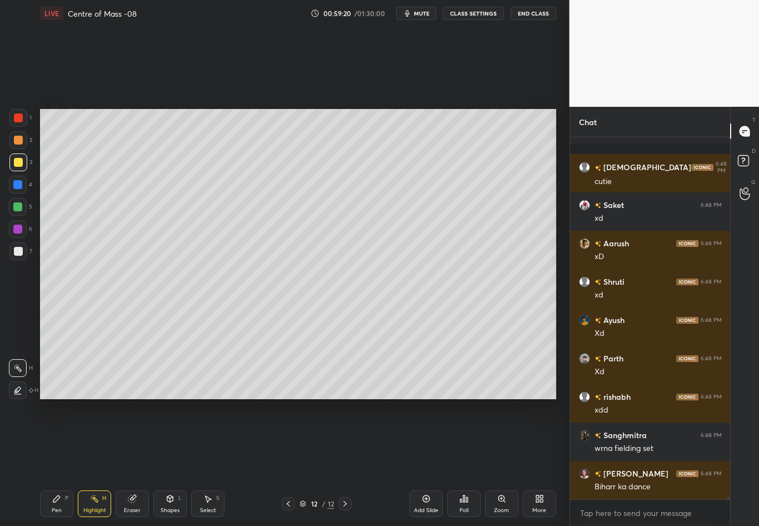
click at [20, 253] on div at bounding box center [18, 251] width 9 height 9
click at [21, 253] on div at bounding box center [18, 251] width 9 height 9
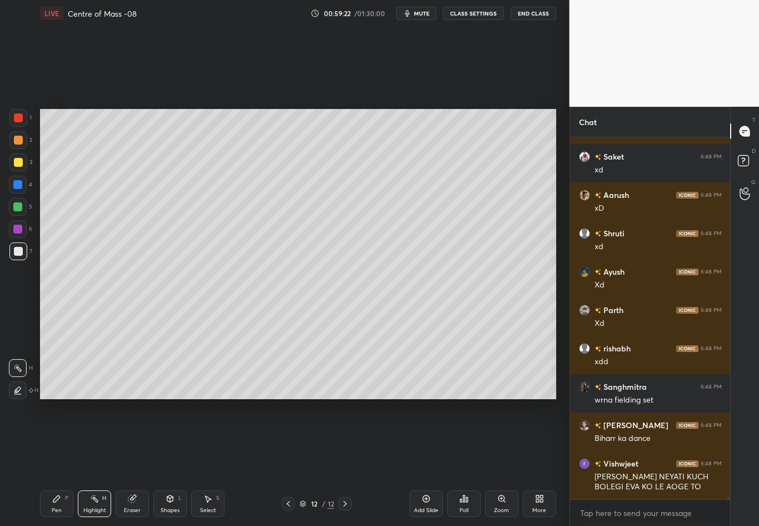
click at [54, 462] on div "Pen P" at bounding box center [56, 503] width 33 height 27
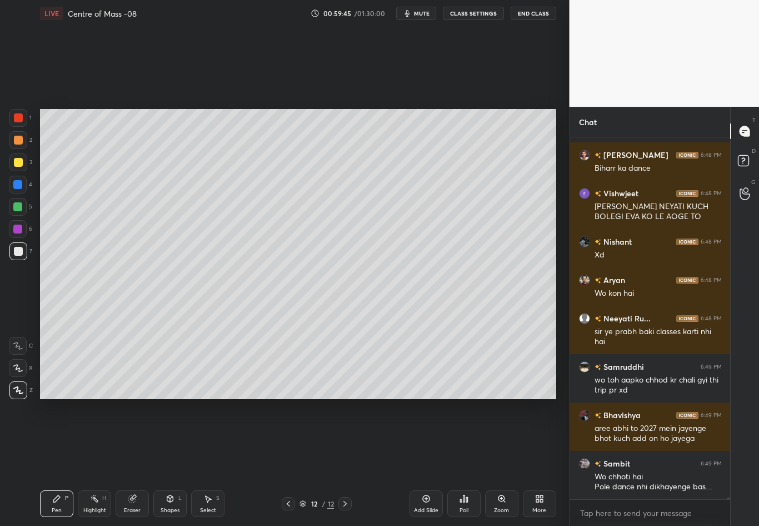
scroll to position [60622, 0]
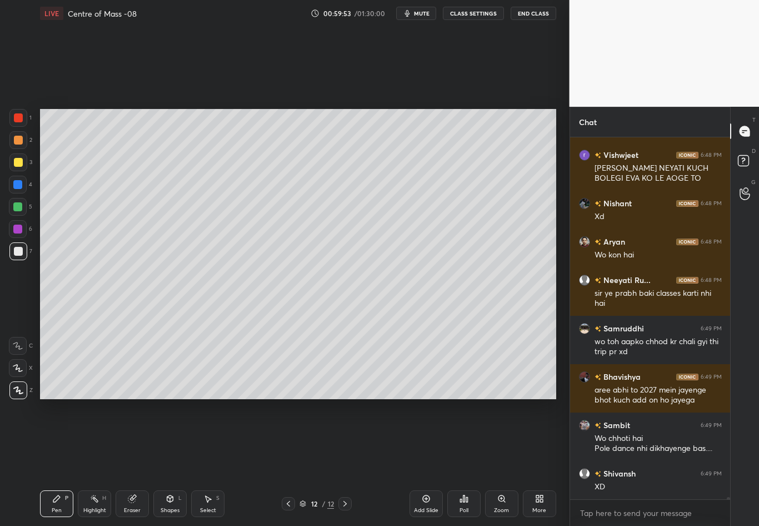
click at [23, 252] on div at bounding box center [18, 251] width 18 height 18
click at [18, 164] on div at bounding box center [18, 162] width 9 height 9
click at [22, 248] on div at bounding box center [18, 251] width 18 height 18
click at [21, 161] on div at bounding box center [18, 162] width 9 height 9
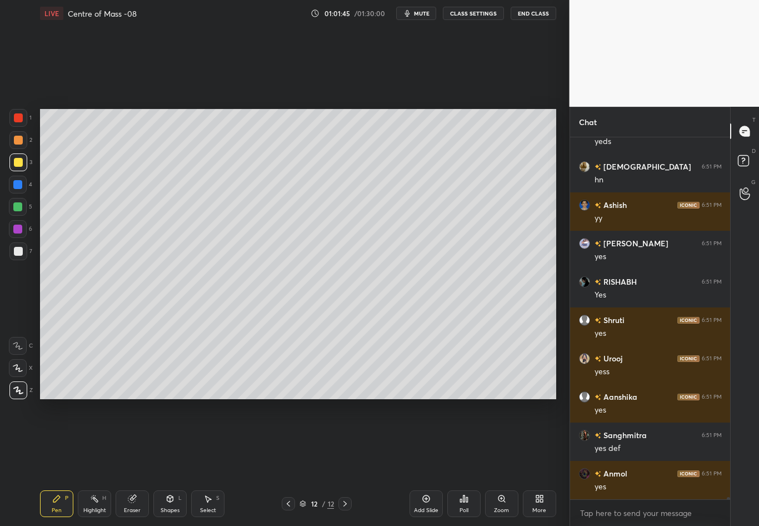
scroll to position [61207, 0]
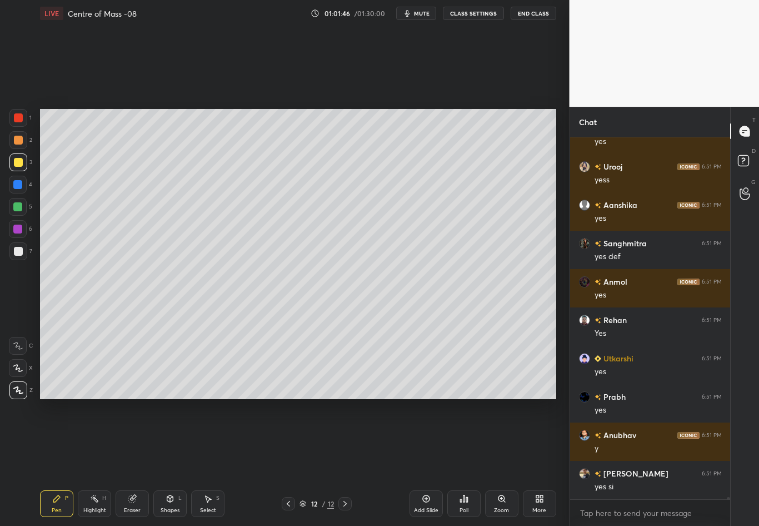
click at [93, 462] on div "Highlight H" at bounding box center [94, 503] width 33 height 27
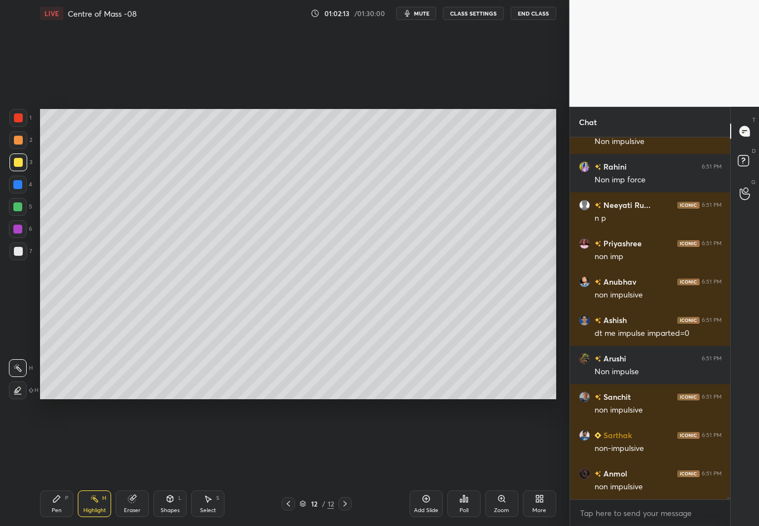
scroll to position [57882, 0]
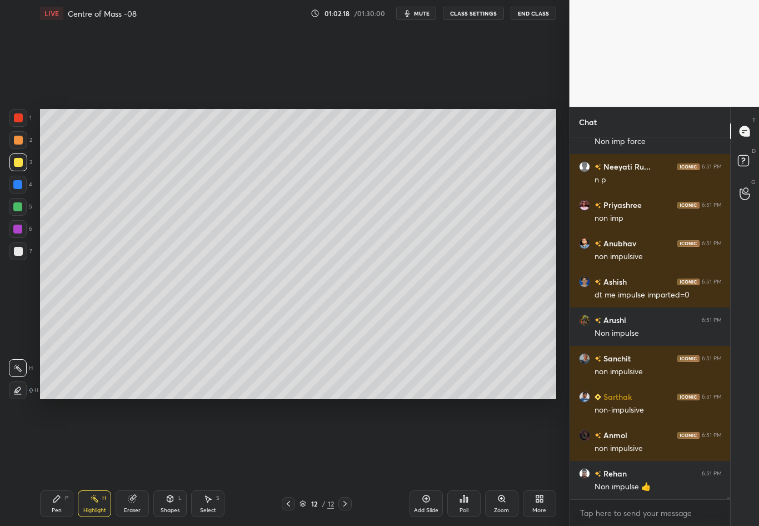
click at [55, 462] on div "Pen" at bounding box center [57, 510] width 10 height 6
click at [19, 253] on div at bounding box center [18, 251] width 9 height 9
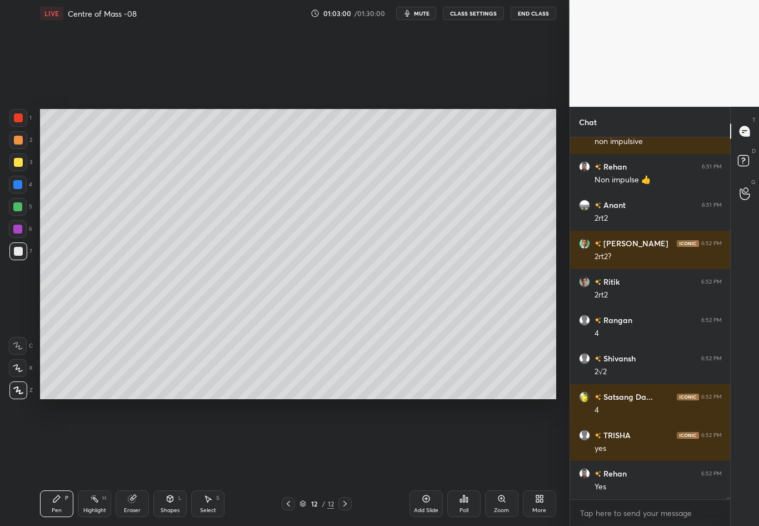
scroll to position [58189, 0]
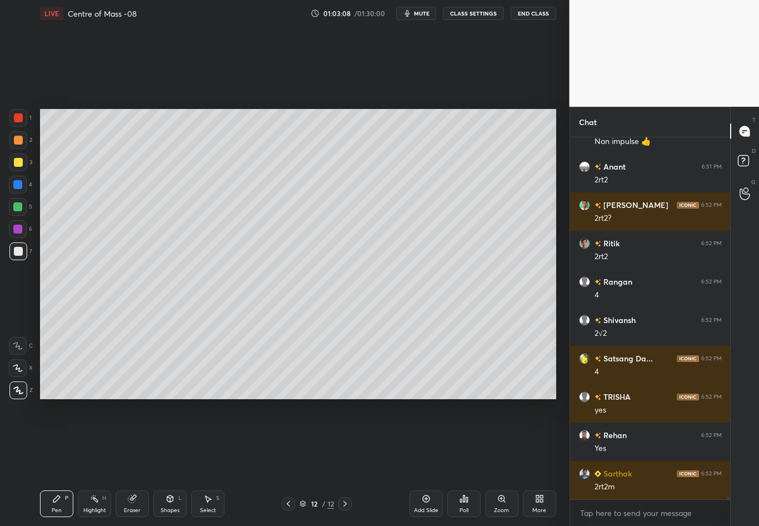
click at [223, 400] on div "Setting up your live class Poll for secs No correct answer Start poll" at bounding box center [298, 254] width 525 height 455
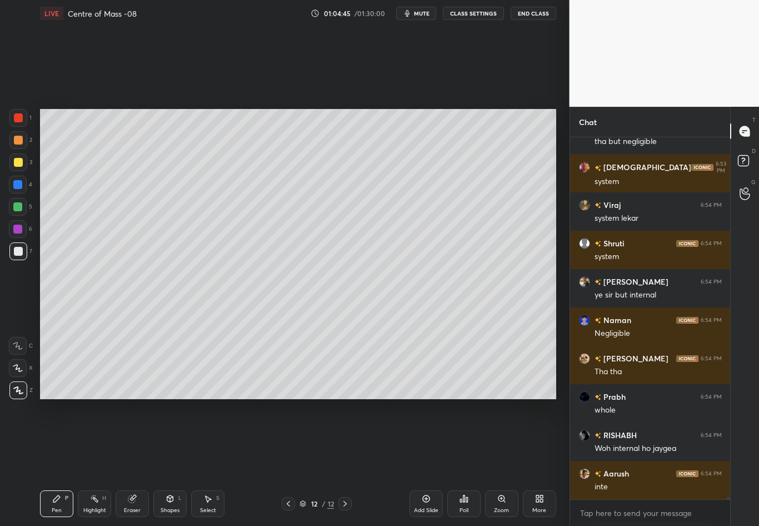
scroll to position [59781, 0]
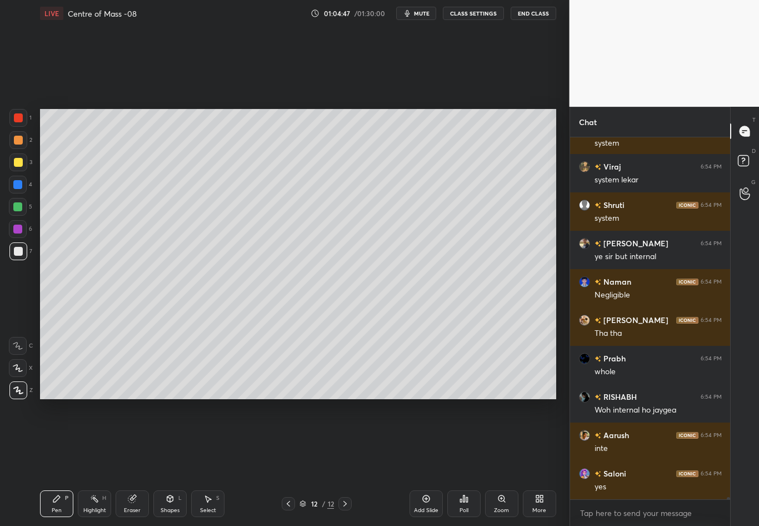
click at [285, 462] on div at bounding box center [288, 503] width 13 height 13
click at [99, 462] on div "Highlight H" at bounding box center [94, 503] width 33 height 27
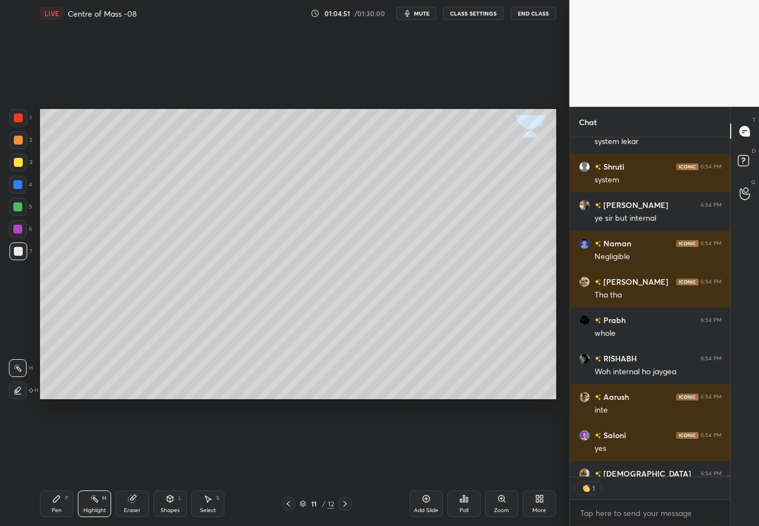
scroll to position [336, 157]
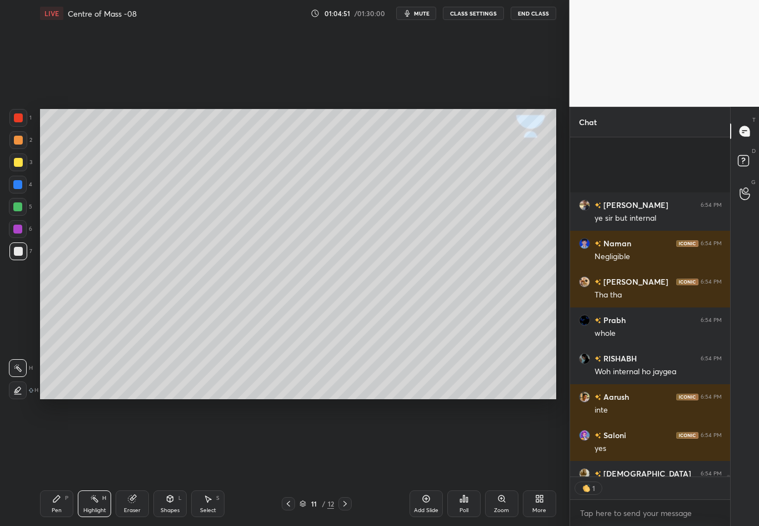
click at [290, 462] on icon at bounding box center [288, 503] width 9 height 9
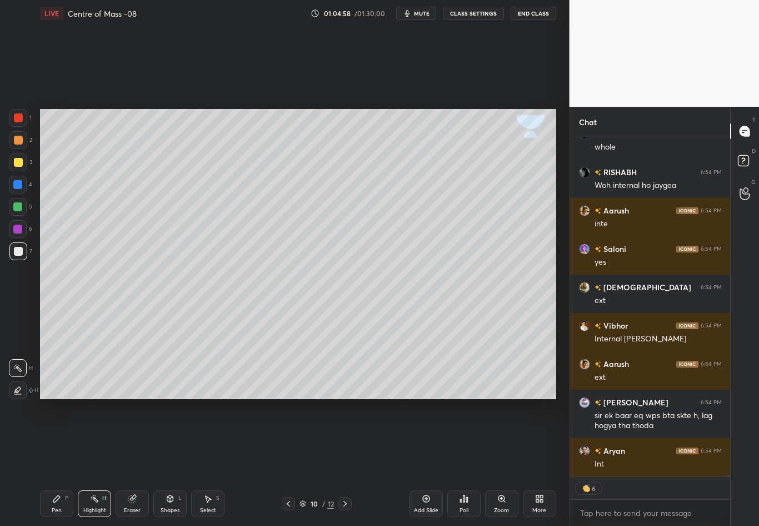
scroll to position [60044, 0]
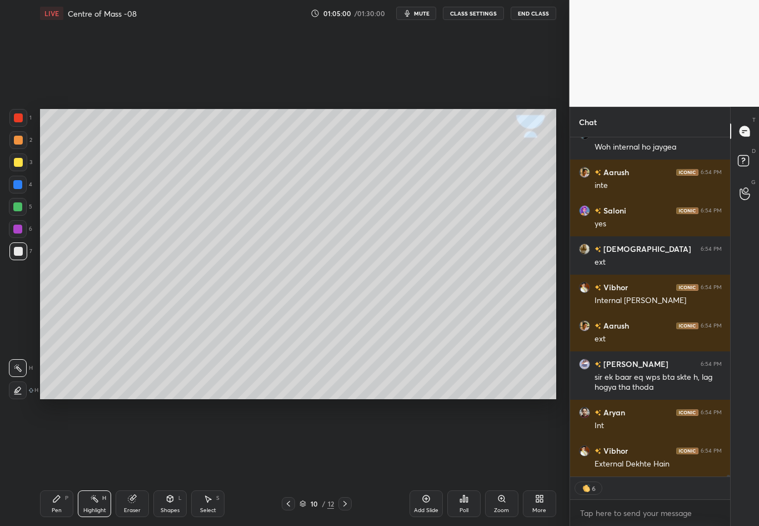
click at [345, 462] on icon at bounding box center [345, 503] width 9 height 9
click at [341, 462] on icon at bounding box center [345, 503] width 9 height 9
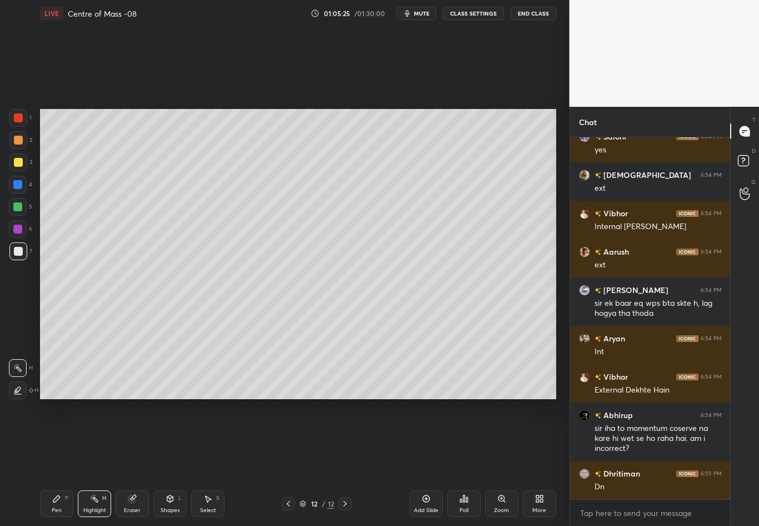
scroll to position [60156, 0]
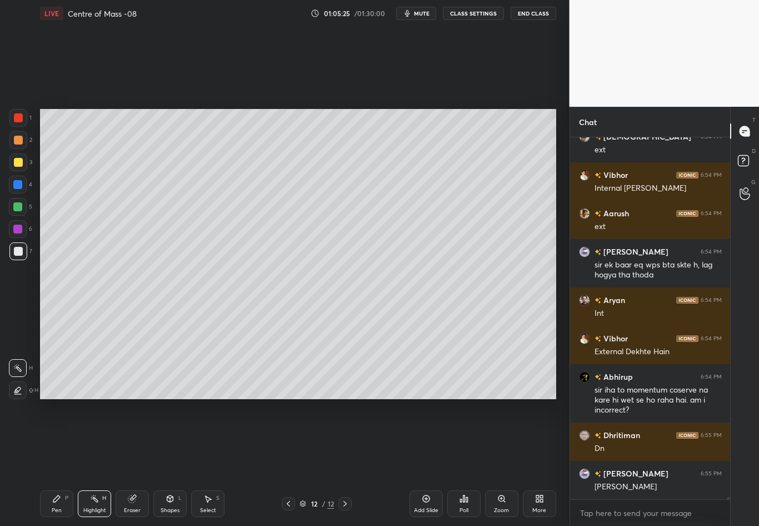
click at [286, 220] on div "Setting up your live class Poll for secs No correct answer Start poll" at bounding box center [298, 254] width 525 height 455
click at [60, 462] on div "Pen P" at bounding box center [56, 503] width 33 height 27
click at [24, 258] on div "7" at bounding box center [20, 253] width 23 height 22
click at [16, 160] on div at bounding box center [18, 162] width 9 height 9
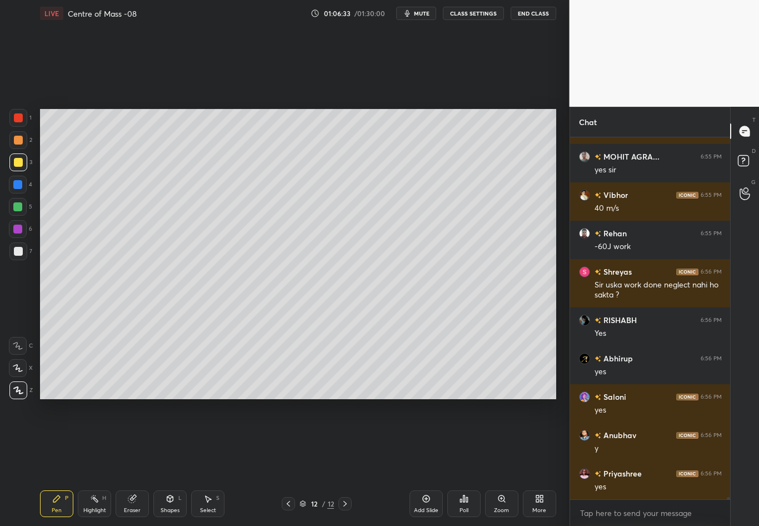
scroll to position [60905, 0]
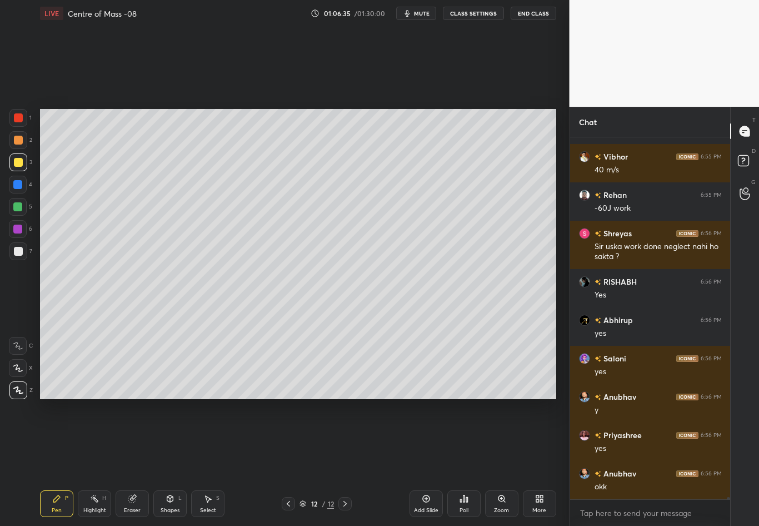
click at [96, 462] on div "Highlight H" at bounding box center [94, 503] width 33 height 27
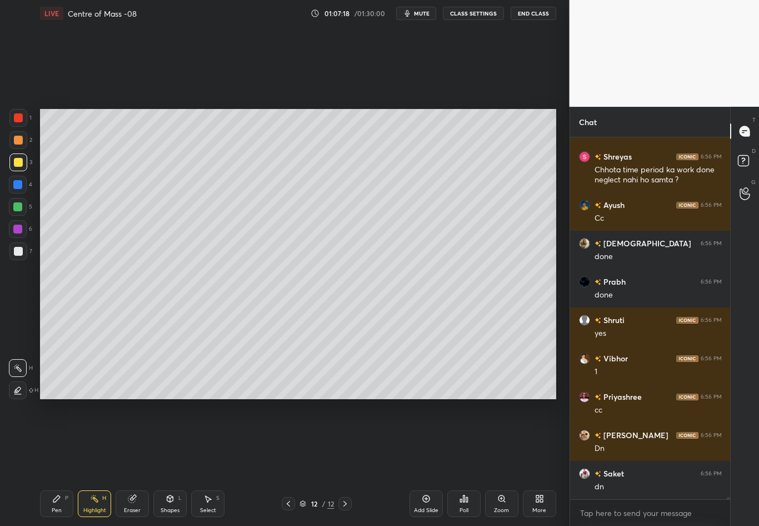
scroll to position [61922, 0]
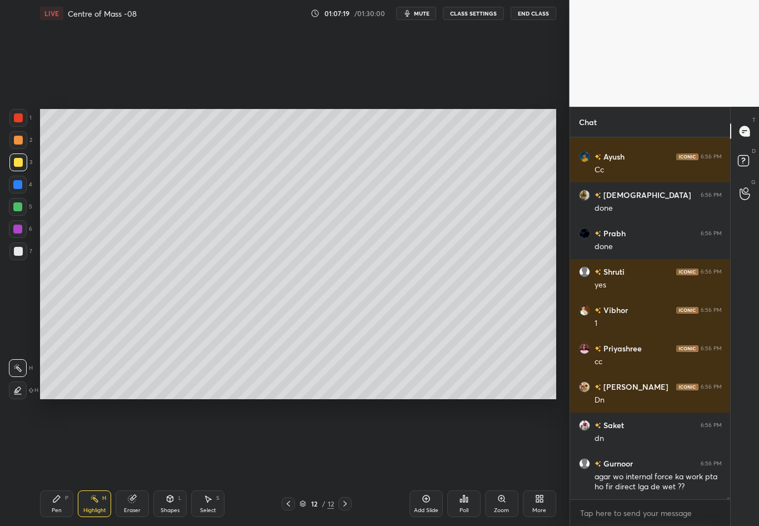
click at [56, 462] on div "Pen" at bounding box center [57, 510] width 10 height 6
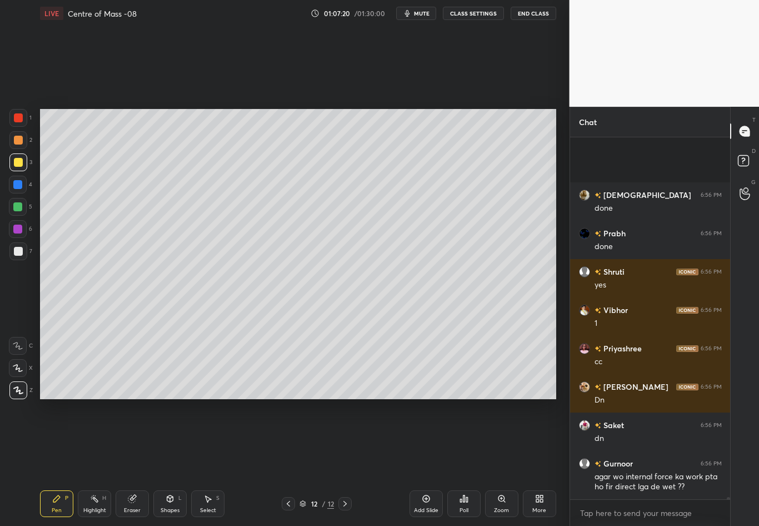
scroll to position [62037, 0]
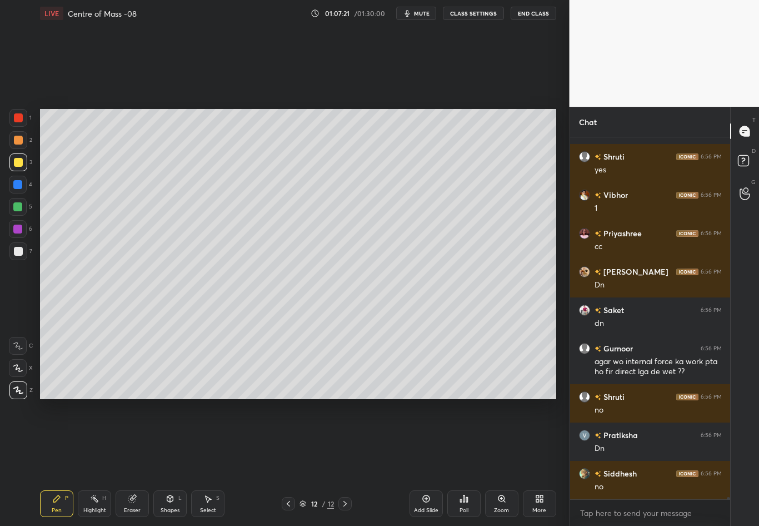
click at [24, 252] on div at bounding box center [18, 251] width 18 height 18
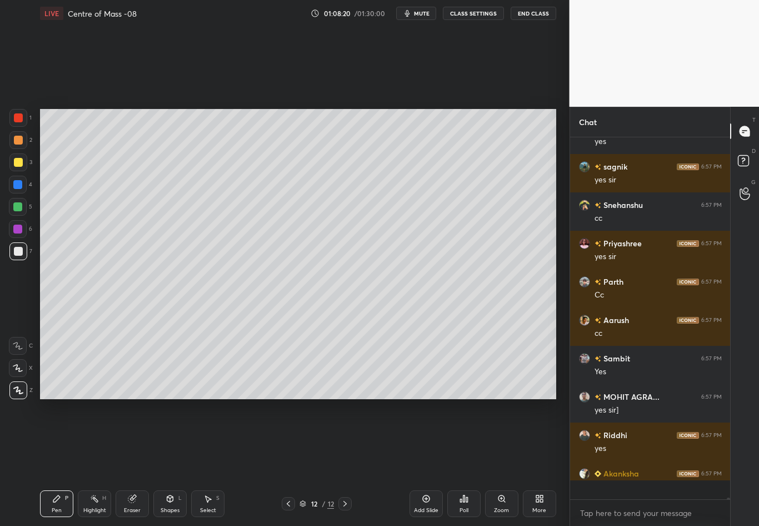
scroll to position [63082, 0]
click at [422, 462] on icon at bounding box center [425, 498] width 7 height 7
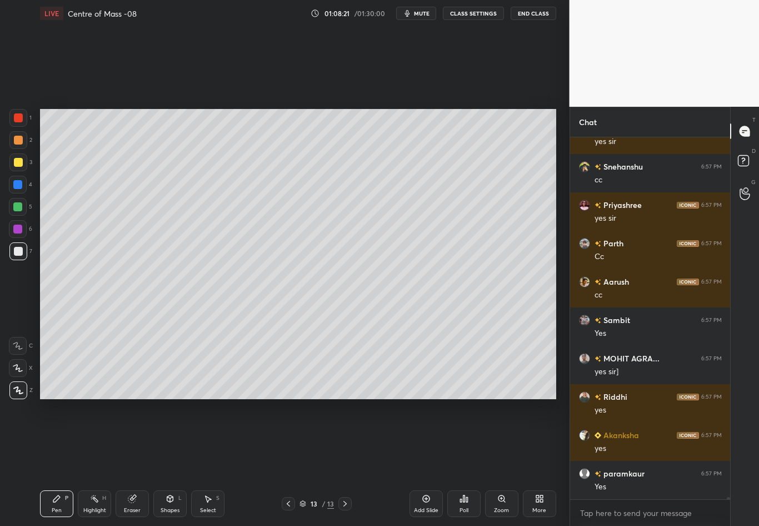
click at [423, 462] on icon at bounding box center [426, 498] width 9 height 9
click at [425, 462] on icon at bounding box center [426, 498] width 9 height 9
click at [286, 462] on icon at bounding box center [288, 503] width 9 height 9
click at [287, 462] on icon at bounding box center [288, 503] width 9 height 9
click at [285, 462] on icon at bounding box center [288, 503] width 9 height 9
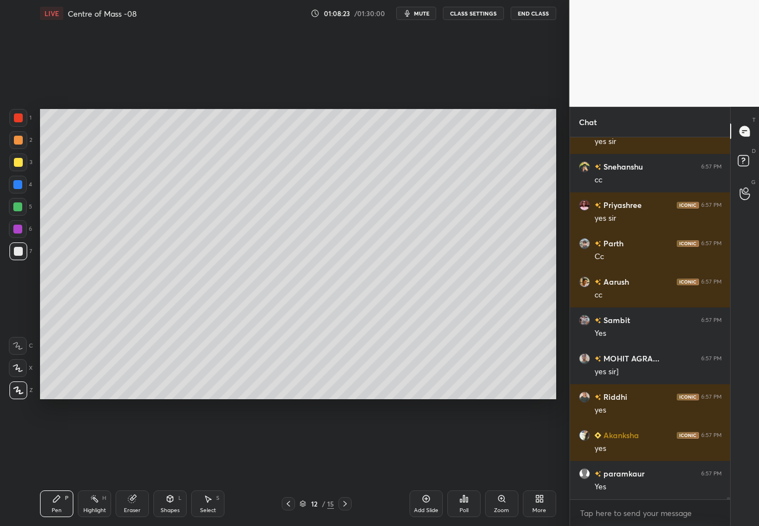
click at [347, 462] on icon at bounding box center [345, 503] width 9 height 9
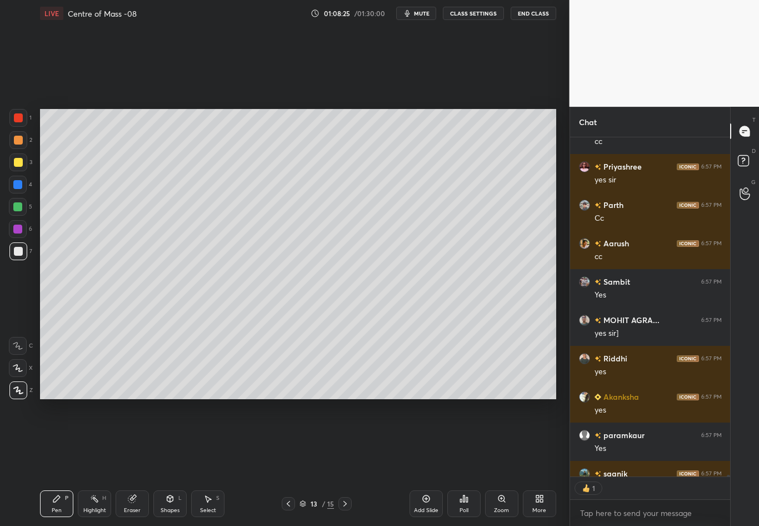
click at [290, 462] on icon at bounding box center [288, 503] width 9 height 9
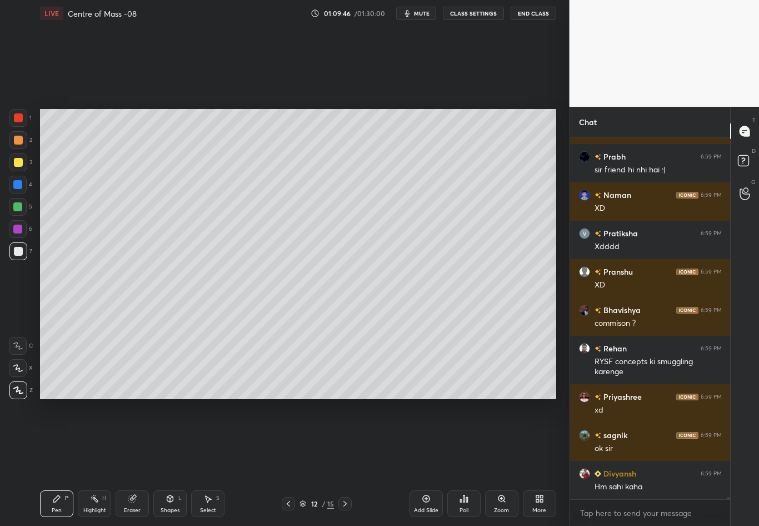
scroll to position [63878, 0]
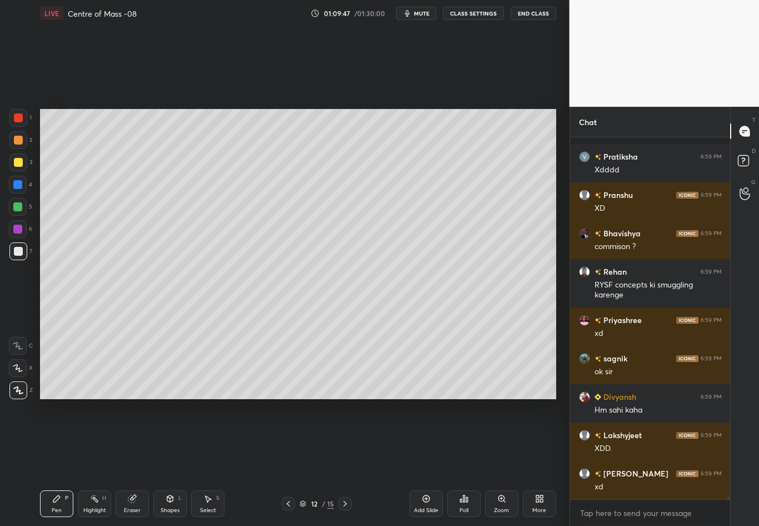
click at [349, 462] on div at bounding box center [344, 503] width 13 height 13
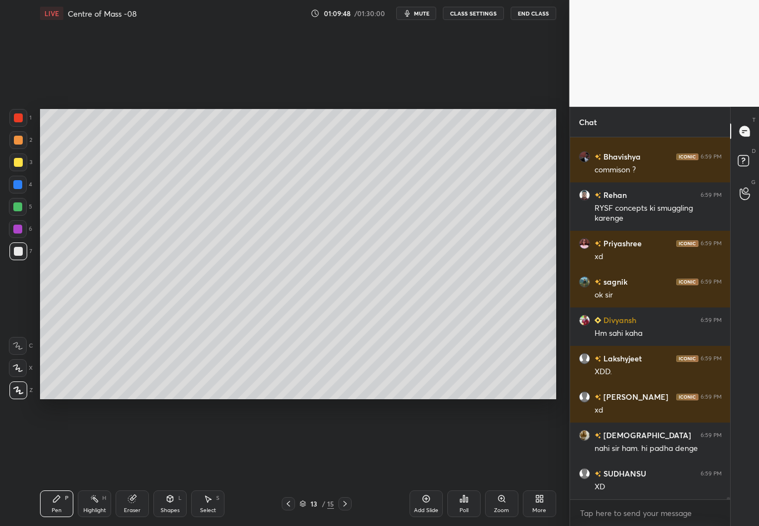
scroll to position [63993, 0]
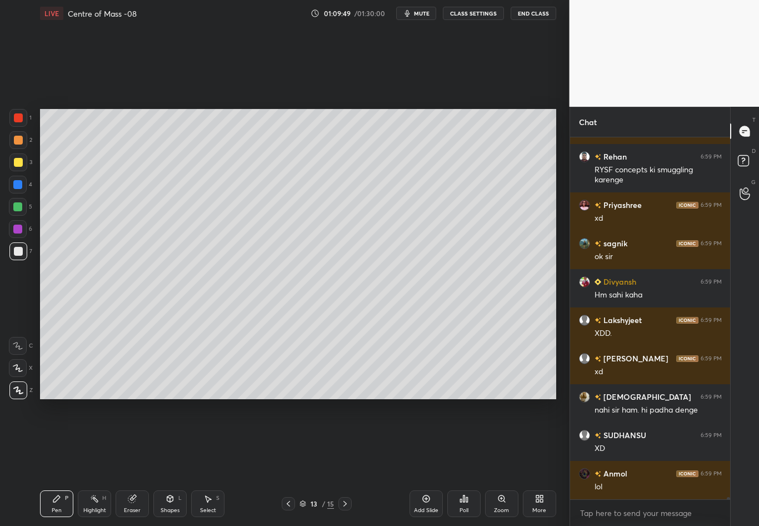
click at [23, 255] on div at bounding box center [18, 251] width 18 height 18
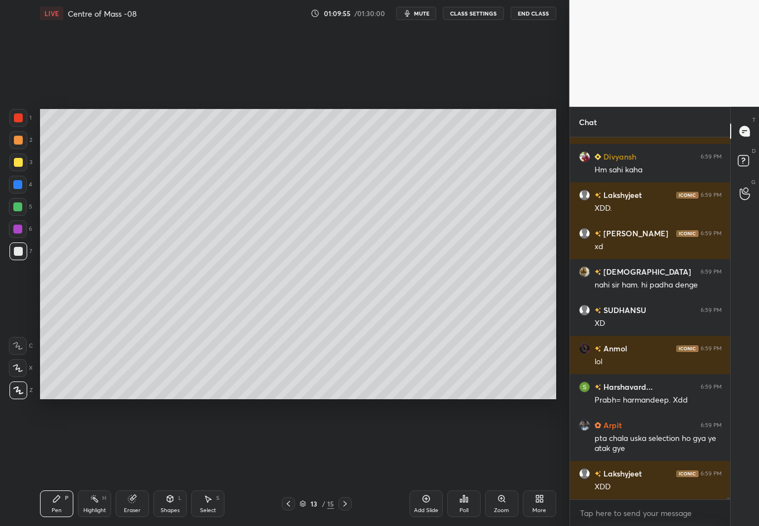
scroll to position [64194, 0]
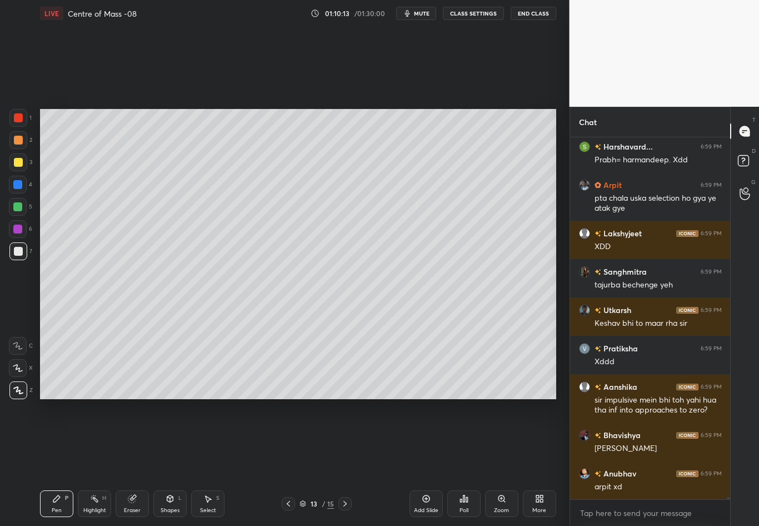
click at [20, 160] on div at bounding box center [18, 162] width 9 height 9
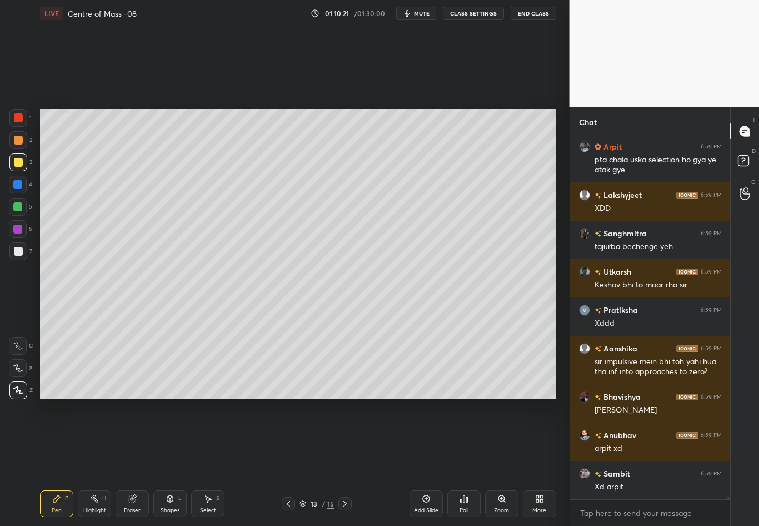
click at [19, 257] on div at bounding box center [18, 251] width 18 height 18
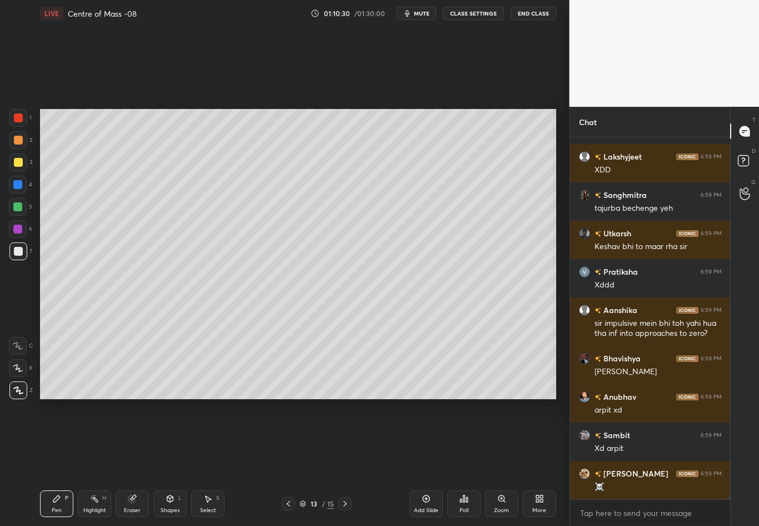
scroll to position [64473, 0]
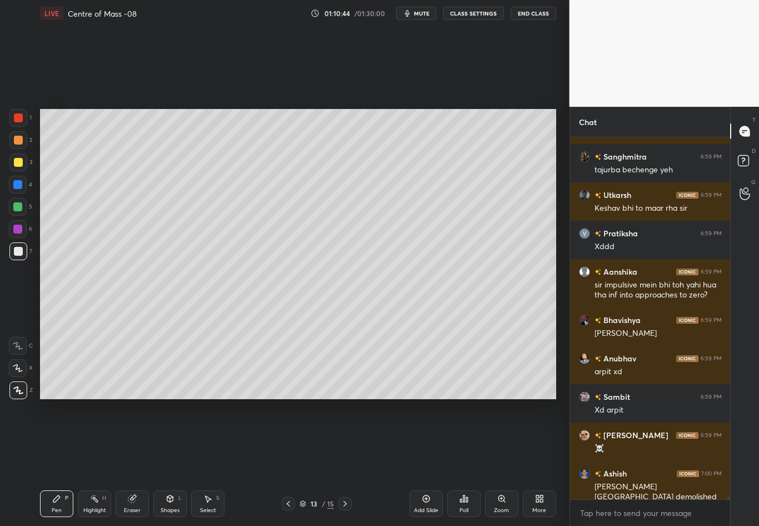
click at [20, 163] on div at bounding box center [18, 162] width 18 height 18
click at [52, 462] on icon at bounding box center [56, 498] width 9 height 9
click at [18, 253] on div at bounding box center [18, 251] width 9 height 9
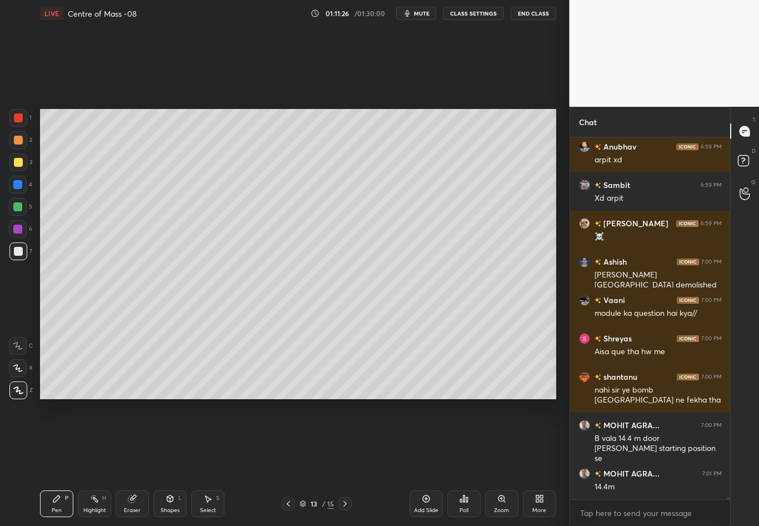
scroll to position [64711, 0]
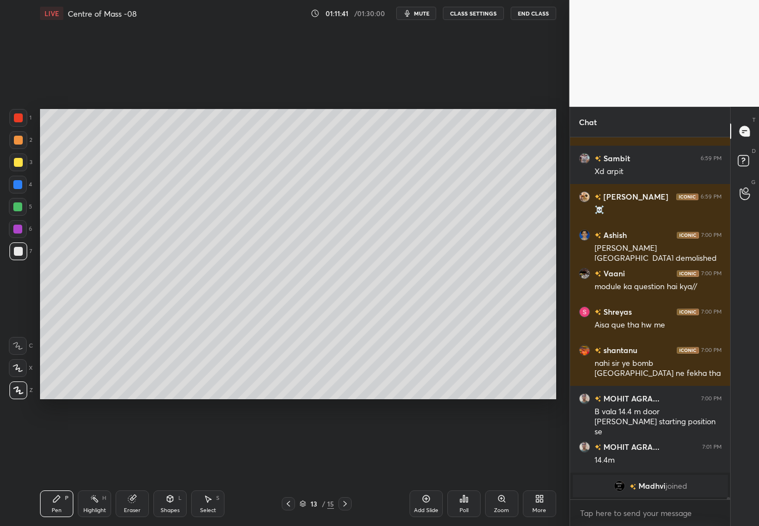
click at [19, 163] on div at bounding box center [18, 162] width 9 height 9
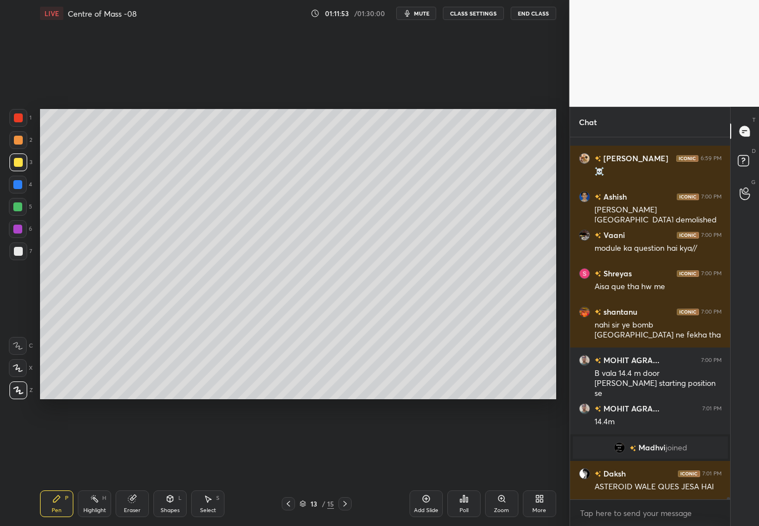
click at [169, 462] on div "Shapes L" at bounding box center [169, 503] width 33 height 27
click at [133, 462] on div "Eraser" at bounding box center [132, 503] width 33 height 27
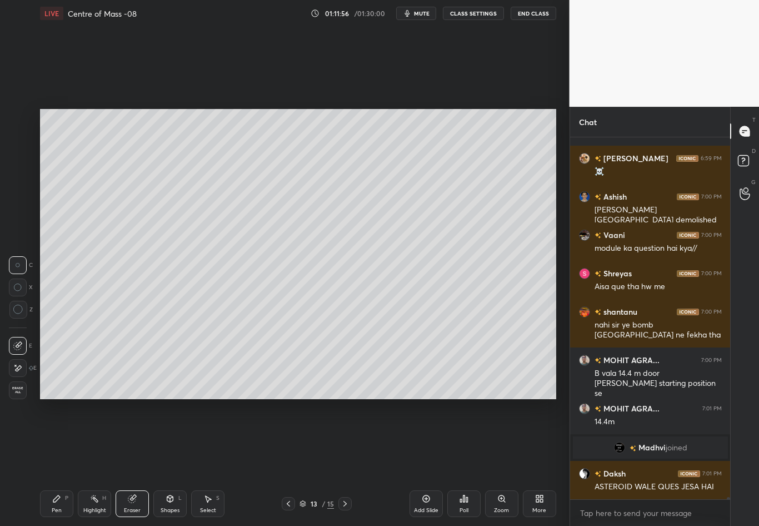
click at [50, 462] on div "Pen P" at bounding box center [56, 503] width 33 height 27
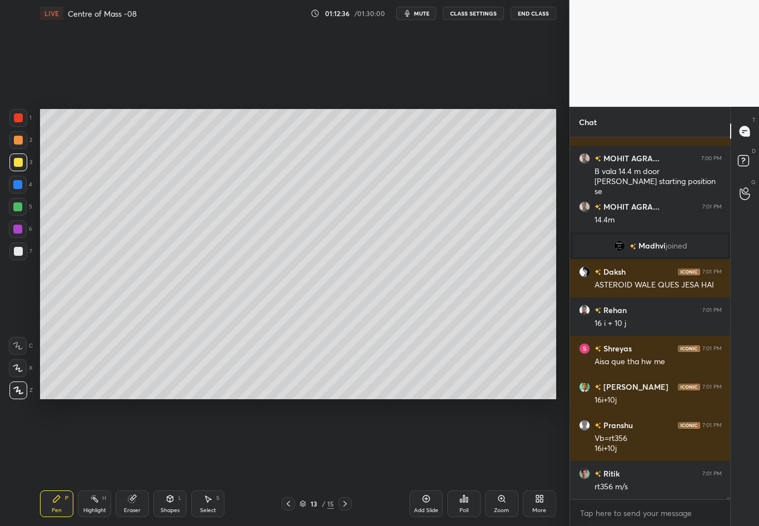
scroll to position [64085, 0]
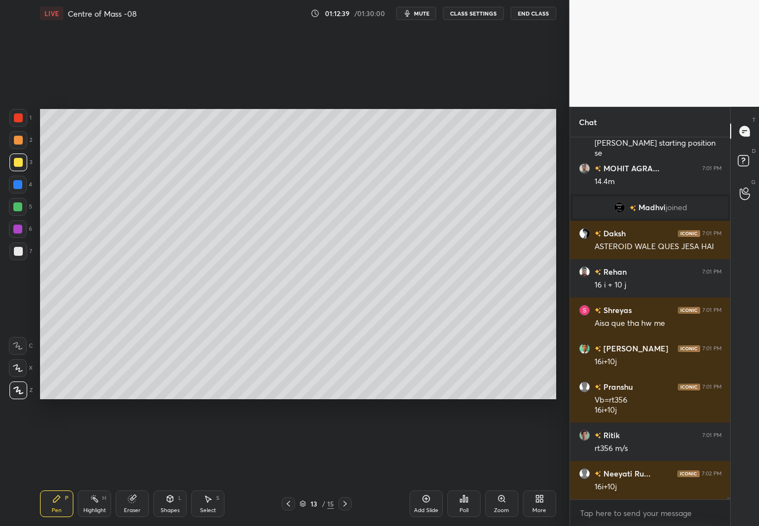
click at [211, 462] on div "Select" at bounding box center [208, 510] width 16 height 6
drag, startPoint x: 46, startPoint y: 126, endPoint x: 146, endPoint y: 299, distance: 199.4
click at [146, 298] on div "0 ° Undo Copy Duplicate Duplicate to new slide Delete Setting up your live clas…" at bounding box center [298, 254] width 525 height 455
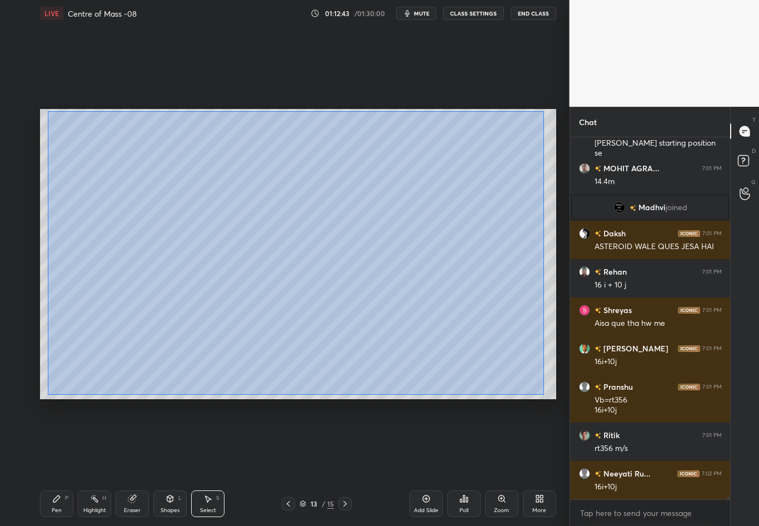
drag, startPoint x: 47, startPoint y: 113, endPoint x: 545, endPoint y: 395, distance: 571.4
click at [544, 394] on div "0 ° Undo Copy Duplicate Duplicate to new slide Delete" at bounding box center [298, 254] width 516 height 290
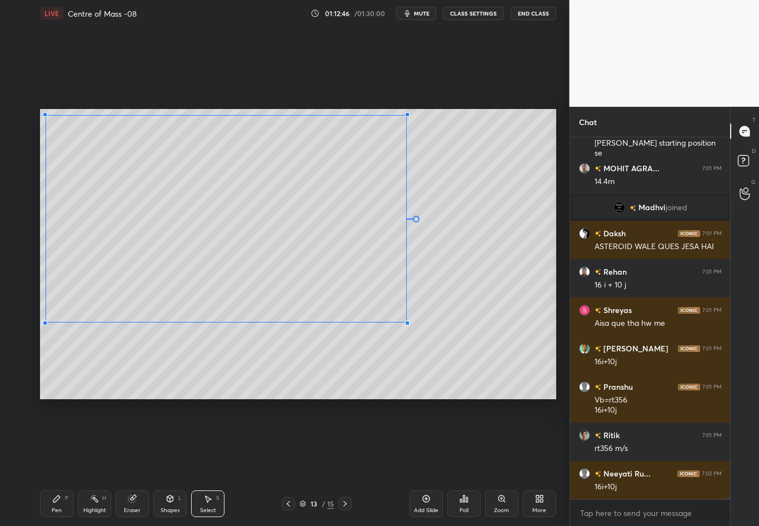
scroll to position [64123, 0]
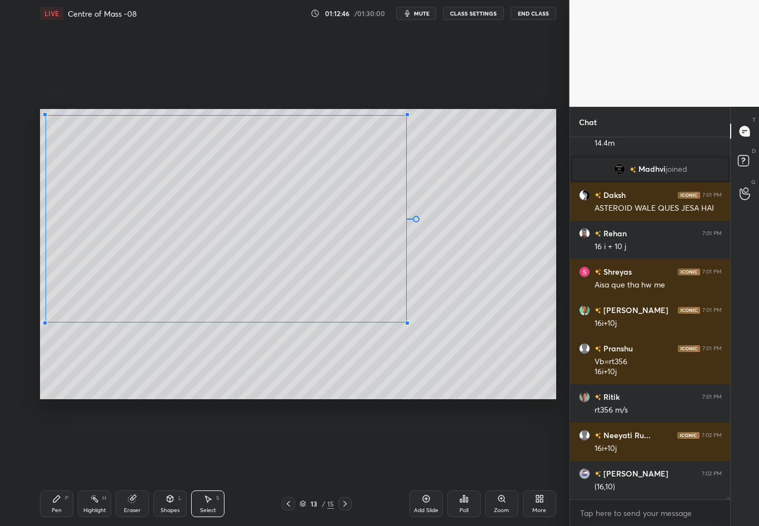
drag, startPoint x: 516, startPoint y: 392, endPoint x: 406, endPoint y: 322, distance: 130.0
click at [406, 322] on div at bounding box center [407, 323] width 4 height 4
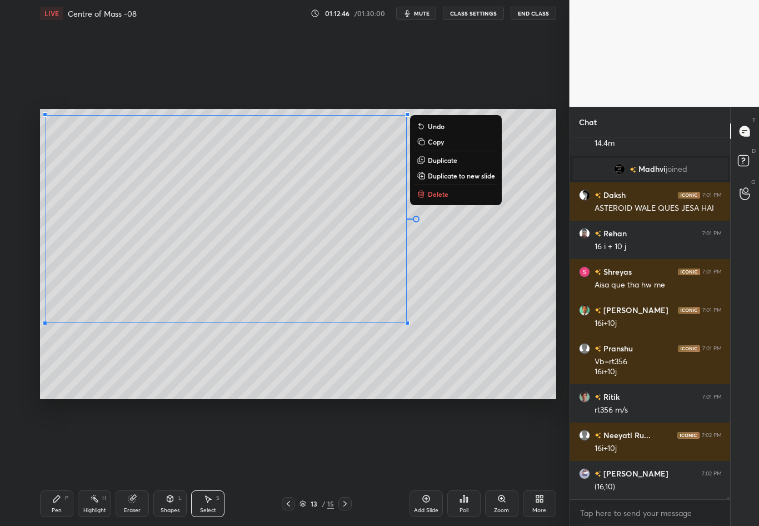
click at [457, 319] on div "0 ° Undo Copy Duplicate Duplicate to new slide Delete" at bounding box center [298, 254] width 516 height 290
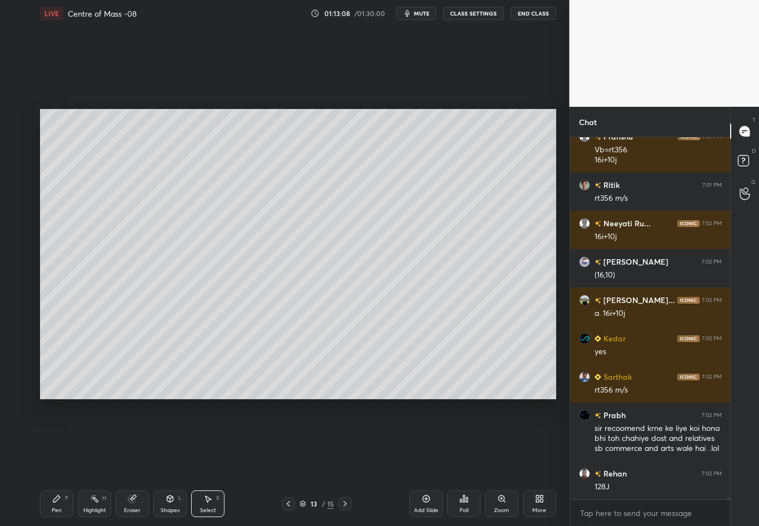
scroll to position [64373, 0]
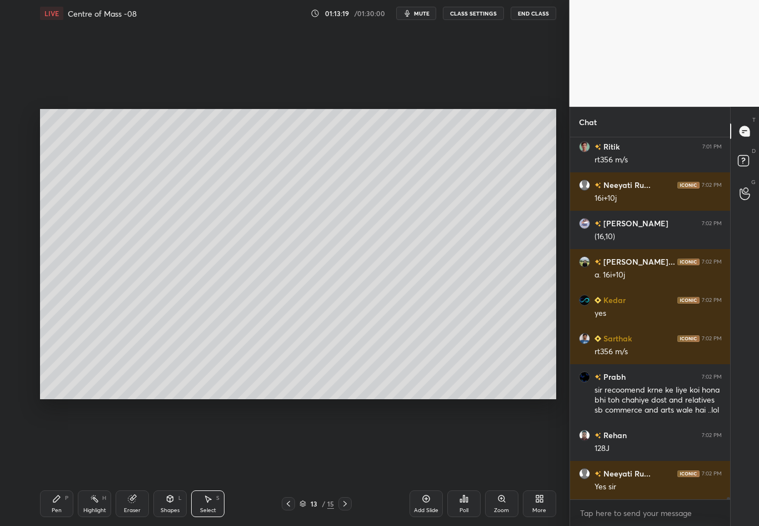
click at [163, 462] on div "Shapes" at bounding box center [170, 510] width 19 height 6
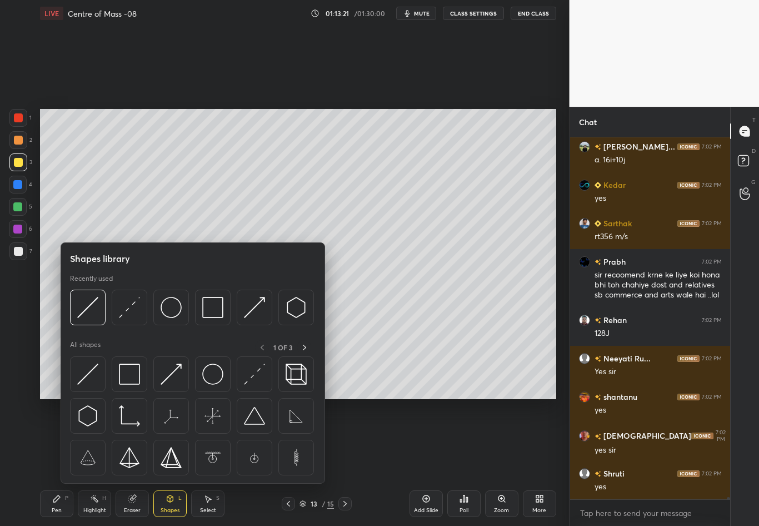
scroll to position [64527, 0]
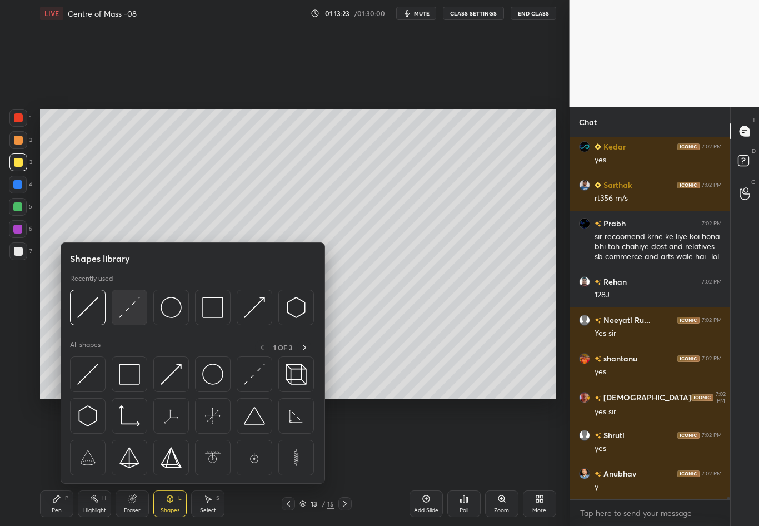
click at [125, 312] on img at bounding box center [129, 307] width 21 height 21
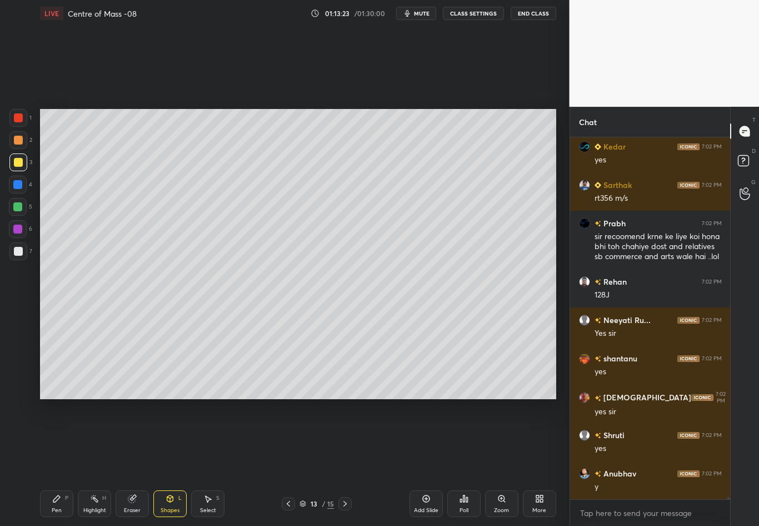
click at [172, 462] on div "Shapes" at bounding box center [170, 510] width 19 height 6
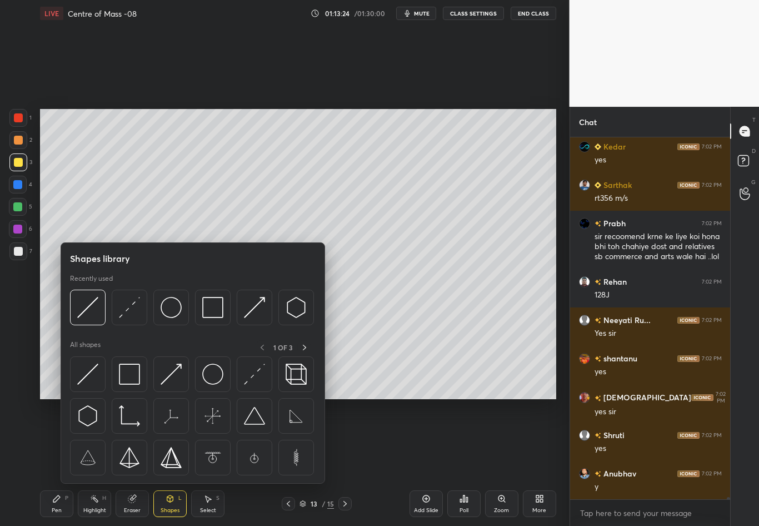
scroll to position [64565, 0]
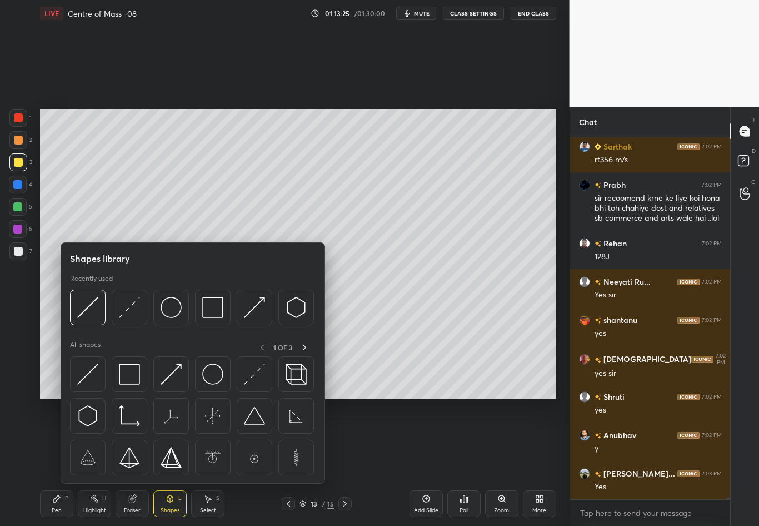
click at [21, 328] on div "1 2 3 4 5 6 7 C X Z C X Z E E Erase all H H" at bounding box center [18, 254] width 36 height 290
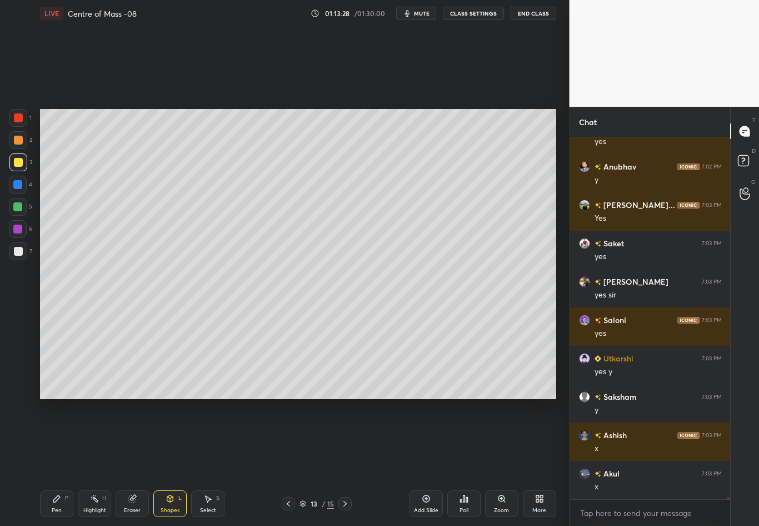
scroll to position [64910, 0]
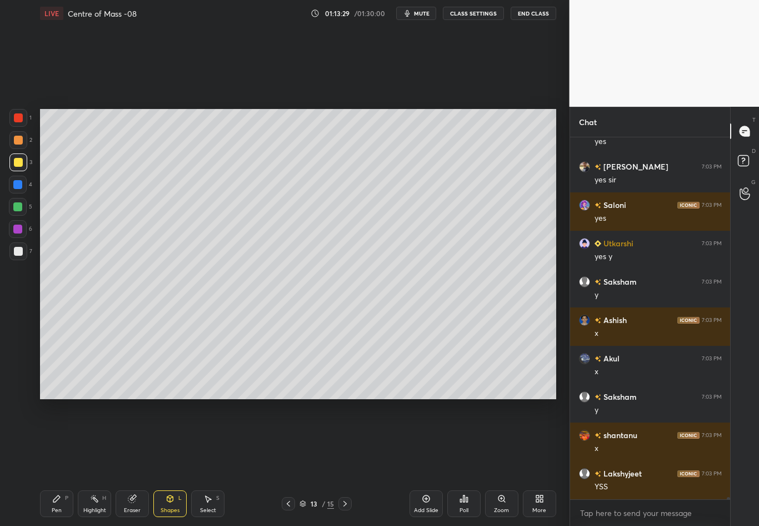
click at [176, 462] on div "Shapes L" at bounding box center [169, 503] width 33 height 27
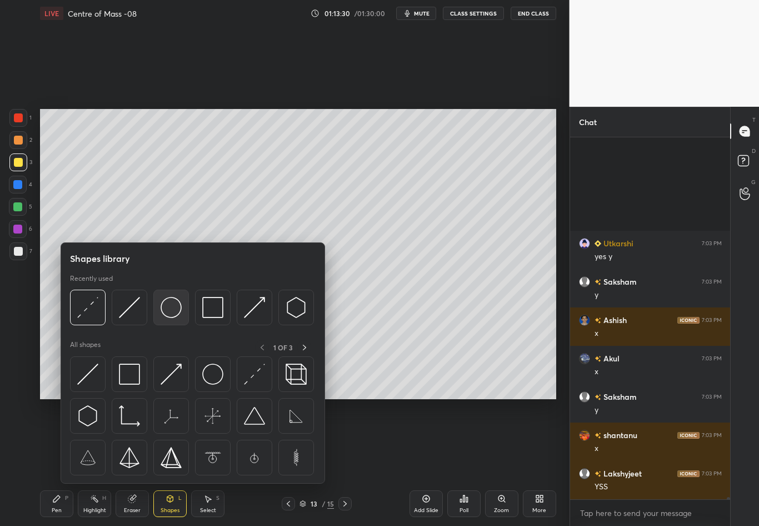
scroll to position [65102, 0]
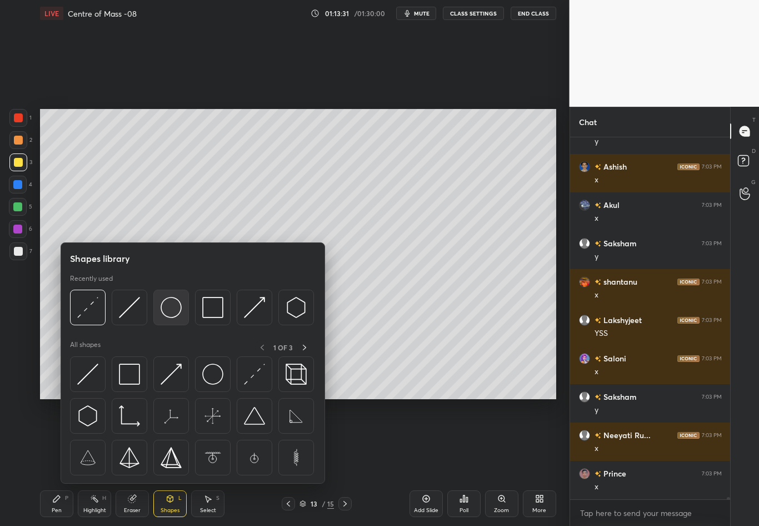
click at [173, 312] on img at bounding box center [171, 307] width 21 height 21
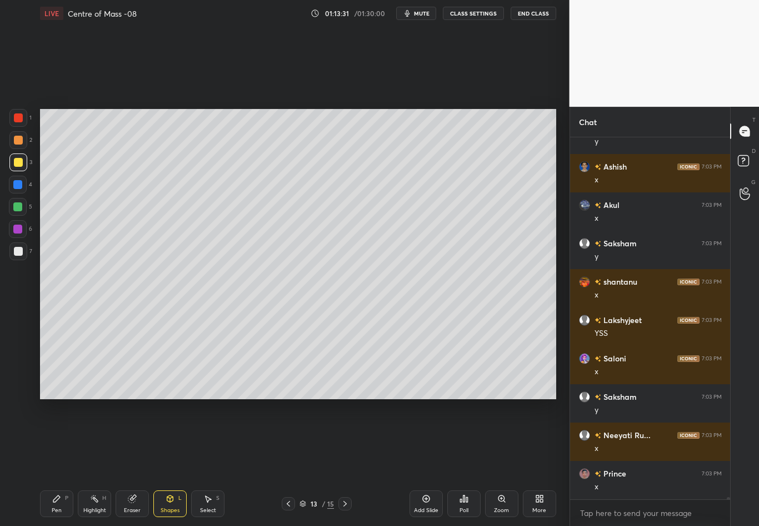
click at [30, 338] on div "1 2 3 4 5 6 7 C X Z C X Z E E Erase all H H" at bounding box center [18, 254] width 36 height 290
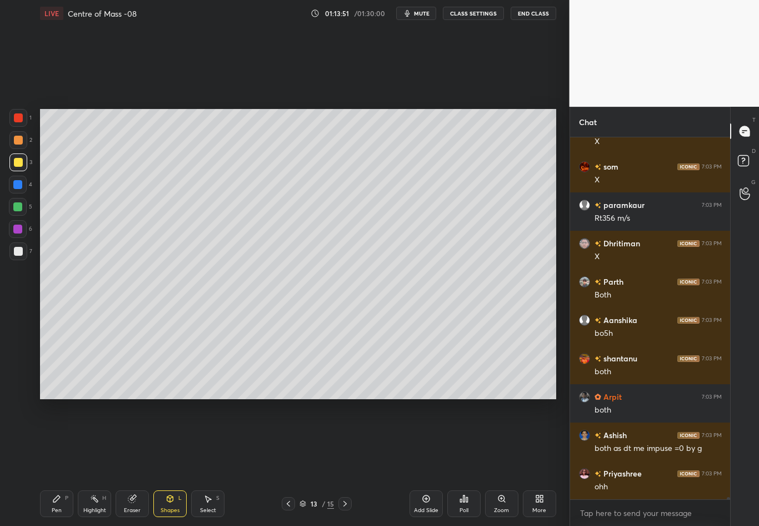
scroll to position [66272, 0]
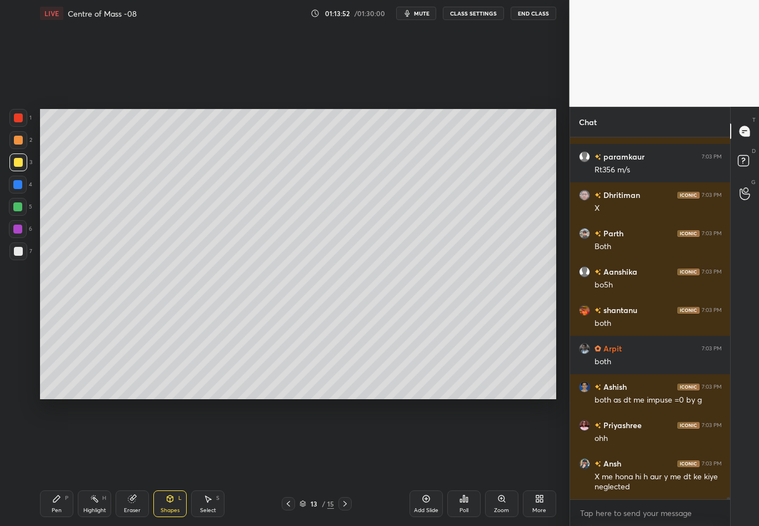
click at [173, 462] on div "Shapes L" at bounding box center [169, 503] width 33 height 27
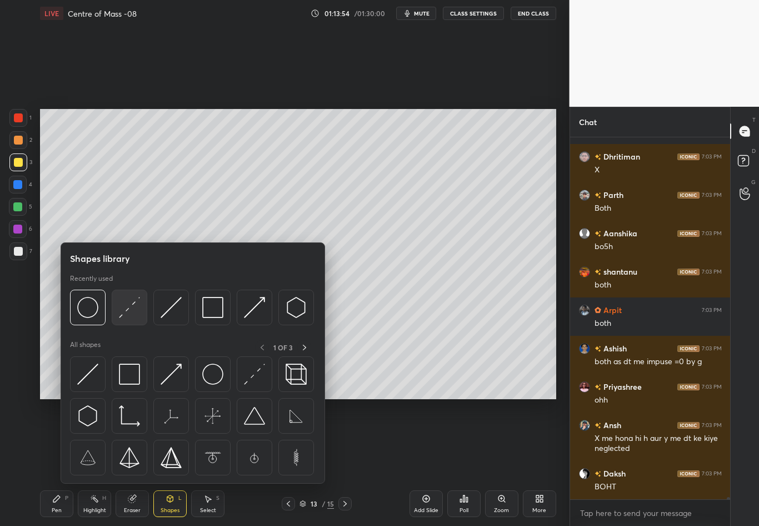
click at [130, 303] on img at bounding box center [129, 307] width 21 height 21
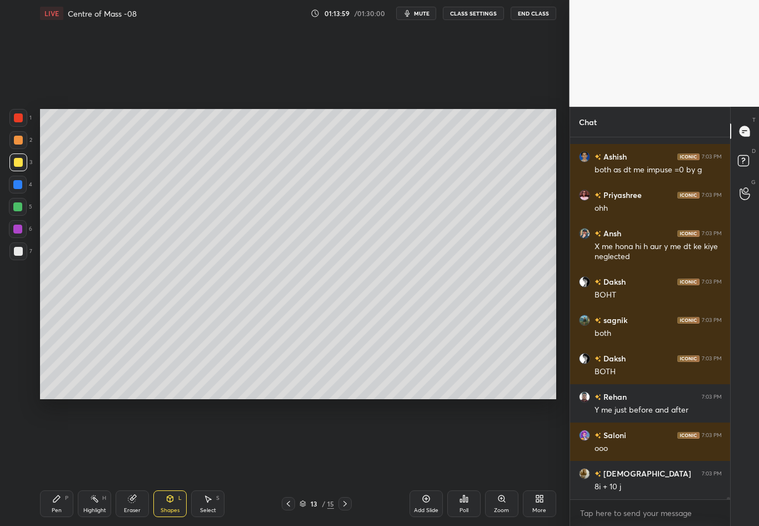
scroll to position [66541, 0]
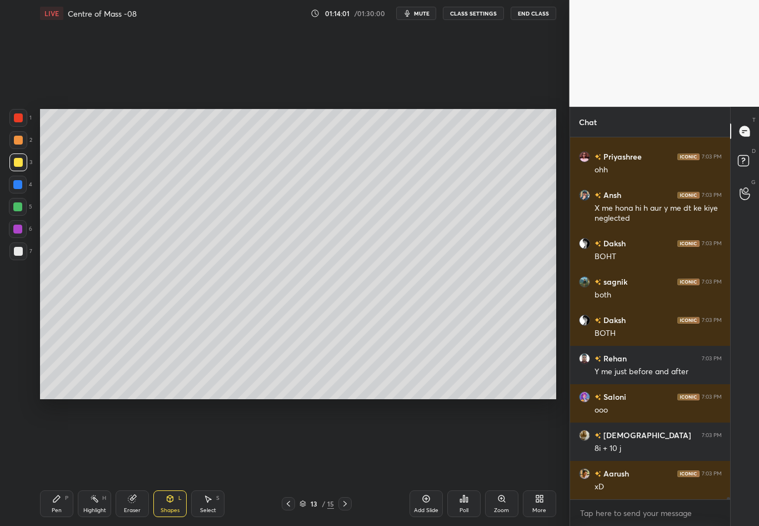
click at [52, 462] on div "Pen P" at bounding box center [56, 503] width 33 height 27
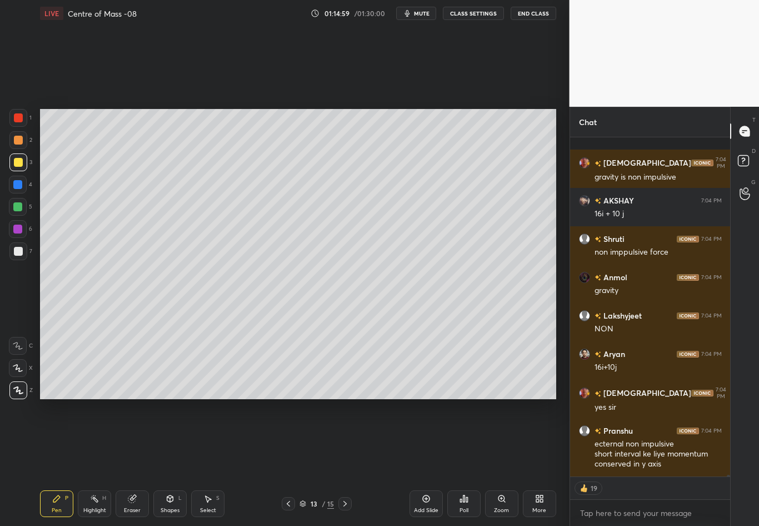
scroll to position [67524, 0]
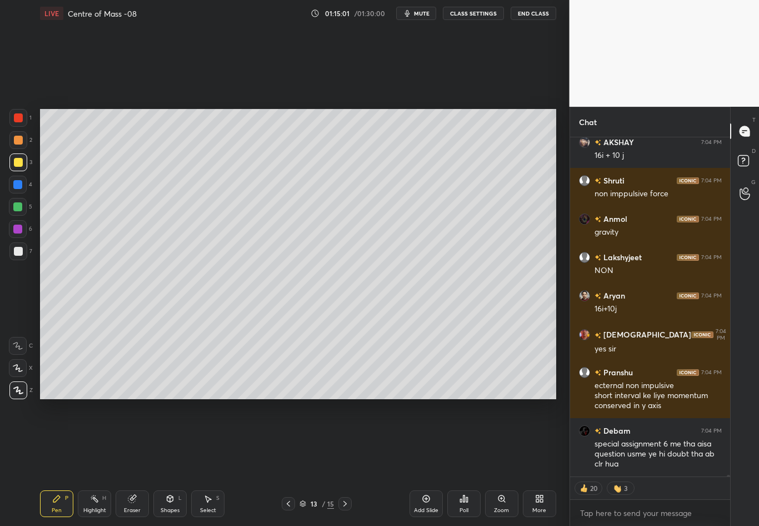
click at [22, 253] on div at bounding box center [18, 251] width 18 height 18
click at [22, 184] on div at bounding box center [18, 185] width 18 height 18
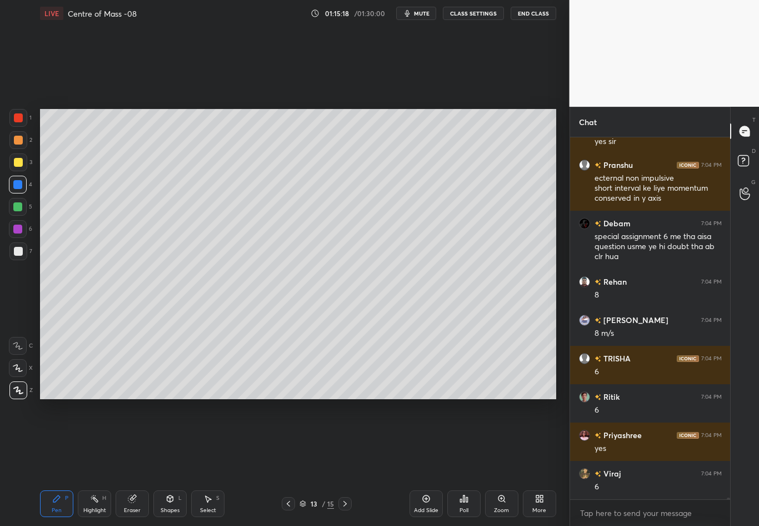
scroll to position [67769, 0]
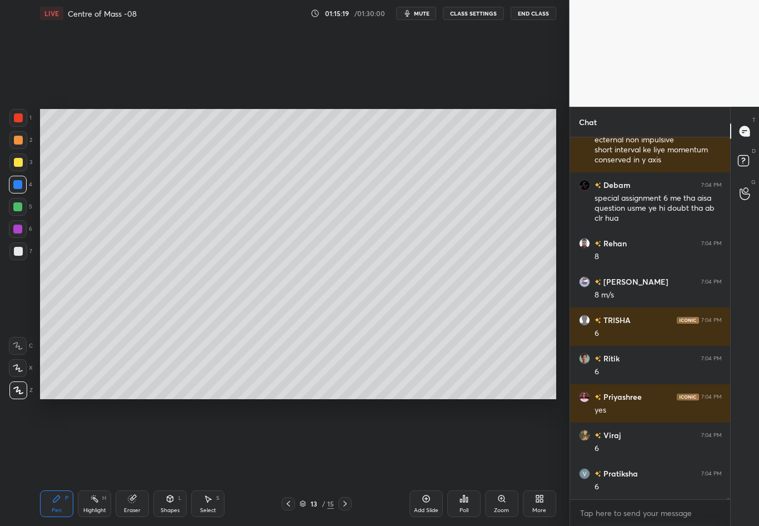
click at [21, 250] on div at bounding box center [18, 251] width 9 height 9
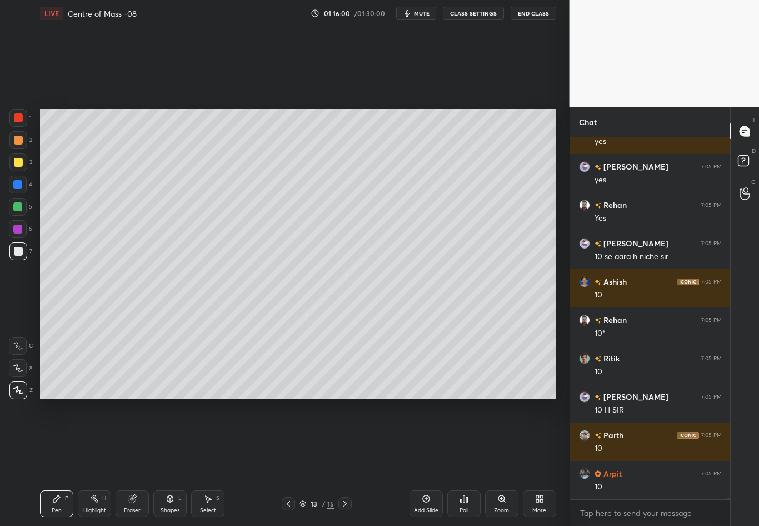
scroll to position [68191, 0]
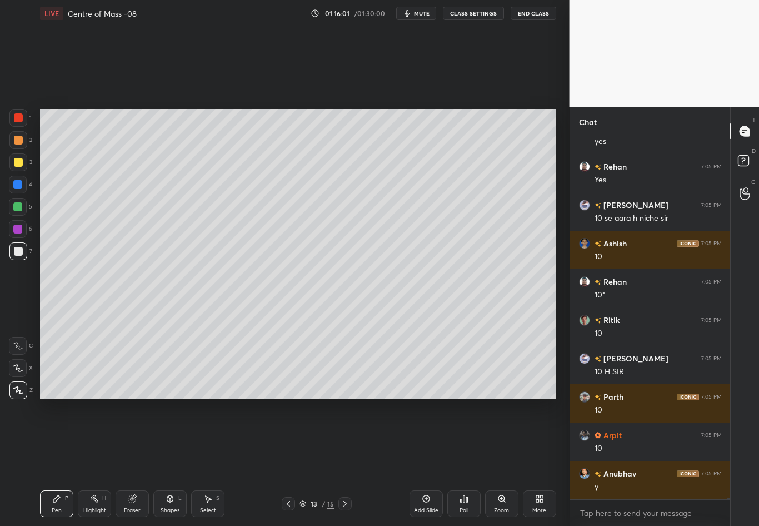
click at [131, 462] on div "Eraser" at bounding box center [132, 503] width 33 height 27
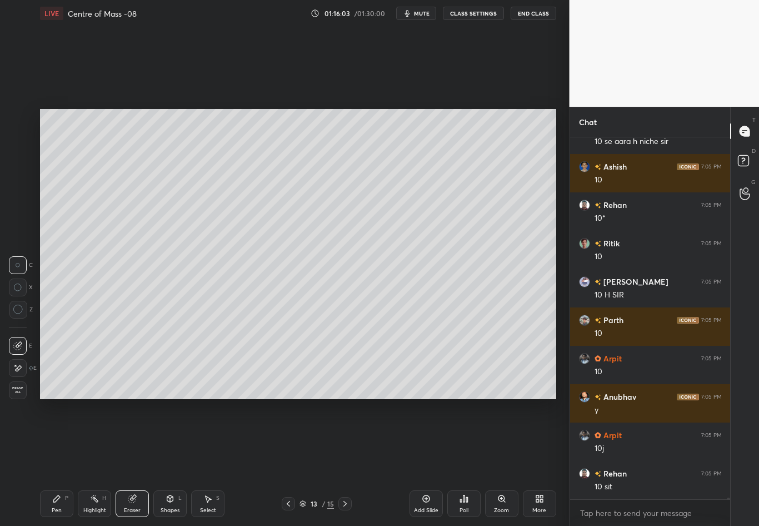
scroll to position [68306, 0]
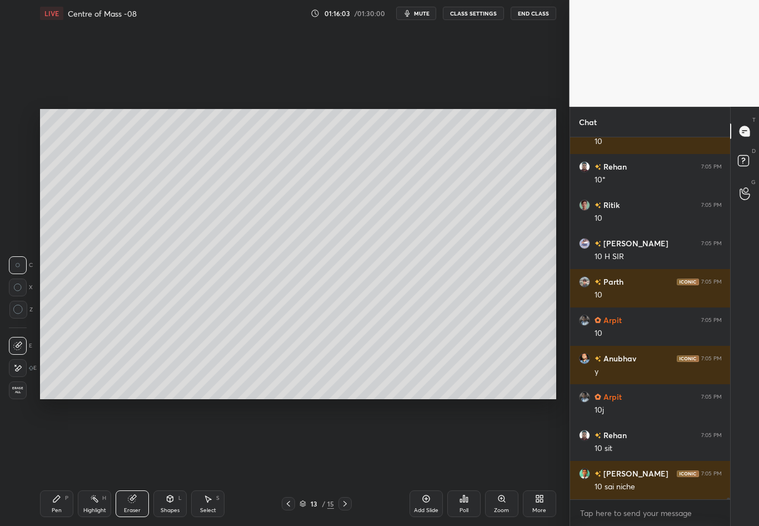
click at [57, 462] on icon at bounding box center [56, 498] width 7 height 7
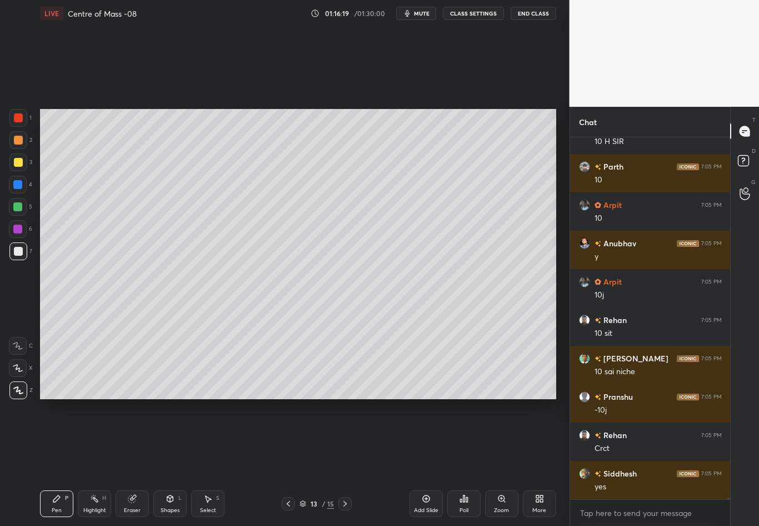
click at [18, 163] on div at bounding box center [18, 162] width 9 height 9
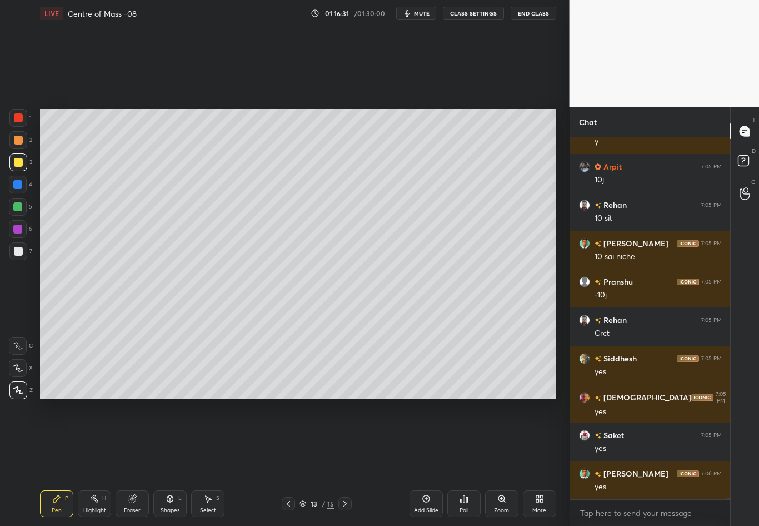
scroll to position [68574, 0]
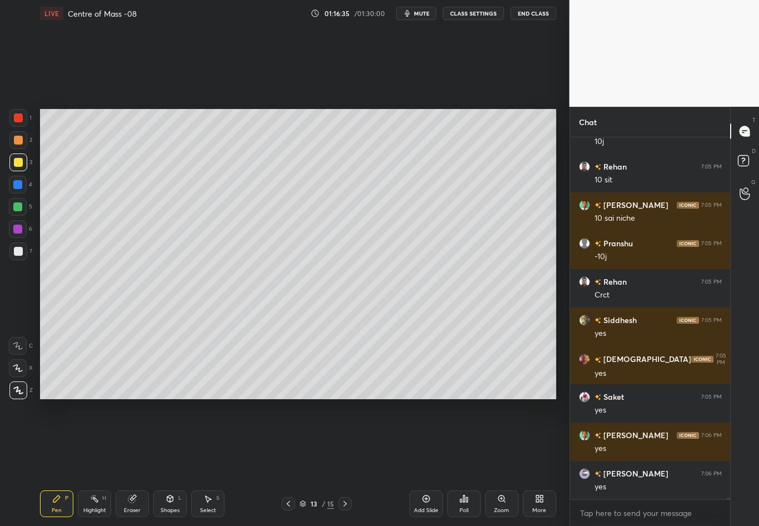
click at [557, 191] on div "Setting up your live class Poll for secs No correct answer Start poll" at bounding box center [298, 254] width 525 height 455
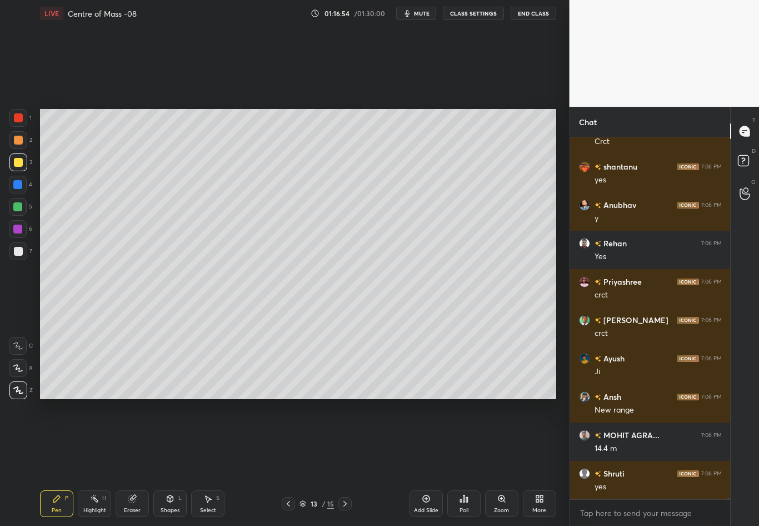
scroll to position [69035, 0]
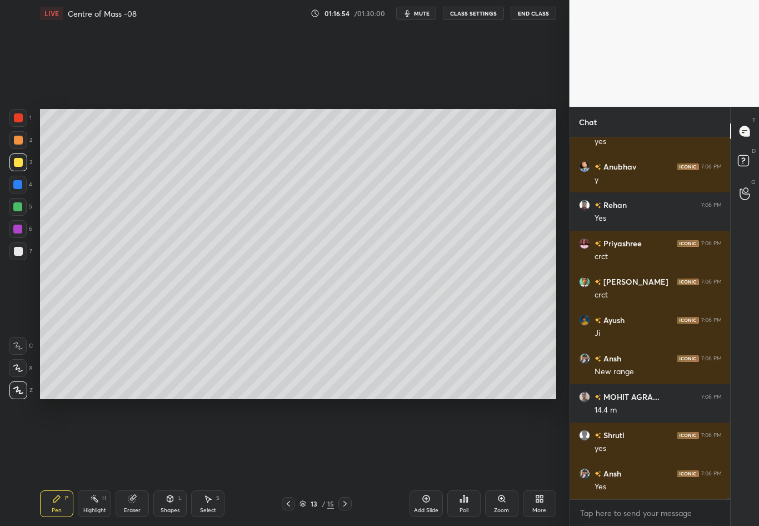
click at [15, 255] on div at bounding box center [18, 251] width 9 height 9
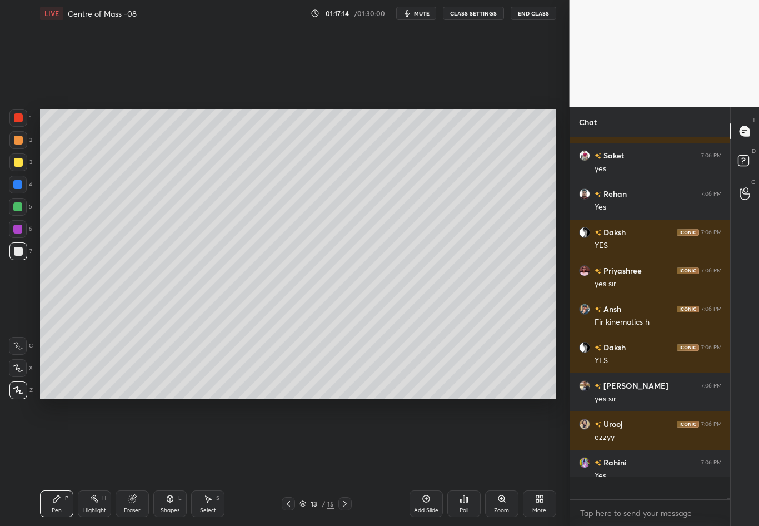
scroll to position [69916, 0]
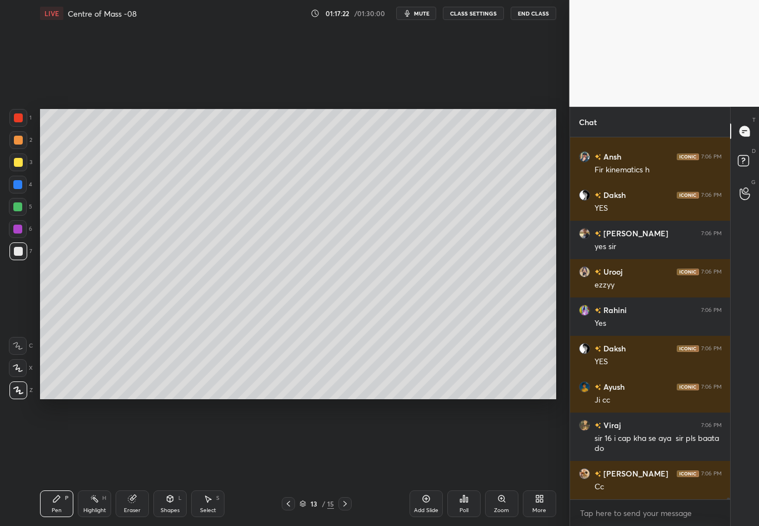
click at [260, 401] on div "Setting up your live class Poll for secs No correct answer Start poll" at bounding box center [298, 254] width 525 height 455
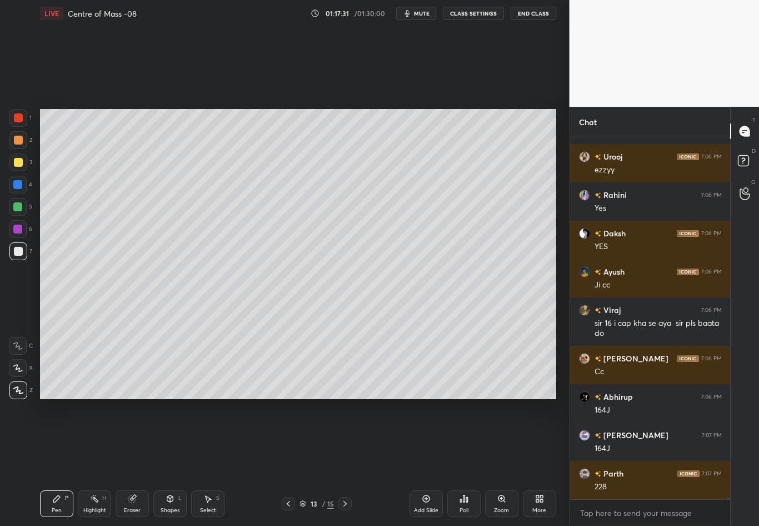
click at [263, 400] on div "Setting up your live class Poll for secs No correct answer Start poll" at bounding box center [298, 254] width 525 height 455
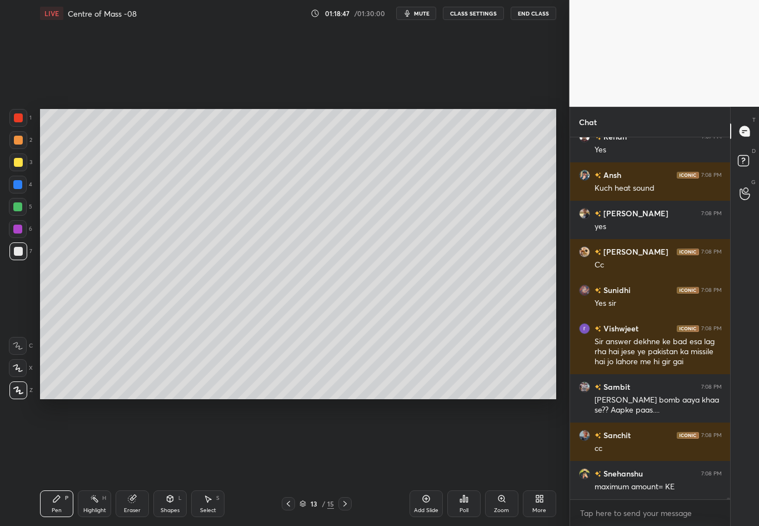
scroll to position [71155, 0]
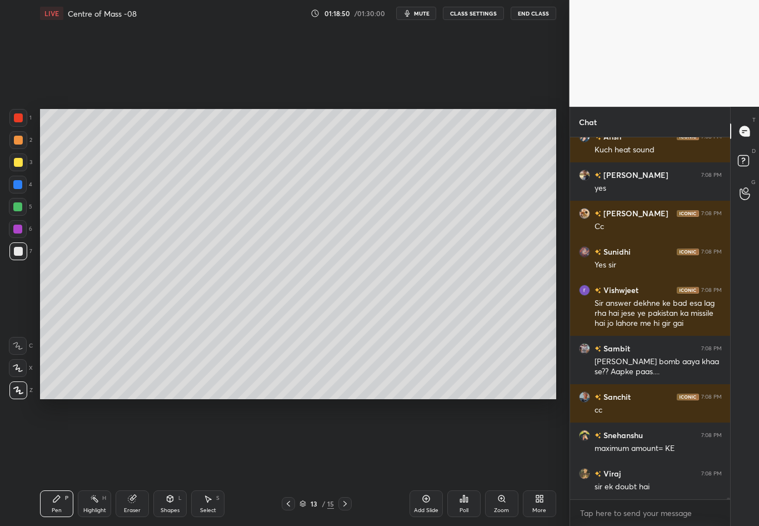
click at [462, 462] on div "Poll" at bounding box center [463, 503] width 33 height 27
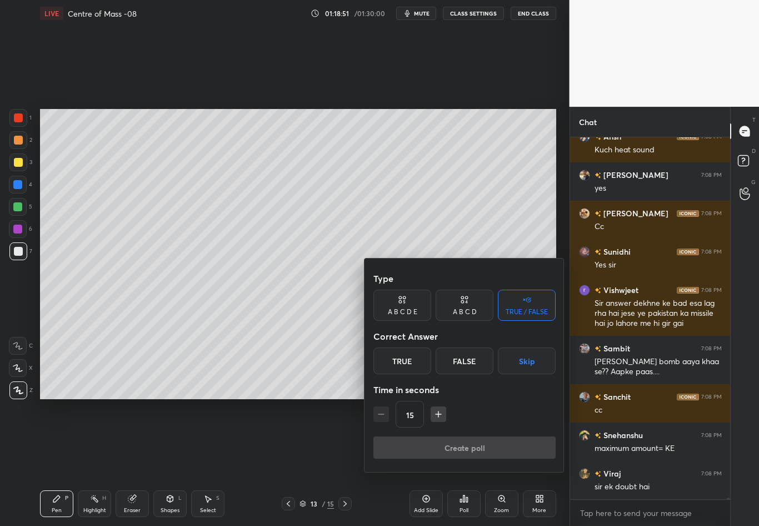
scroll to position [71194, 0]
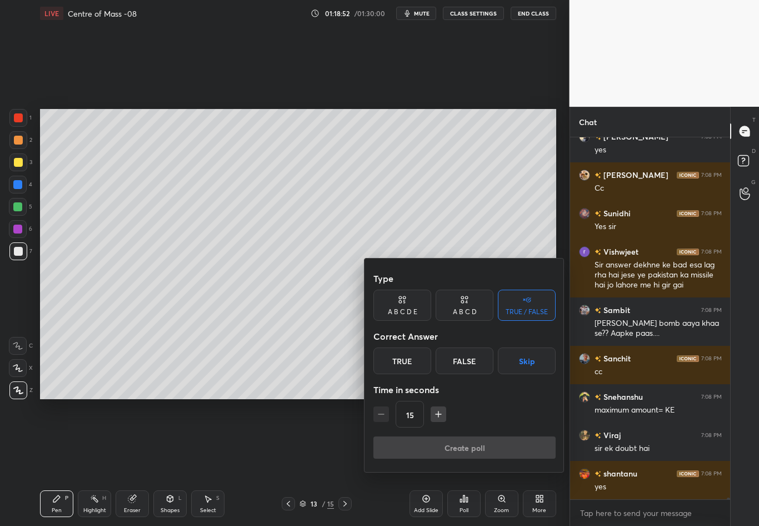
click at [410, 363] on div "True" at bounding box center [402, 360] width 58 height 27
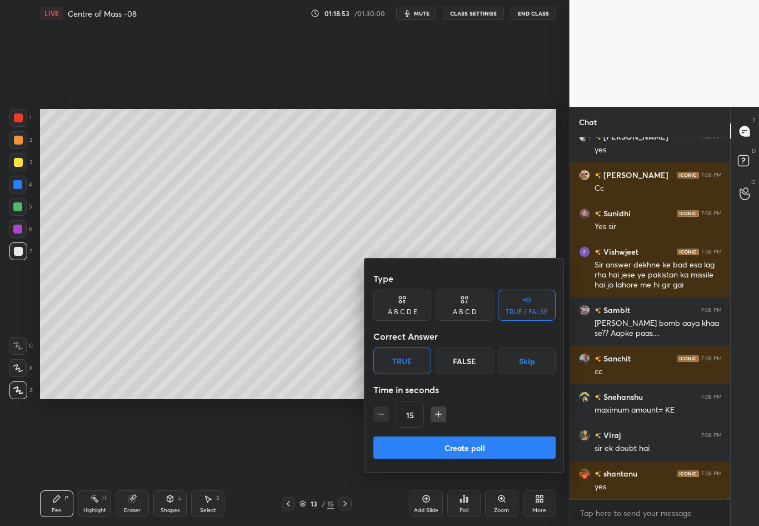
click at [461, 442] on button "Create poll" at bounding box center [464, 447] width 182 height 22
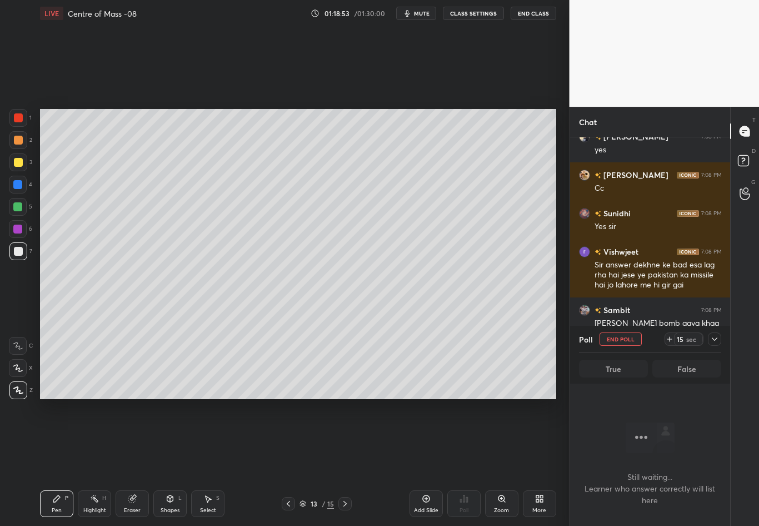
scroll to position [4, 4]
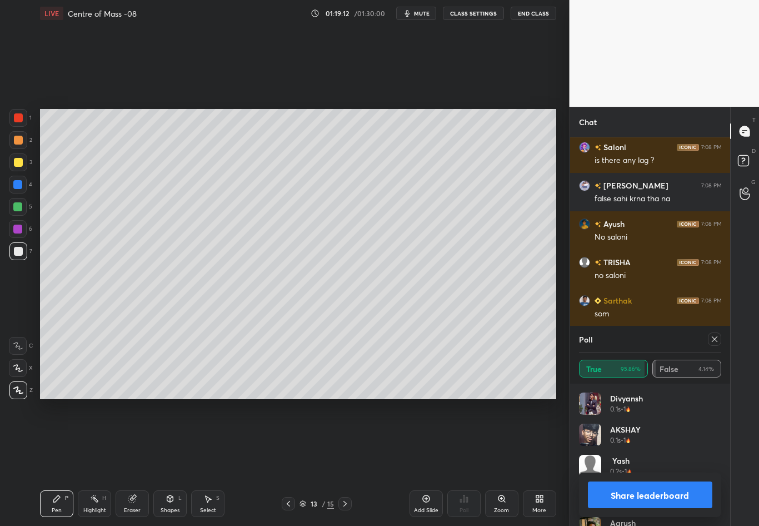
click at [714, 337] on icon at bounding box center [714, 339] width 9 height 9
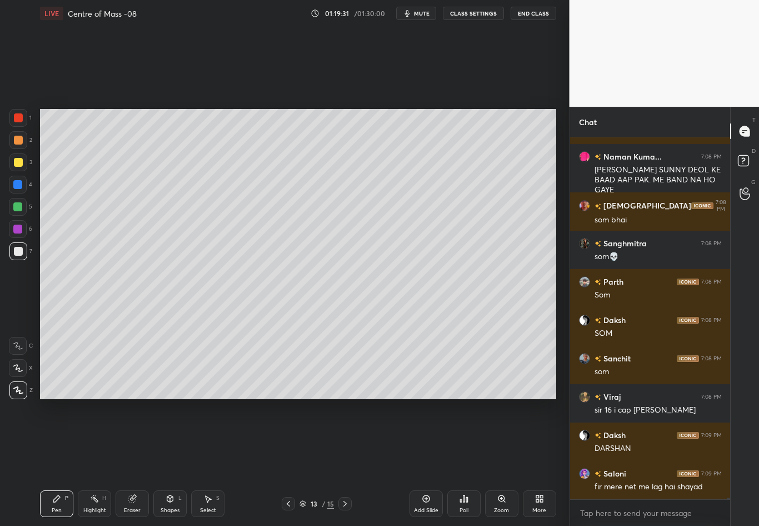
click at [107, 462] on div "Highlight H" at bounding box center [94, 503] width 33 height 27
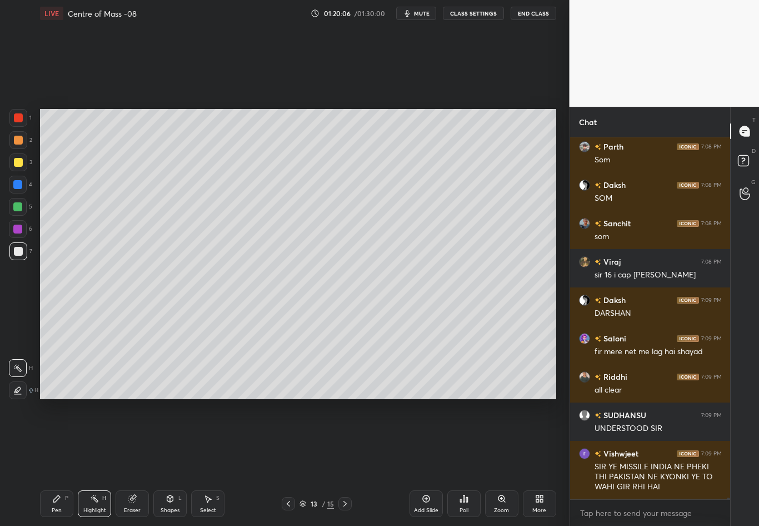
click at [58, 462] on div "Pen P" at bounding box center [56, 503] width 33 height 27
click at [22, 252] on div at bounding box center [18, 251] width 9 height 9
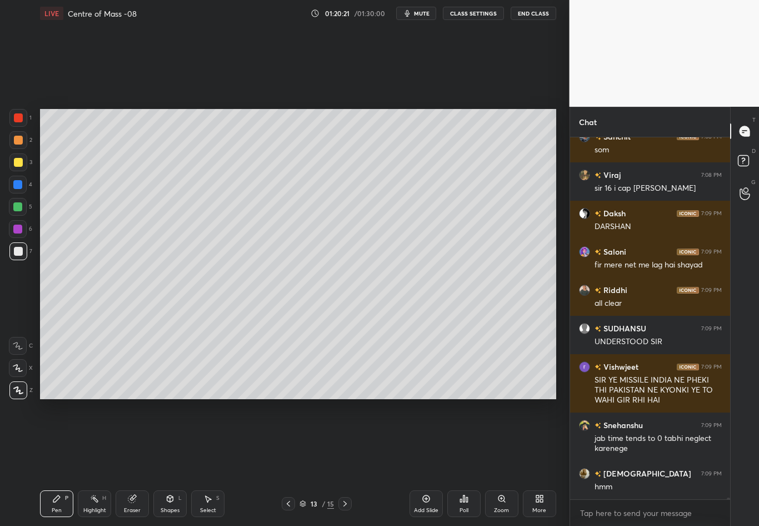
scroll to position [72231, 0]
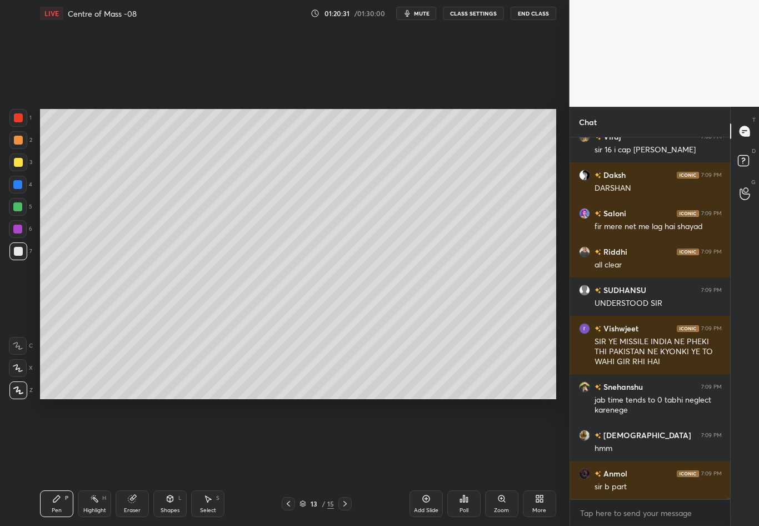
click at [94, 462] on div "Highlight" at bounding box center [94, 510] width 23 height 6
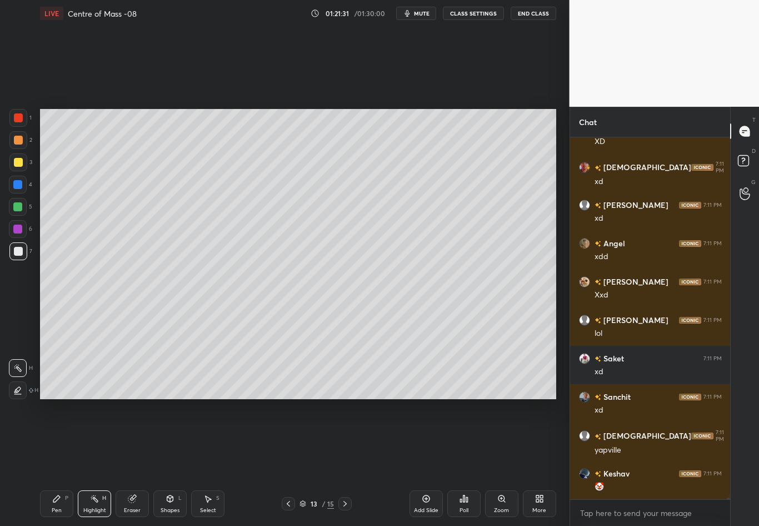
scroll to position [74389, 0]
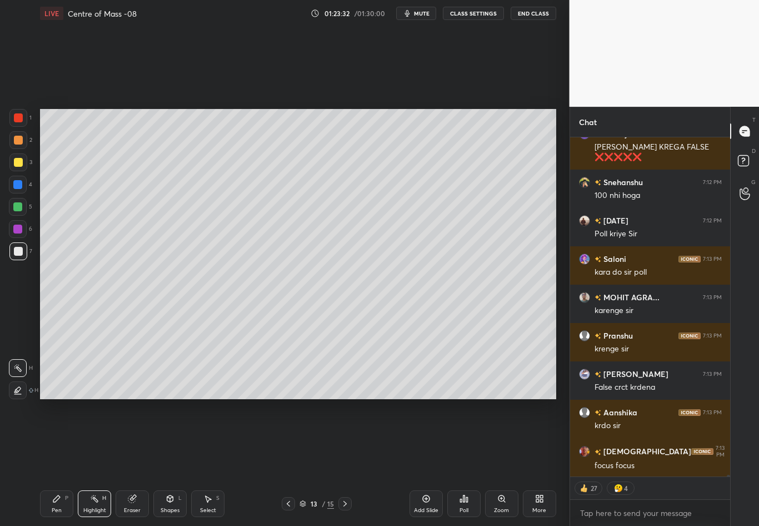
click at [0, 237] on div "1 2 3 4 5 6 7 C X Z C X Z E E Erase all H H LIVE Centre of Mass -08 01:23:32 / …" at bounding box center [280, 263] width 561 height 526
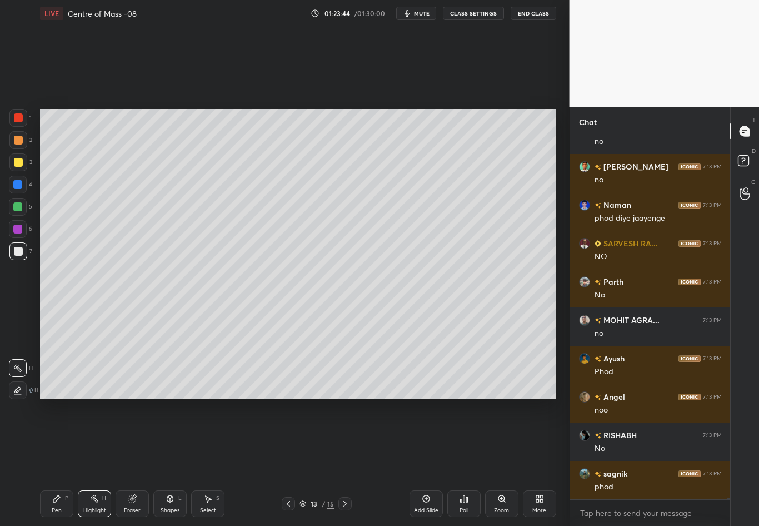
click at [346, 462] on icon at bounding box center [345, 503] width 9 height 9
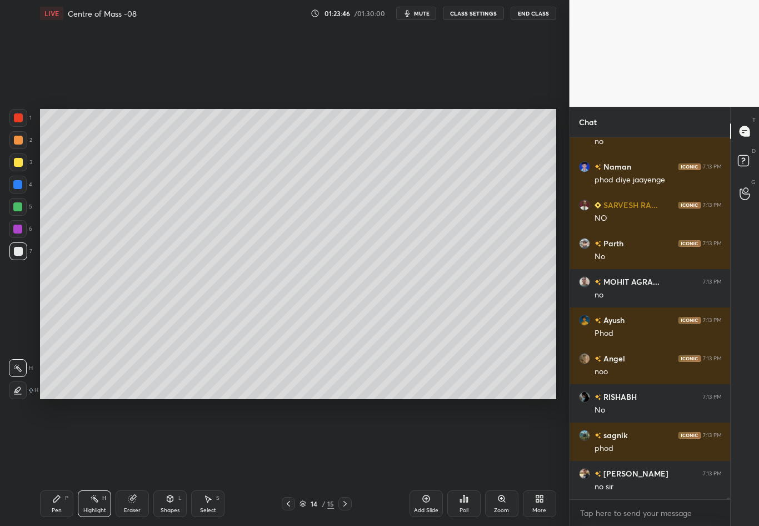
click at [49, 462] on div "Pen P" at bounding box center [56, 503] width 33 height 27
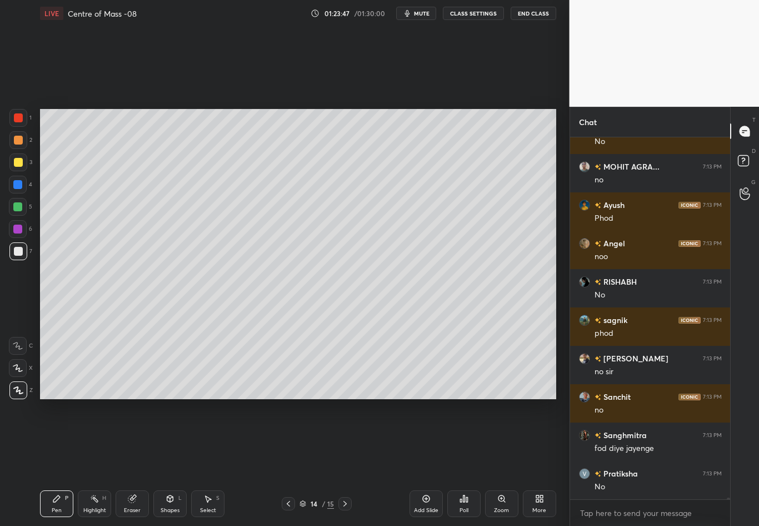
click at [22, 252] on div at bounding box center [18, 251] width 18 height 18
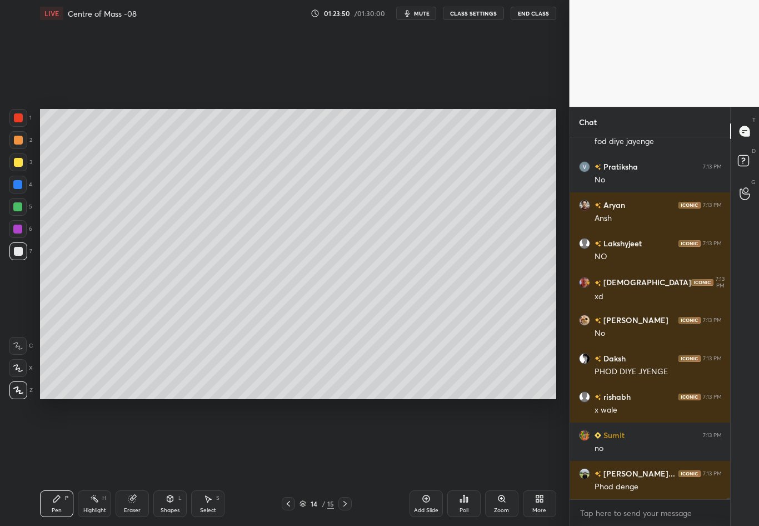
click at [23, 253] on div at bounding box center [18, 251] width 18 height 18
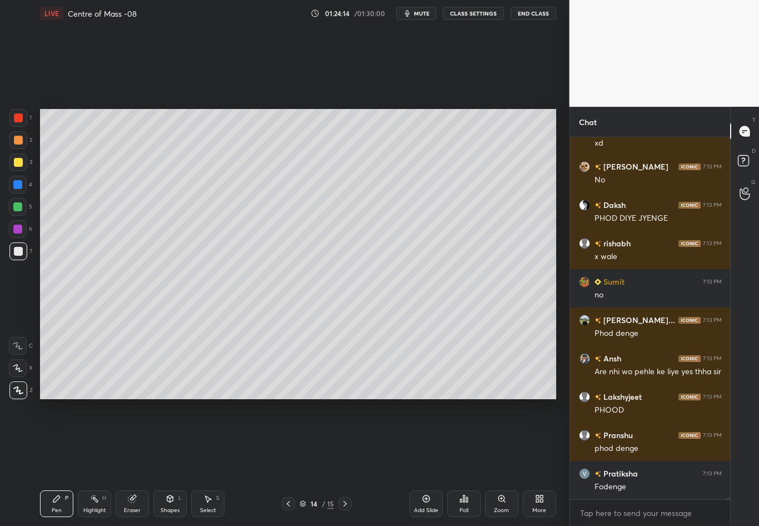
click at [22, 163] on div at bounding box center [18, 162] width 18 height 18
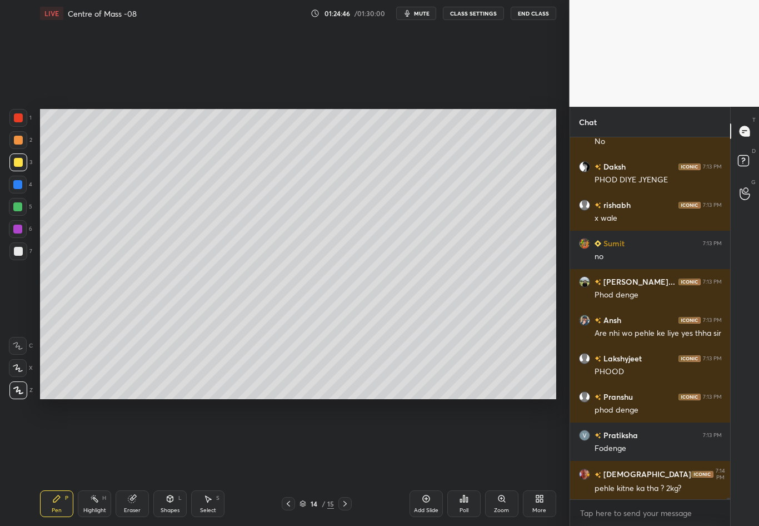
scroll to position [82091, 0]
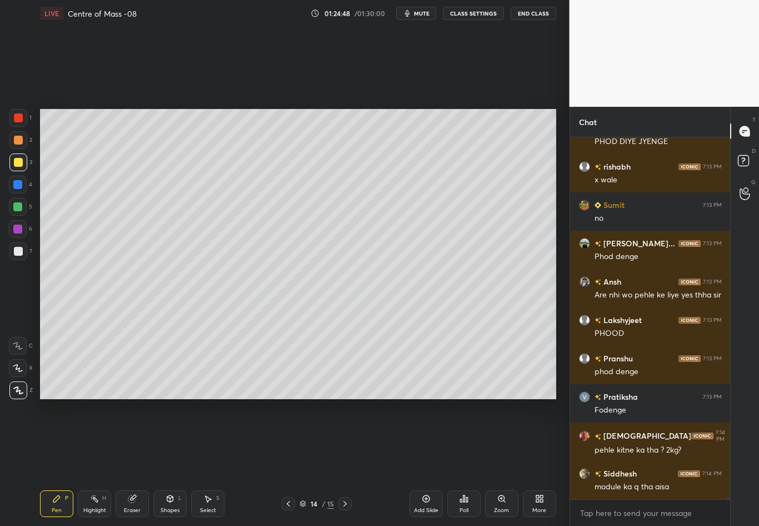
click at [287, 462] on icon at bounding box center [288, 504] width 3 height 6
click at [346, 462] on icon at bounding box center [345, 503] width 9 height 9
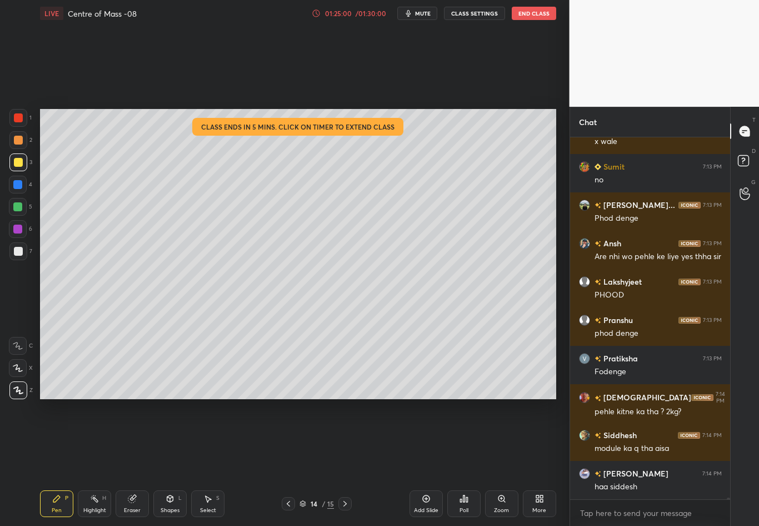
click at [21, 252] on div at bounding box center [18, 251] width 9 height 9
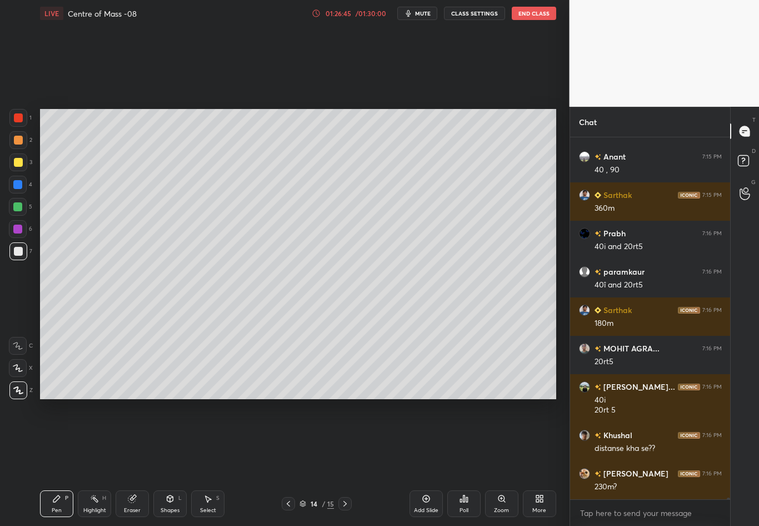
scroll to position [84156, 0]
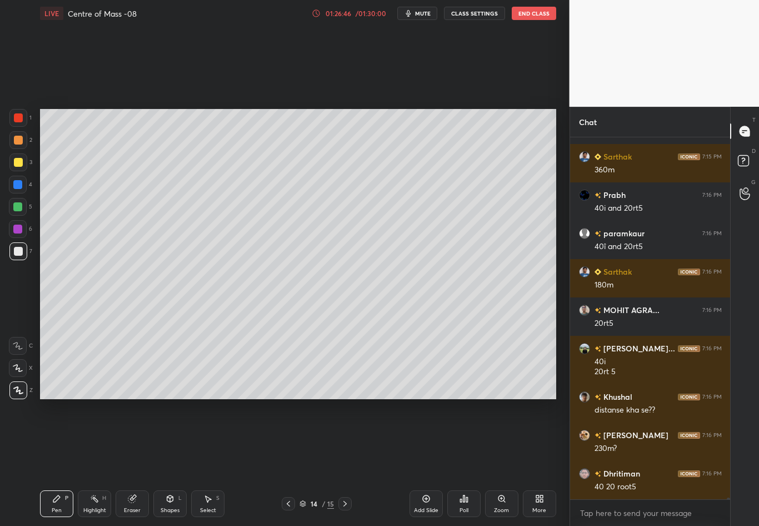
click at [18, 256] on div at bounding box center [18, 251] width 18 height 18
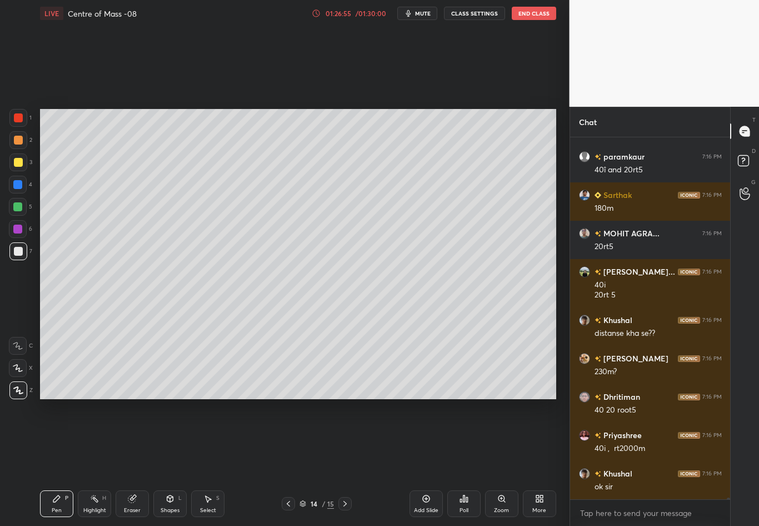
scroll to position [84271, 0]
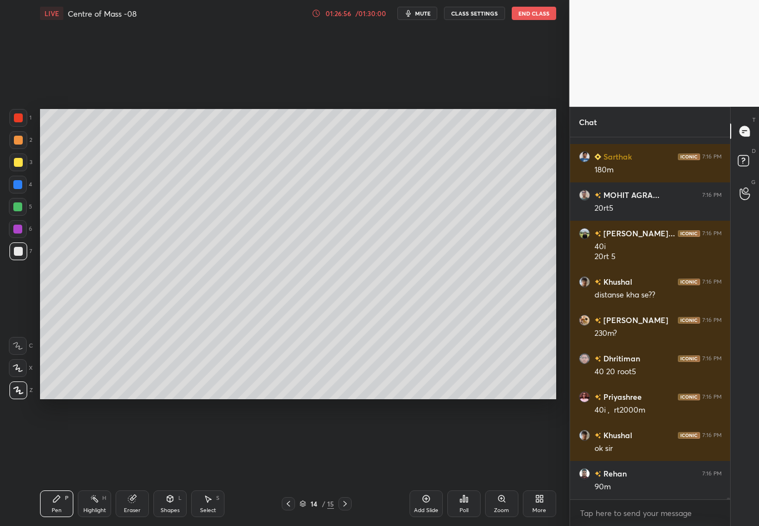
click at [210, 462] on div "Select" at bounding box center [208, 510] width 16 height 6
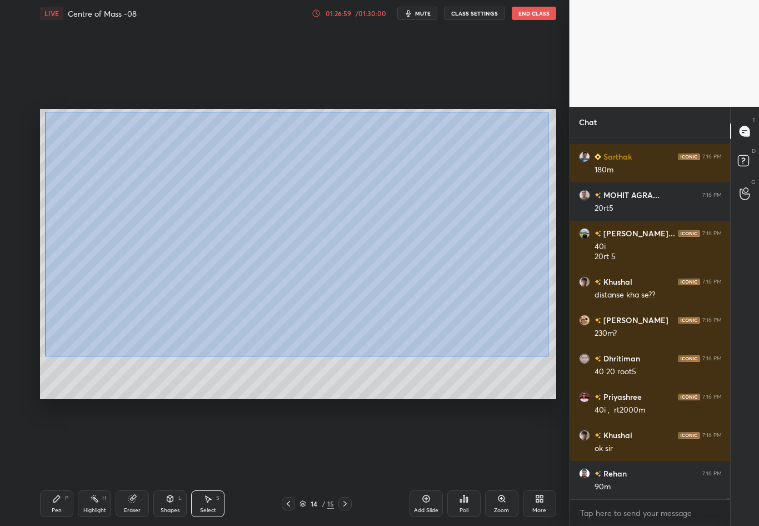
drag, startPoint x: 43, startPoint y: 109, endPoint x: 548, endPoint y: 356, distance: 561.7
click at [547, 356] on div "0 ° Undo Copy Duplicate Duplicate to new slide Delete" at bounding box center [298, 254] width 516 height 290
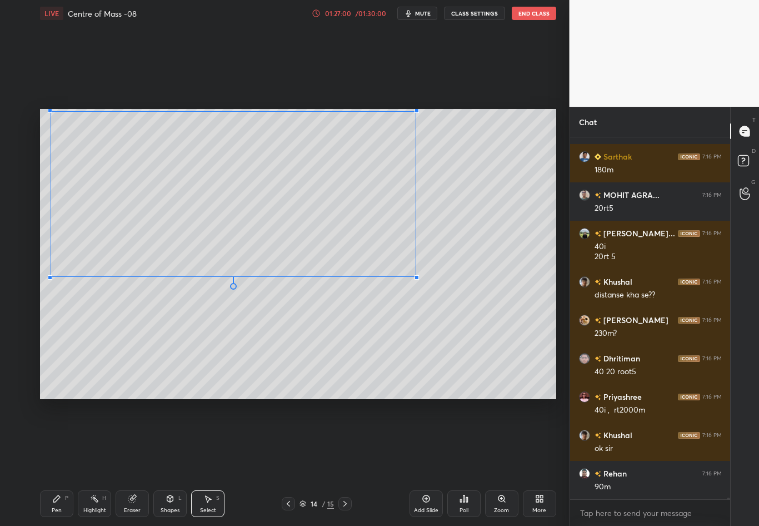
drag, startPoint x: 519, startPoint y: 327, endPoint x: 416, endPoint y: 276, distance: 115.1
click at [416, 276] on div at bounding box center [417, 277] width 4 height 4
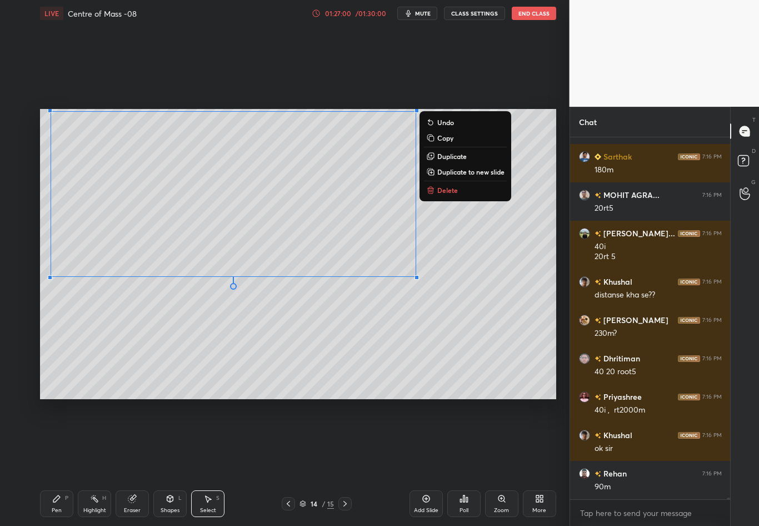
click at [486, 301] on div "0 ° Undo Copy Duplicate Duplicate to new slide Delete" at bounding box center [298, 254] width 516 height 290
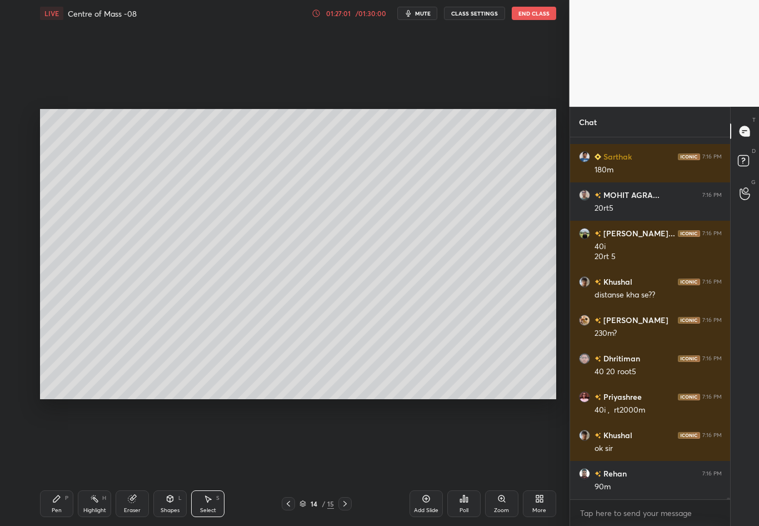
click at [167, 462] on icon at bounding box center [170, 498] width 9 height 9
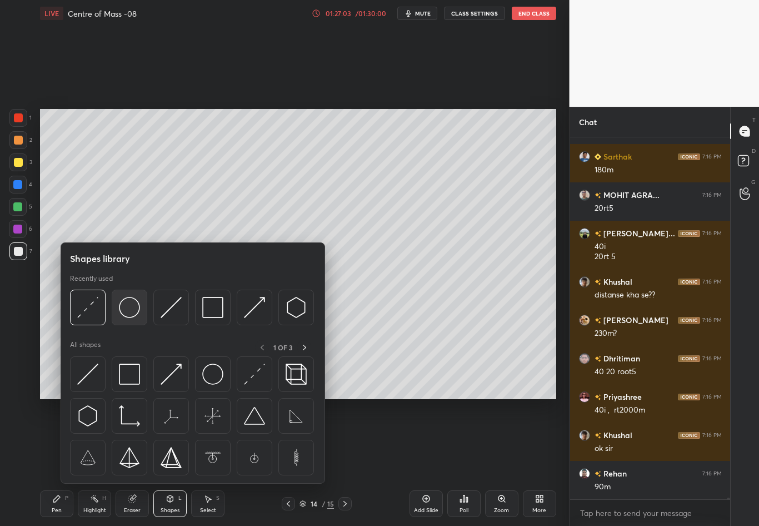
click at [132, 310] on img at bounding box center [129, 307] width 21 height 21
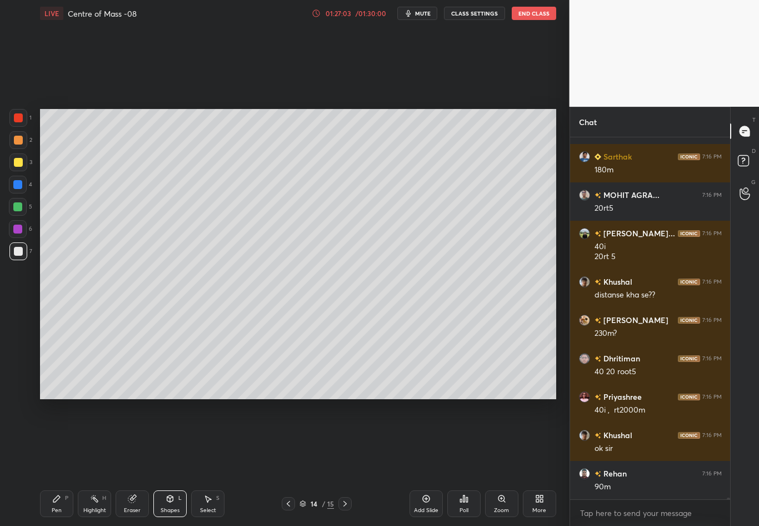
click at [31, 331] on div "1 2 3 4 5 6 7 C X Z C X Z E E Erase all H H" at bounding box center [18, 254] width 36 height 290
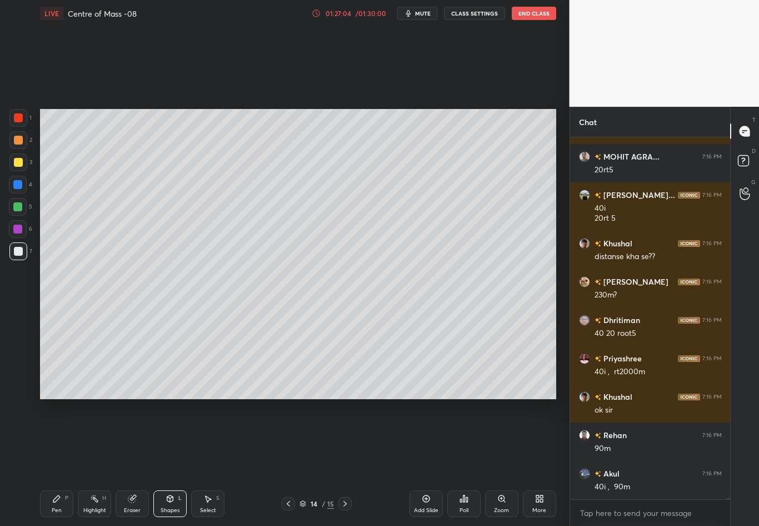
scroll to position [84348, 0]
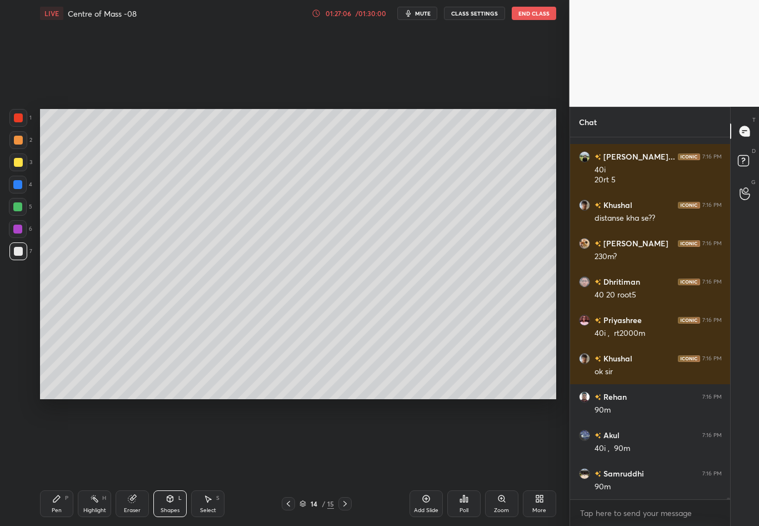
click at [54, 462] on div "Pen P" at bounding box center [56, 503] width 33 height 27
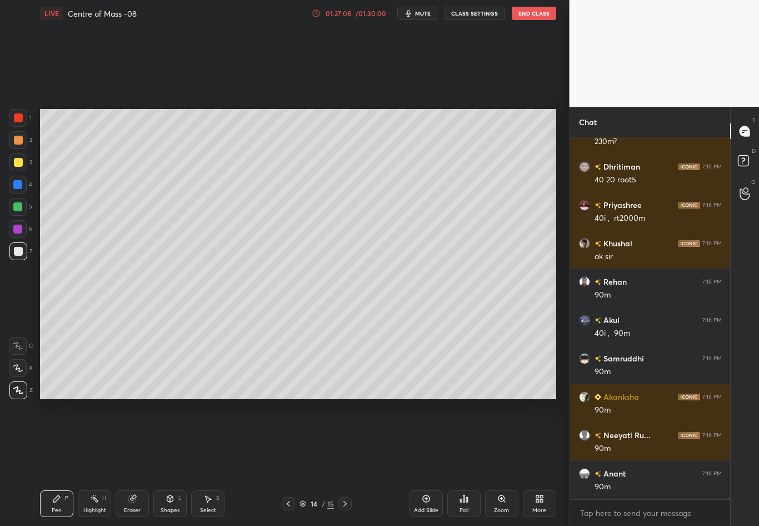
scroll to position [84501, 0]
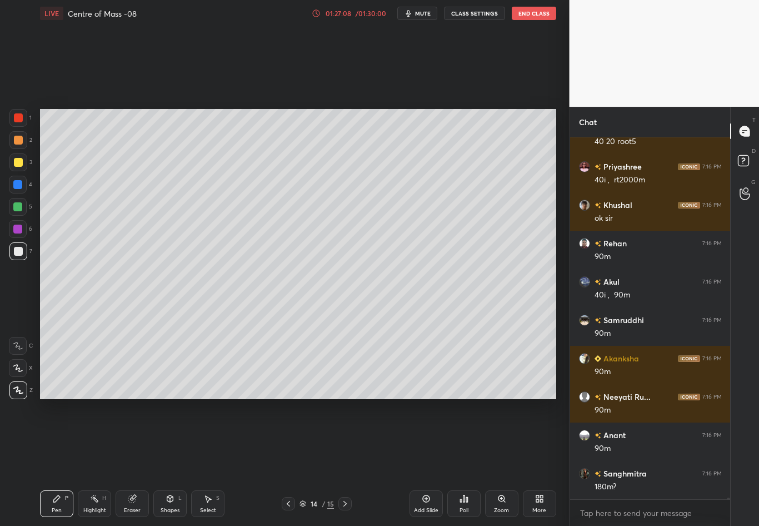
click at [19, 162] on div at bounding box center [18, 162] width 9 height 9
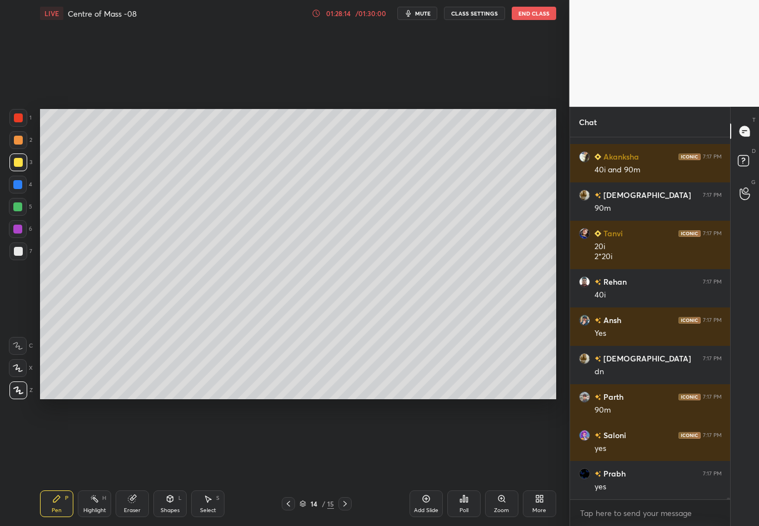
scroll to position [85278, 0]
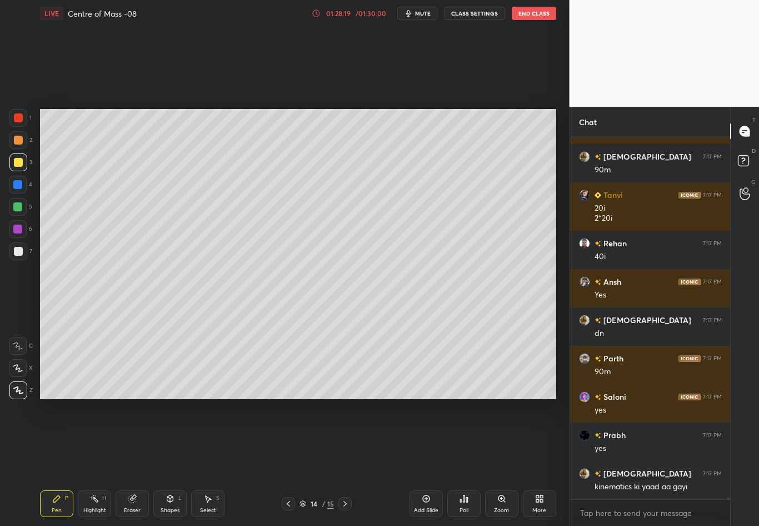
click at [19, 253] on div at bounding box center [18, 251] width 9 height 9
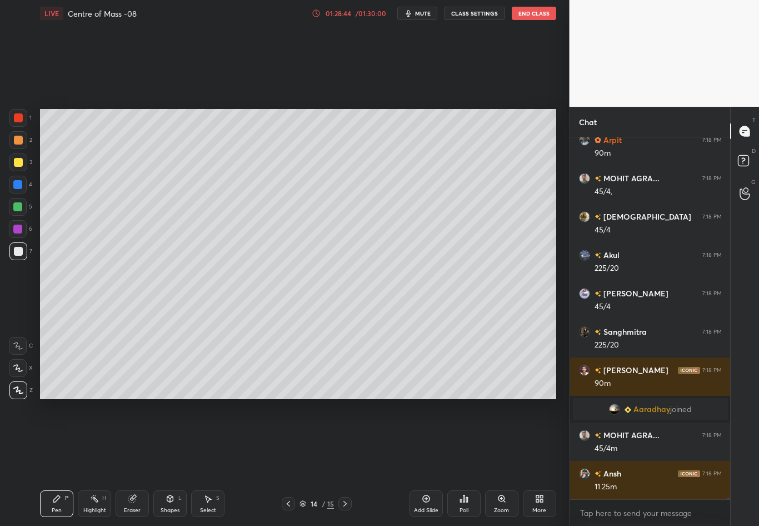
scroll to position [79452, 0]
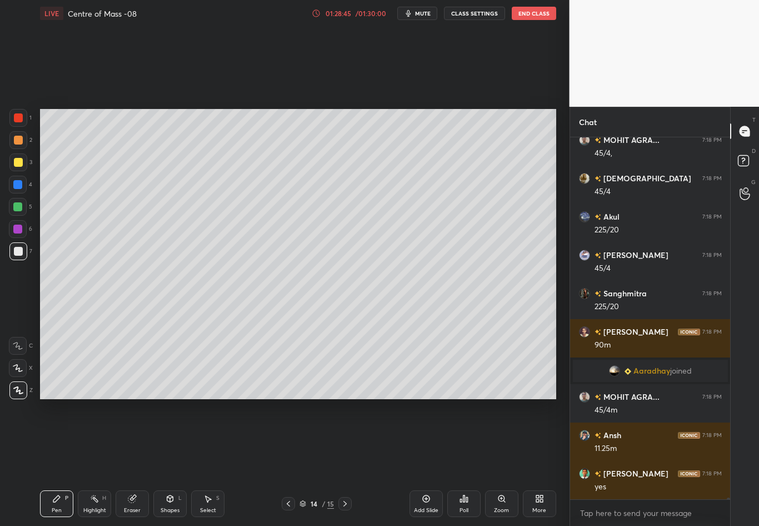
click at [137, 462] on div "Eraser" at bounding box center [132, 510] width 17 height 6
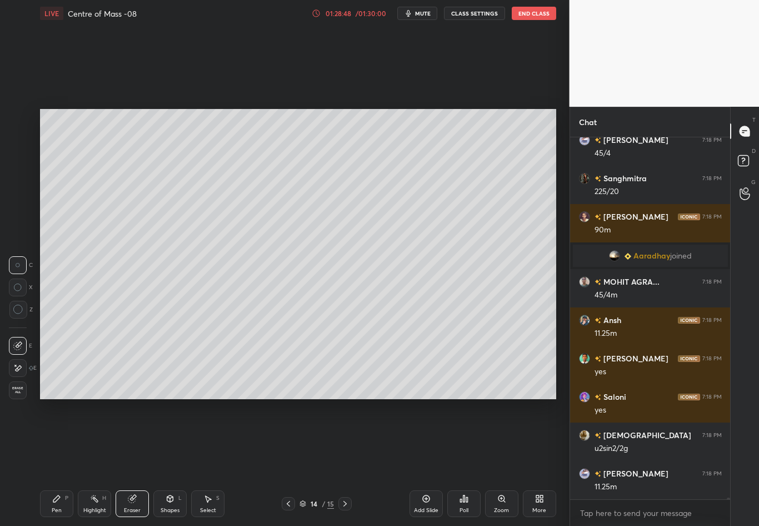
scroll to position [79605, 0]
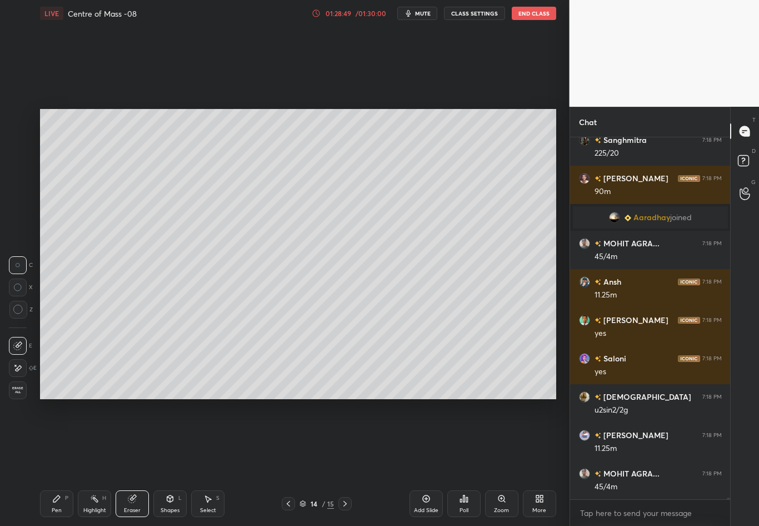
click at [53, 462] on div "Pen P" at bounding box center [56, 503] width 33 height 27
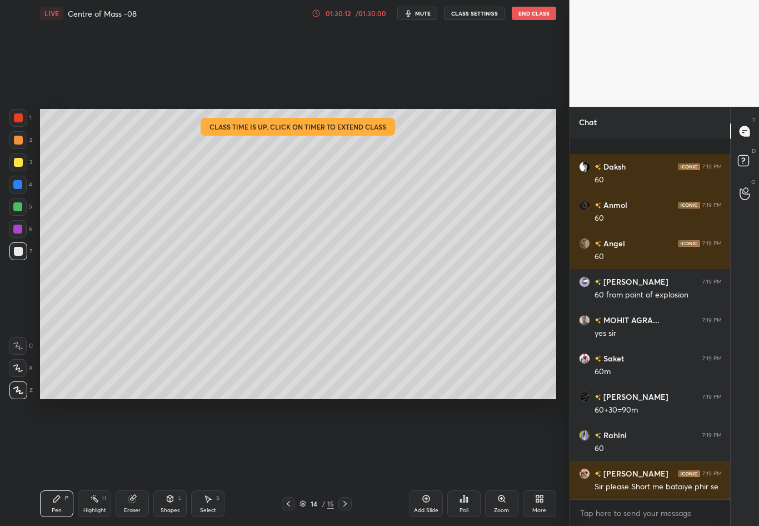
scroll to position [81967, 0]
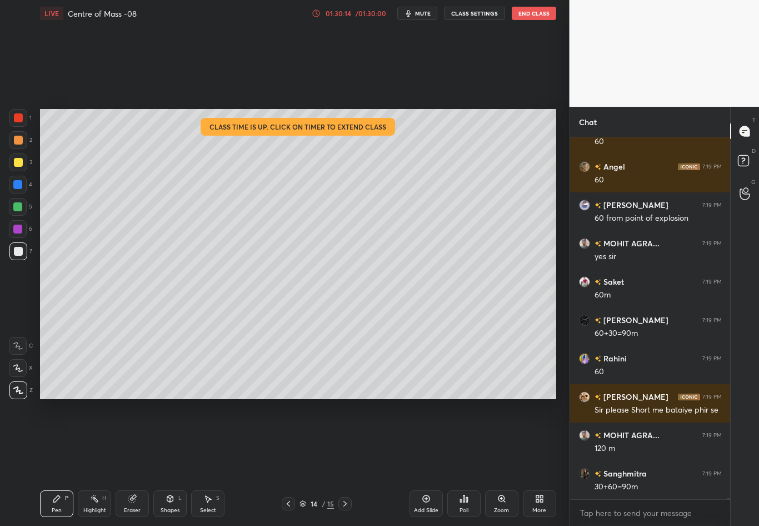
click at [363, 14] on div "/ 01:30:00" at bounding box center [371, 13] width 34 height 7
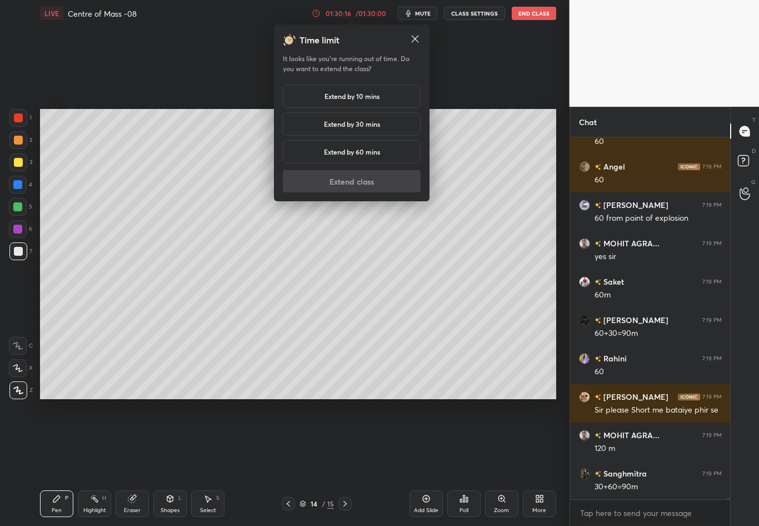
click at [342, 121] on h5 "Extend by 30 mins" at bounding box center [352, 124] width 56 height 10
click at [351, 183] on button "Extend class" at bounding box center [352, 181] width 138 height 22
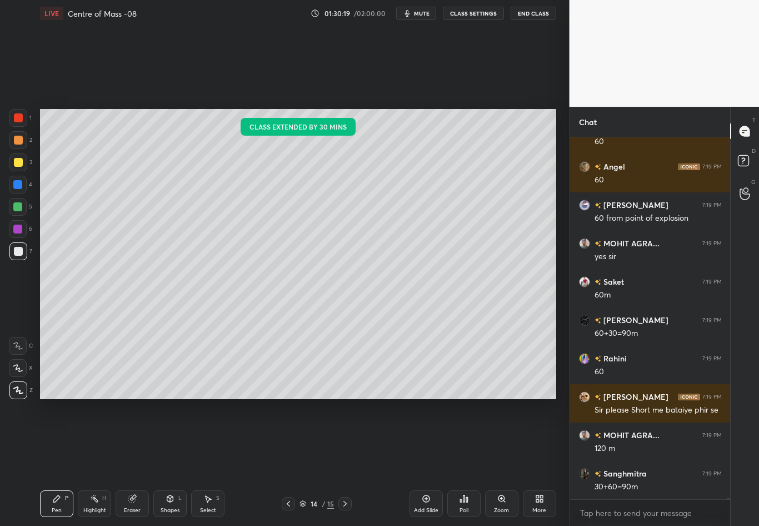
drag, startPoint x: 83, startPoint y: 1, endPoint x: 17, endPoint y: 185, distance: 195.7
click at [17, 185] on div at bounding box center [17, 184] width 9 height 9
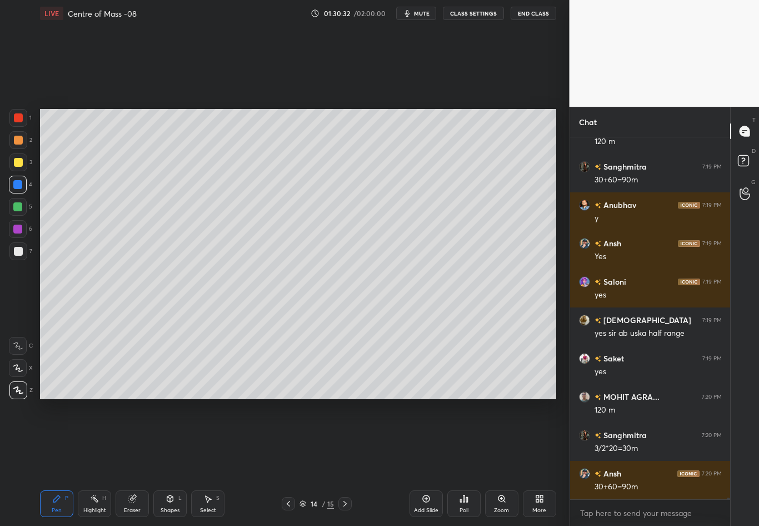
scroll to position [82312, 0]
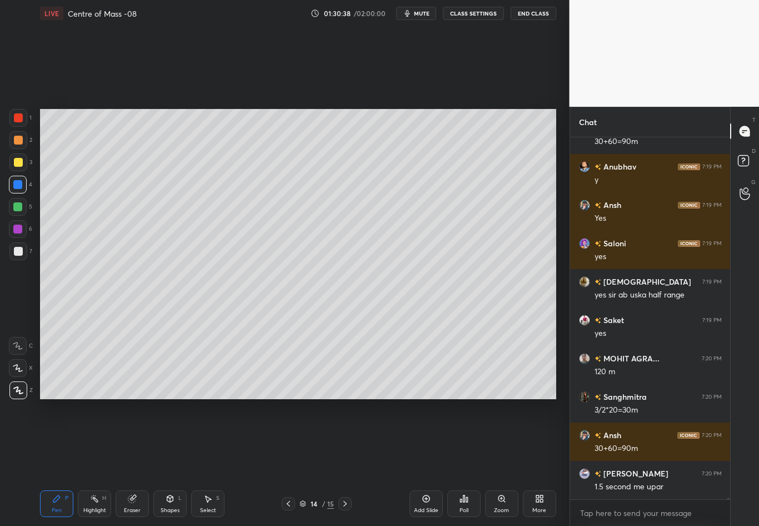
click at [18, 252] on div at bounding box center [18, 251] width 9 height 9
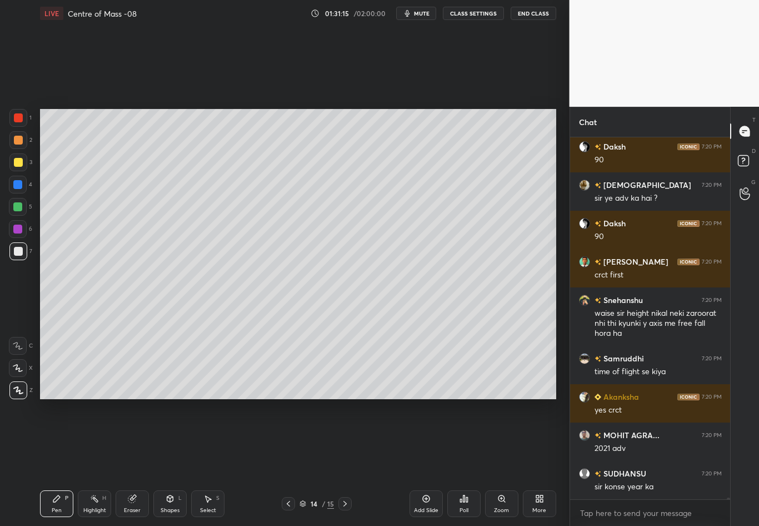
scroll to position [83112, 0]
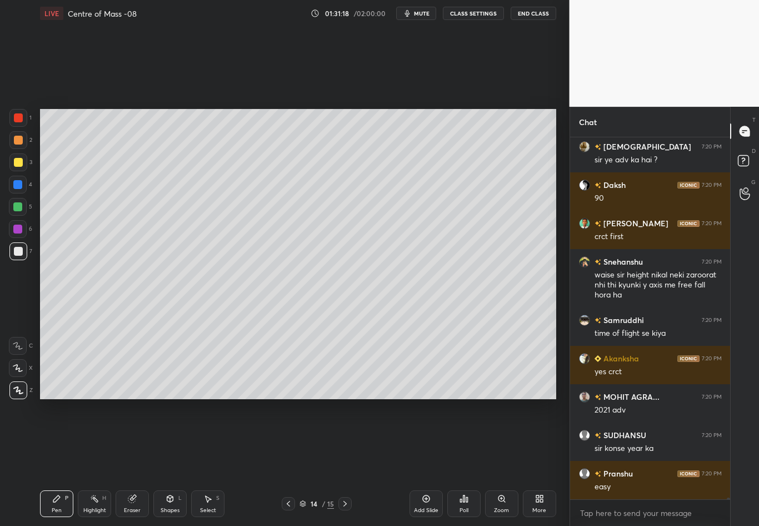
click at [347, 462] on icon at bounding box center [345, 503] width 9 height 9
click at [164, 462] on div "Shapes" at bounding box center [170, 510] width 19 height 6
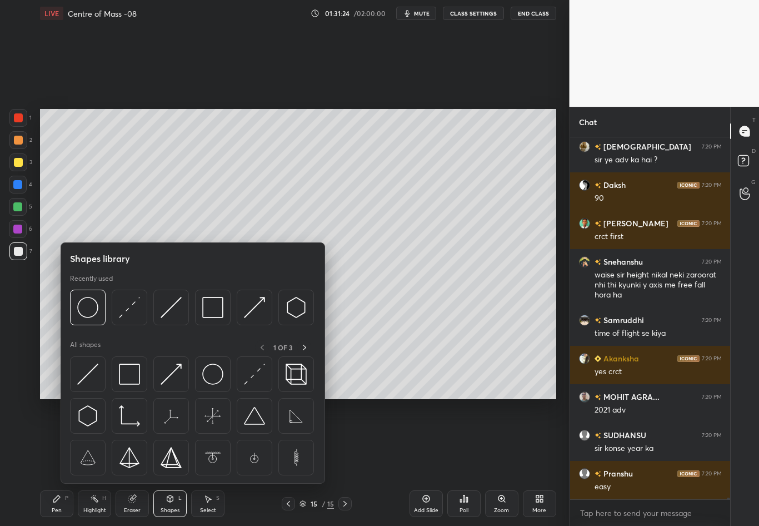
drag, startPoint x: 129, startPoint y: 314, endPoint x: 7, endPoint y: 312, distance: 122.3
click at [131, 315] on img at bounding box center [129, 307] width 21 height 21
click at [8, 313] on div "1 2 3 4 5 6 7 C X Z C X Z E E Erase all H H" at bounding box center [18, 254] width 36 height 290
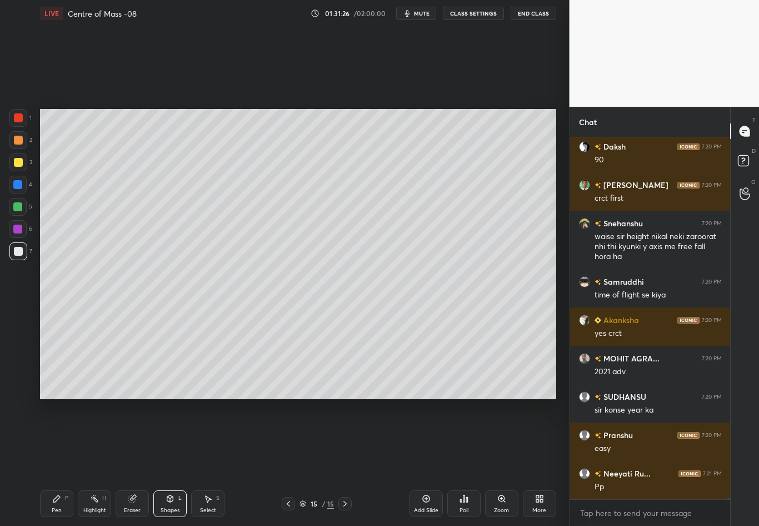
scroll to position [83189, 0]
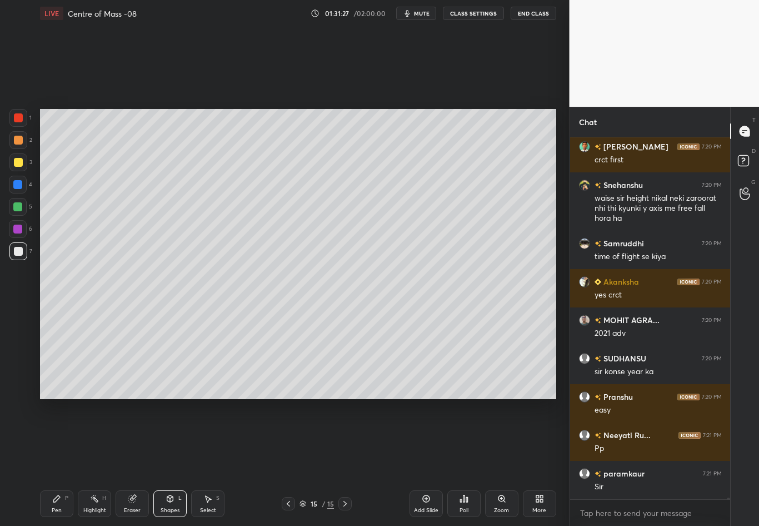
click at [16, 162] on div at bounding box center [18, 162] width 9 height 9
click at [56, 462] on div "Pen" at bounding box center [57, 510] width 10 height 6
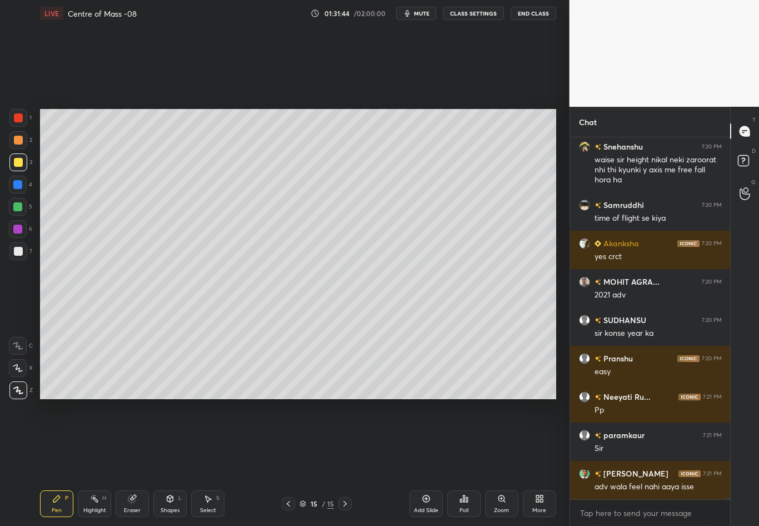
click at [19, 186] on div at bounding box center [17, 184] width 9 height 9
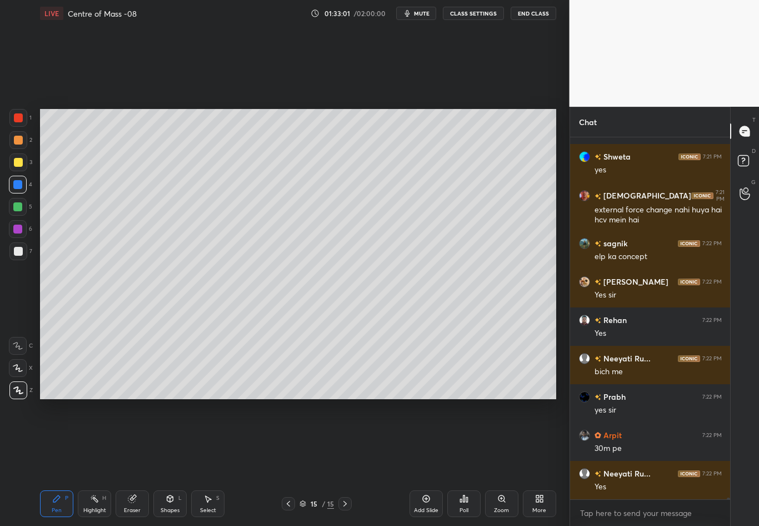
scroll to position [83812, 0]
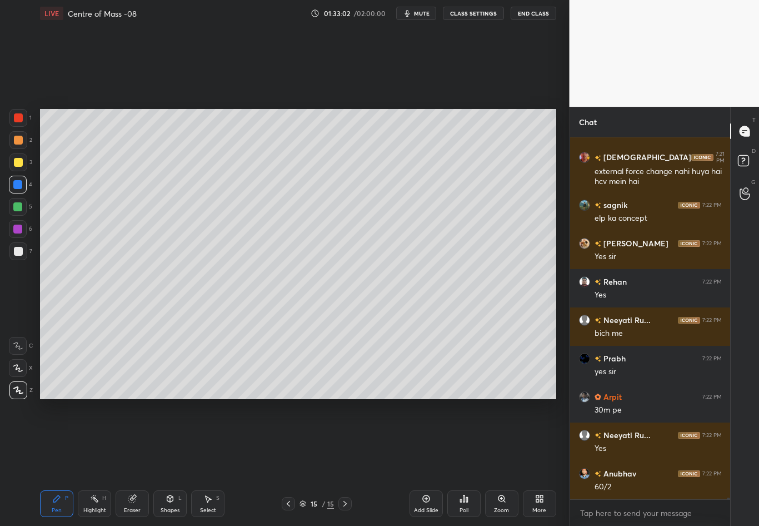
click at [27, 251] on div "7" at bounding box center [20, 251] width 23 height 18
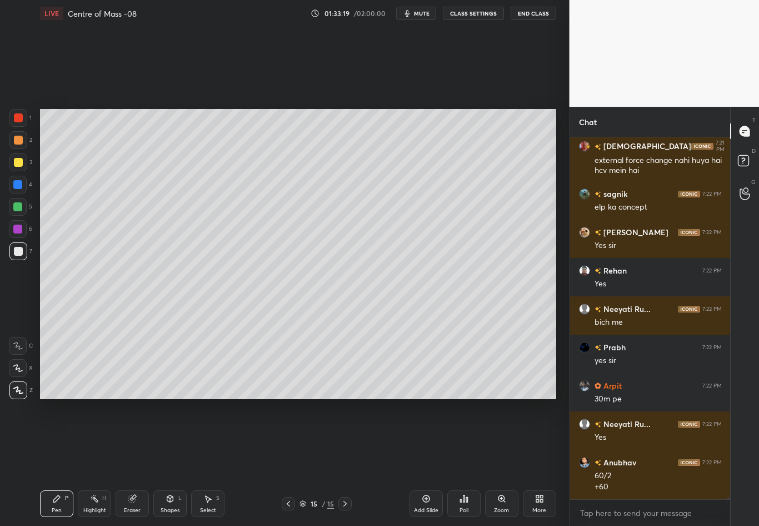
click at [290, 462] on icon at bounding box center [288, 504] width 3 height 6
click at [288, 462] on icon at bounding box center [288, 503] width 9 height 9
click at [95, 462] on div "Highlight H" at bounding box center [94, 503] width 33 height 27
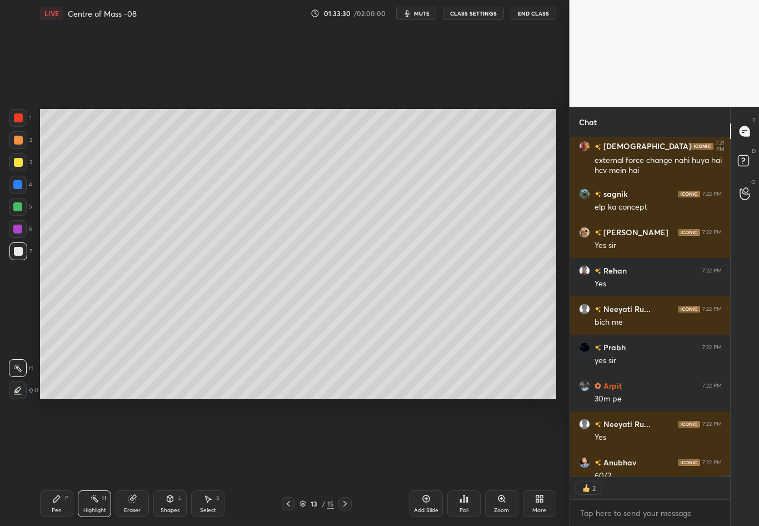
scroll to position [83884, 0]
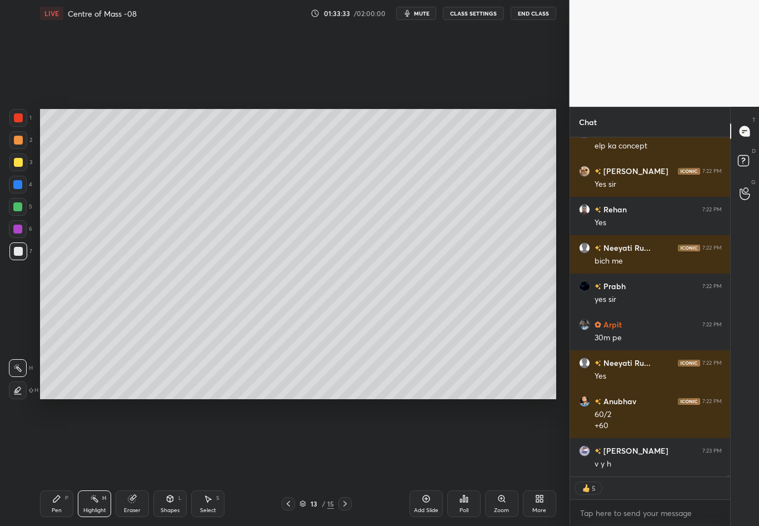
click at [556, 208] on div "Setting up your live class Poll for secs No correct answer Start poll" at bounding box center [298, 254] width 525 height 455
click at [557, 202] on div "Setting up your live class Poll for secs No correct answer Start poll" at bounding box center [298, 254] width 525 height 455
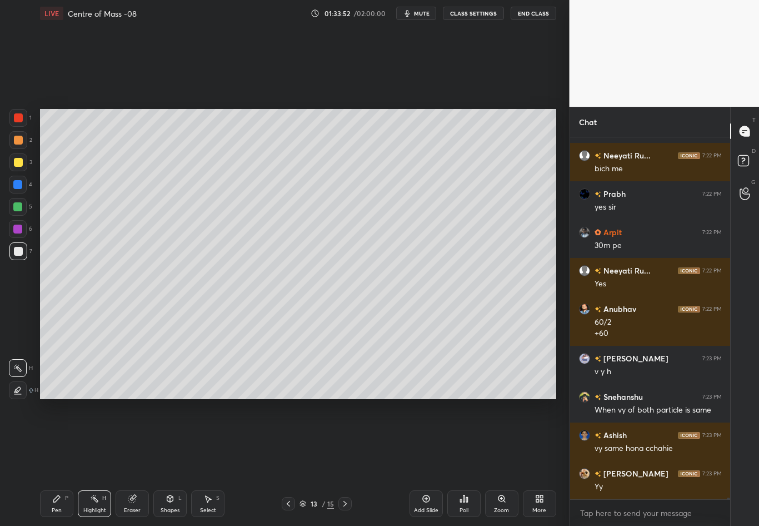
scroll to position [84015, 0]
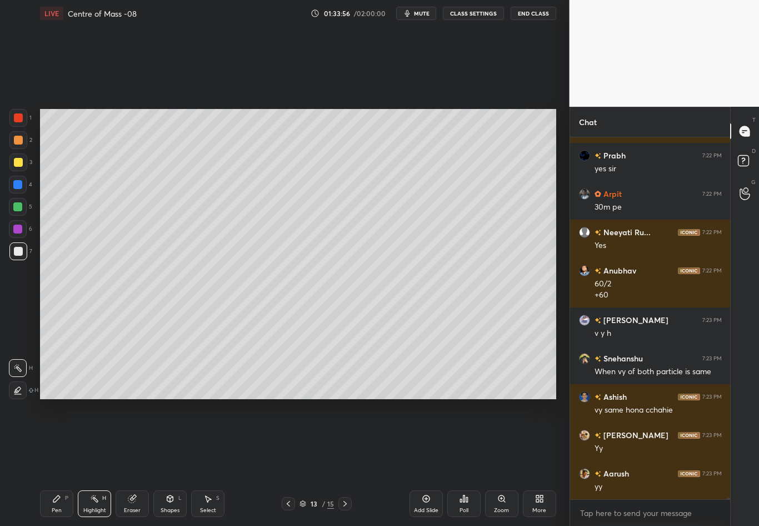
click at [348, 462] on icon at bounding box center [345, 503] width 9 height 9
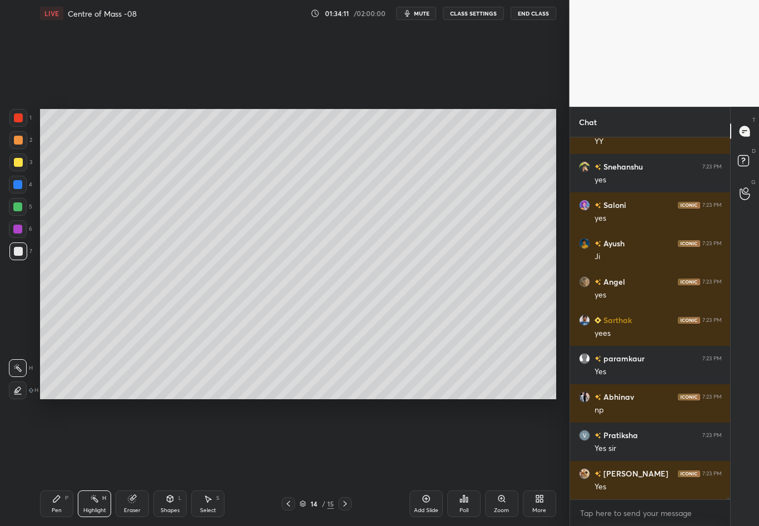
scroll to position [84437, 0]
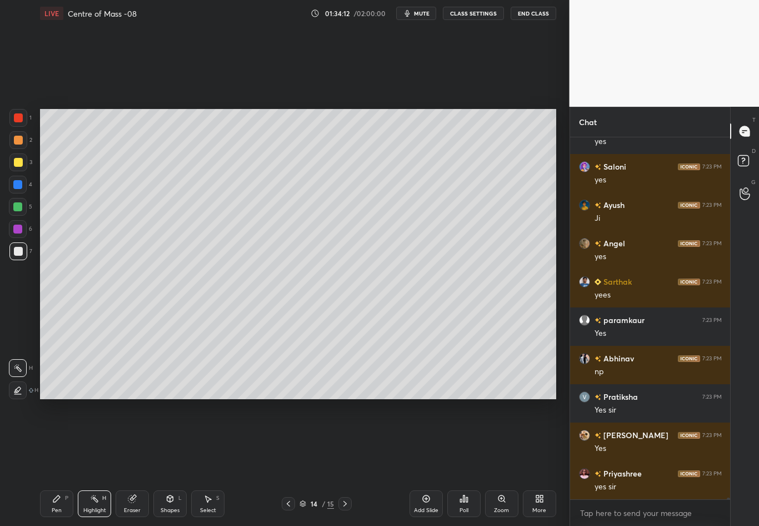
click at [343, 462] on div at bounding box center [344, 503] width 13 height 13
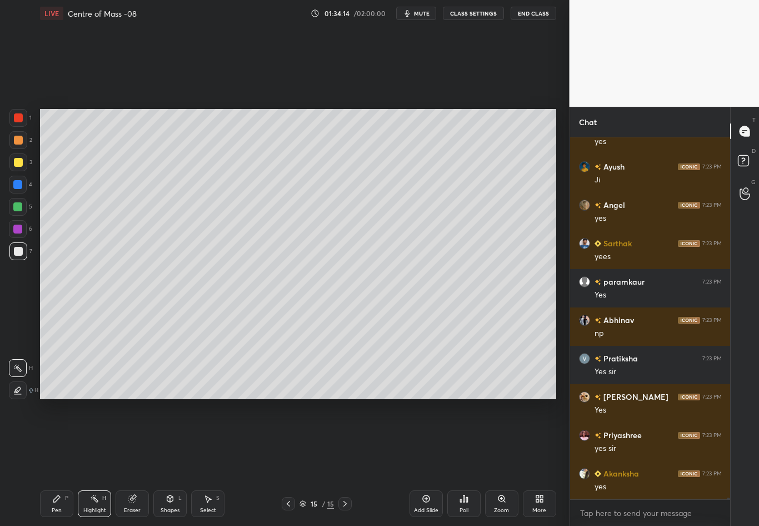
click at [102, 462] on div "Highlight H" at bounding box center [94, 503] width 33 height 27
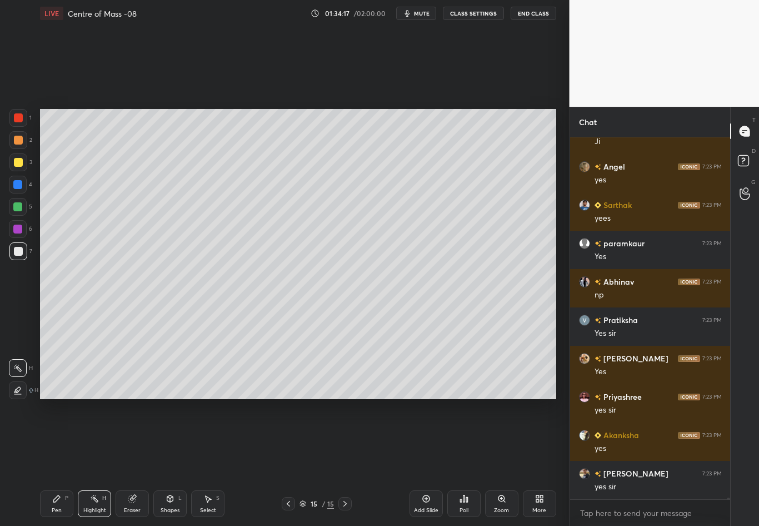
click at [15, 228] on div "1 2 3 4 5 6 7 C X Z C X Z E E Erase all H H LIVE Centre of Mass -08 01:34:17 / …" at bounding box center [280, 263] width 561 height 526
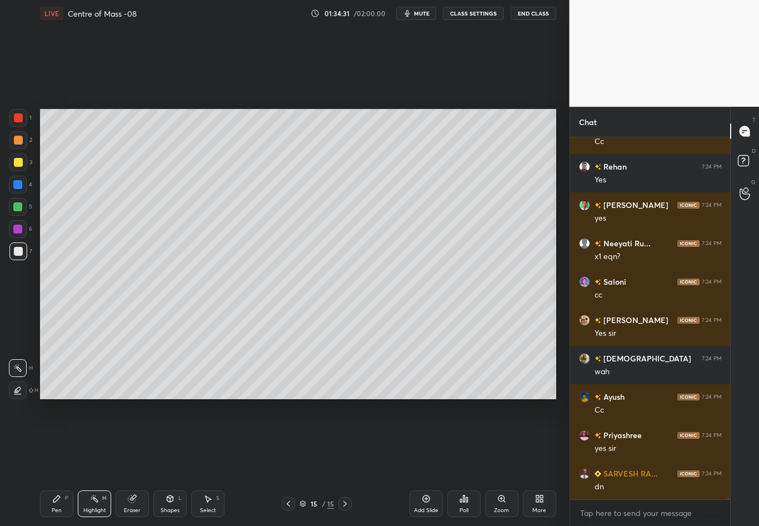
scroll to position [85050, 0]
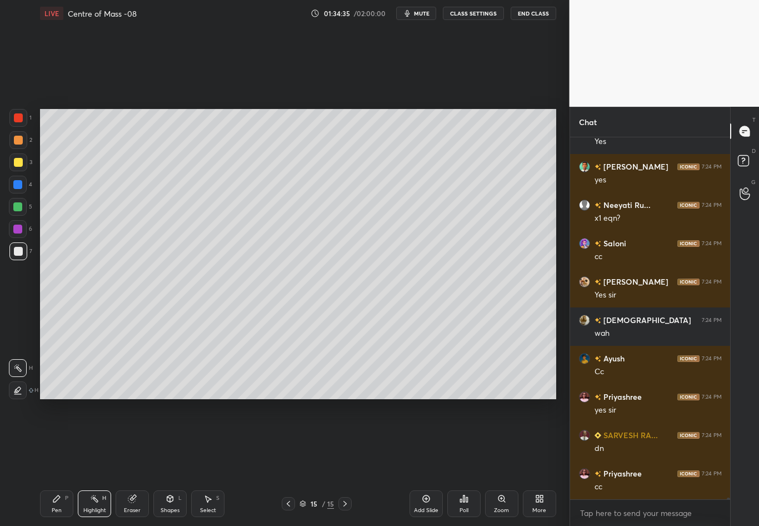
click at [288, 462] on icon at bounding box center [288, 503] width 9 height 9
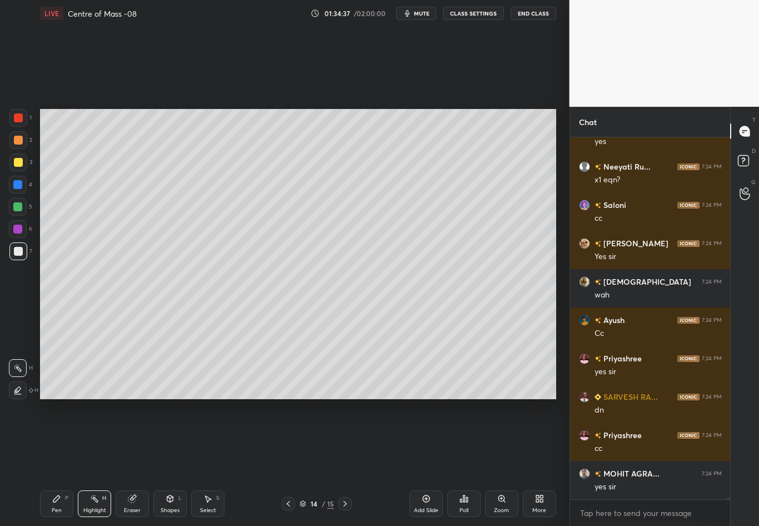
click at [286, 462] on icon at bounding box center [288, 503] width 9 height 9
click at [287, 462] on icon at bounding box center [288, 503] width 9 height 9
click at [285, 462] on icon at bounding box center [288, 503] width 9 height 9
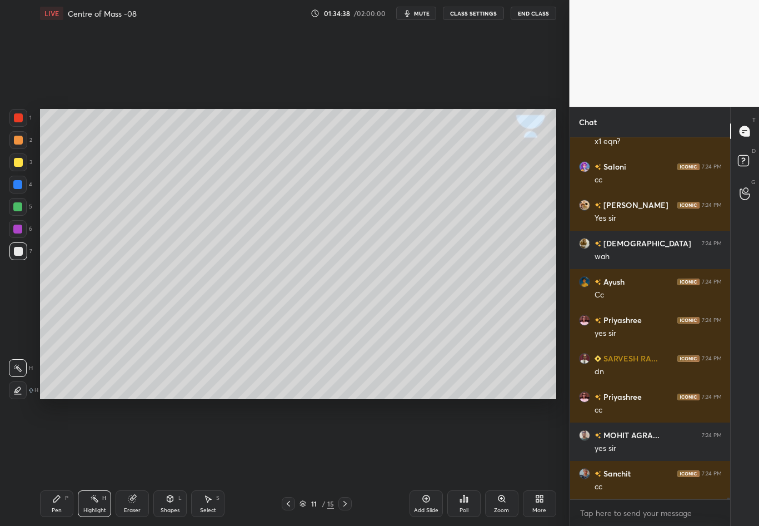
click at [286, 462] on icon at bounding box center [288, 503] width 9 height 9
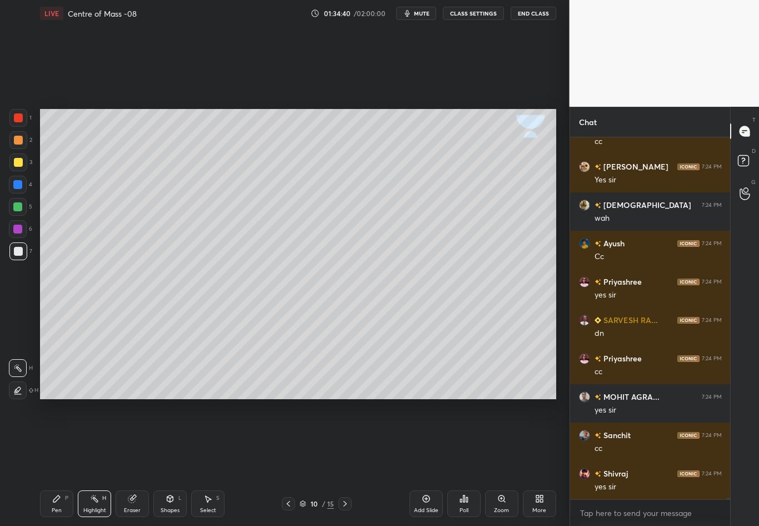
click at [287, 462] on icon at bounding box center [288, 503] width 9 height 9
click at [290, 462] on icon at bounding box center [288, 503] width 9 height 9
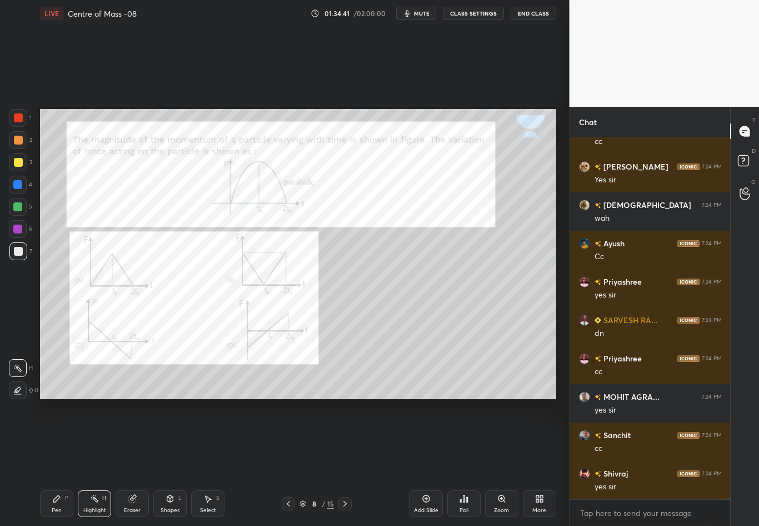
click at [287, 462] on icon at bounding box center [288, 503] width 9 height 9
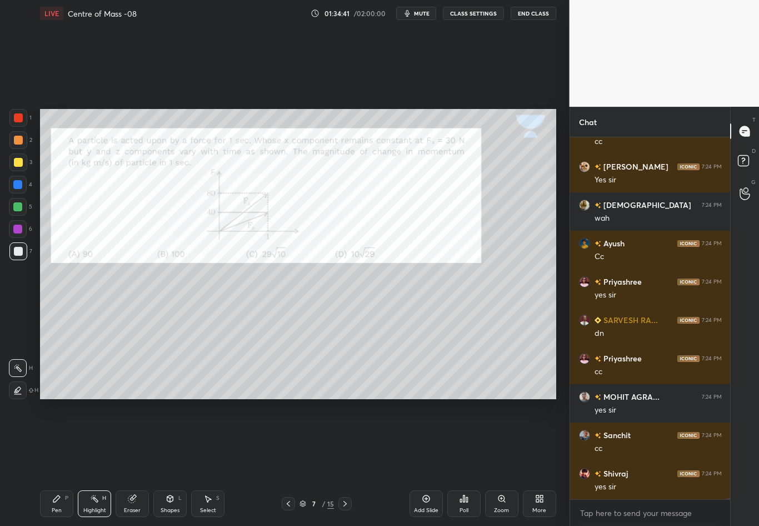
click at [347, 462] on div at bounding box center [344, 503] width 13 height 13
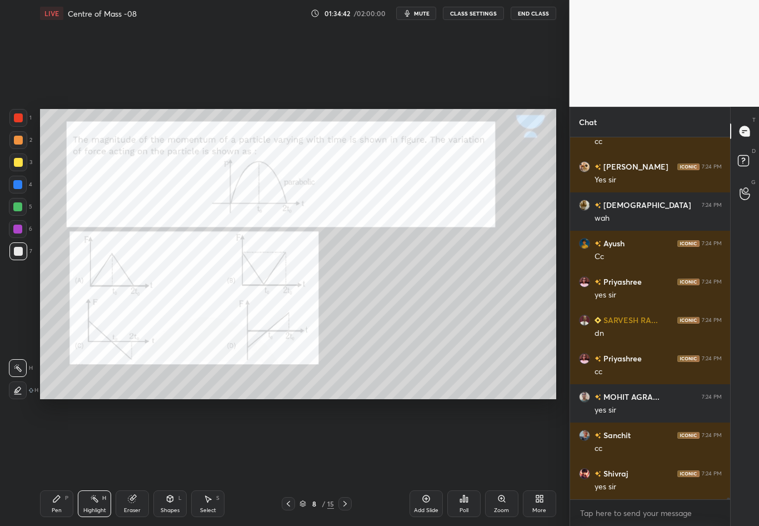
click at [346, 462] on icon at bounding box center [345, 503] width 9 height 9
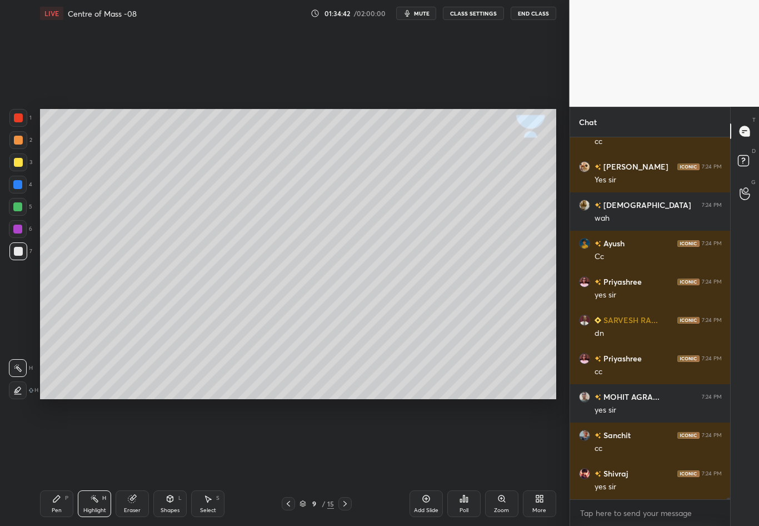
click at [347, 462] on icon at bounding box center [345, 503] width 9 height 9
click at [343, 462] on icon at bounding box center [345, 503] width 9 height 9
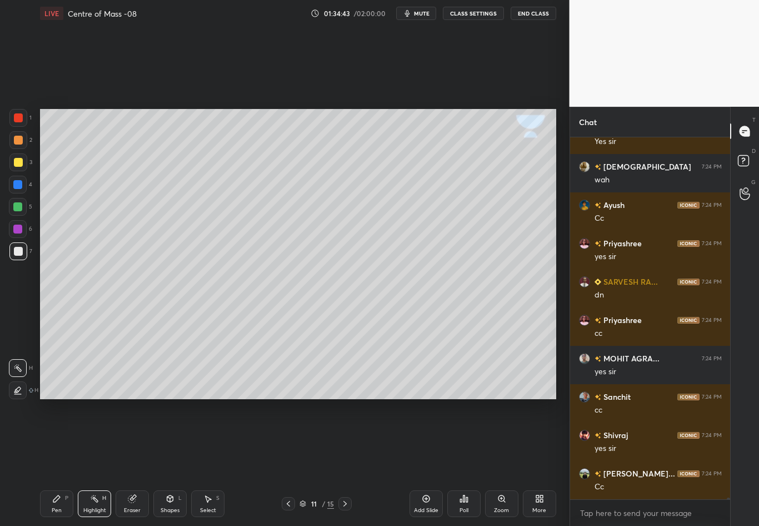
click at [345, 462] on icon at bounding box center [345, 503] width 9 height 9
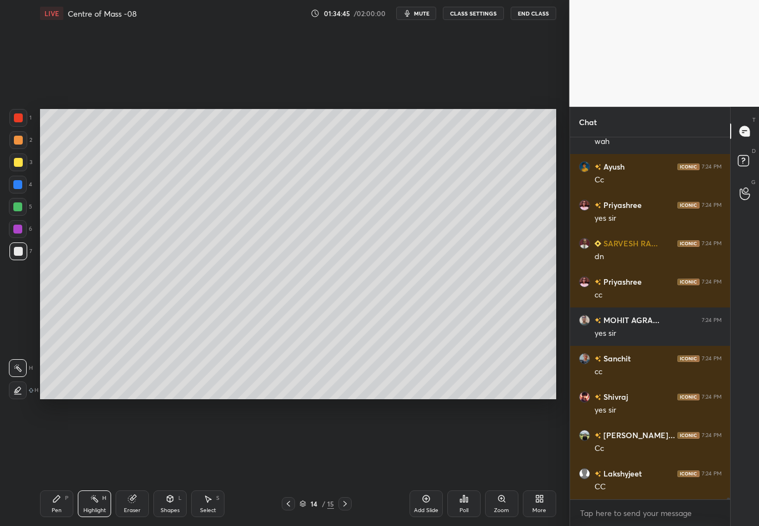
click at [346, 462] on icon at bounding box center [345, 503] width 9 height 9
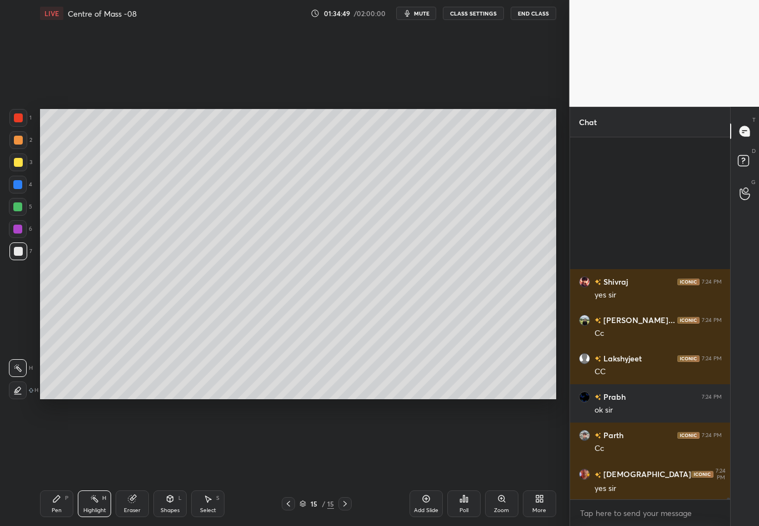
scroll to position [85549, 0]
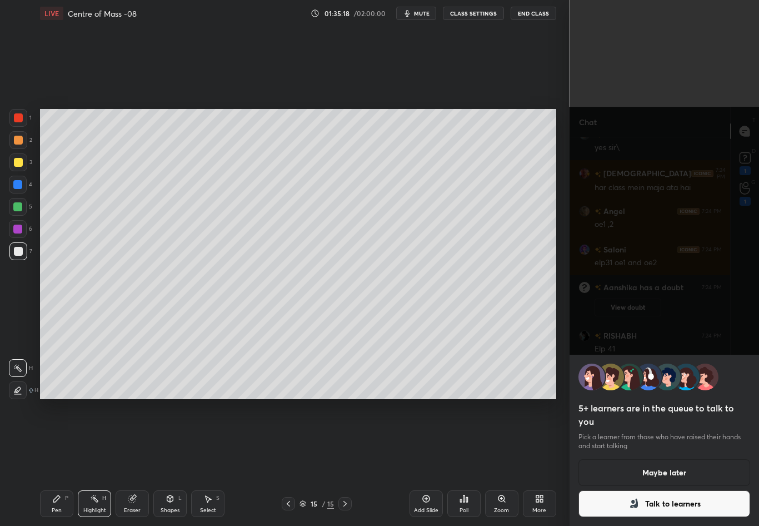
click at [632, 461] on button "Maybe later" at bounding box center [665, 472] width 172 height 27
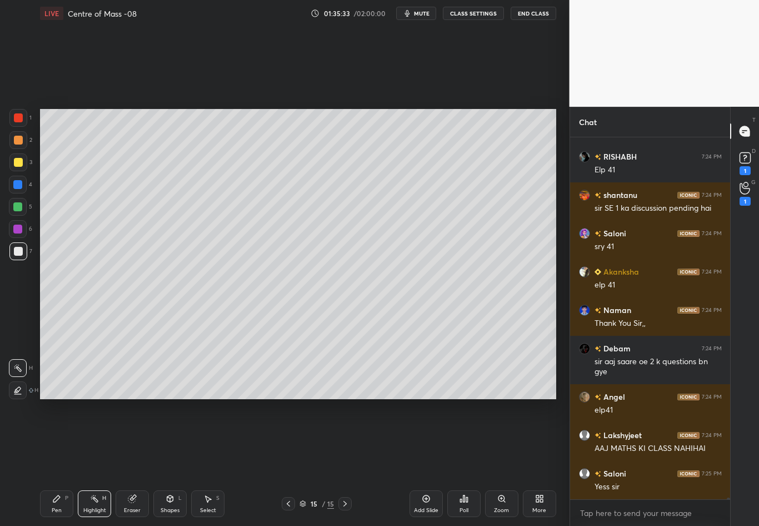
scroll to position [84664, 0]
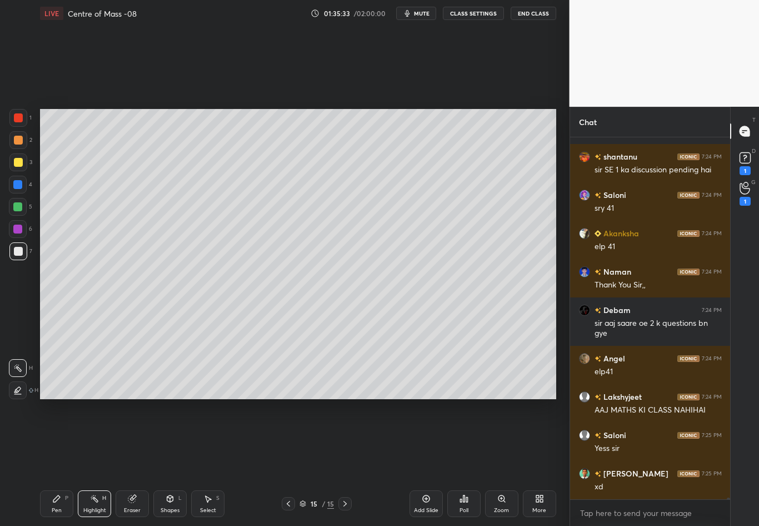
click at [347, 462] on icon at bounding box center [345, 503] width 9 height 9
click at [425, 462] on icon at bounding box center [426, 498] width 9 height 9
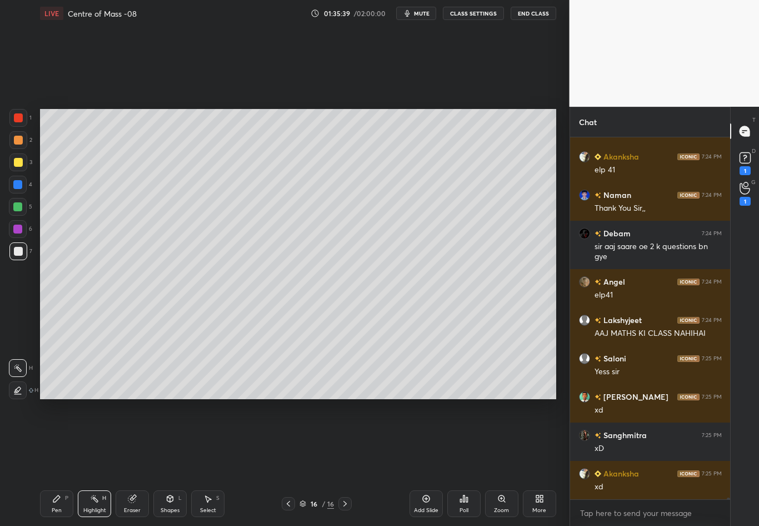
click at [55, 462] on div "Pen" at bounding box center [57, 510] width 10 height 6
click at [21, 253] on div at bounding box center [18, 251] width 9 height 9
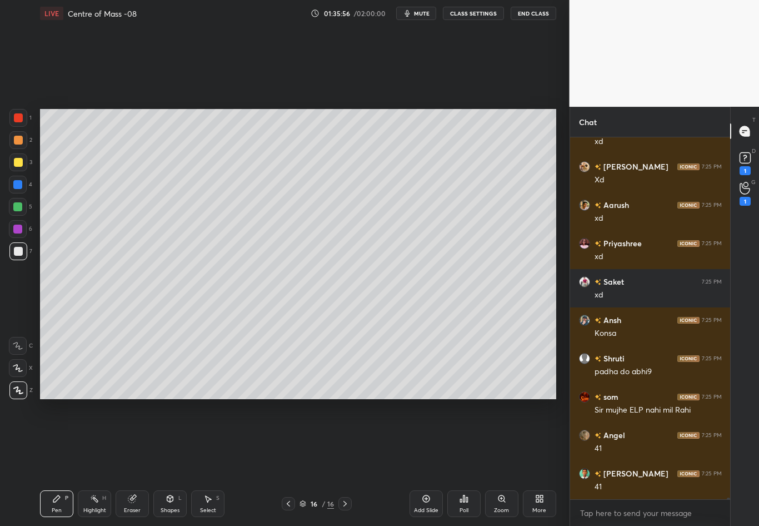
scroll to position [85163, 0]
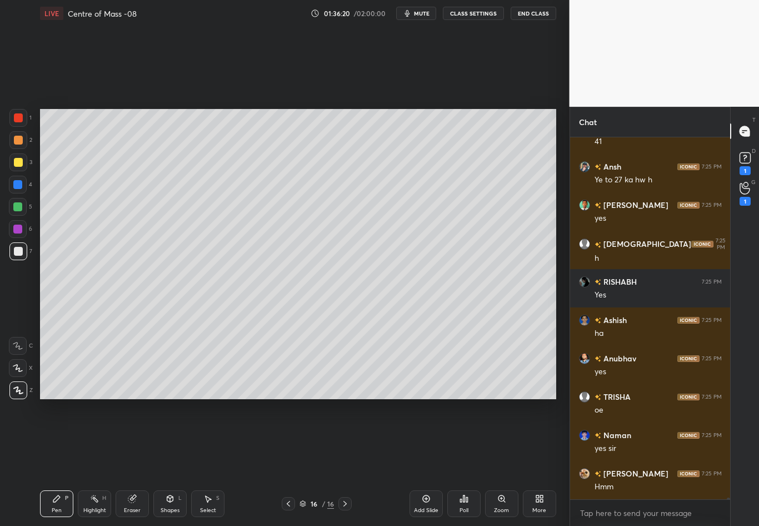
click at [137, 462] on div "Eraser" at bounding box center [132, 503] width 33 height 27
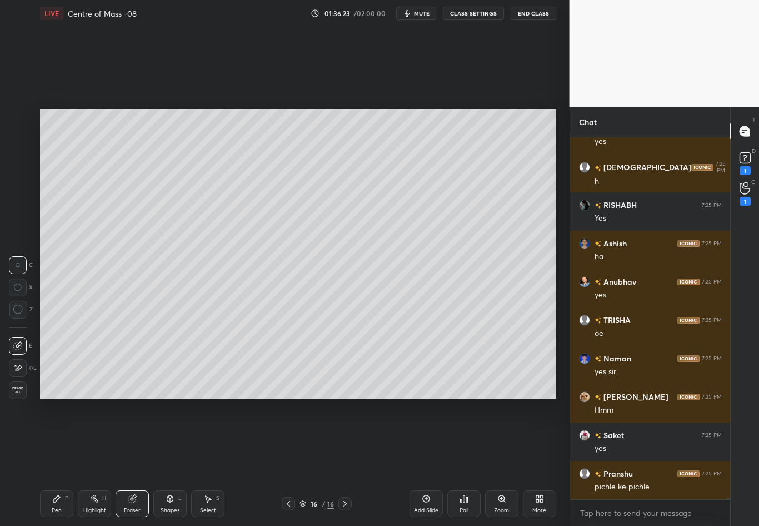
click at [26, 291] on div at bounding box center [18, 287] width 18 height 18
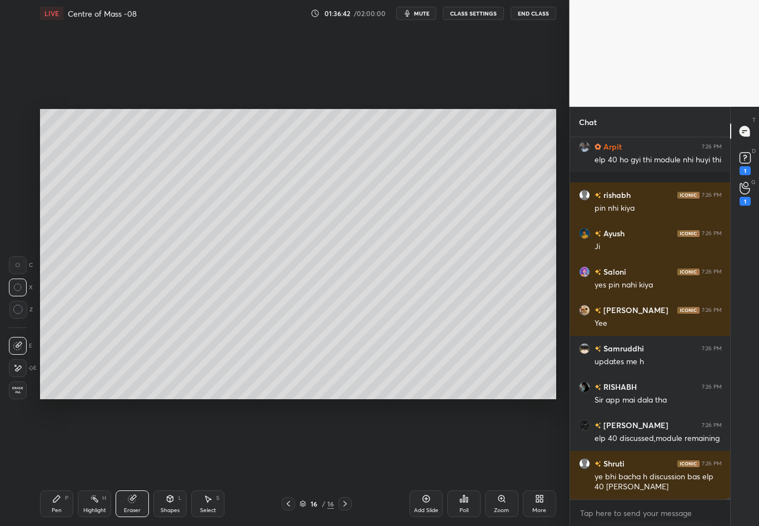
click at [127, 462] on div "Eraser" at bounding box center [132, 503] width 33 height 27
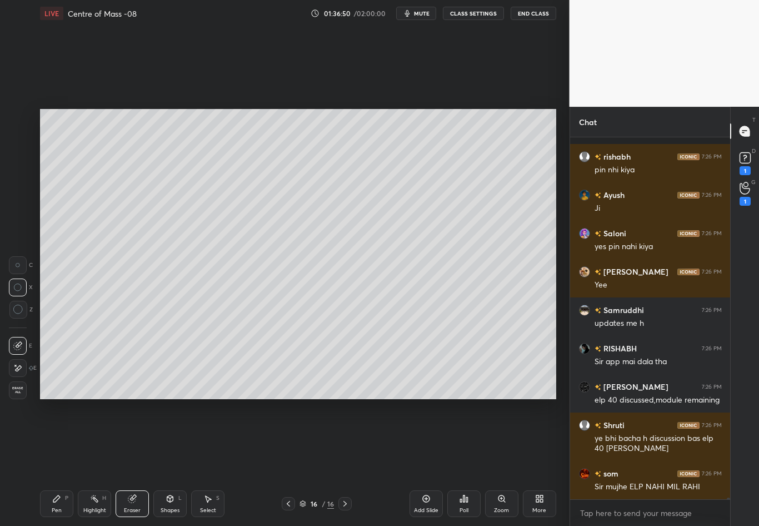
click at [50, 462] on div "Pen P" at bounding box center [56, 503] width 33 height 27
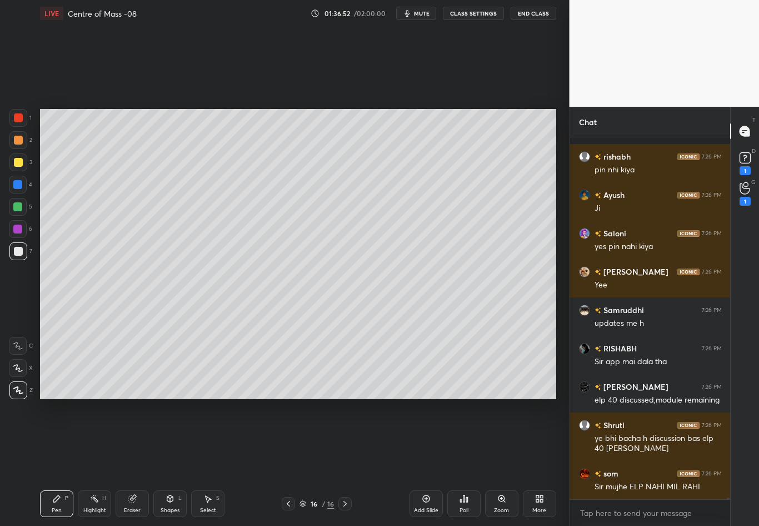
click at [20, 163] on div at bounding box center [18, 162] width 9 height 9
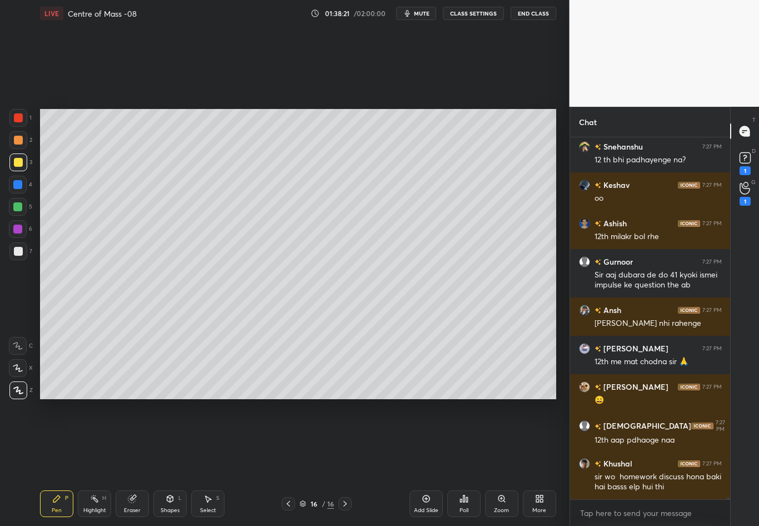
scroll to position [89039, 0]
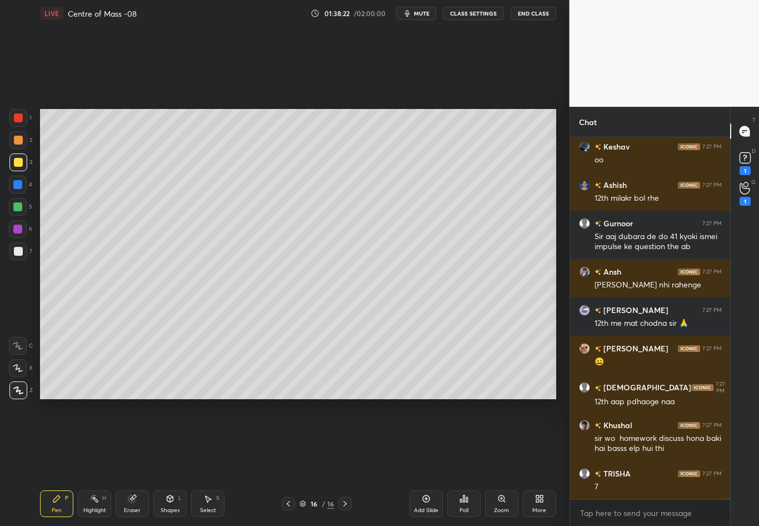
click at [30, 250] on div "7" at bounding box center [20, 251] width 23 height 18
click at [61, 462] on div "Pen P" at bounding box center [56, 503] width 33 height 27
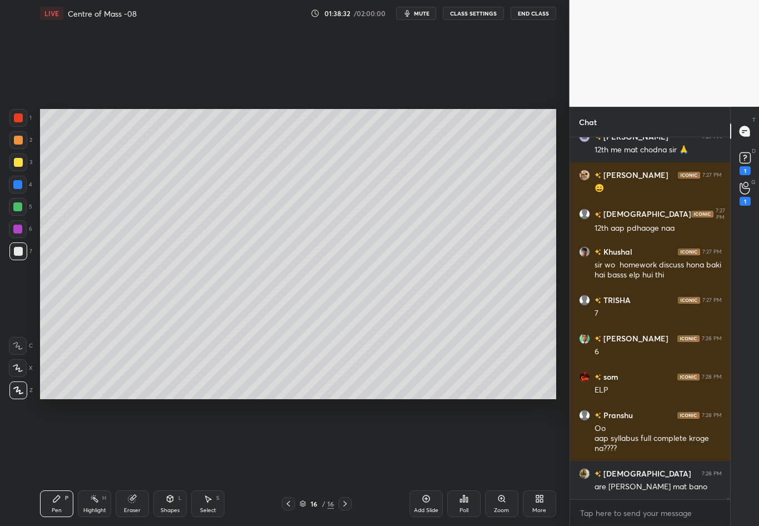
scroll to position [89250, 0]
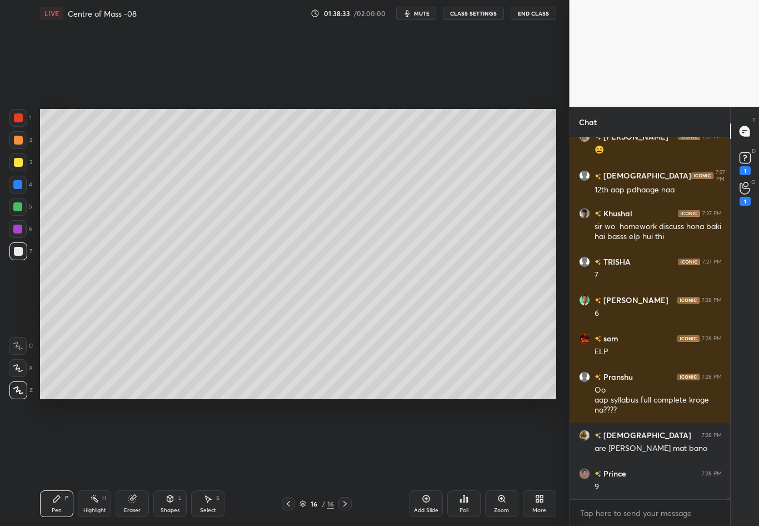
click at [14, 163] on div at bounding box center [18, 162] width 9 height 9
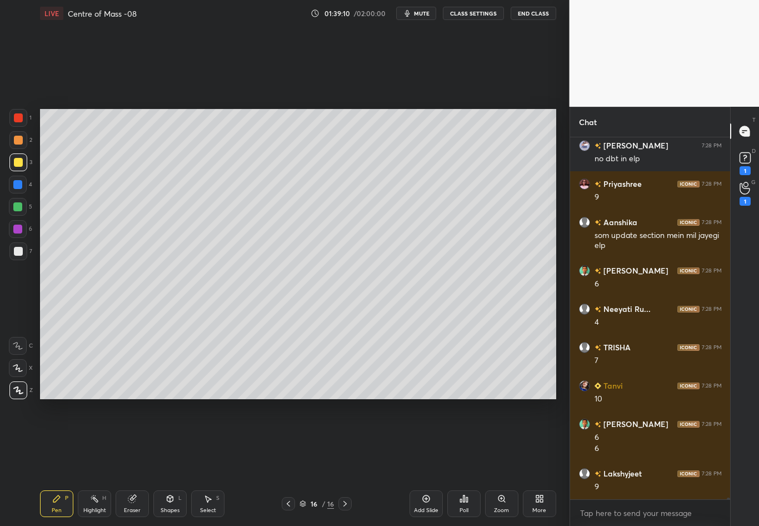
scroll to position [89051, 0]
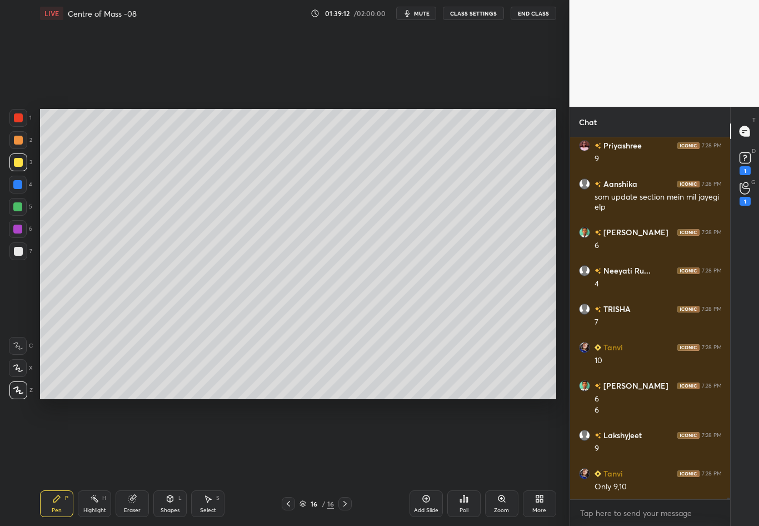
click at [21, 252] on div at bounding box center [18, 251] width 9 height 9
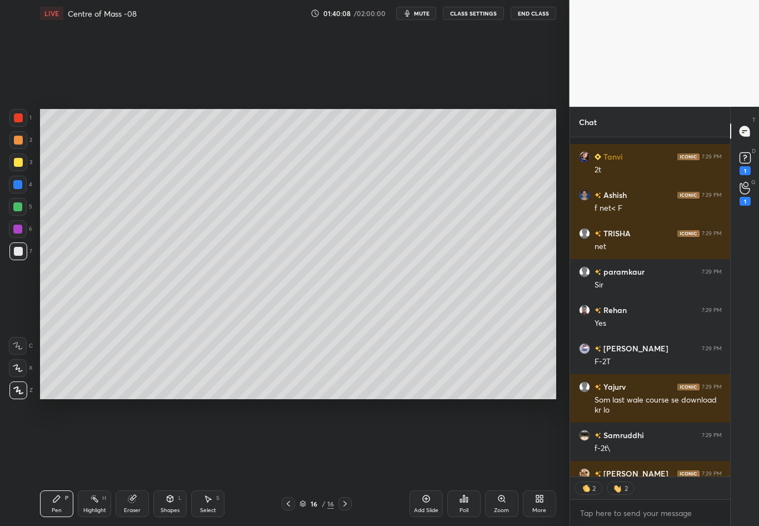
scroll to position [89571, 0]
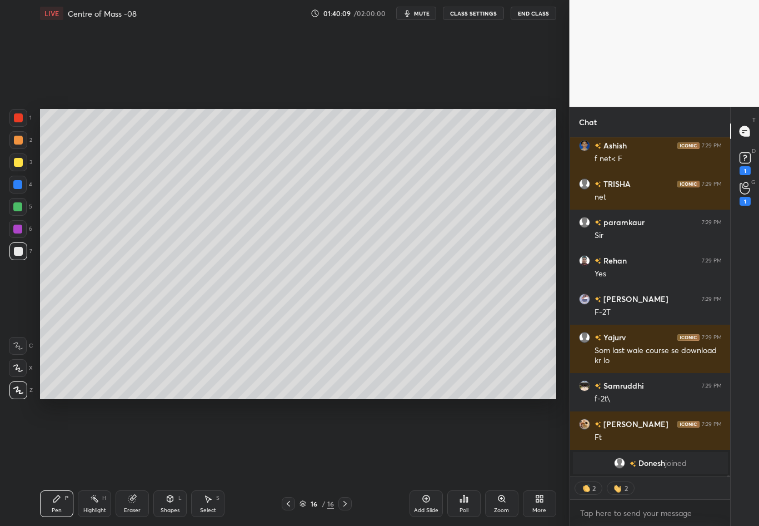
click at [19, 253] on div at bounding box center [18, 251] width 9 height 9
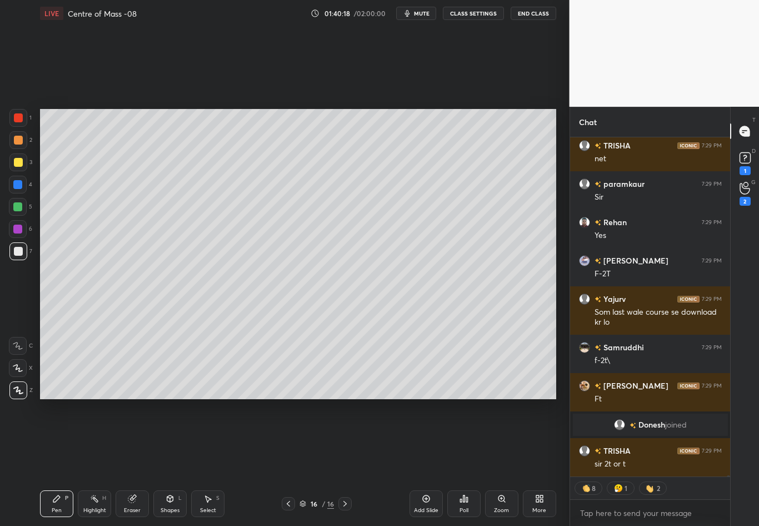
click at [176, 462] on div "Shapes" at bounding box center [170, 510] width 19 height 6
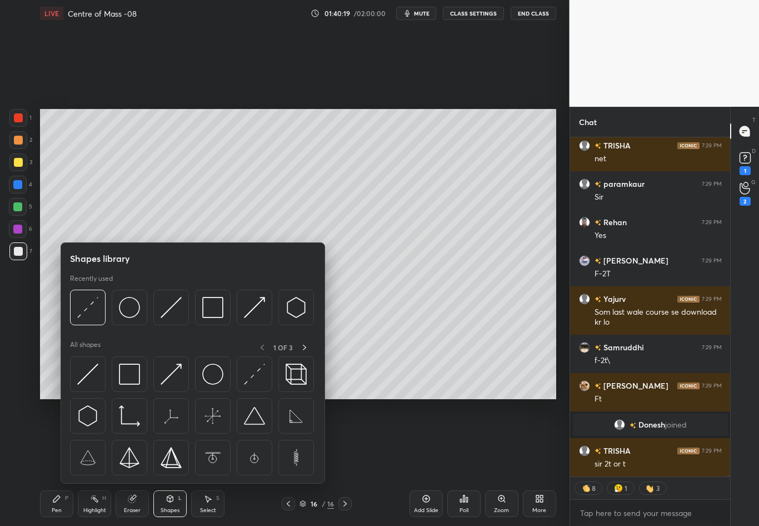
click at [91, 307] on img at bounding box center [87, 307] width 21 height 21
click at [10, 320] on div "1 2 3 4 5 6 7 C X Z C X Z E E Erase all H H" at bounding box center [18, 254] width 36 height 290
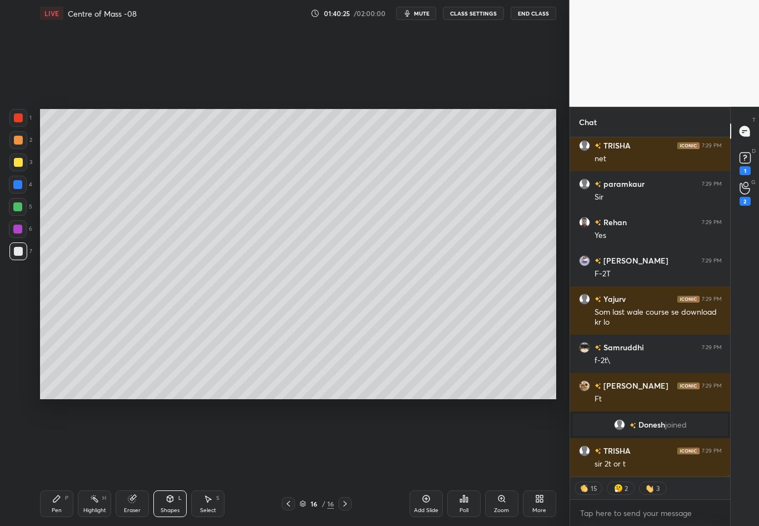
click at [61, 462] on div "Pen P" at bounding box center [56, 503] width 33 height 27
click at [20, 164] on div at bounding box center [18, 162] width 9 height 9
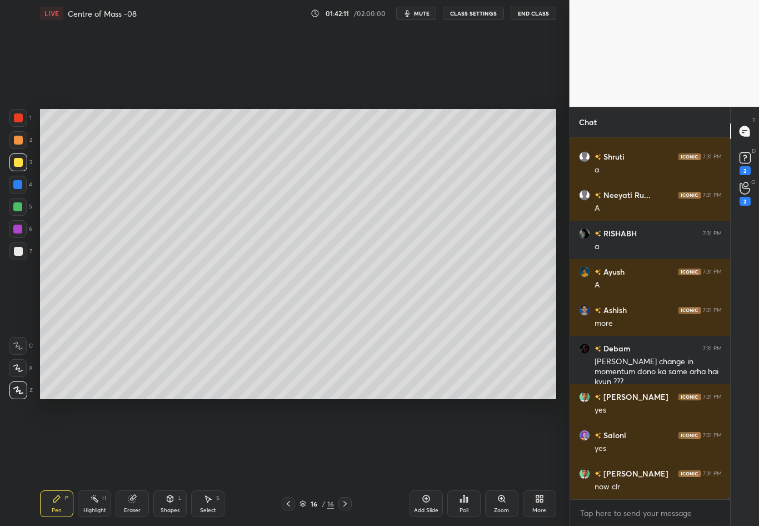
scroll to position [89849, 0]
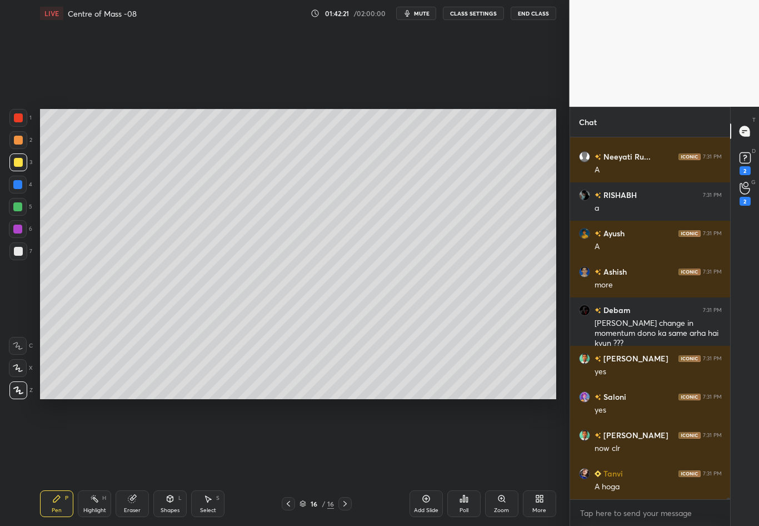
click at [208, 462] on icon at bounding box center [207, 498] width 9 height 9
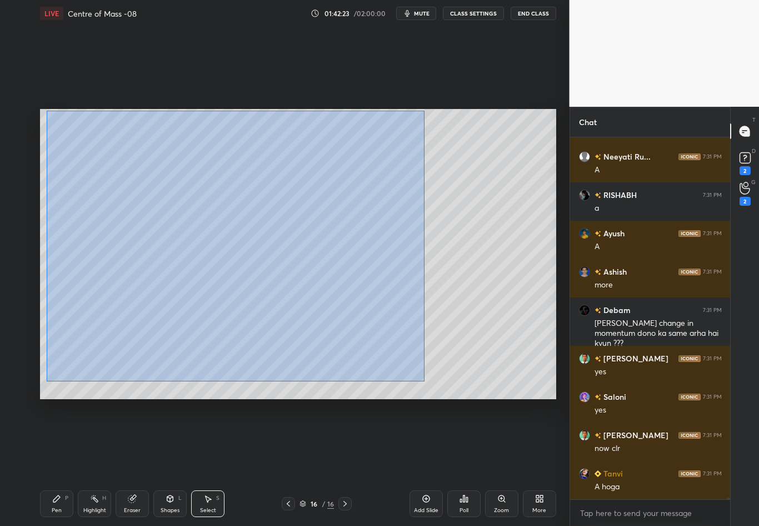
drag, startPoint x: 47, startPoint y: 111, endPoint x: 424, endPoint y: 382, distance: 464.4
click at [424, 381] on div "0 ° Undo Copy Duplicate Duplicate to new slide Delete" at bounding box center [298, 254] width 516 height 290
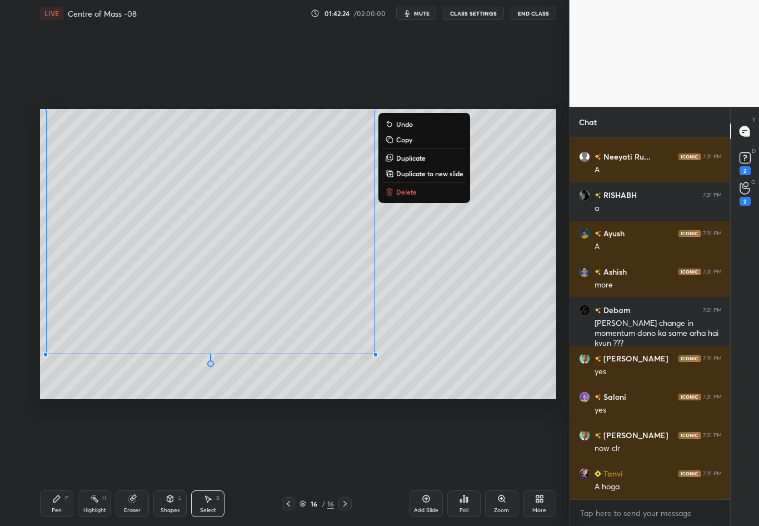
scroll to position [89887, 0]
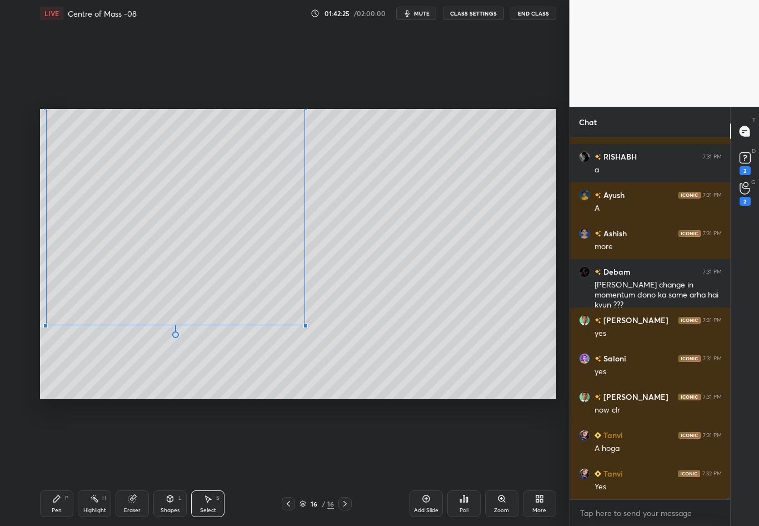
drag, startPoint x: 355, startPoint y: 349, endPoint x: 305, endPoint y: 324, distance: 56.4
click at [304, 324] on div at bounding box center [305, 325] width 4 height 4
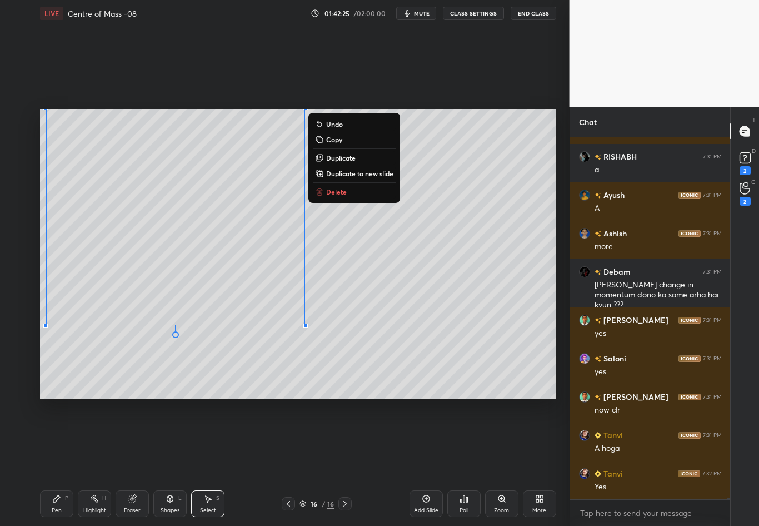
click at [314, 368] on div "0 ° Undo Copy Duplicate Duplicate to new slide Delete" at bounding box center [298, 254] width 516 height 290
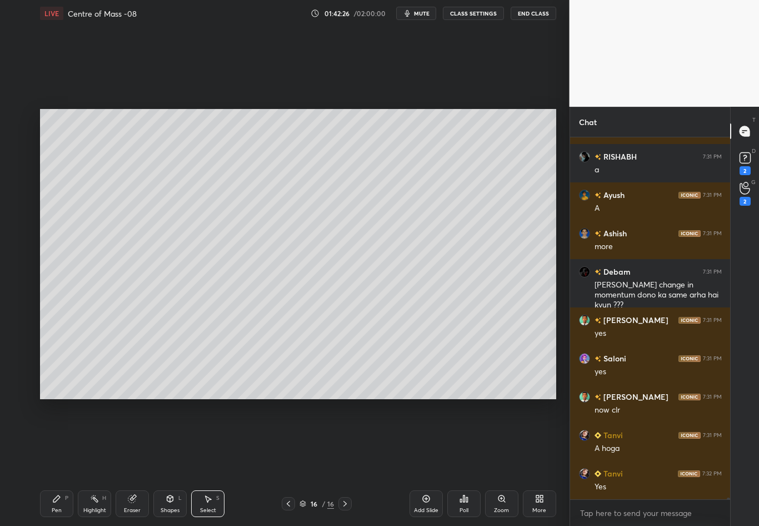
click at [179, 462] on div "Shapes L" at bounding box center [169, 503] width 33 height 27
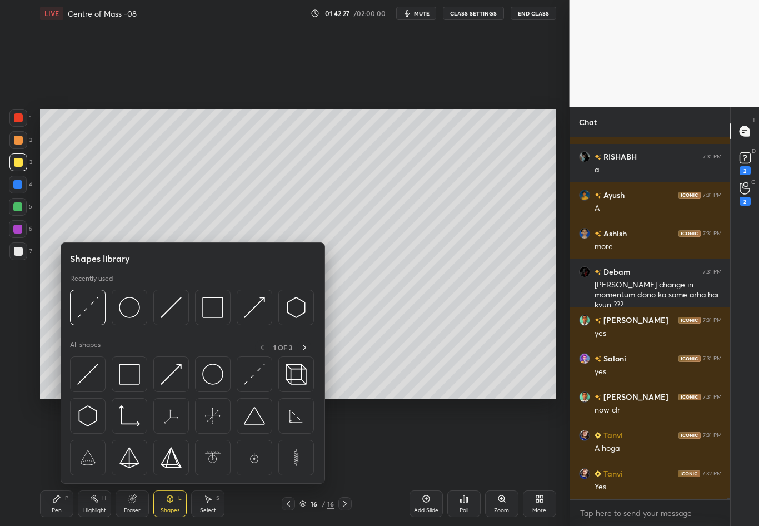
click at [96, 306] on div at bounding box center [88, 308] width 36 height 36
click at [14, 331] on div "1 2 3 4 5 6 7 C X Z C X Z E E Erase all H H" at bounding box center [18, 254] width 36 height 290
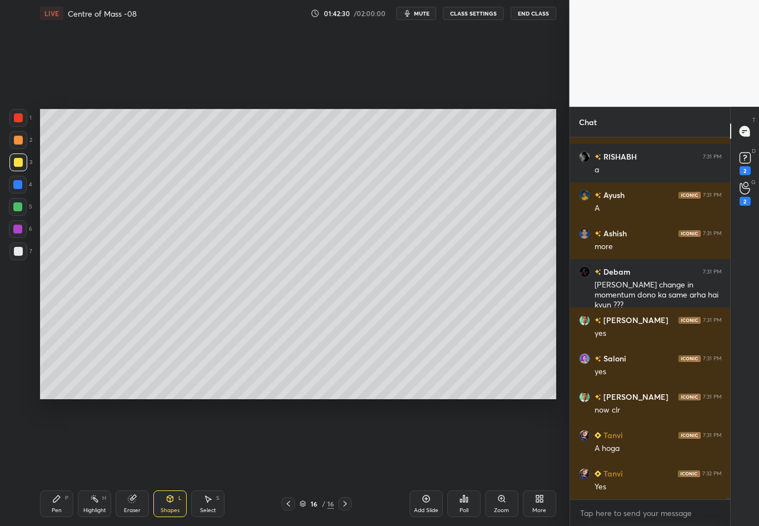
click at [59, 462] on div "Pen" at bounding box center [57, 510] width 10 height 6
click at [20, 251] on div at bounding box center [18, 251] width 9 height 9
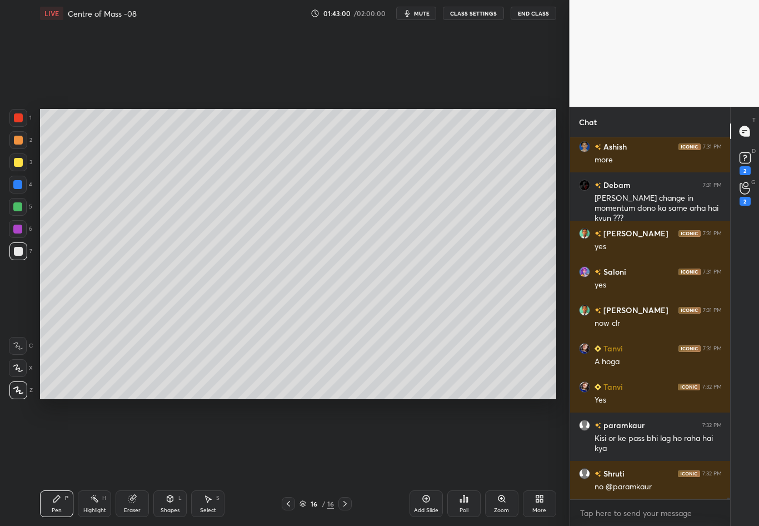
scroll to position [90012, 0]
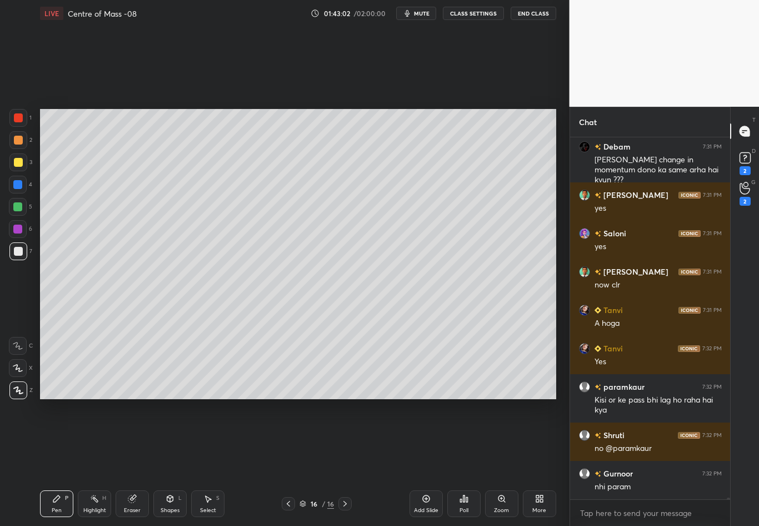
click at [16, 162] on div at bounding box center [18, 162] width 9 height 9
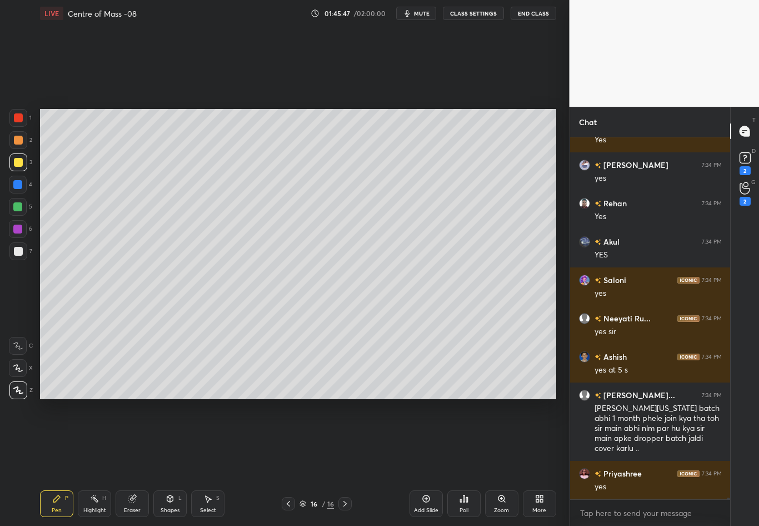
scroll to position [91126, 0]
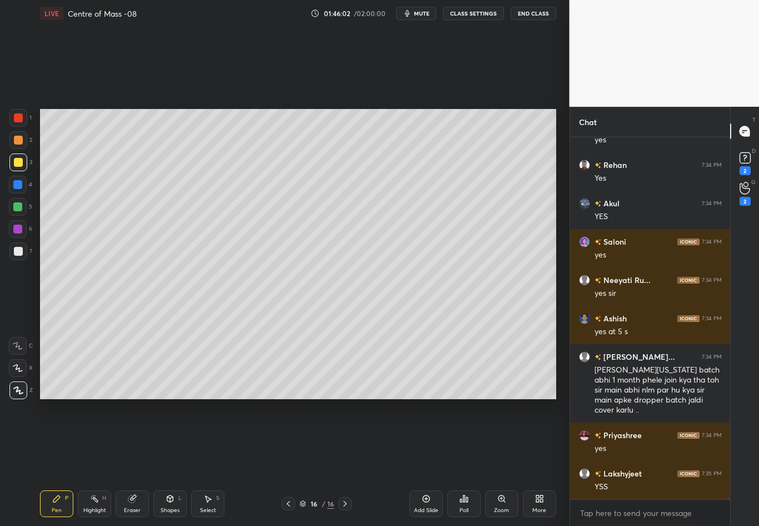
click at [344, 462] on icon at bounding box center [345, 503] width 9 height 9
click at [420, 462] on div "Add Slide" at bounding box center [426, 503] width 33 height 27
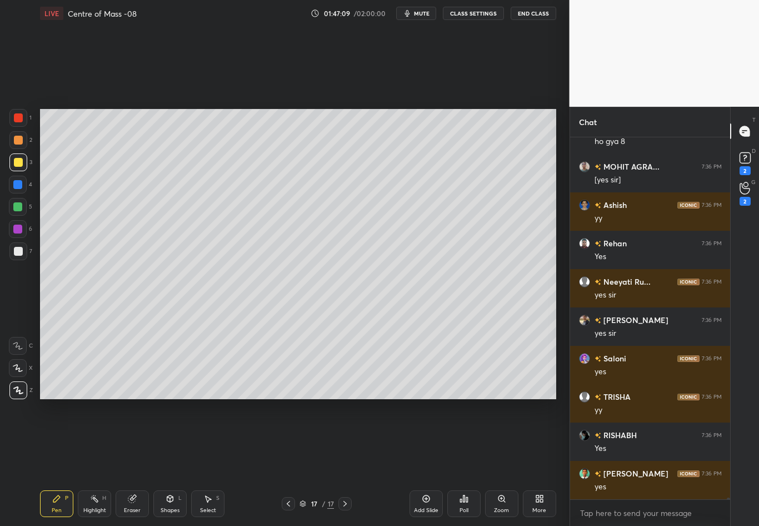
scroll to position [91586, 0]
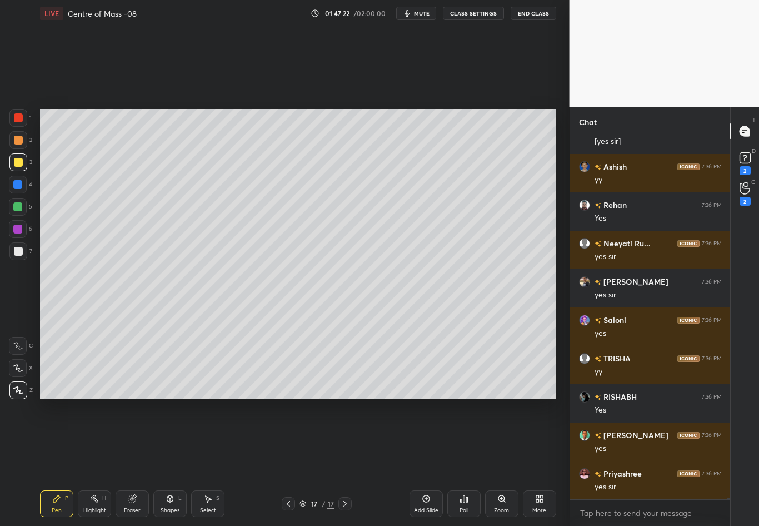
click at [106, 462] on div "Highlight H" at bounding box center [94, 503] width 33 height 27
click at [138, 462] on div "Eraser" at bounding box center [132, 503] width 33 height 27
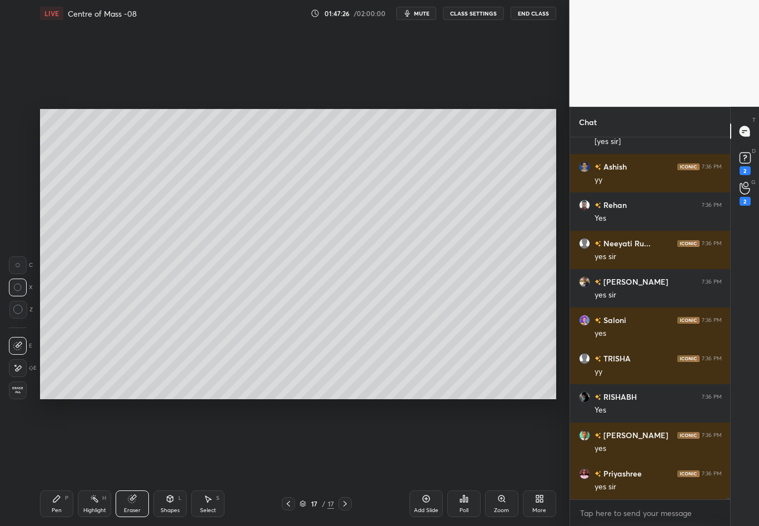
click at [55, 462] on div "Pen" at bounding box center [57, 510] width 10 height 6
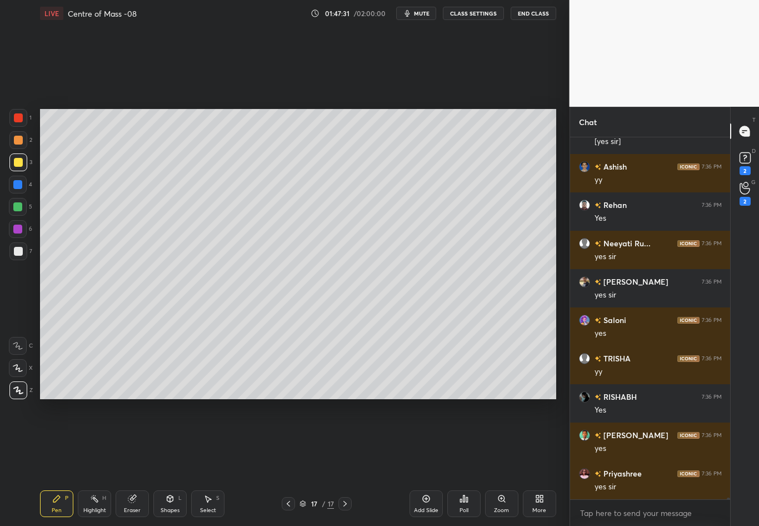
click at [128, 462] on div "Eraser" at bounding box center [132, 510] width 17 height 6
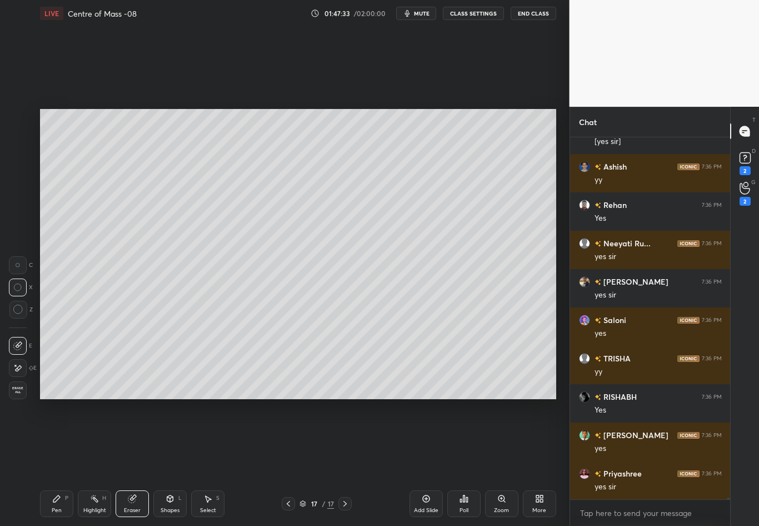
click at [58, 462] on div "Pen P" at bounding box center [56, 503] width 33 height 27
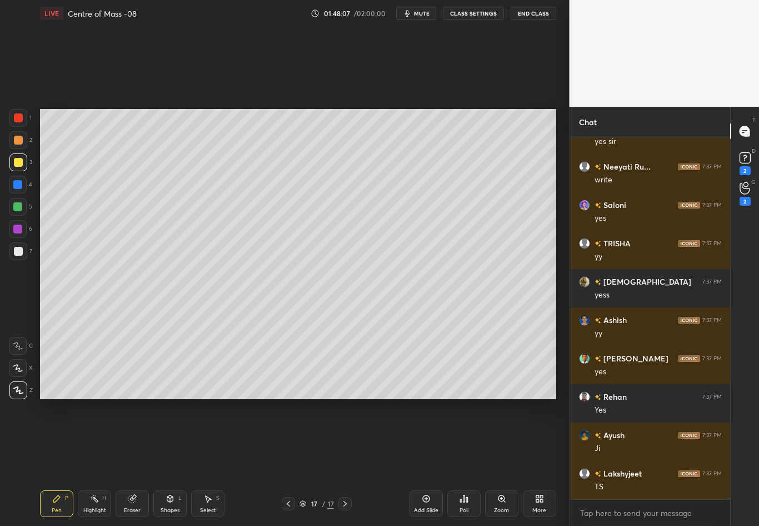
scroll to position [91970, 0]
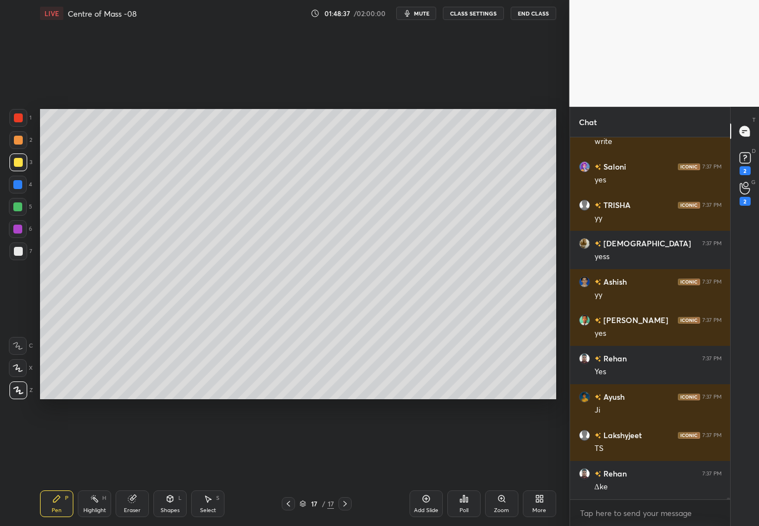
click at [20, 255] on div at bounding box center [18, 251] width 18 height 18
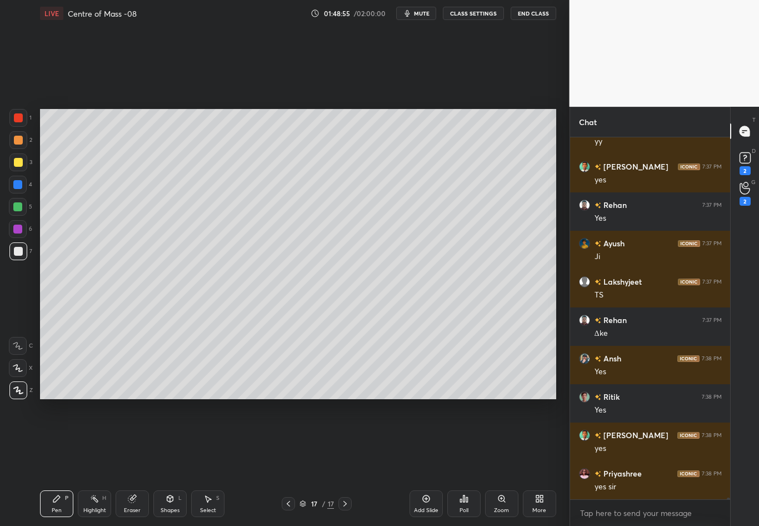
scroll to position [92161, 0]
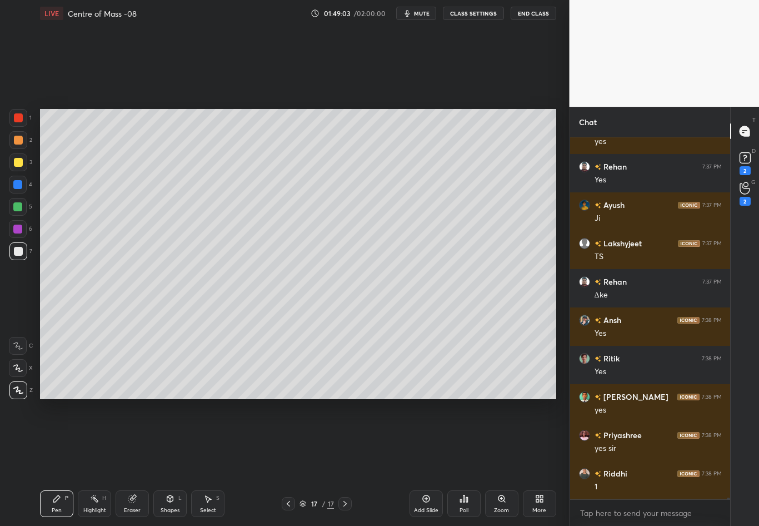
click at [347, 462] on icon at bounding box center [345, 503] width 9 height 9
click at [427, 462] on icon at bounding box center [426, 498] width 9 height 9
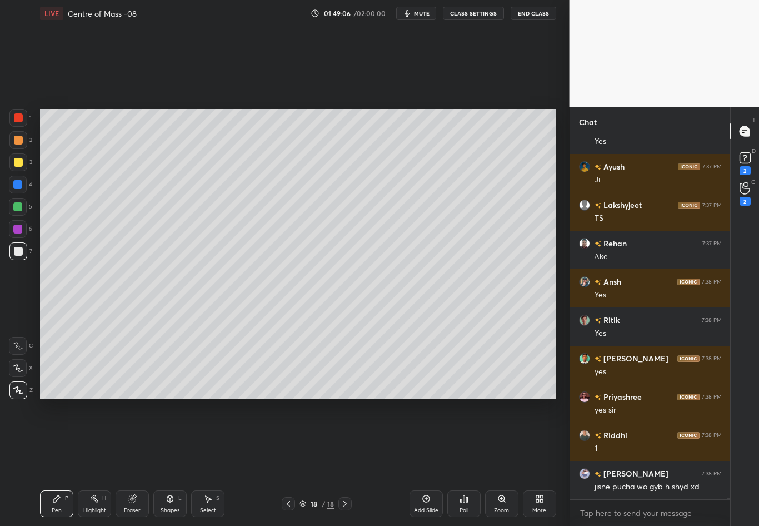
scroll to position [92238, 0]
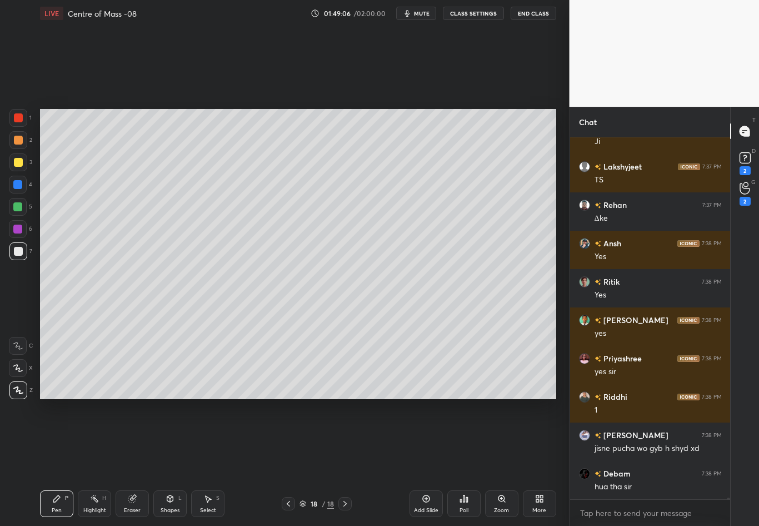
click at [22, 254] on div at bounding box center [18, 251] width 18 height 18
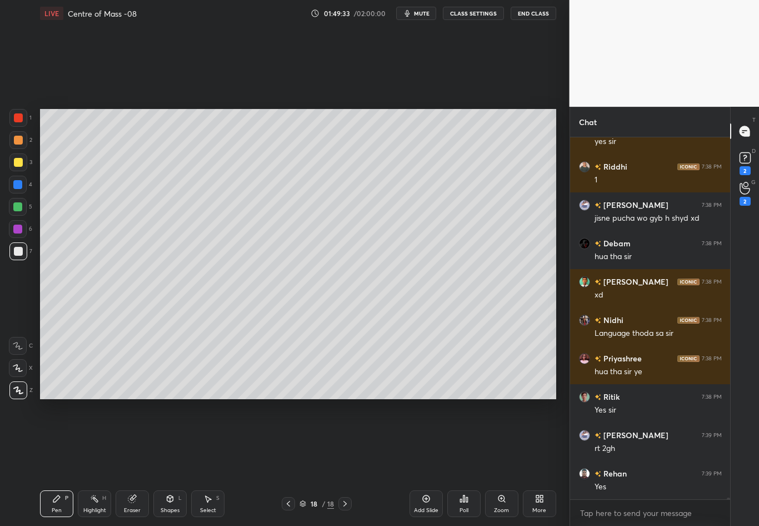
scroll to position [92506, 0]
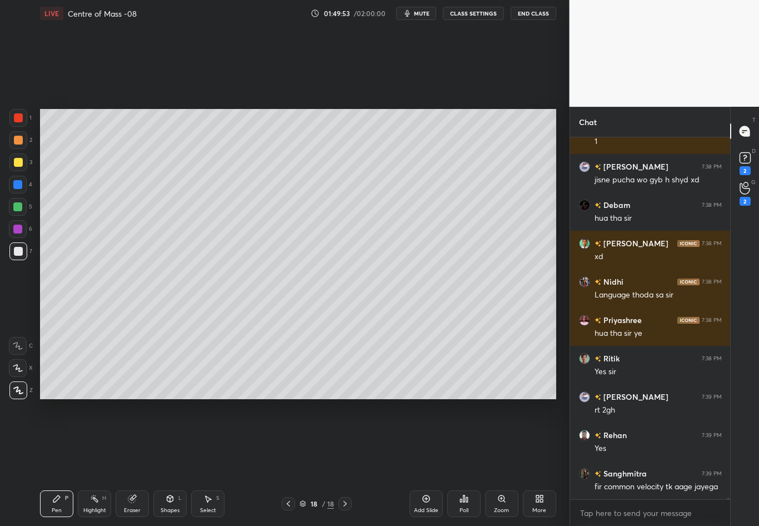
click at [14, 157] on div at bounding box center [18, 162] width 18 height 18
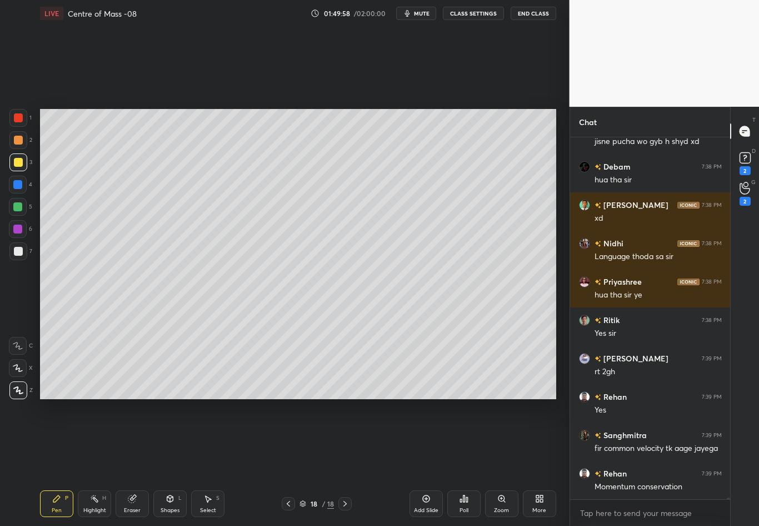
click at [14, 252] on div at bounding box center [18, 251] width 9 height 9
click at [15, 253] on div at bounding box center [18, 251] width 9 height 9
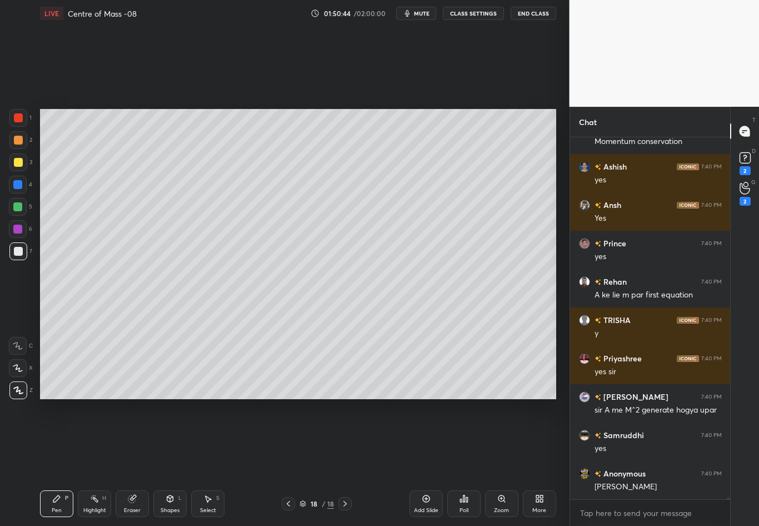
scroll to position [92928, 0]
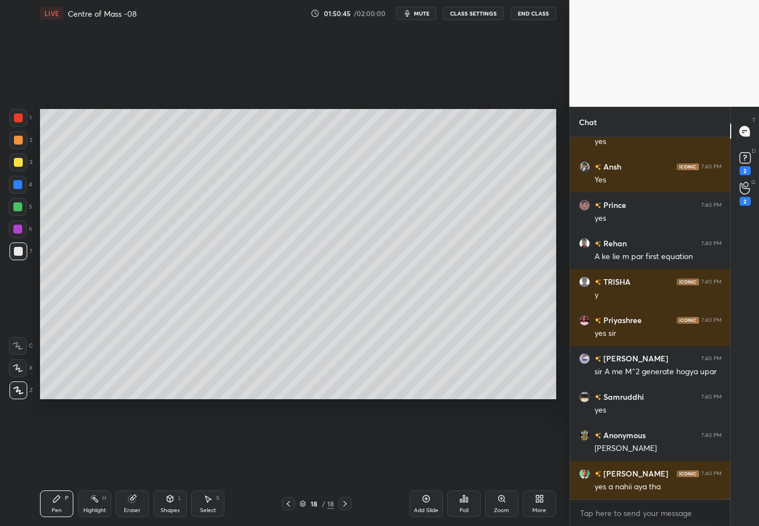
click at [100, 462] on div "Highlight" at bounding box center [94, 510] width 23 height 6
click at [98, 462] on div "Highlight" at bounding box center [94, 510] width 23 height 6
click at [96, 462] on div "Highlight" at bounding box center [94, 510] width 23 height 6
click at [21, 183] on div at bounding box center [17, 184] width 9 height 9
click at [196, 111] on div "Setting up your live class Poll for secs No correct answer Start poll" at bounding box center [298, 254] width 525 height 455
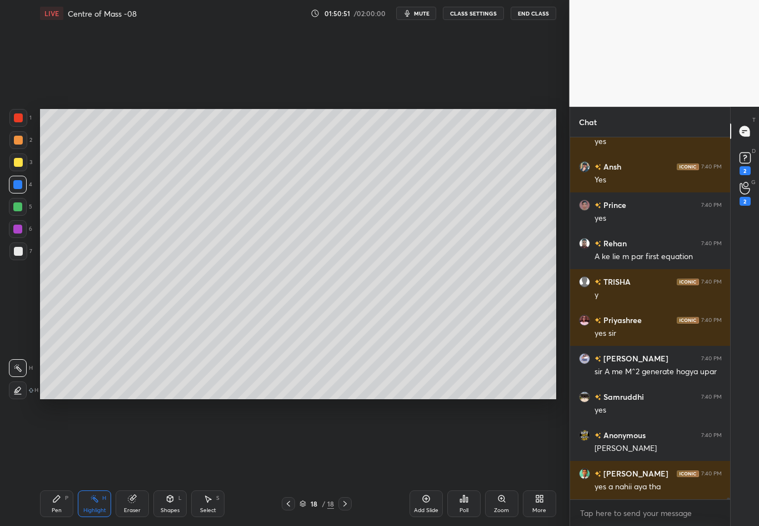
click at [61, 462] on div "Pen P" at bounding box center [56, 503] width 33 height 27
click at [14, 188] on div at bounding box center [17, 184] width 9 height 9
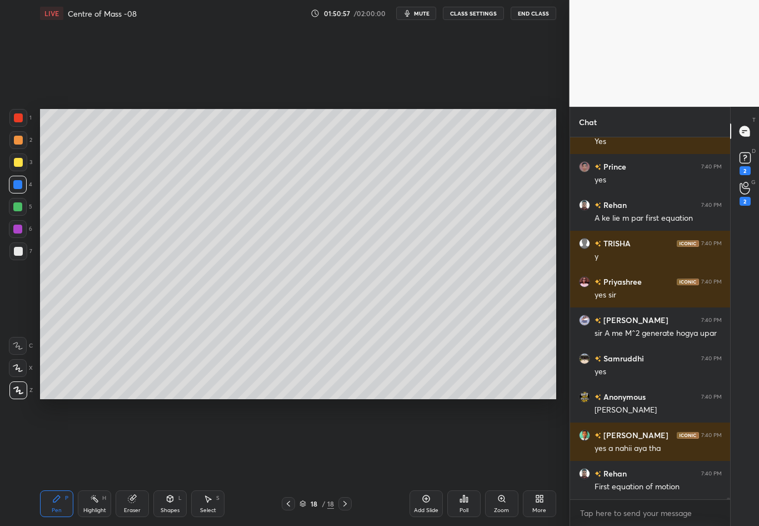
click at [12, 188] on div at bounding box center [18, 185] width 18 height 18
click at [18, 255] on div at bounding box center [18, 251] width 9 height 9
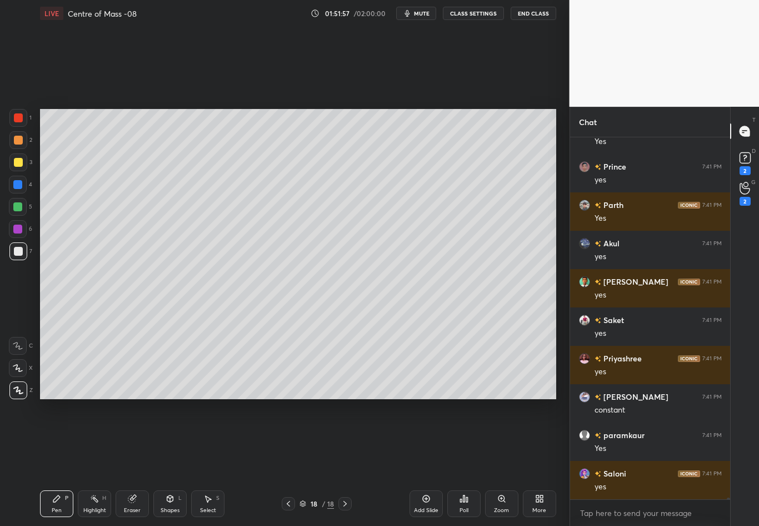
scroll to position [93542, 0]
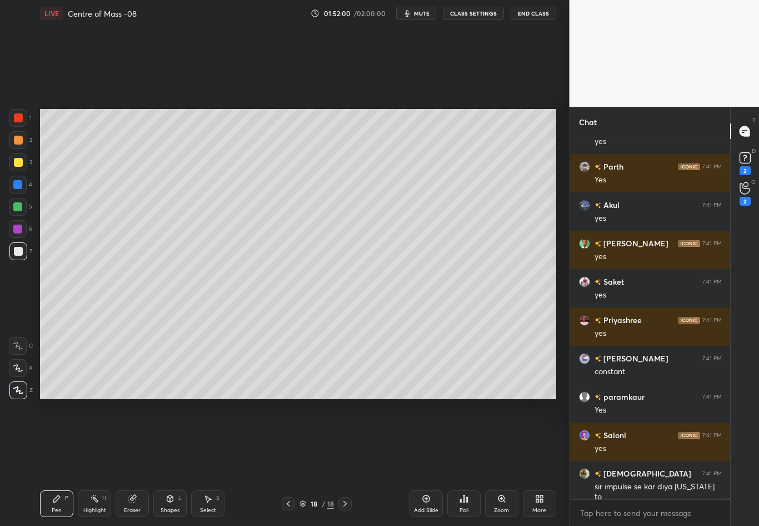
click at [52, 462] on div "Pen" at bounding box center [57, 510] width 10 height 6
click at [22, 250] on div at bounding box center [18, 251] width 18 height 18
click at [14, 172] on div "1 2 3 4 5 6 7" at bounding box center [20, 187] width 23 height 156
click at [17, 187] on div at bounding box center [17, 184] width 9 height 9
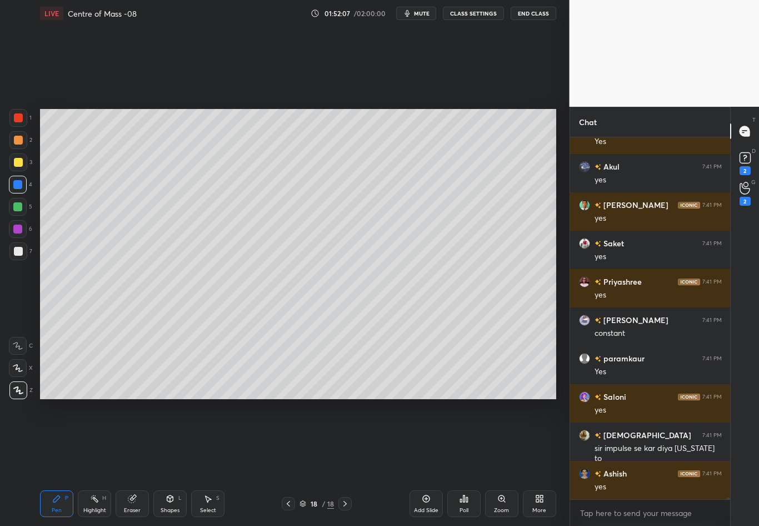
scroll to position [93618, 0]
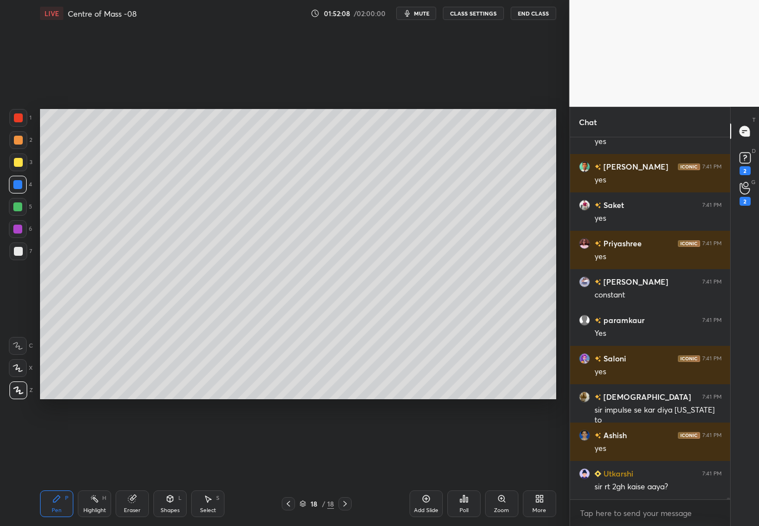
click at [17, 163] on div at bounding box center [18, 162] width 9 height 9
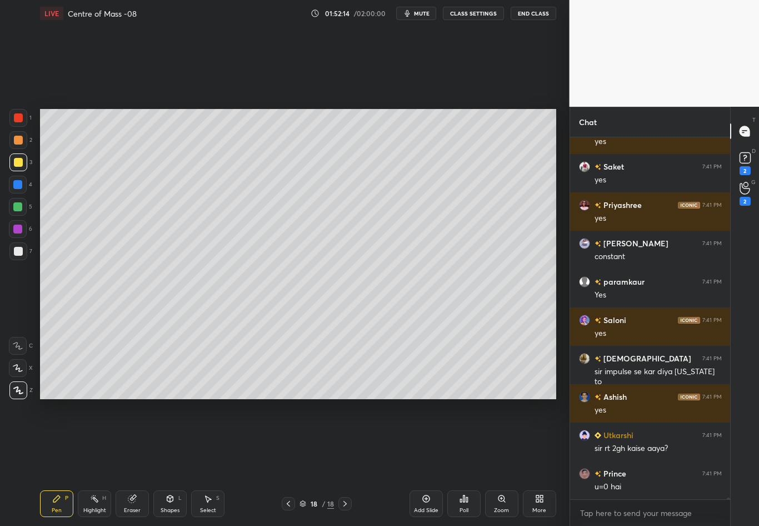
click at [21, 251] on div at bounding box center [18, 251] width 9 height 9
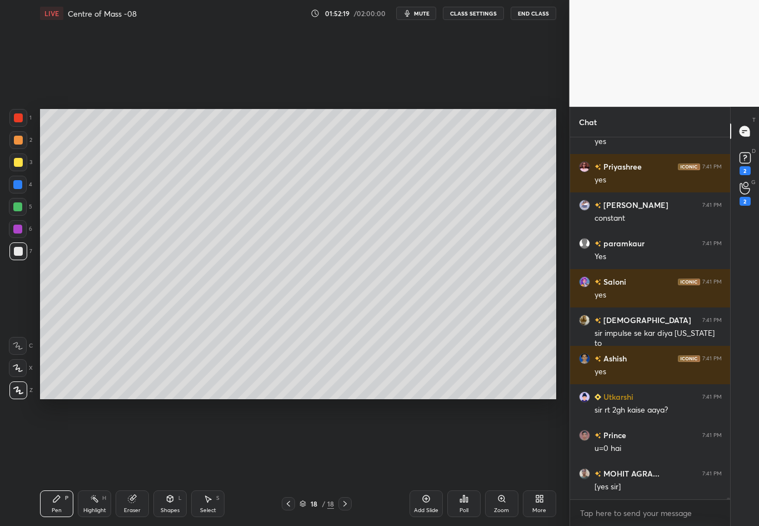
scroll to position [93733, 0]
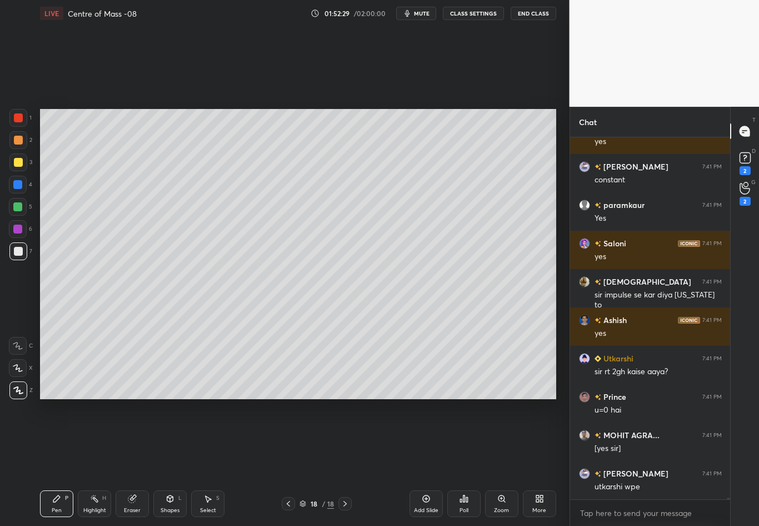
click at [343, 462] on icon at bounding box center [345, 503] width 9 height 9
click at [417, 462] on div "Add Slide" at bounding box center [426, 503] width 33 height 27
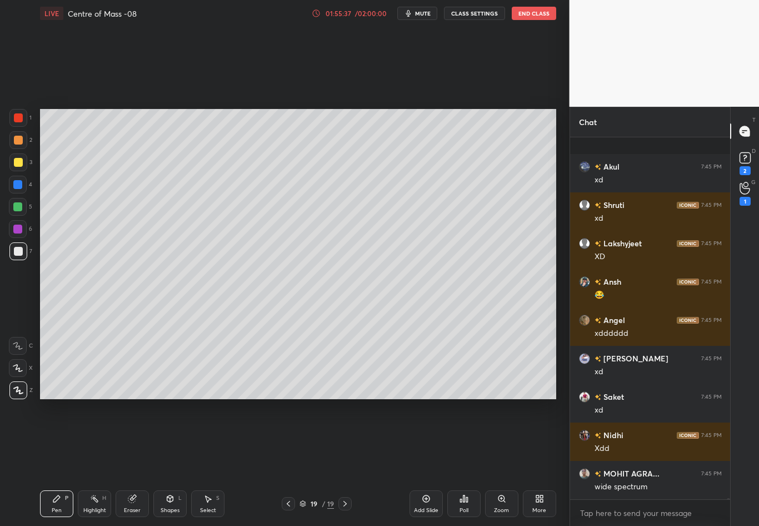
scroll to position [95361, 0]
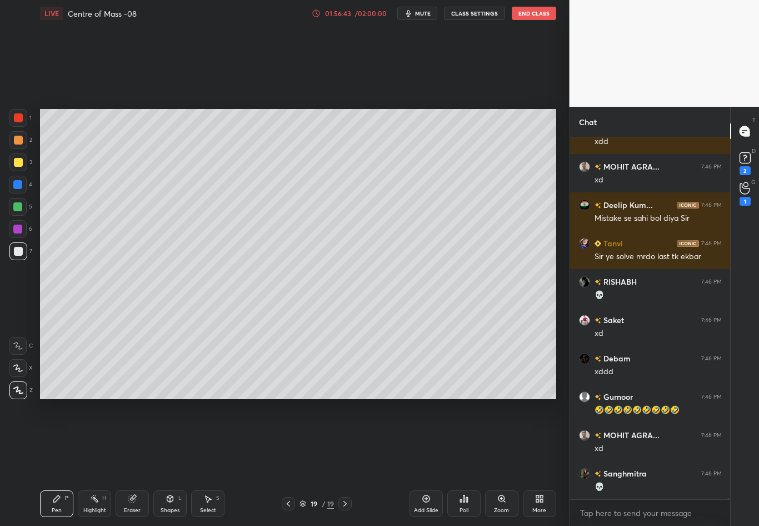
click at [23, 163] on div at bounding box center [18, 162] width 18 height 18
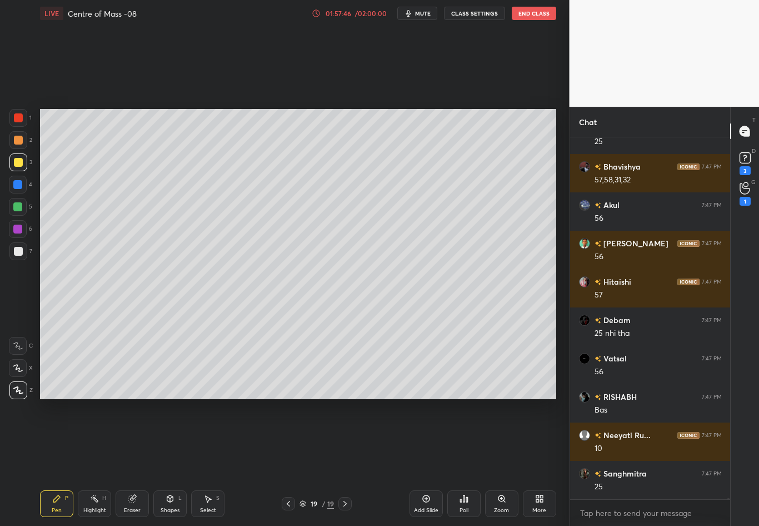
scroll to position [97621, 0]
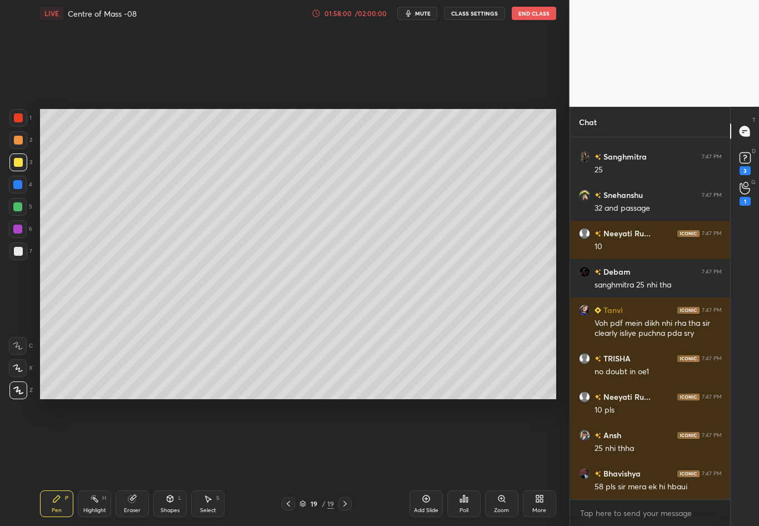
click at [20, 251] on div at bounding box center [18, 251] width 9 height 9
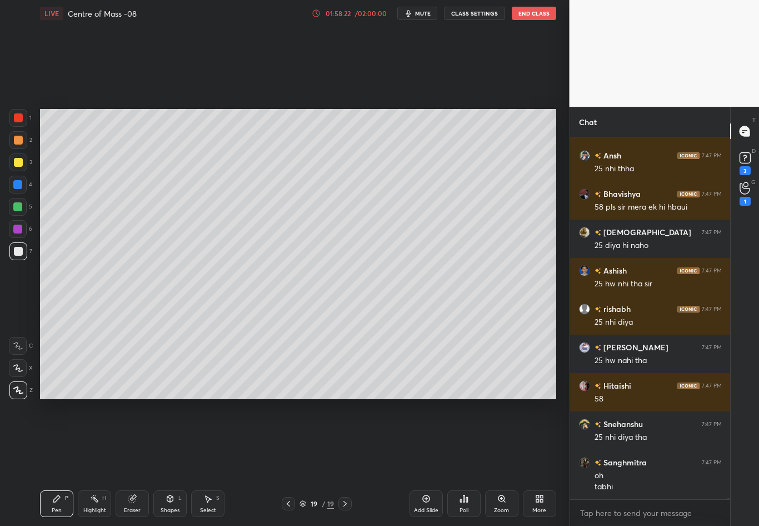
click at [21, 163] on div at bounding box center [18, 162] width 9 height 9
click at [12, 255] on div at bounding box center [18, 251] width 18 height 18
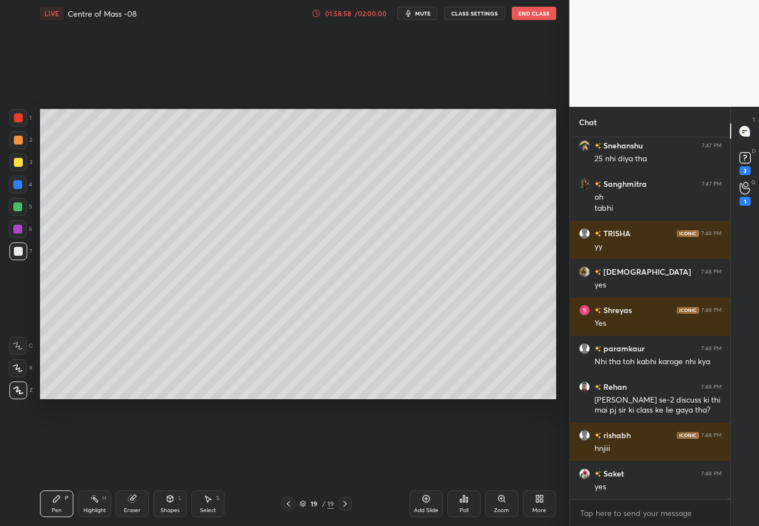
scroll to position [98610, 0]
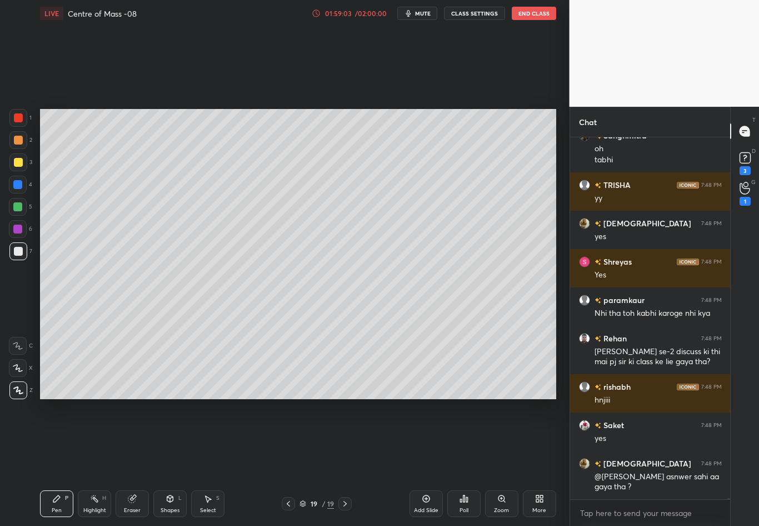
click at [123, 401] on div "Setting up your live class Poll for secs No correct answer Start poll" at bounding box center [298, 254] width 525 height 455
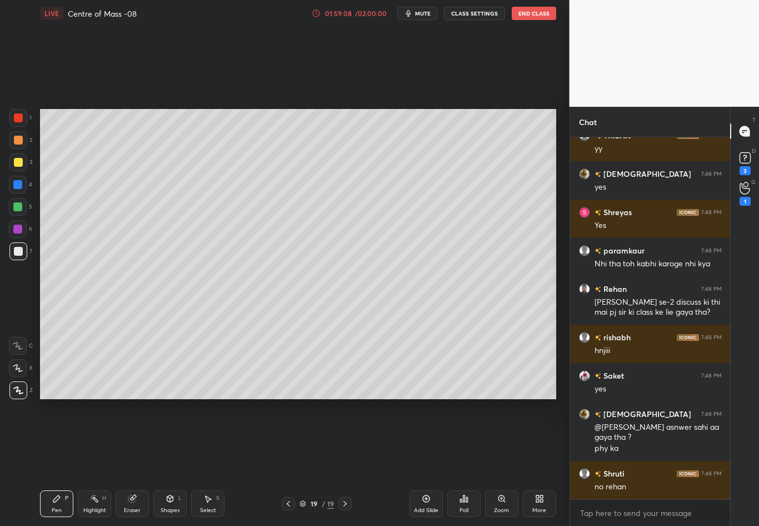
scroll to position [98698, 0]
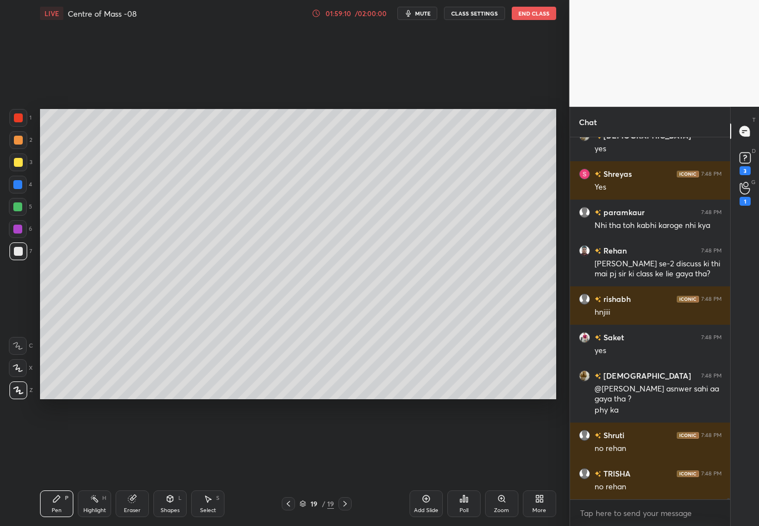
click at [21, 163] on div at bounding box center [18, 162] width 9 height 9
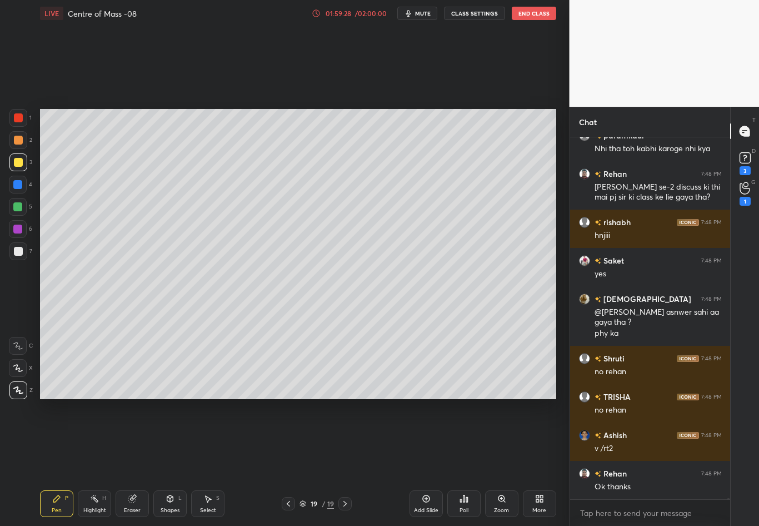
scroll to position [98813, 0]
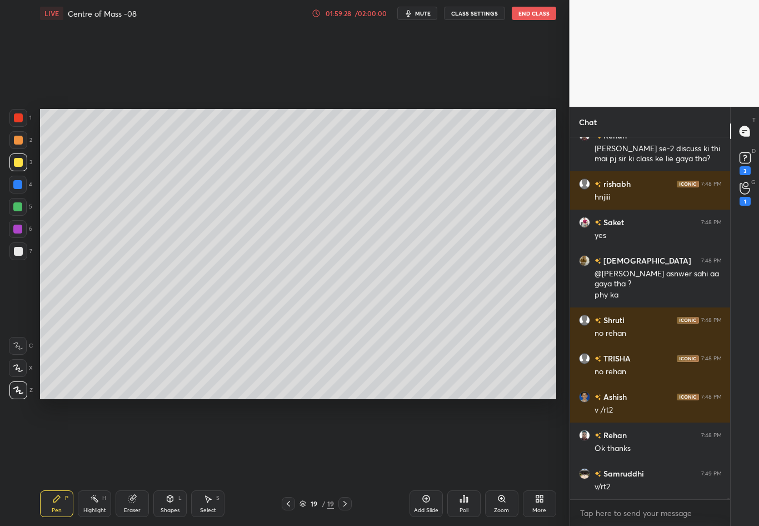
click at [291, 400] on div "Setting up your live class Poll for secs No correct answer Start poll" at bounding box center [298, 254] width 525 height 455
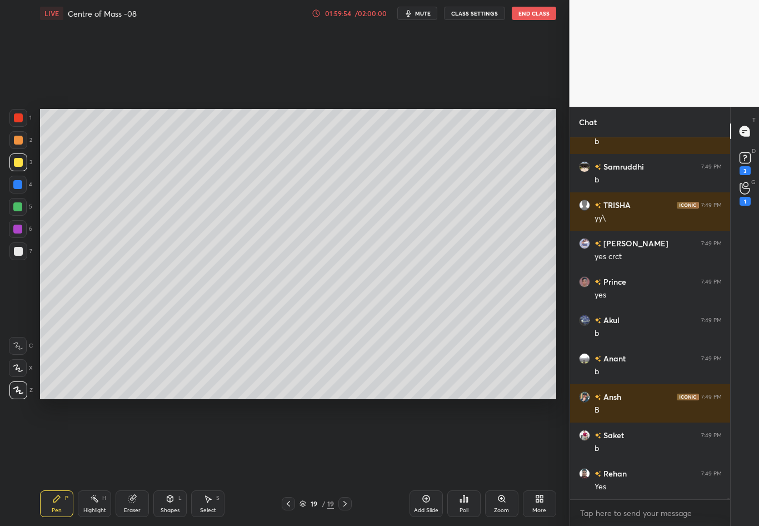
scroll to position [99273, 0]
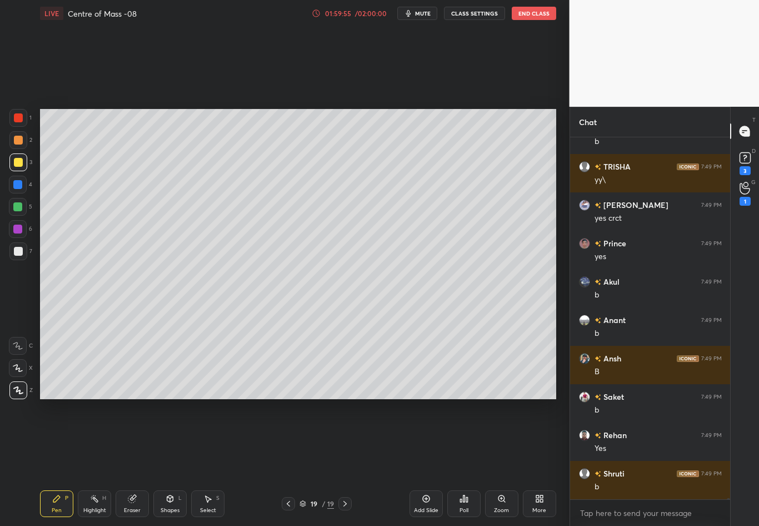
click at [342, 462] on icon at bounding box center [345, 503] width 9 height 9
click at [418, 462] on div "Add Slide" at bounding box center [426, 503] width 33 height 27
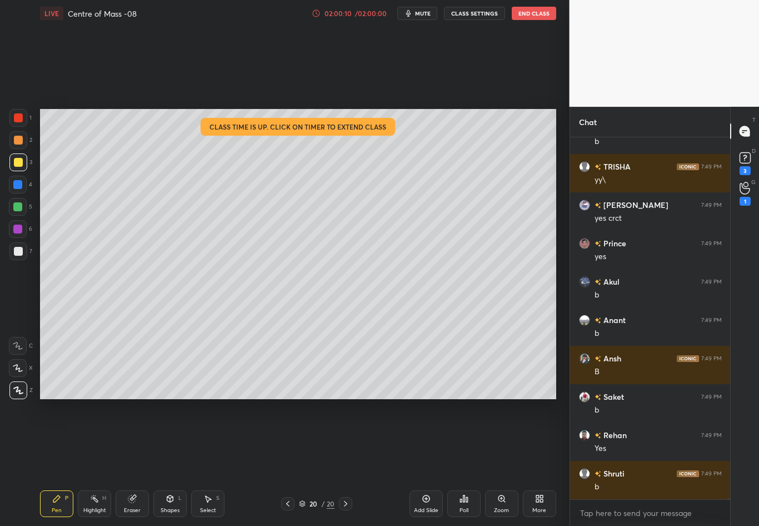
click at [347, 16] on div "02:00:10" at bounding box center [338, 13] width 31 height 7
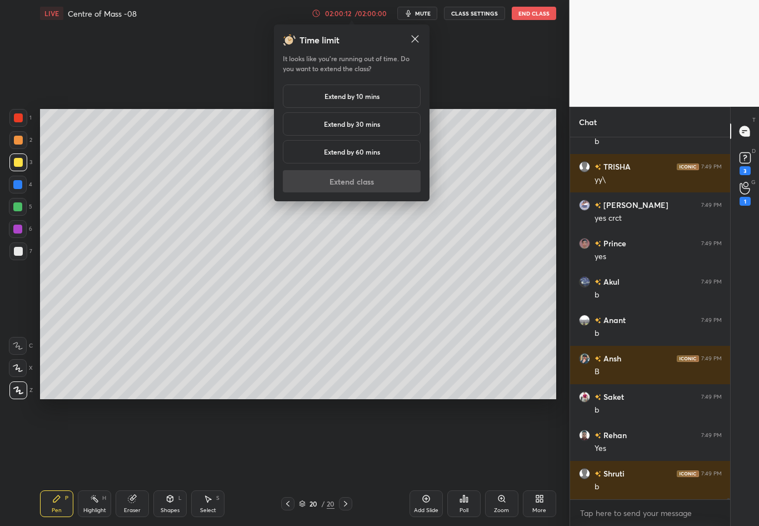
click at [330, 123] on h5 "Extend by 30 mins" at bounding box center [352, 124] width 56 height 10
click at [332, 184] on button "Extend class" at bounding box center [352, 181] width 138 height 22
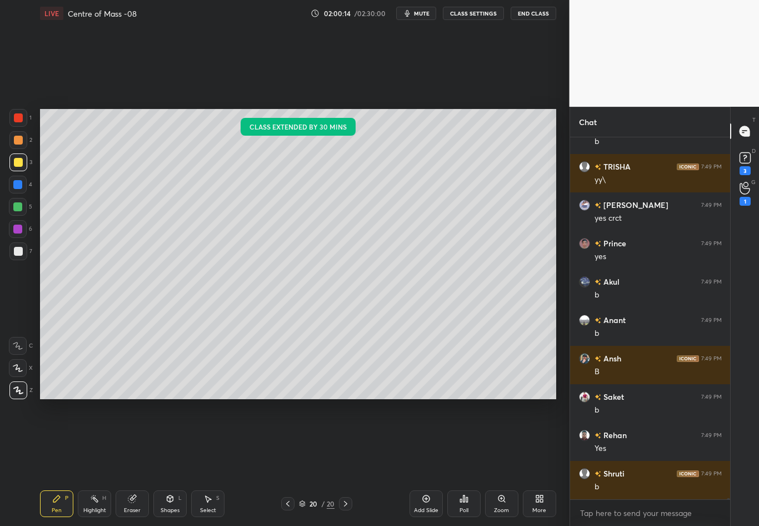
click at [19, 252] on div at bounding box center [18, 251] width 9 height 9
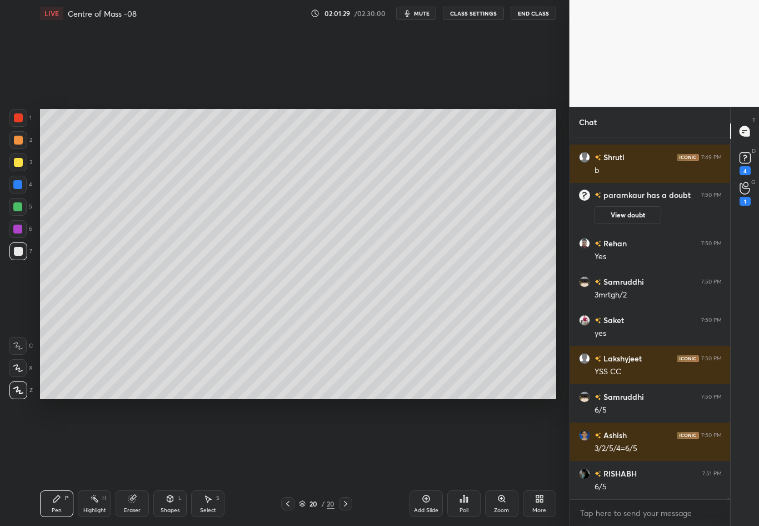
scroll to position [99058, 0]
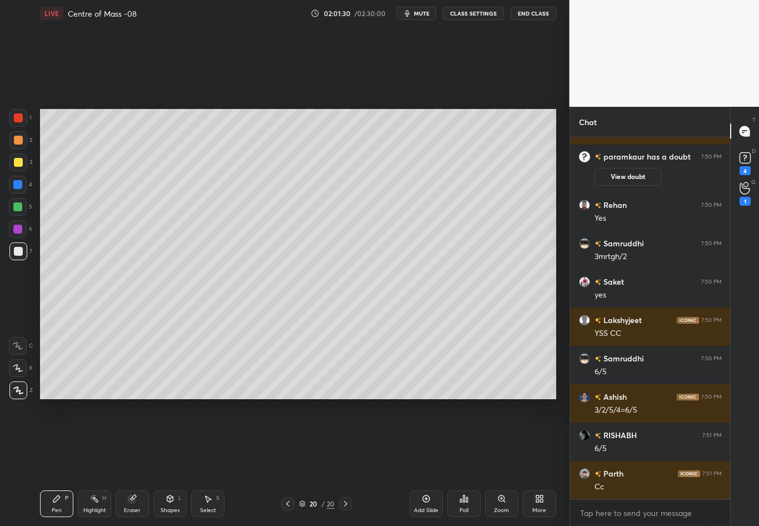
click at [290, 462] on div at bounding box center [287, 503] width 13 height 13
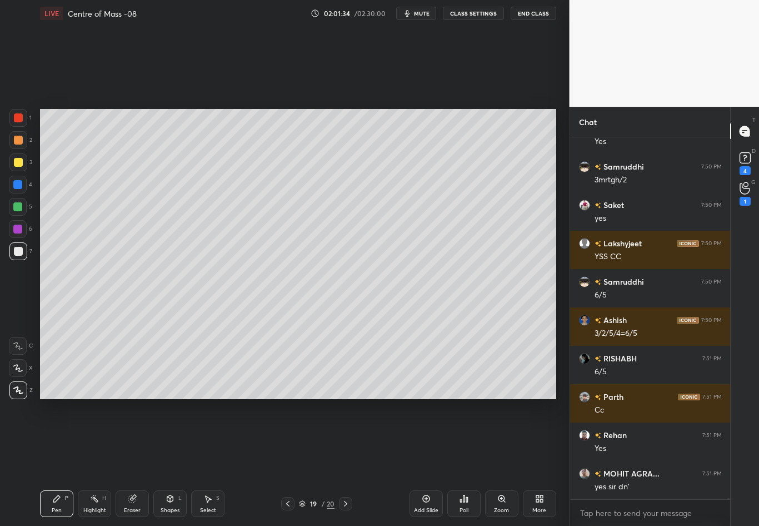
scroll to position [99173, 0]
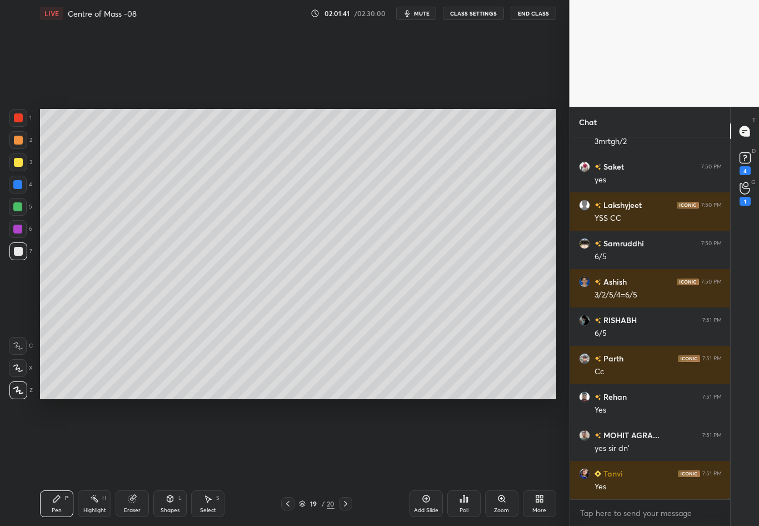
click at [341, 462] on icon at bounding box center [345, 503] width 9 height 9
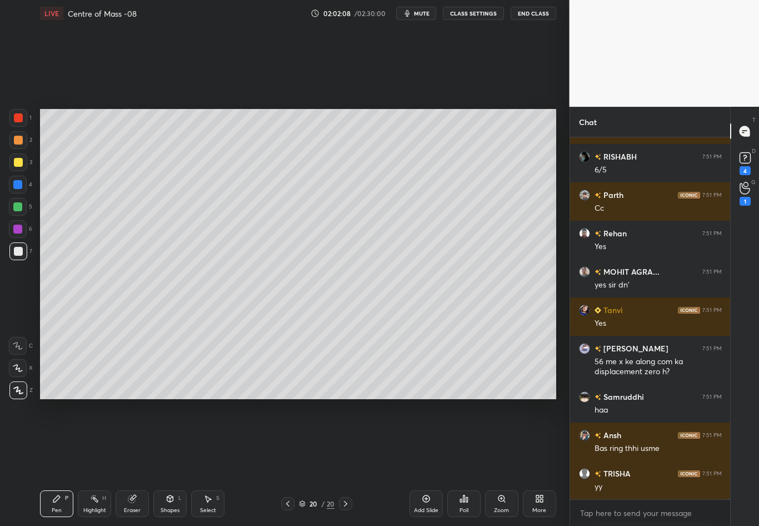
scroll to position [99375, 0]
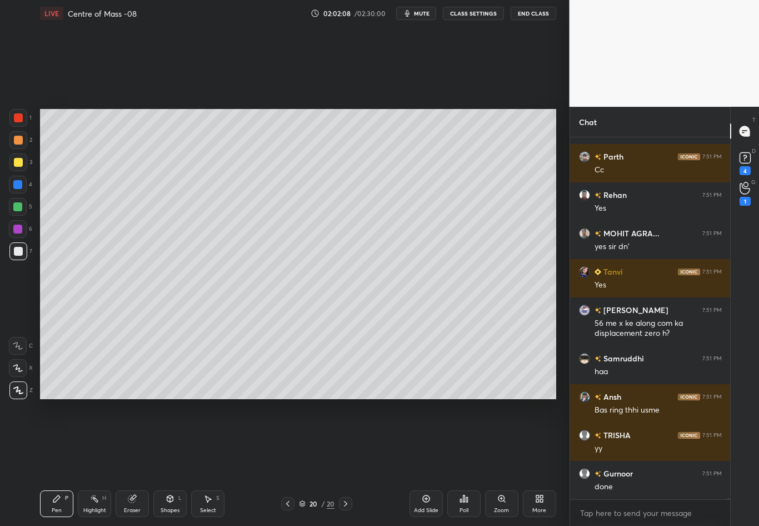
click at [19, 161] on div at bounding box center [18, 162] width 9 height 9
click at [19, 252] on div at bounding box center [18, 251] width 9 height 9
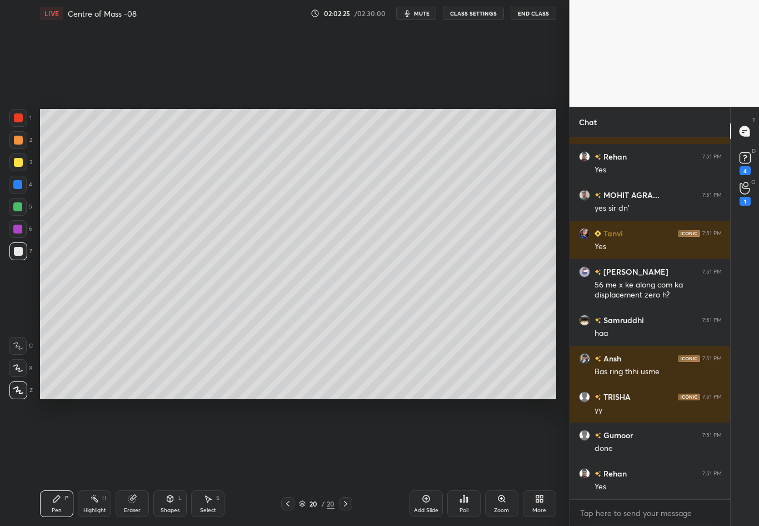
scroll to position [99452, 0]
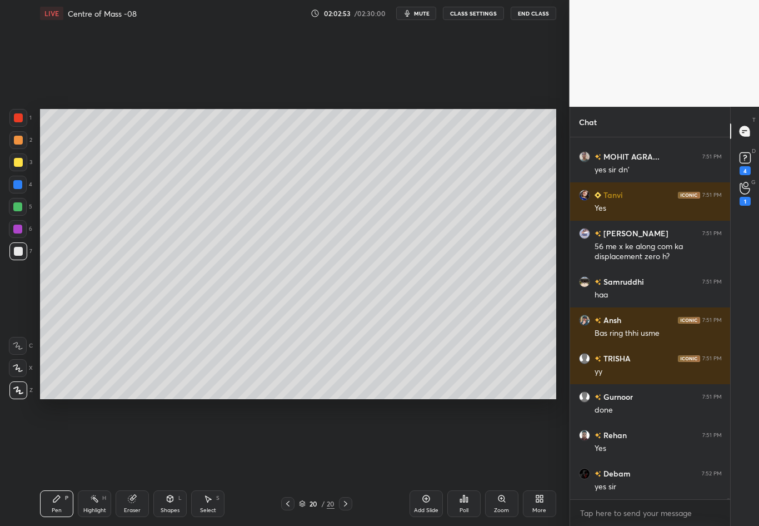
click at [175, 462] on div "Shapes" at bounding box center [170, 510] width 19 height 6
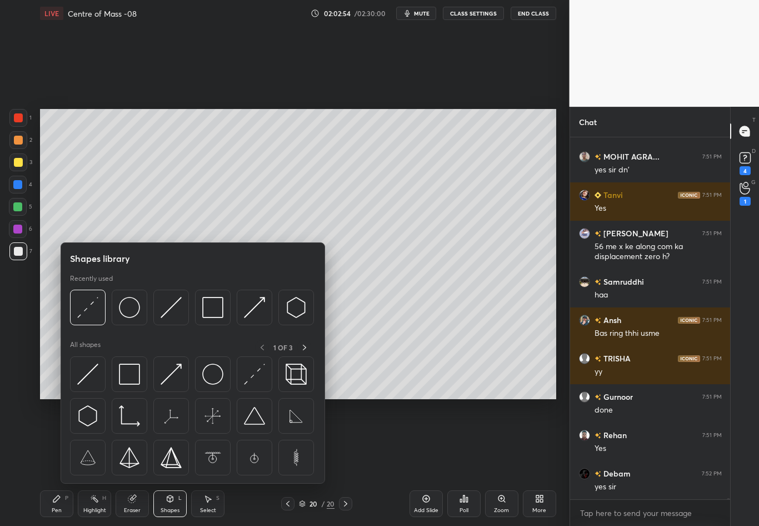
click at [214, 462] on div "Select" at bounding box center [208, 510] width 16 height 6
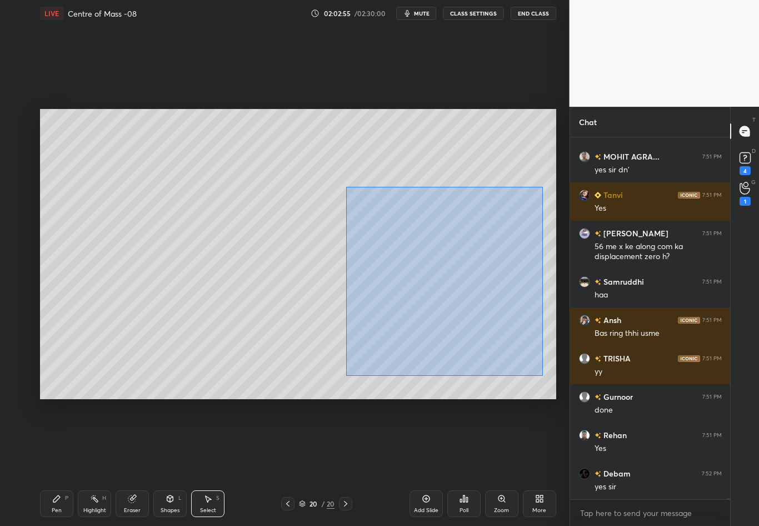
drag, startPoint x: 346, startPoint y: 187, endPoint x: 545, endPoint y: 372, distance: 272.5
click at [545, 373] on div "0 ° Undo Copy Duplicate Duplicate to new slide Delete" at bounding box center [298, 254] width 516 height 290
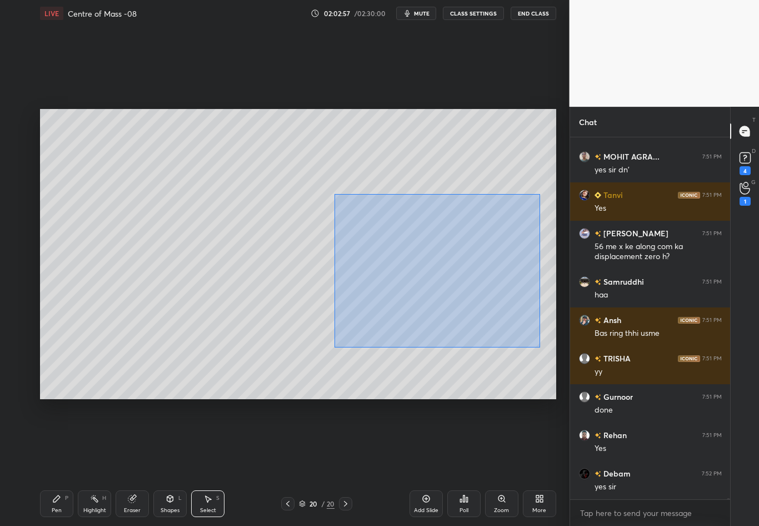
drag, startPoint x: 515, startPoint y: 331, endPoint x: 335, endPoint y: 195, distance: 225.6
click at [335, 195] on div "0 ° Undo Copy Duplicate Duplicate to new slide Delete" at bounding box center [298, 254] width 516 height 290
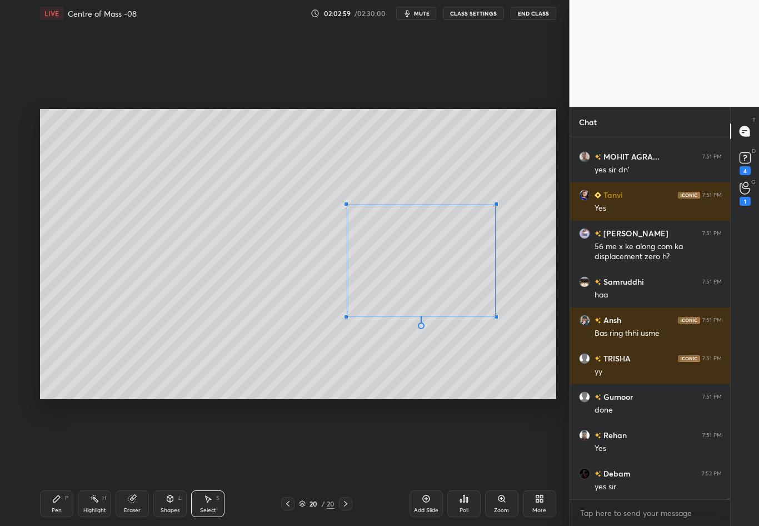
drag, startPoint x: 516, startPoint y: 331, endPoint x: 495, endPoint y: 315, distance: 26.6
click at [495, 315] on div at bounding box center [496, 317] width 4 height 4
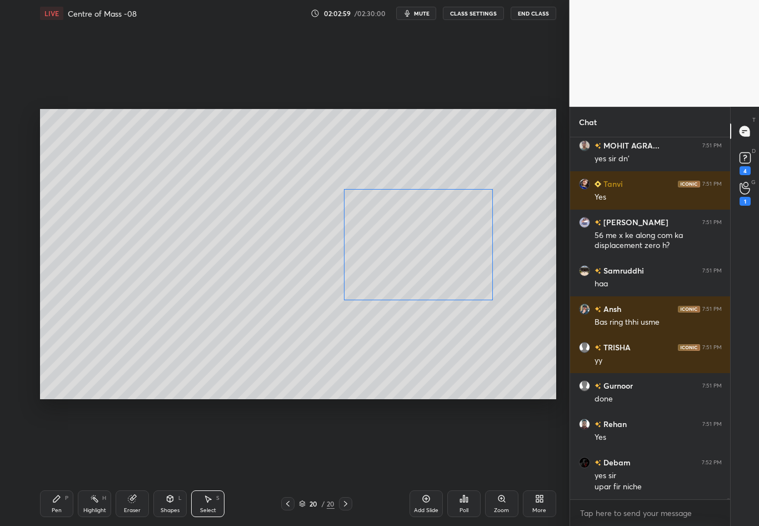
click at [451, 278] on div "0 ° Undo Copy Duplicate Duplicate to new slide Delete" at bounding box center [298, 254] width 516 height 290
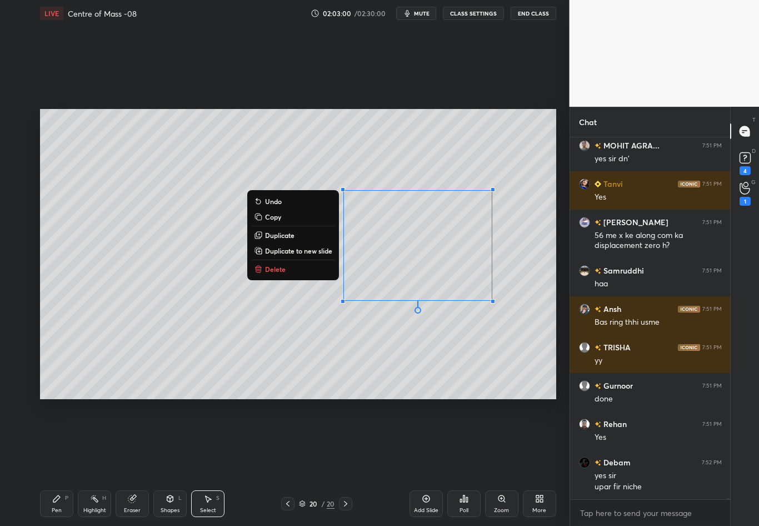
click at [472, 343] on div "0 ° Undo Copy Duplicate Duplicate to new slide Delete" at bounding box center [298, 254] width 516 height 290
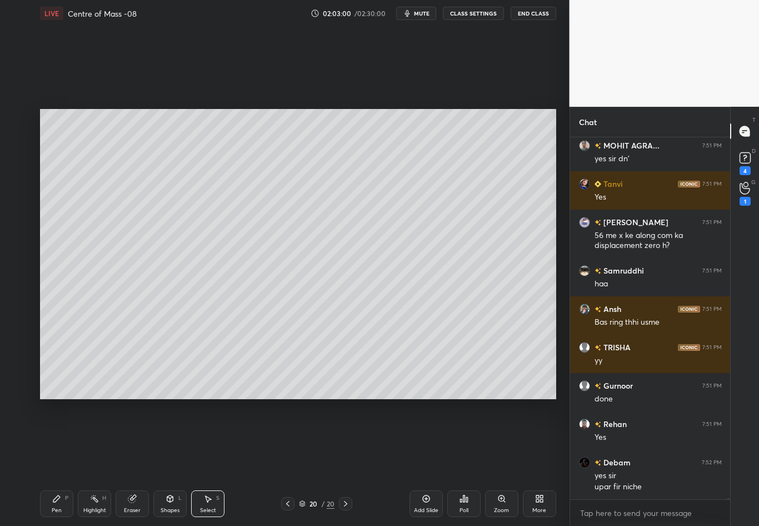
click at [58, 462] on div "Pen P" at bounding box center [56, 503] width 33 height 27
click at [22, 250] on div at bounding box center [18, 251] width 9 height 9
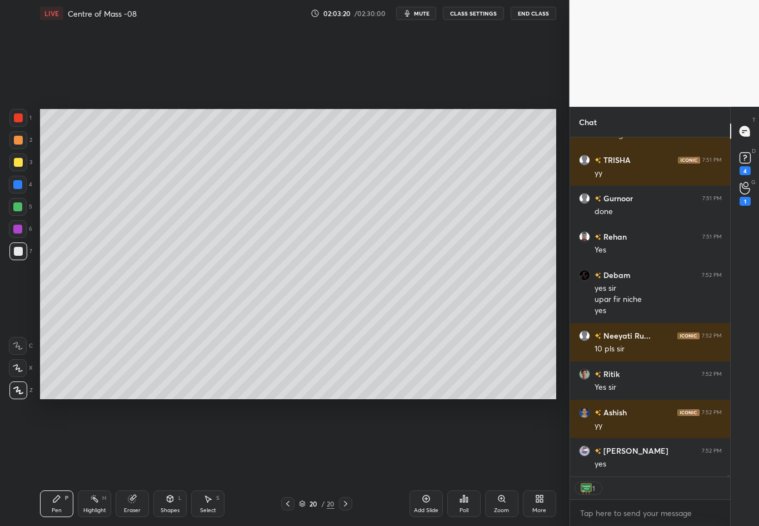
scroll to position [99689, 0]
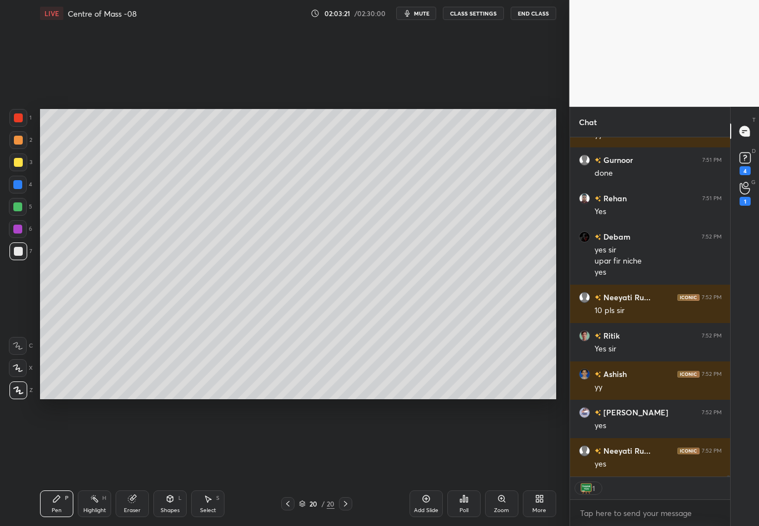
click at [286, 462] on icon at bounding box center [287, 503] width 9 height 9
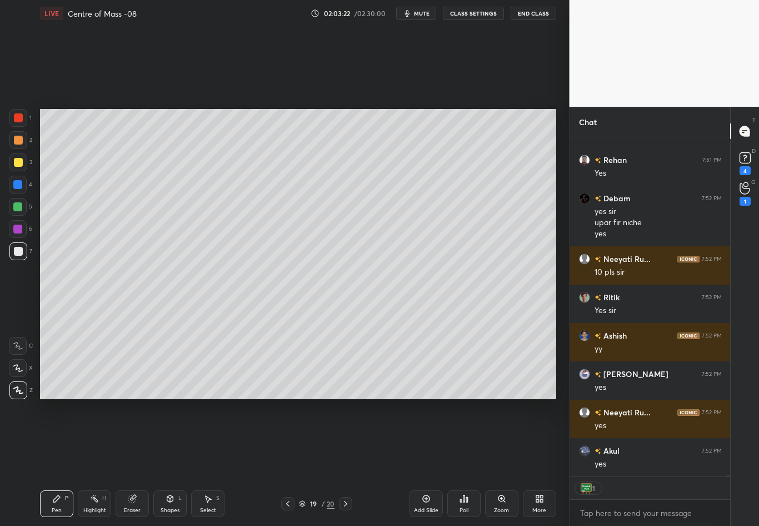
click at [346, 462] on icon at bounding box center [345, 503] width 9 height 9
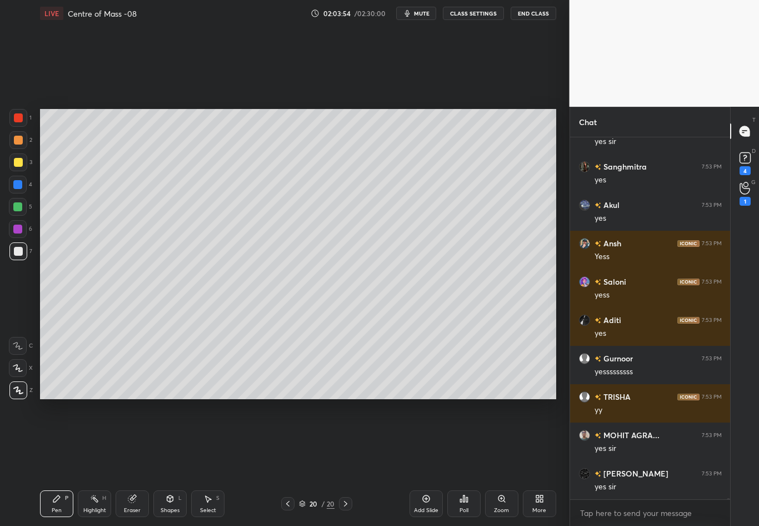
scroll to position [100414, 0]
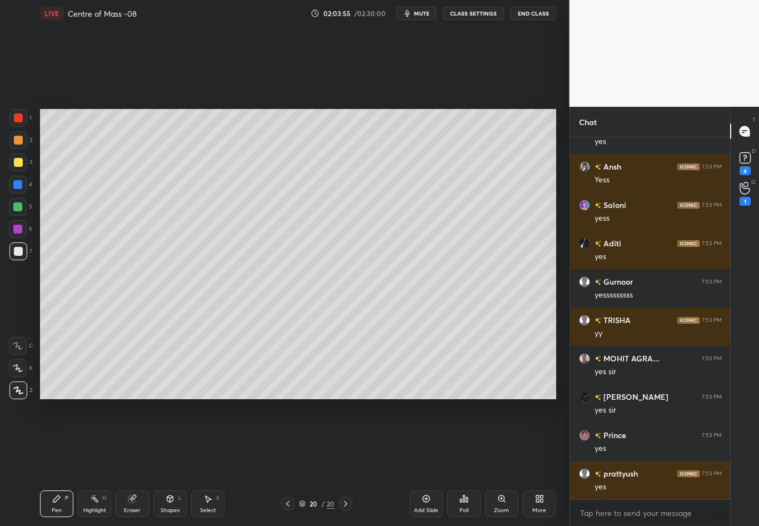
click at [452, 402] on div "Setting up your live class Poll for secs No correct answer Start poll" at bounding box center [298, 254] width 525 height 455
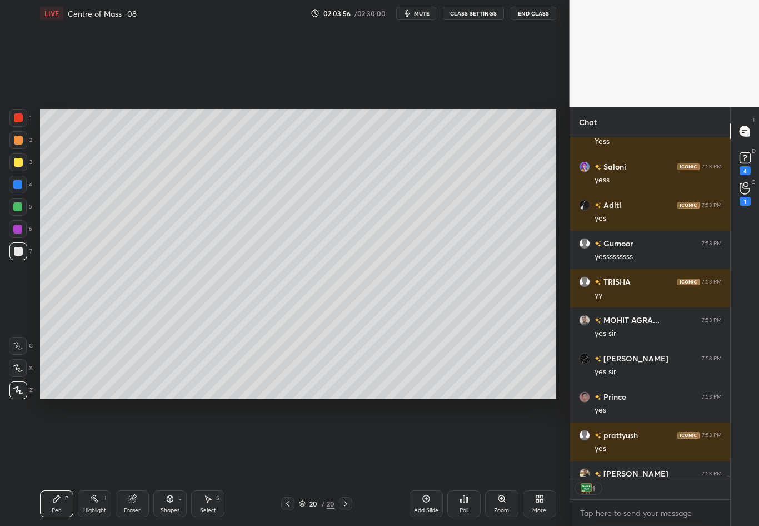
scroll to position [336, 157]
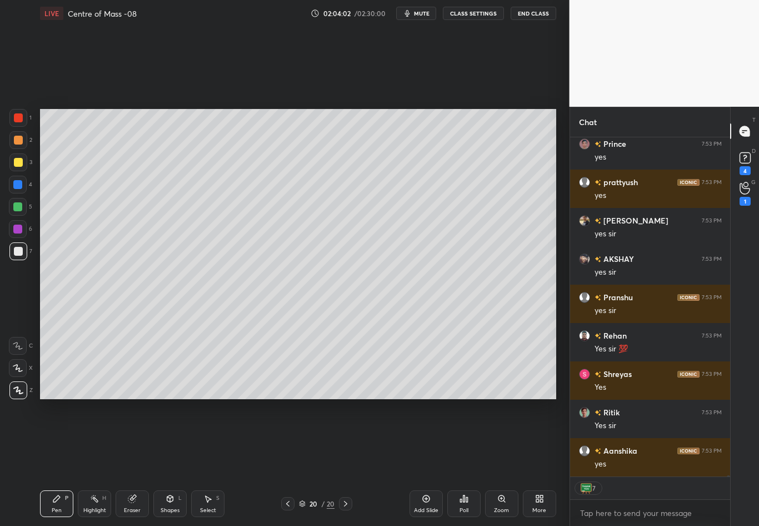
click at [451, 403] on div "Setting up your live class Poll for secs No correct answer Start poll" at bounding box center [298, 254] width 525 height 455
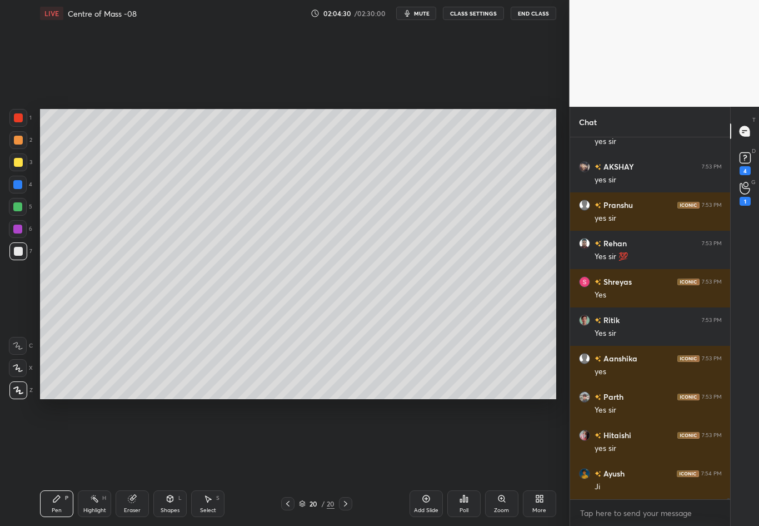
click at [345, 462] on icon at bounding box center [345, 503] width 9 height 9
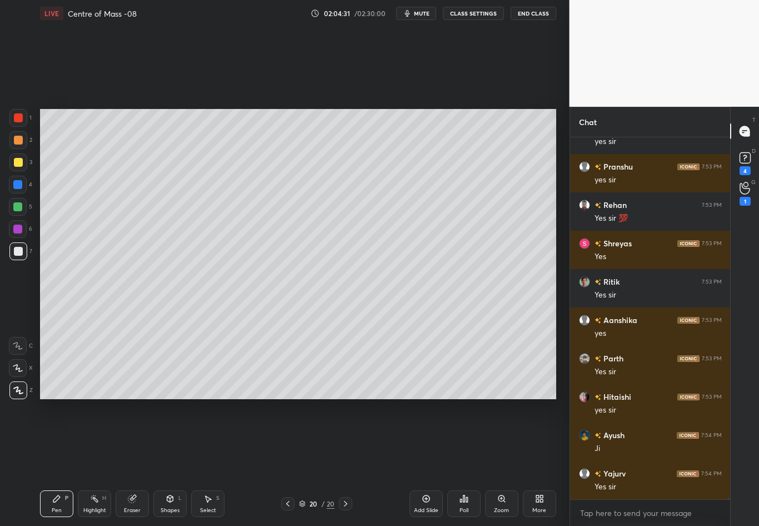
click at [418, 462] on div "Add Slide" at bounding box center [426, 503] width 33 height 27
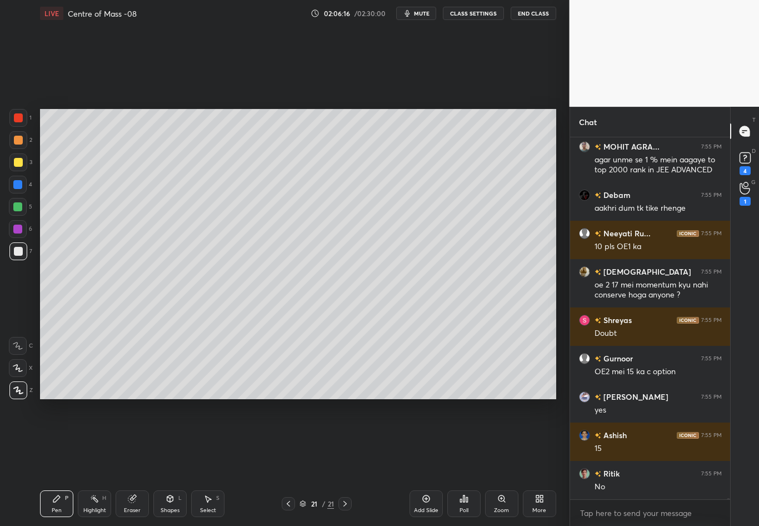
scroll to position [102708, 0]
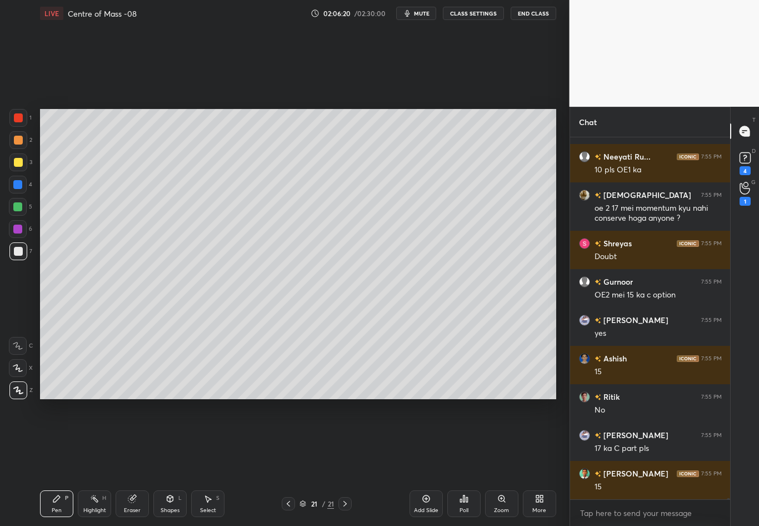
click at [24, 254] on div at bounding box center [18, 251] width 18 height 18
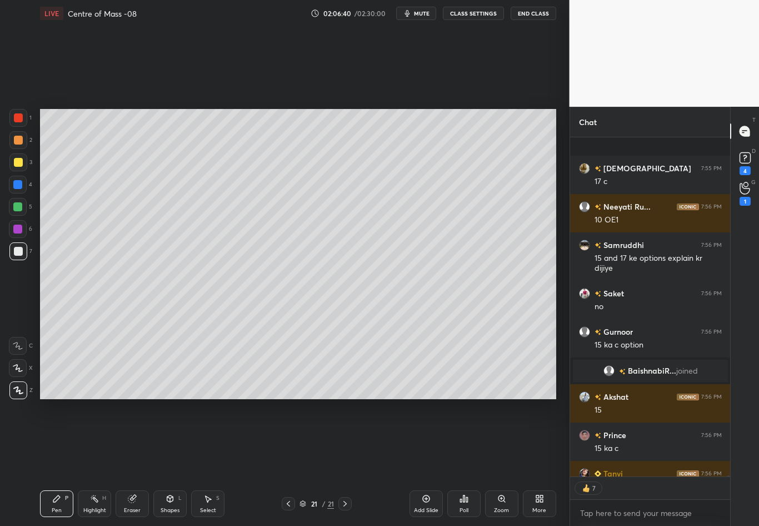
scroll to position [101984, 0]
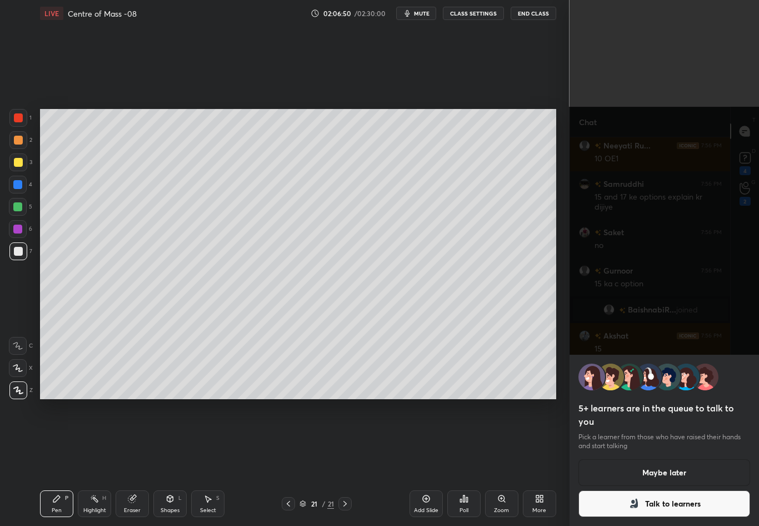
click at [612, 462] on button "Maybe later" at bounding box center [665, 472] width 172 height 27
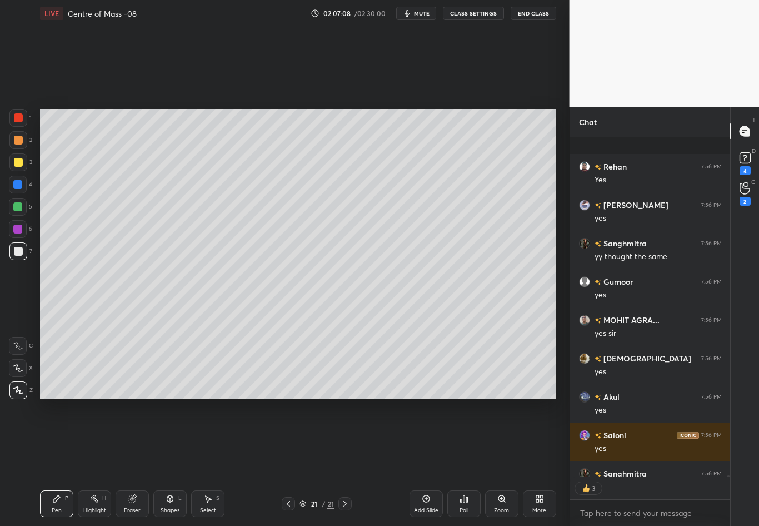
scroll to position [102405, 0]
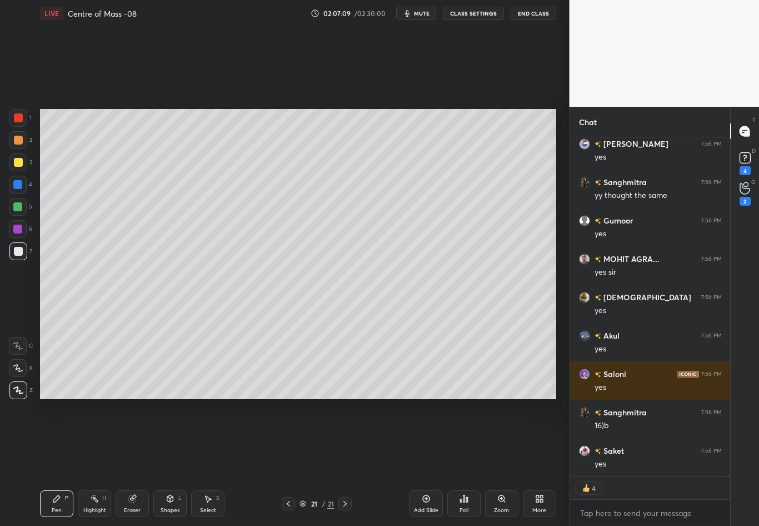
click at [19, 162] on div at bounding box center [18, 162] width 9 height 9
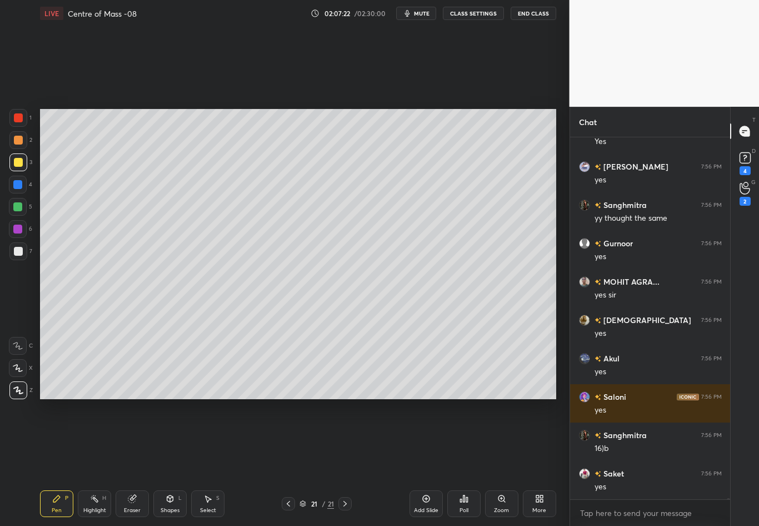
scroll to position [102421, 0]
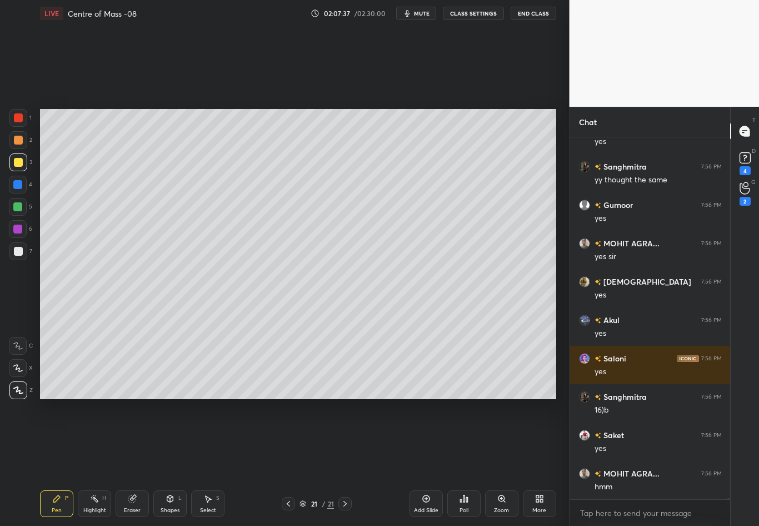
click at [131, 462] on icon at bounding box center [131, 498] width 7 height 7
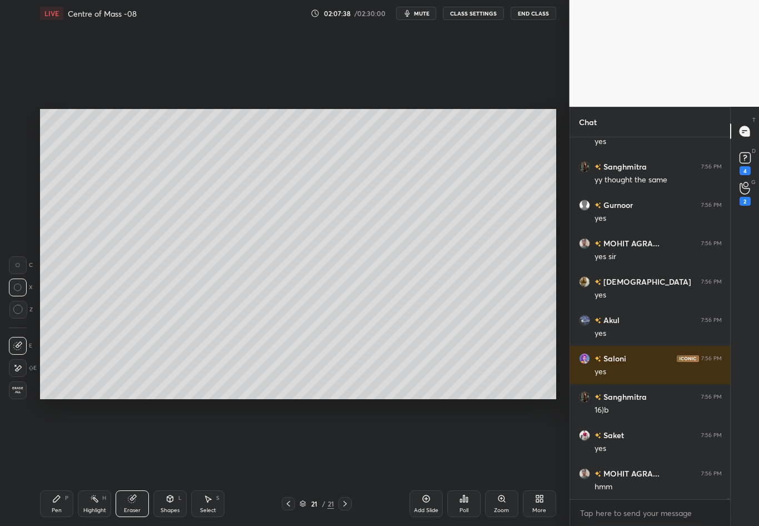
click at [59, 462] on div "Pen P" at bounding box center [56, 503] width 33 height 27
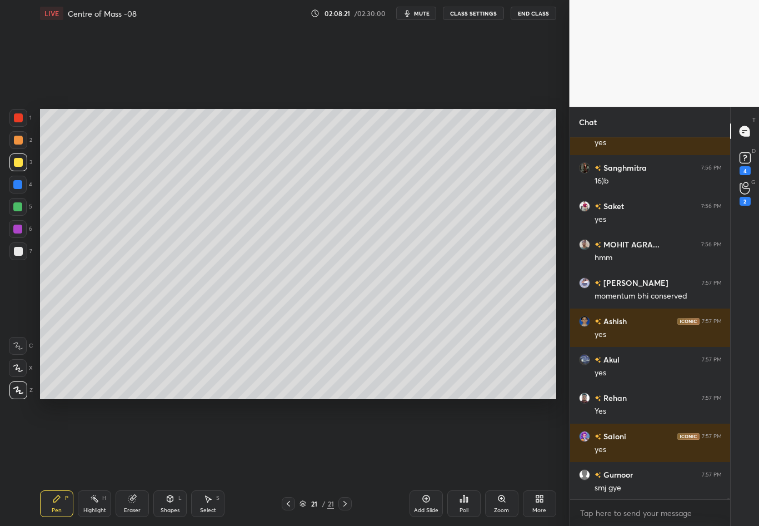
scroll to position [102439, 0]
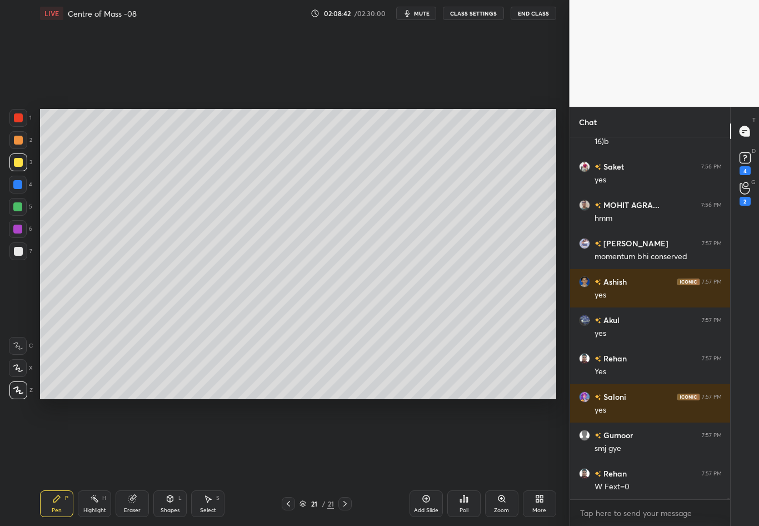
click at [560, 240] on div "Setting up your live class Poll for secs No correct answer Start poll" at bounding box center [298, 254] width 525 height 455
click at [215, 462] on div "Select S" at bounding box center [207, 503] width 33 height 27
drag, startPoint x: 54, startPoint y: 114, endPoint x: 62, endPoint y: 253, distance: 139.1
click at [62, 254] on div "0 ° Undo Copy Duplicate Duplicate to new slide Delete Setting up your live clas…" at bounding box center [298, 254] width 525 height 455
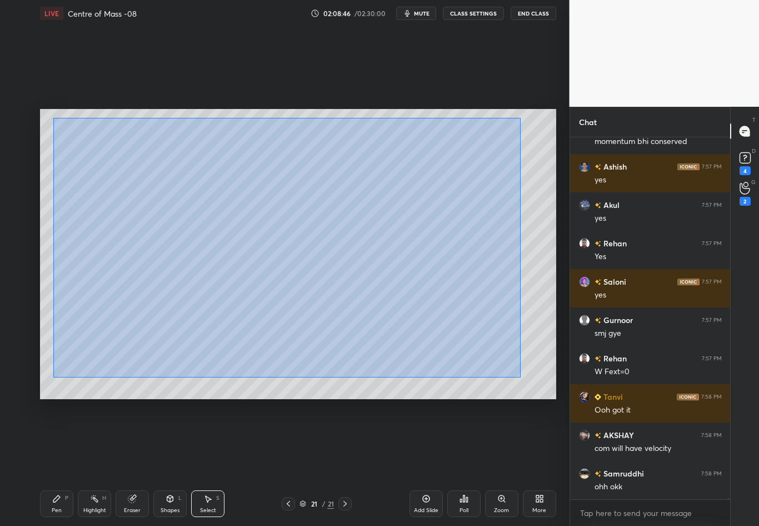
drag, startPoint x: 54, startPoint y: 168, endPoint x: 522, endPoint y: 377, distance: 513.2
click at [522, 377] on div "0 ° Undo Copy Duplicate Duplicate to new slide Delete" at bounding box center [298, 254] width 516 height 290
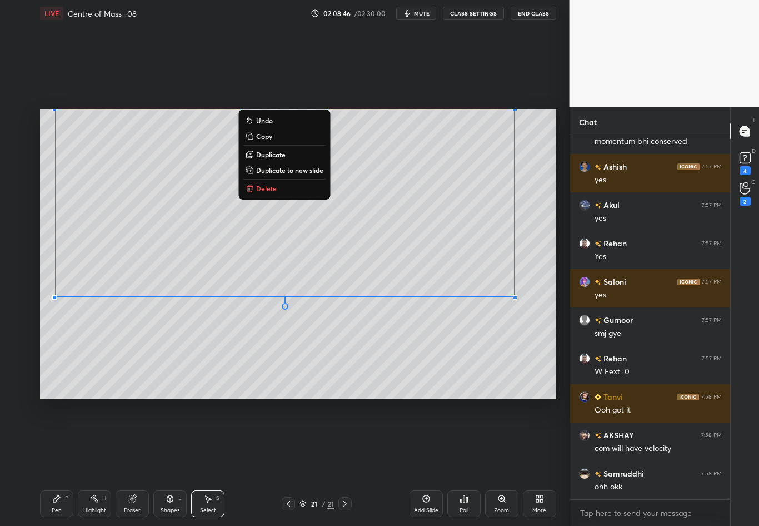
scroll to position [102592, 0]
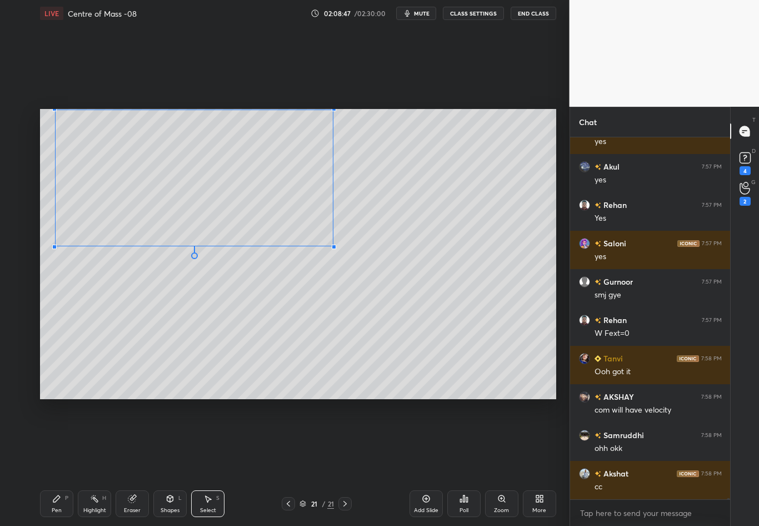
drag, startPoint x: 513, startPoint y: 296, endPoint x: 333, endPoint y: 246, distance: 187.4
click at [332, 246] on div at bounding box center [334, 247] width 4 height 4
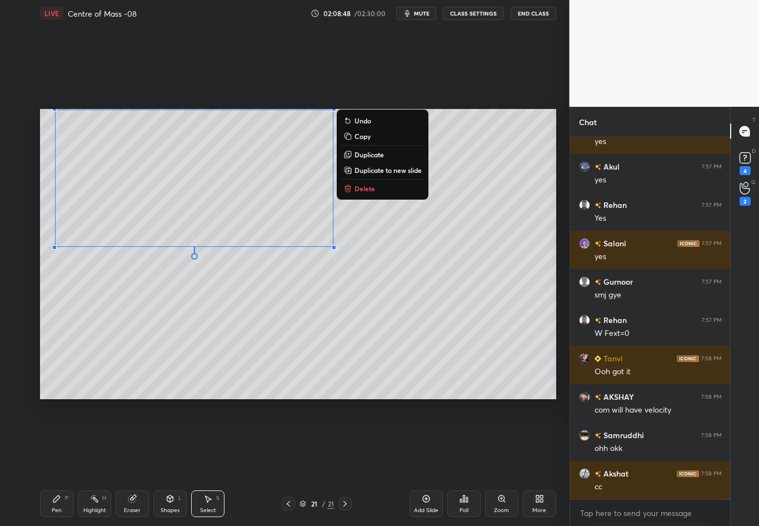
click at [368, 303] on div "0 ° Undo Copy Duplicate Duplicate to new slide Delete" at bounding box center [298, 254] width 516 height 290
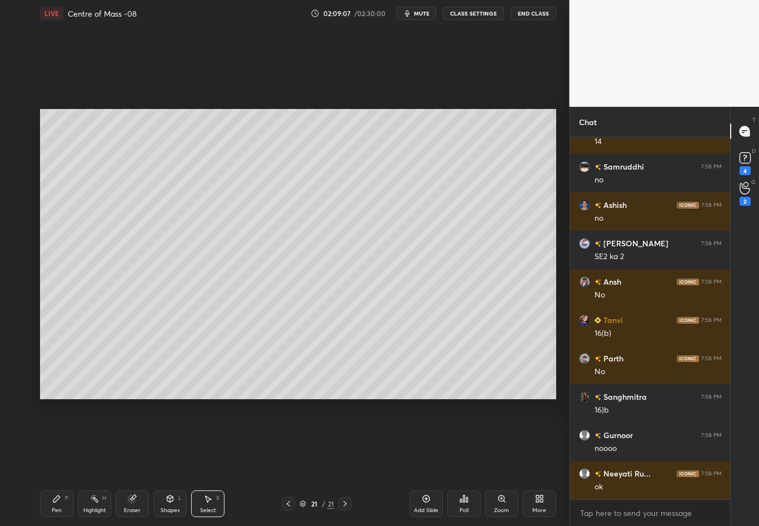
scroll to position [103052, 0]
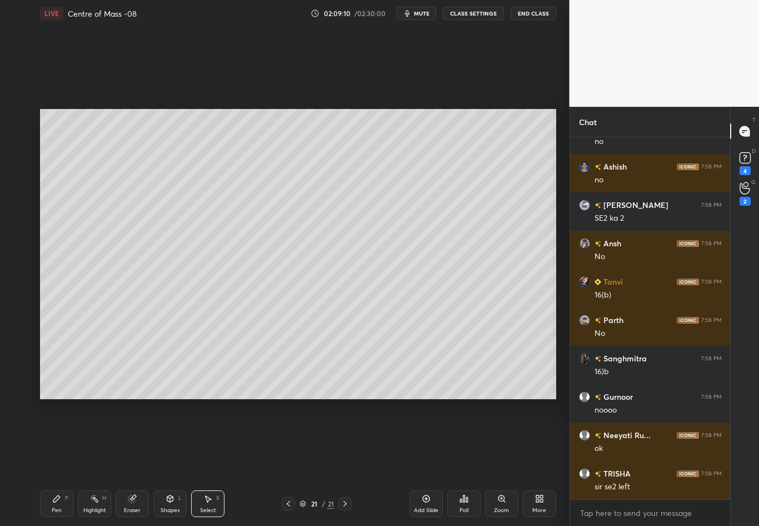
click at [61, 462] on div "Pen P" at bounding box center [56, 503] width 33 height 27
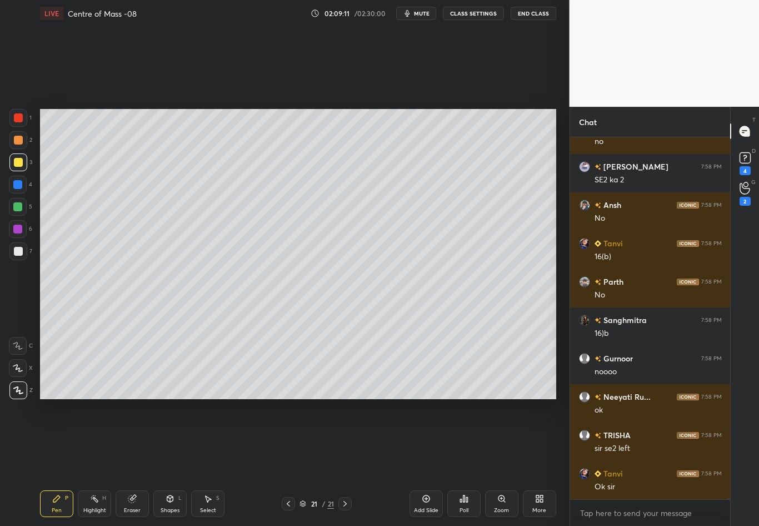
click at [20, 162] on div at bounding box center [18, 162] width 9 height 9
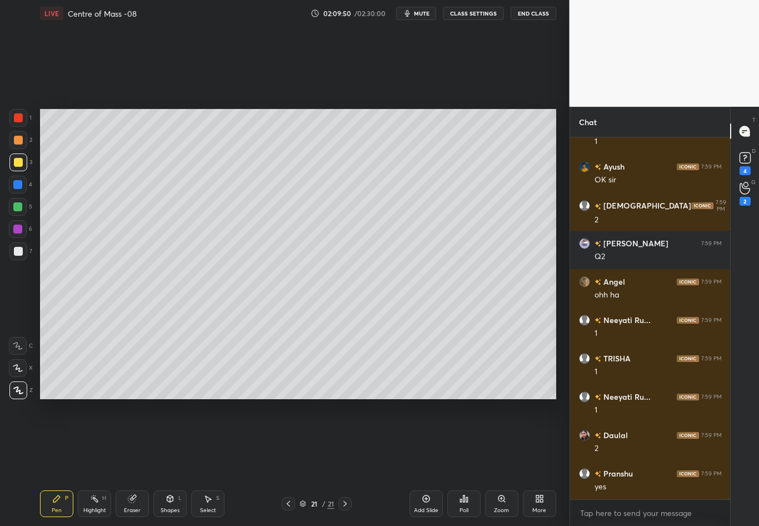
scroll to position [104122, 0]
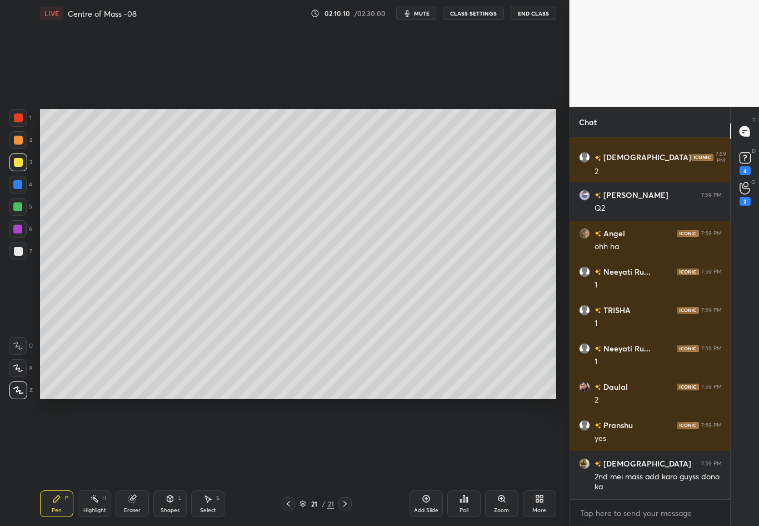
click at [95, 462] on div "Highlight H" at bounding box center [94, 503] width 33 height 27
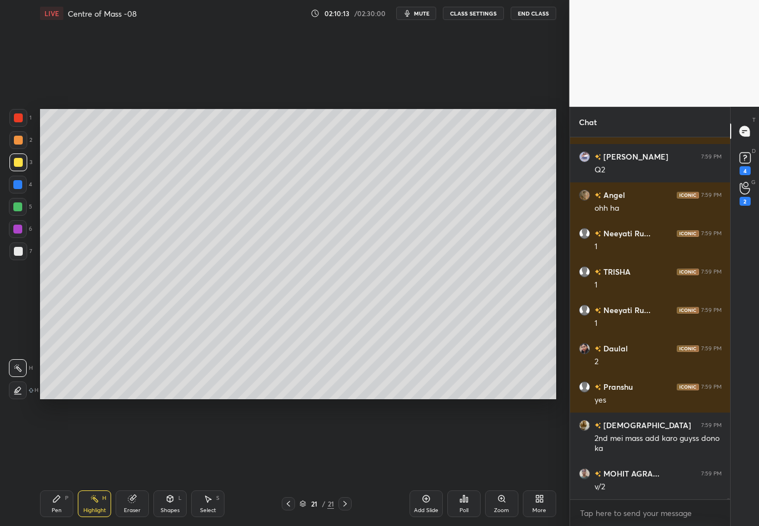
scroll to position [104199, 0]
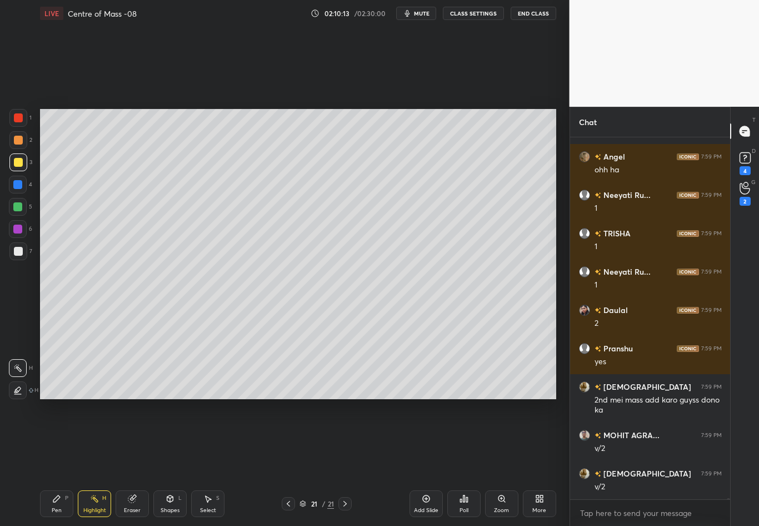
click at [56, 462] on icon at bounding box center [56, 498] width 9 height 9
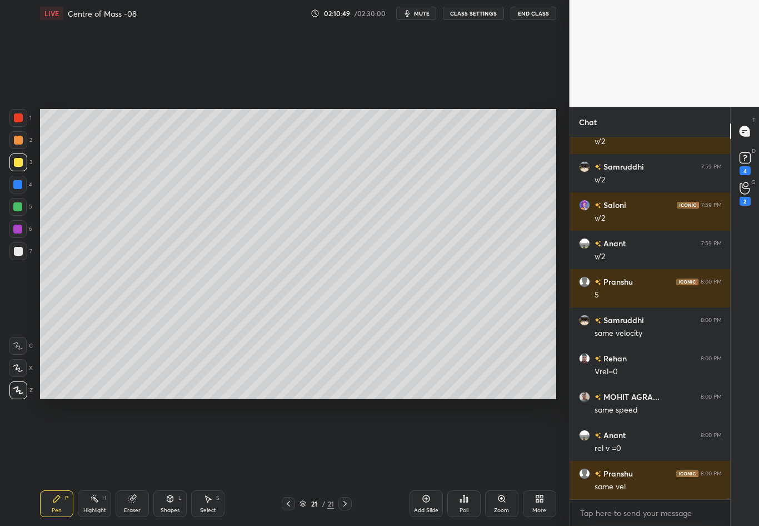
scroll to position [104697, 0]
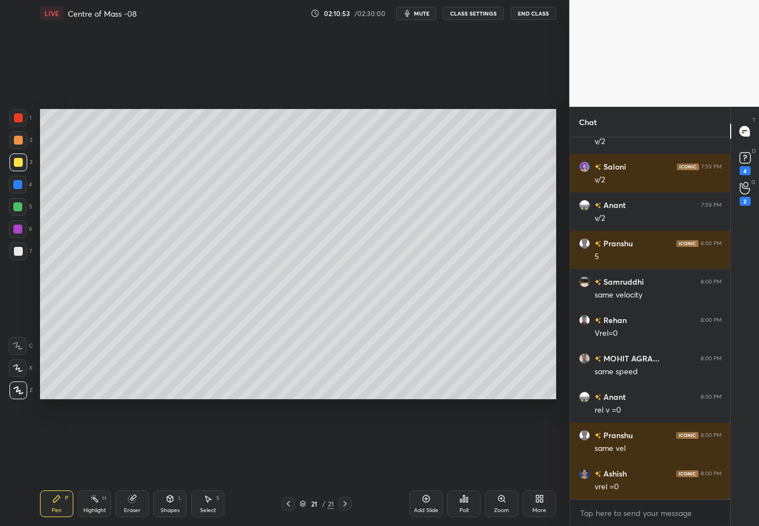
click at [92, 462] on div "Highlight" at bounding box center [94, 510] width 23 height 6
click at [54, 462] on div "Pen P" at bounding box center [56, 503] width 33 height 27
click at [21, 243] on div at bounding box center [18, 251] width 18 height 18
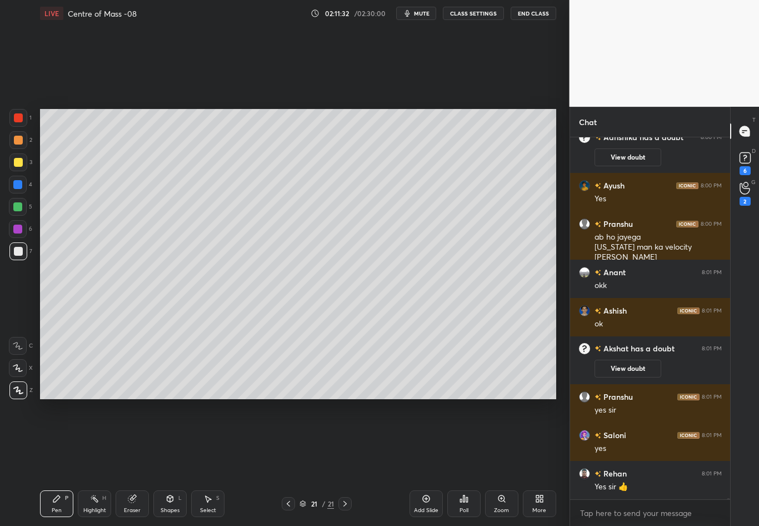
scroll to position [104712, 0]
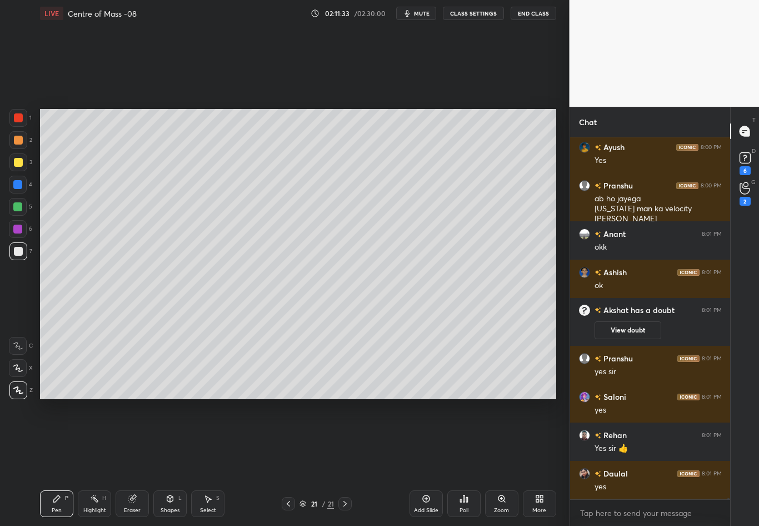
click at [344, 462] on icon at bounding box center [345, 503] width 9 height 9
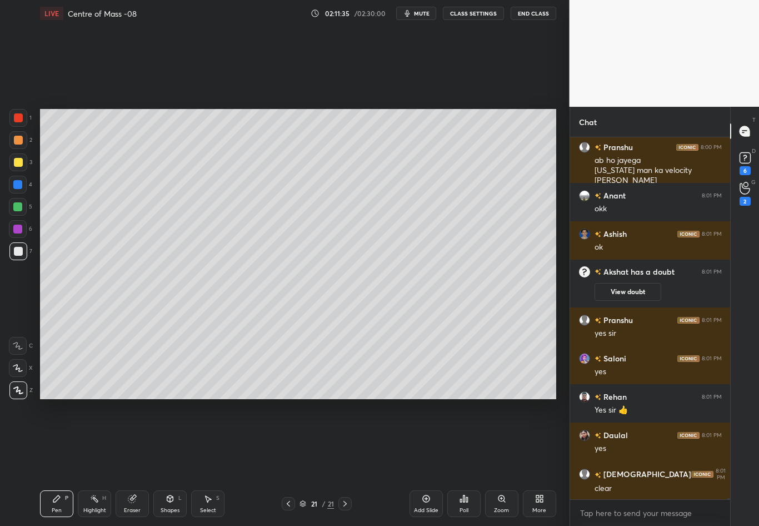
scroll to position [104788, 0]
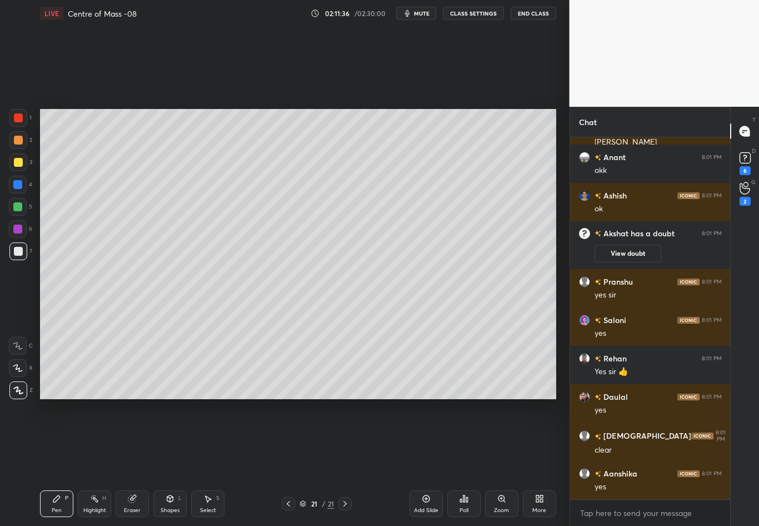
click at [425, 462] on icon at bounding box center [426, 498] width 9 height 9
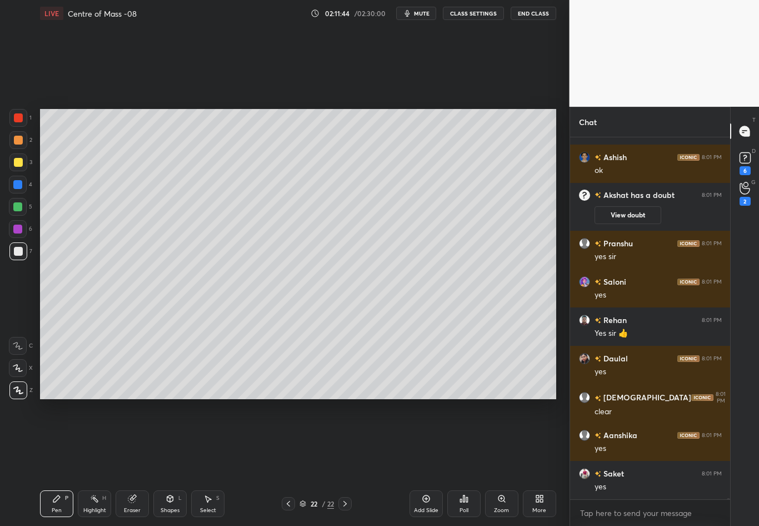
scroll to position [104874, 0]
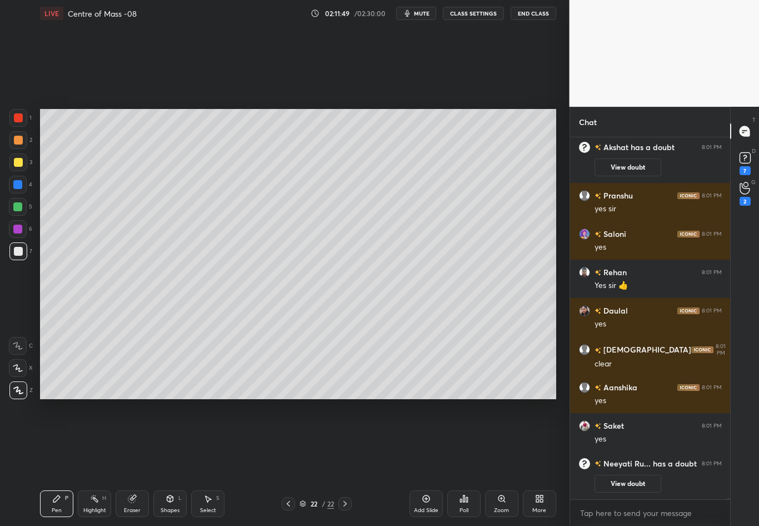
click at [20, 256] on div at bounding box center [18, 251] width 18 height 18
click at [17, 163] on div at bounding box center [18, 162] width 9 height 9
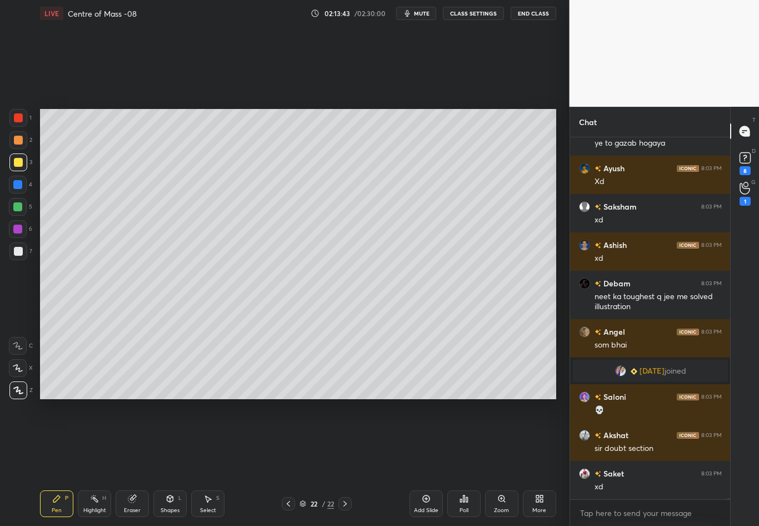
scroll to position [106080, 0]
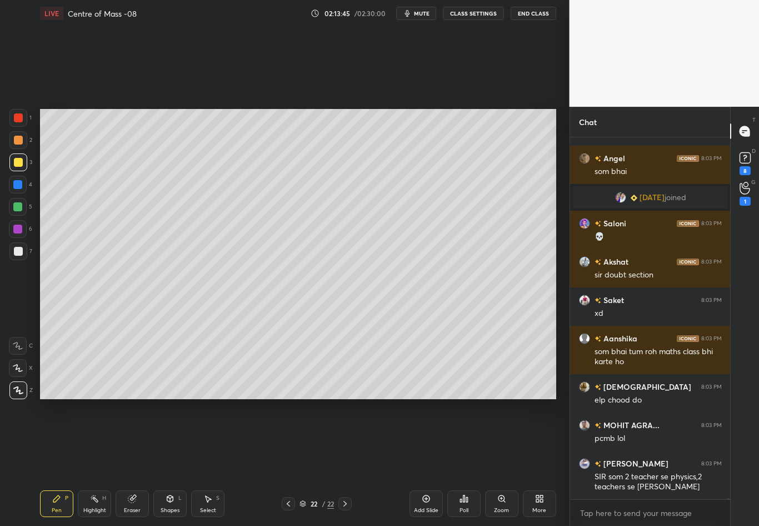
click at [14, 250] on div at bounding box center [18, 251] width 18 height 18
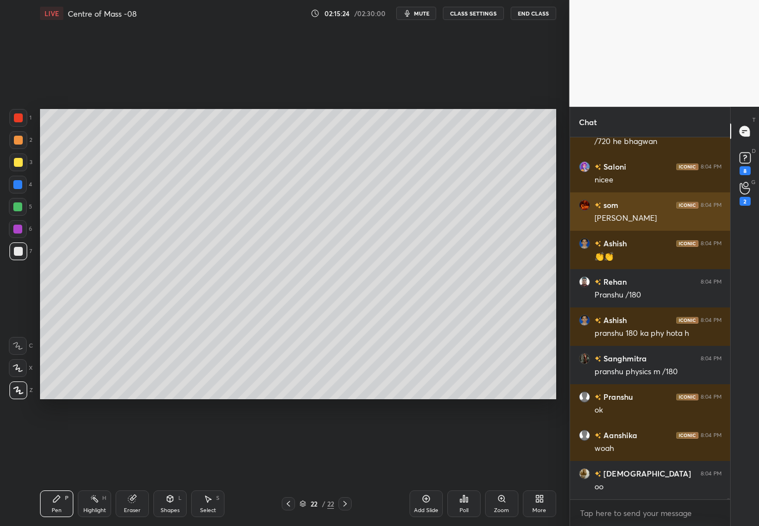
scroll to position [107529, 0]
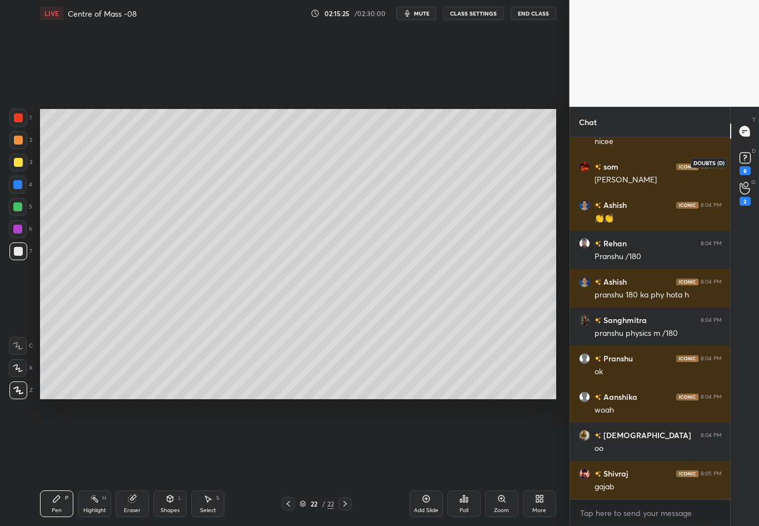
click at [747, 158] on rect at bounding box center [745, 158] width 11 height 11
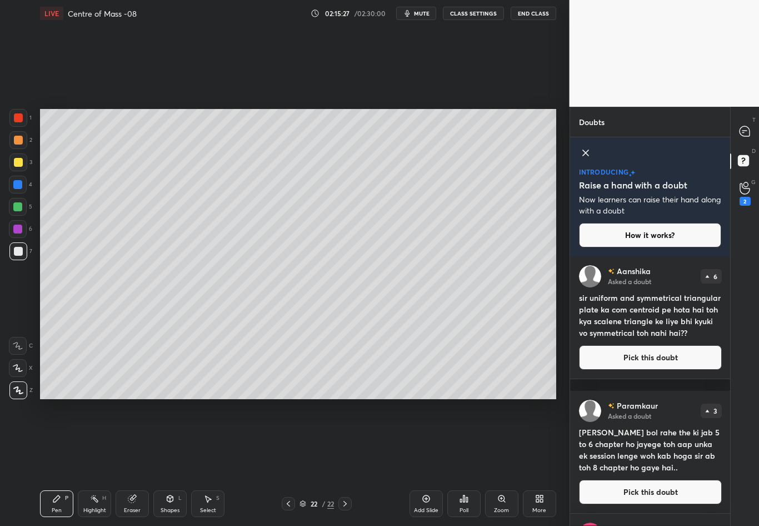
drag, startPoint x: 730, startPoint y: 272, endPoint x: 730, endPoint y: 261, distance: 11.7
click at [730, 261] on div "T Messages (T) D Doubts (D) G Raise Hand (G) 2" at bounding box center [744, 316] width 29 height 419
click at [655, 367] on button "Pick this doubt" at bounding box center [650, 357] width 143 height 24
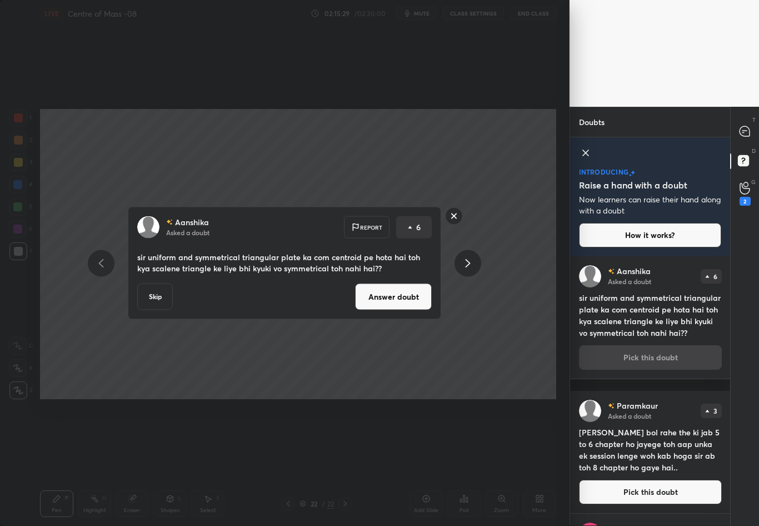
click at [406, 291] on button "Answer doubt" at bounding box center [393, 296] width 77 height 27
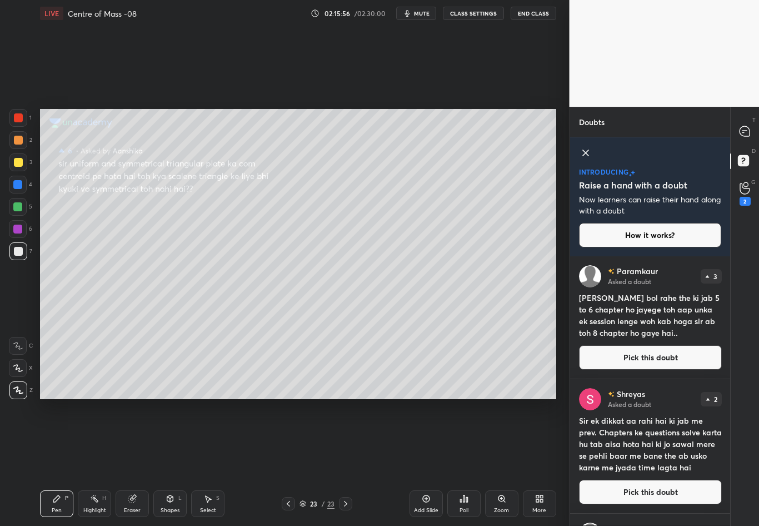
click at [730, 286] on div "T Messages (T) D Doubts (D) G Raise Hand (G) 2" at bounding box center [744, 316] width 29 height 419
click at [647, 365] on button "Pick this doubt" at bounding box center [650, 357] width 143 height 24
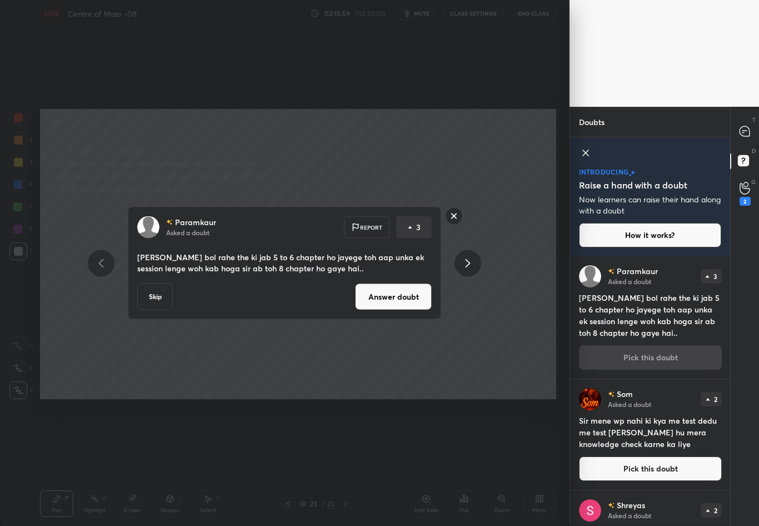
click at [396, 296] on button "Answer doubt" at bounding box center [393, 296] width 77 height 27
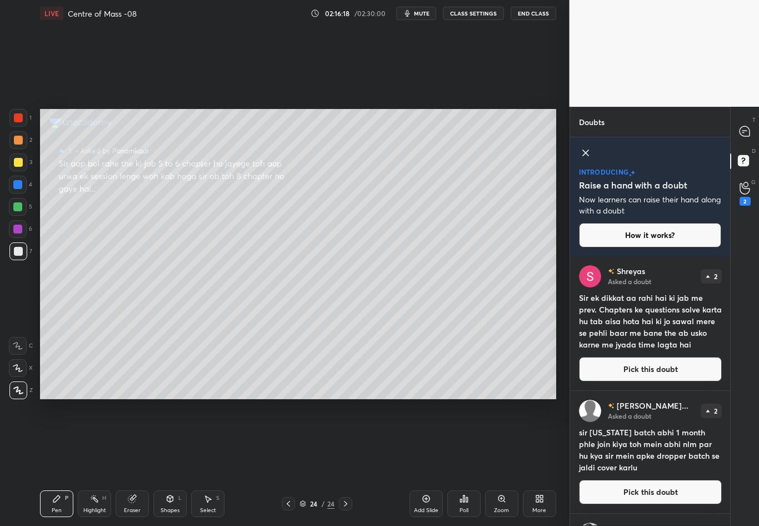
click at [730, 283] on div "T Messages (T) D Doubts (D) G Raise Hand (G) 2" at bounding box center [744, 316] width 29 height 419
click at [655, 364] on button "Pick this doubt" at bounding box center [650, 369] width 143 height 24
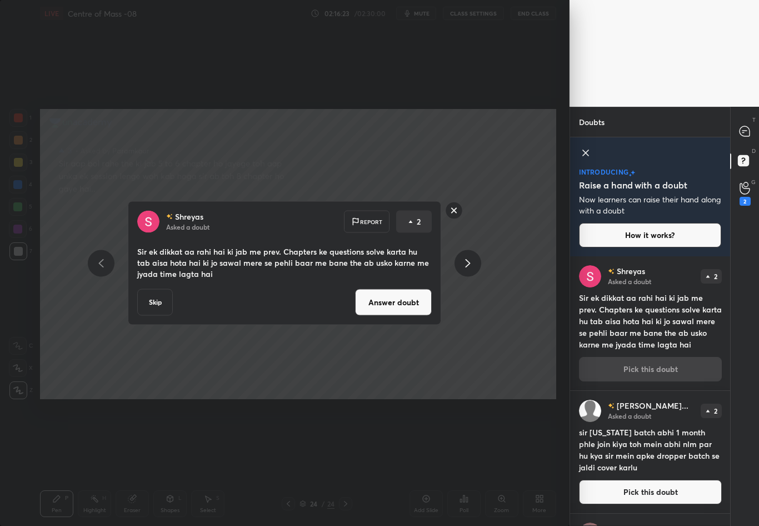
click at [400, 298] on button "Answer doubt" at bounding box center [393, 302] width 77 height 27
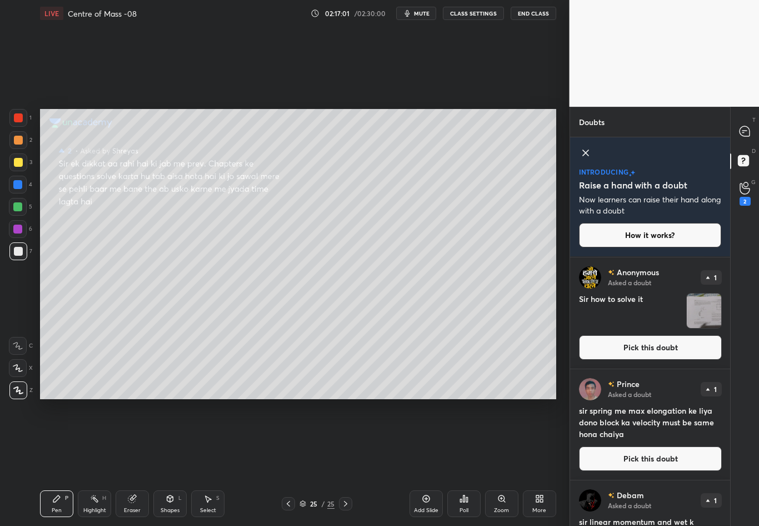
scroll to position [213, 0]
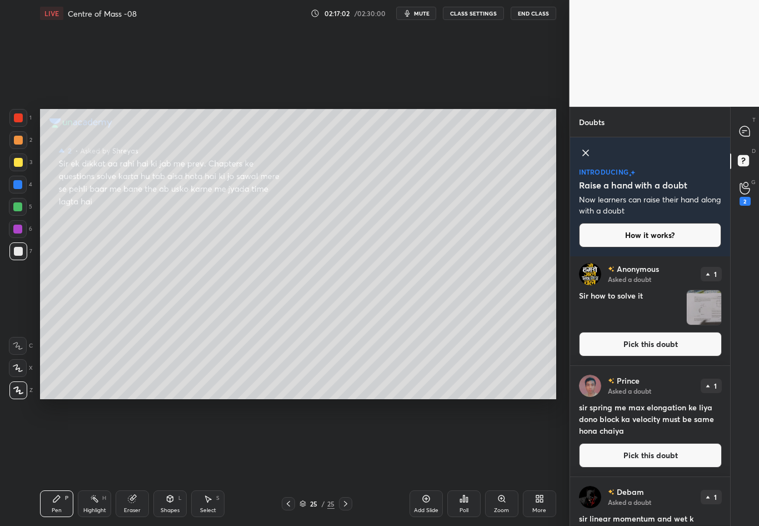
click at [644, 353] on button "Pick this doubt" at bounding box center [650, 344] width 143 height 24
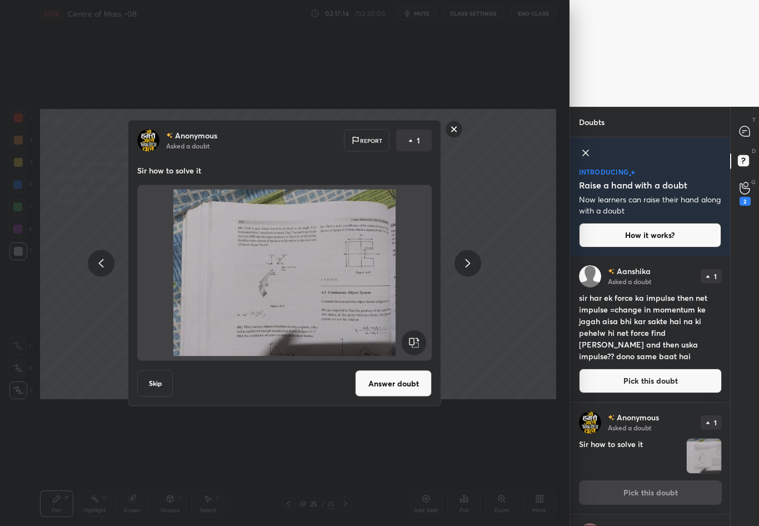
click at [159, 388] on button "Skip" at bounding box center [155, 383] width 36 height 27
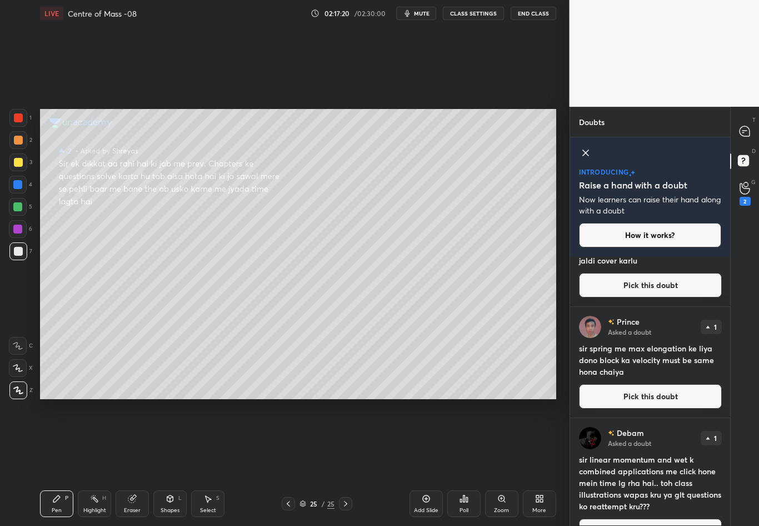
scroll to position [307, 0]
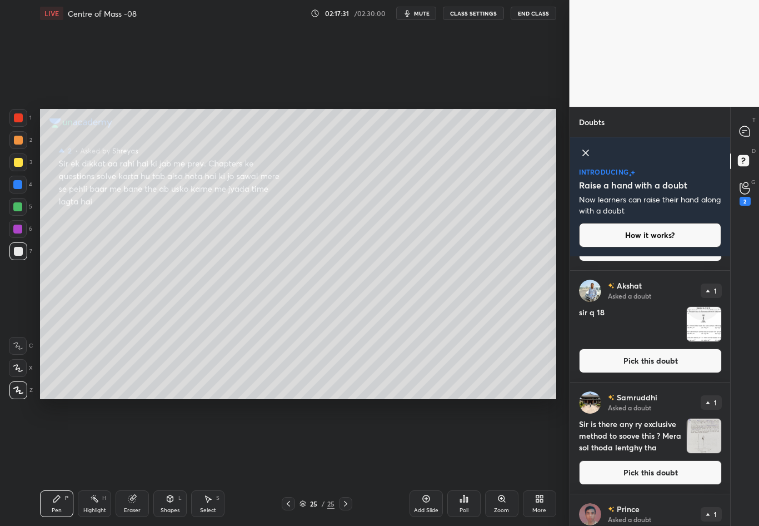
drag, startPoint x: 731, startPoint y: 350, endPoint x: 732, endPoint y: 328, distance: 21.7
click at [732, 328] on div "T Messages (T) D Doubts (D) G Raise Hand (G) 2" at bounding box center [744, 316] width 29 height 419
click at [688, 441] on img "grid" at bounding box center [704, 435] width 34 height 34
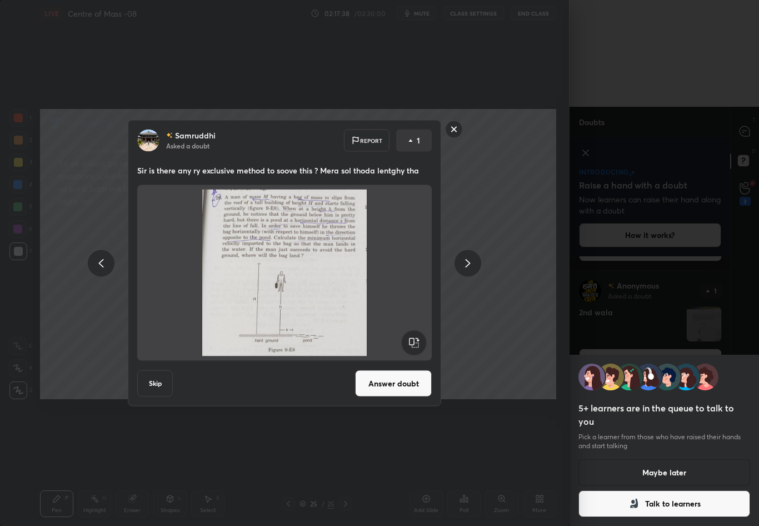
click at [397, 380] on button "Answer doubt" at bounding box center [393, 383] width 77 height 27
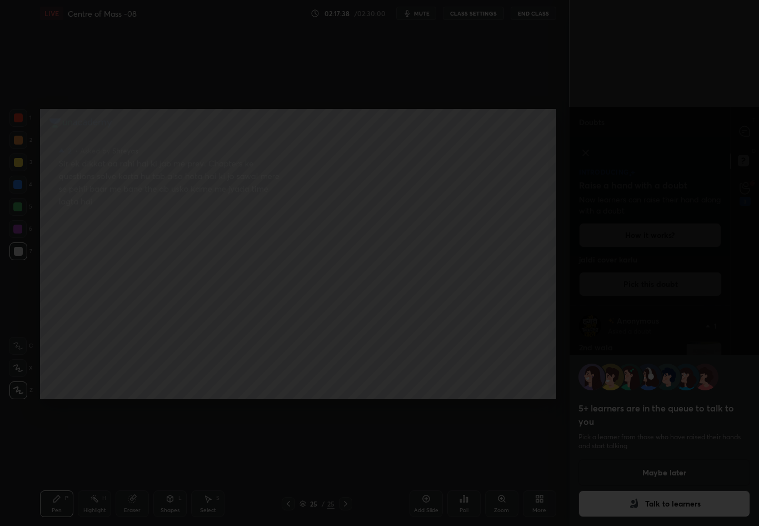
scroll to position [0, 0]
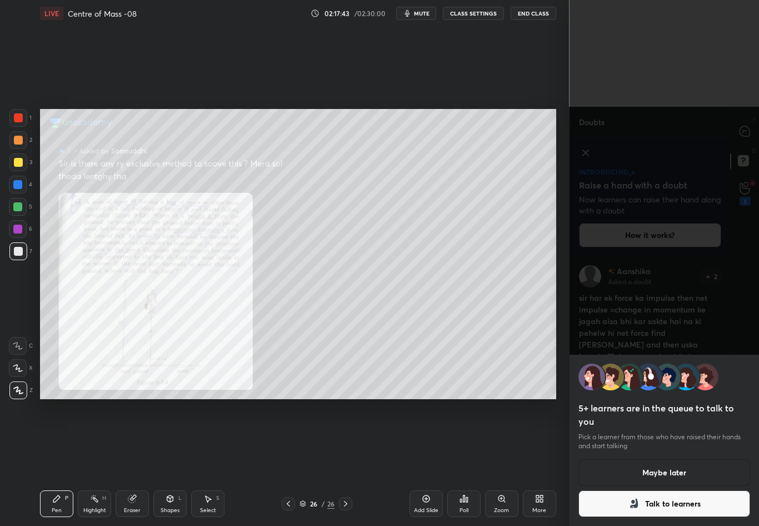
click at [745, 134] on div "5+ learners are in the queue to talk to you Pick a learner from those who have …" at bounding box center [665, 263] width 190 height 526
click at [642, 462] on button "Maybe later" at bounding box center [665, 472] width 172 height 27
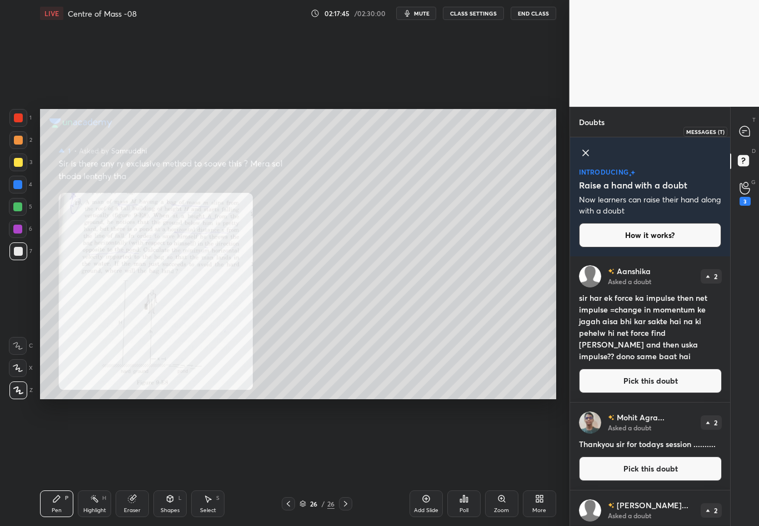
click at [745, 131] on icon at bounding box center [745, 131] width 10 height 10
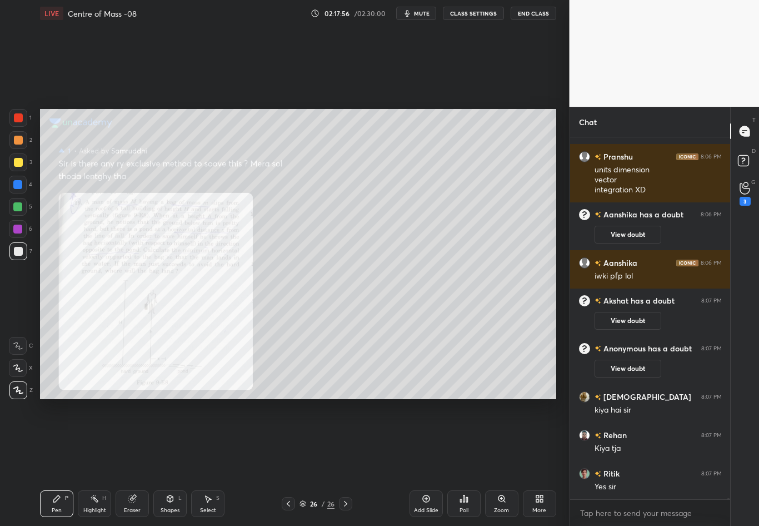
scroll to position [108626, 0]
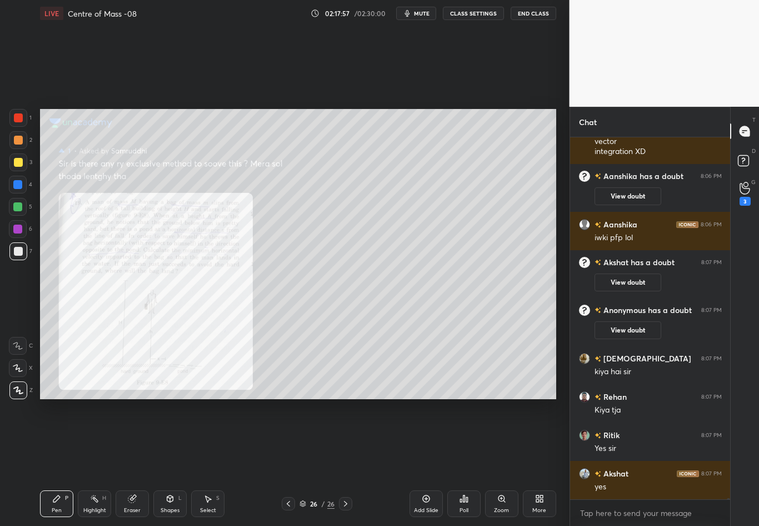
click at [19, 187] on div at bounding box center [17, 184] width 9 height 9
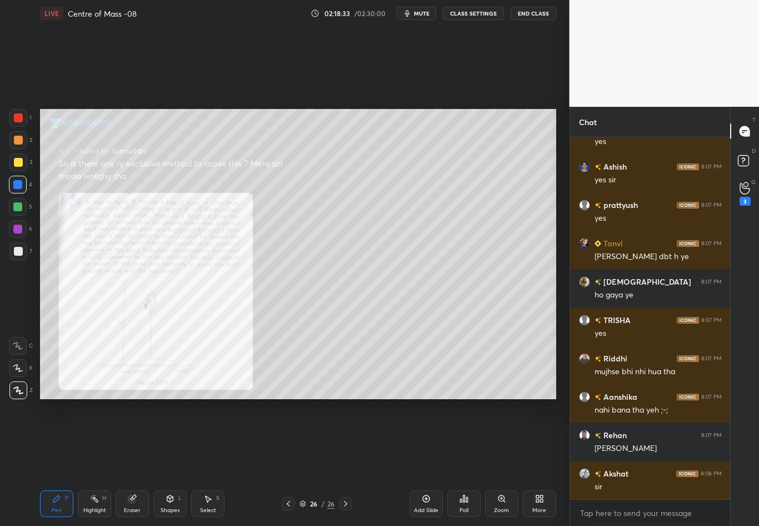
scroll to position [109009, 0]
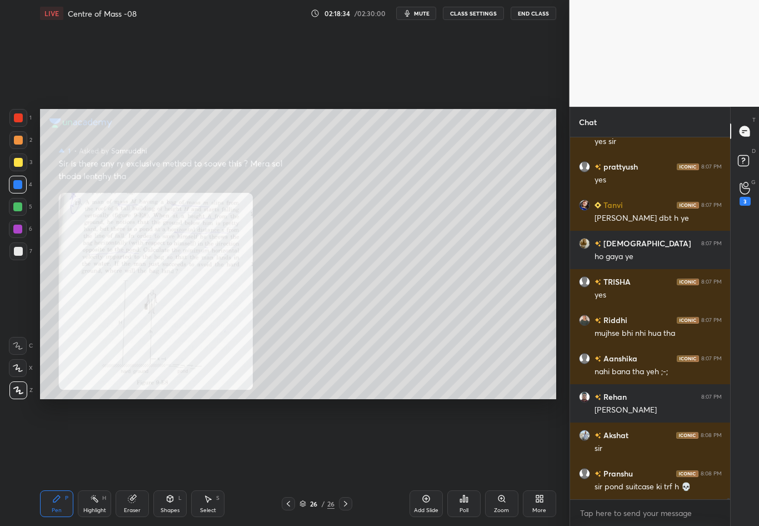
click at [101, 462] on div "Highlight H" at bounding box center [94, 503] width 33 height 27
click at [132, 462] on icon at bounding box center [131, 498] width 7 height 7
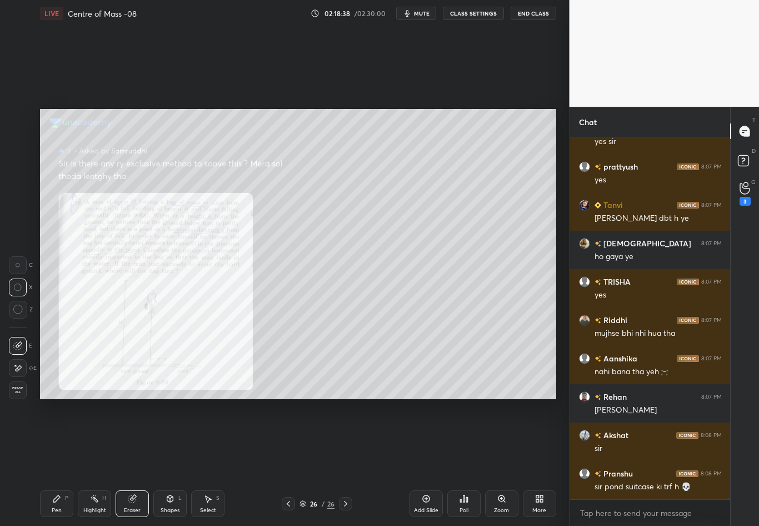
scroll to position [109047, 0]
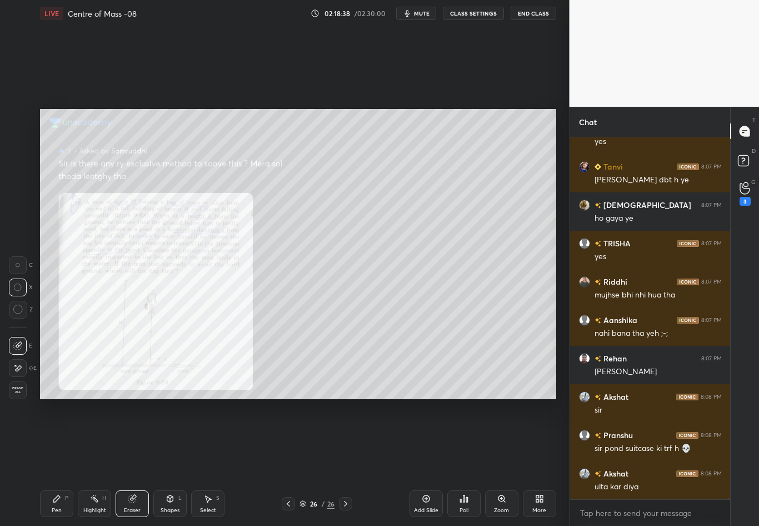
click at [56, 462] on div "Pen P" at bounding box center [56, 503] width 33 height 27
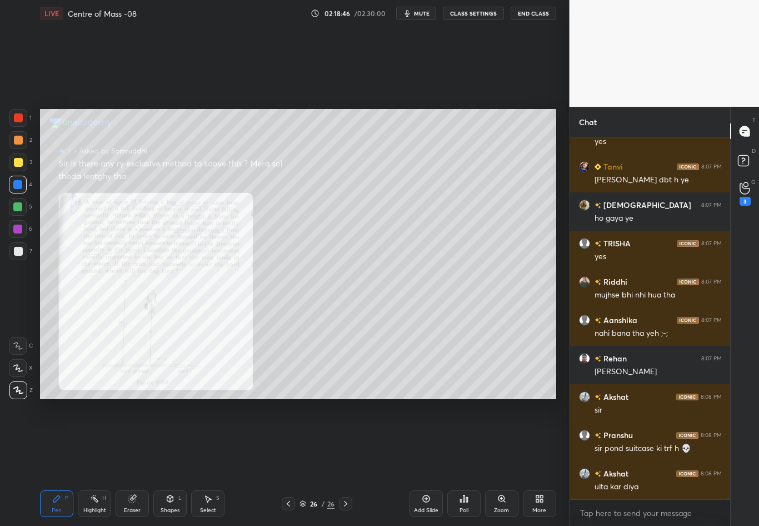
click at [22, 255] on div at bounding box center [18, 251] width 18 height 18
click at [22, 182] on div at bounding box center [17, 184] width 9 height 9
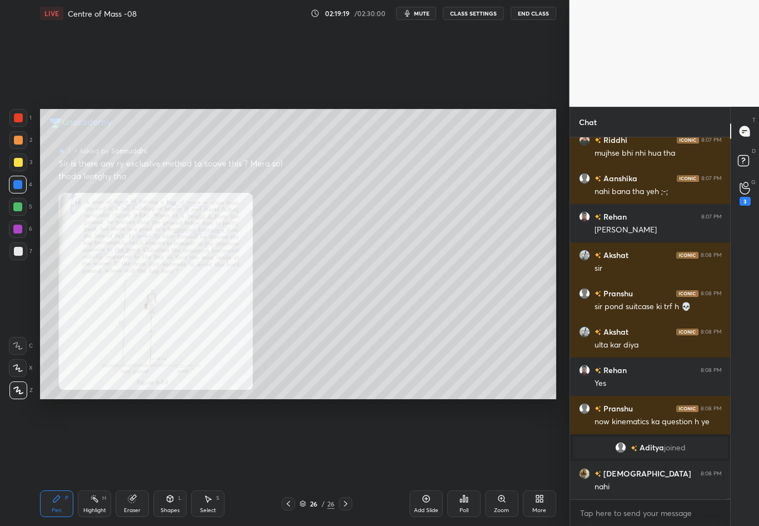
scroll to position [108120, 0]
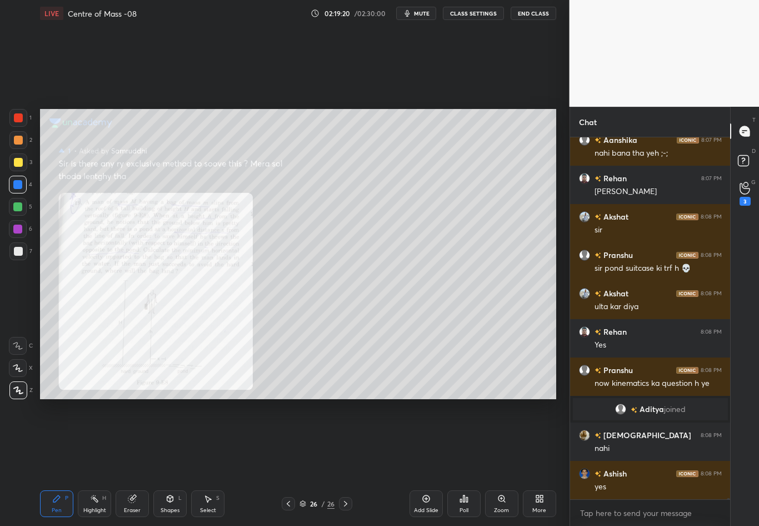
click at [19, 231] on div at bounding box center [17, 229] width 9 height 9
click at [21, 251] on div at bounding box center [18, 251] width 9 height 9
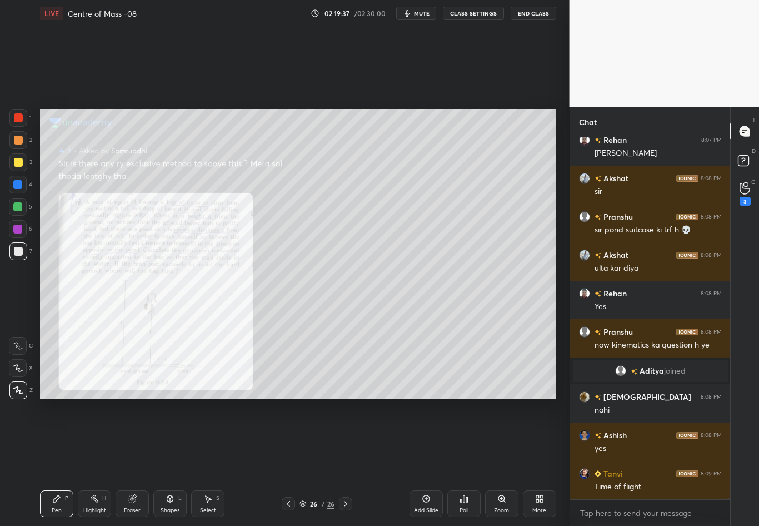
scroll to position [108197, 0]
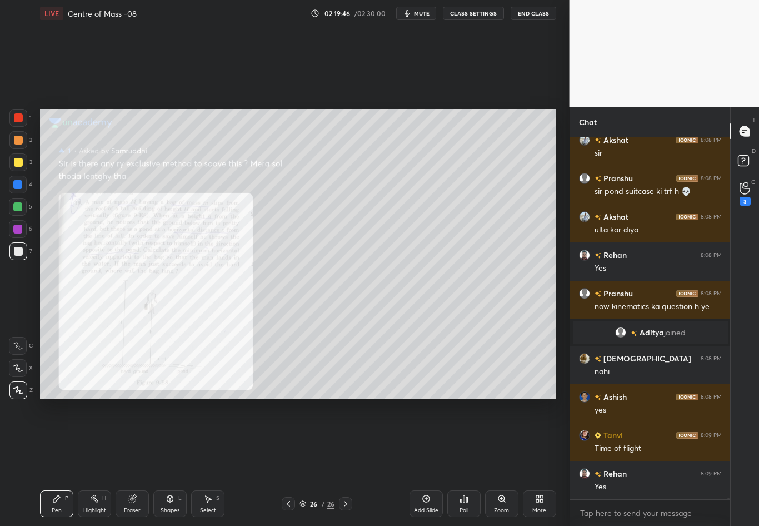
click at [23, 183] on div at bounding box center [18, 185] width 18 height 18
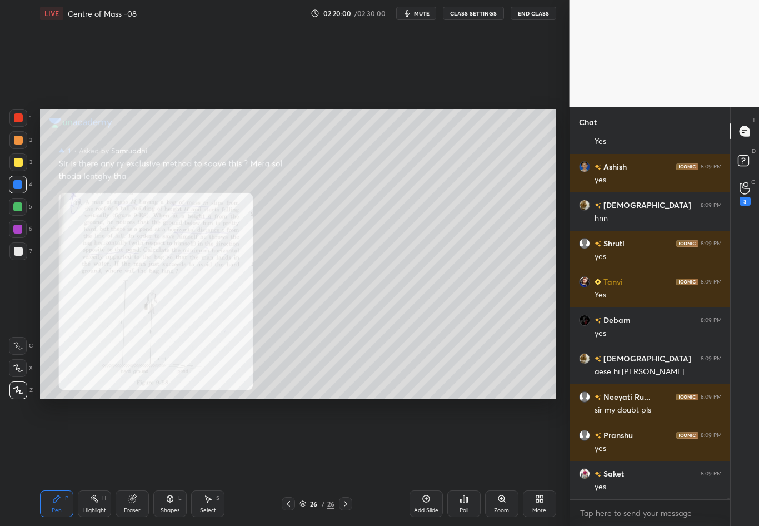
scroll to position [108580, 0]
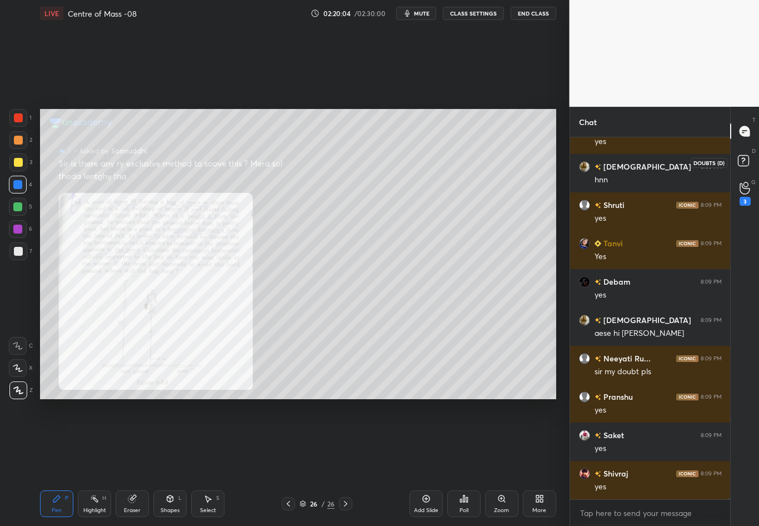
click at [745, 159] on rect at bounding box center [743, 161] width 11 height 11
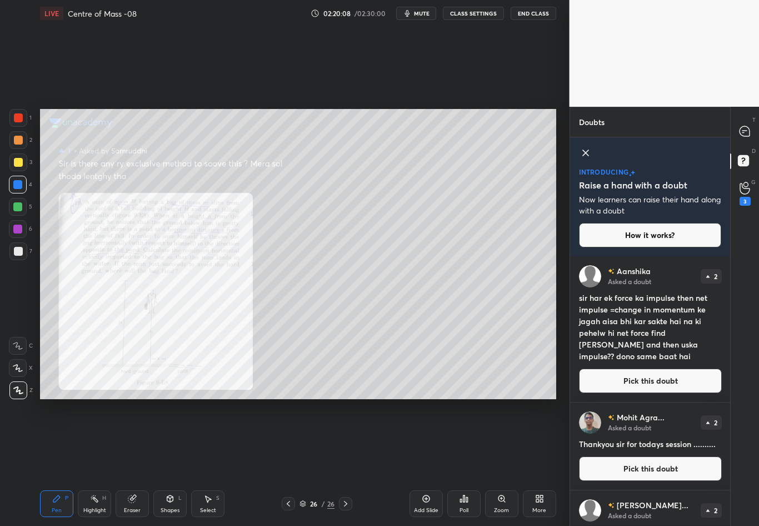
click at [656, 376] on button "Pick this doubt" at bounding box center [650, 380] width 143 height 24
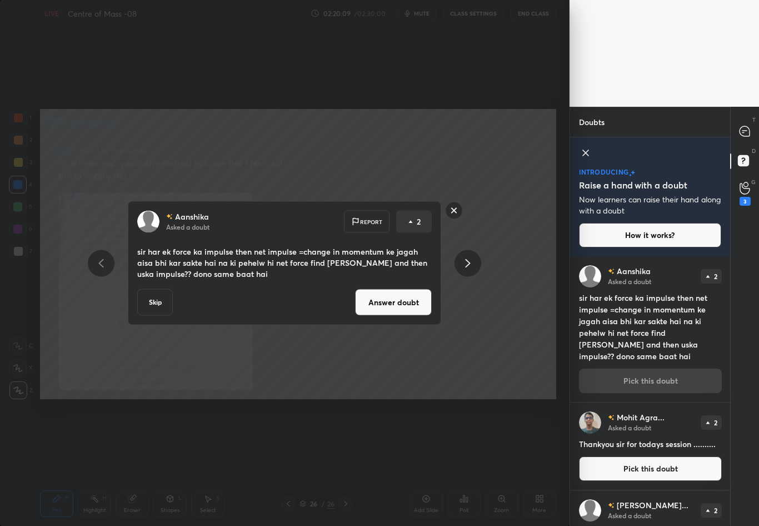
click at [403, 301] on button "Answer doubt" at bounding box center [393, 302] width 77 height 27
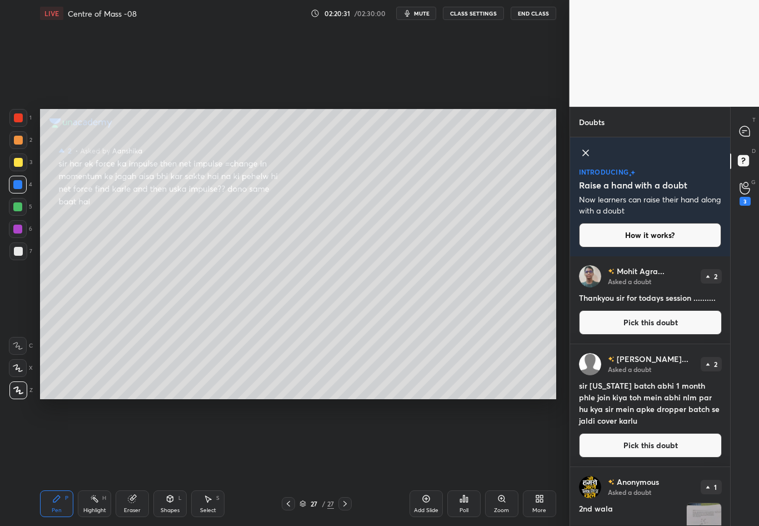
click at [14, 253] on div at bounding box center [18, 251] width 18 height 18
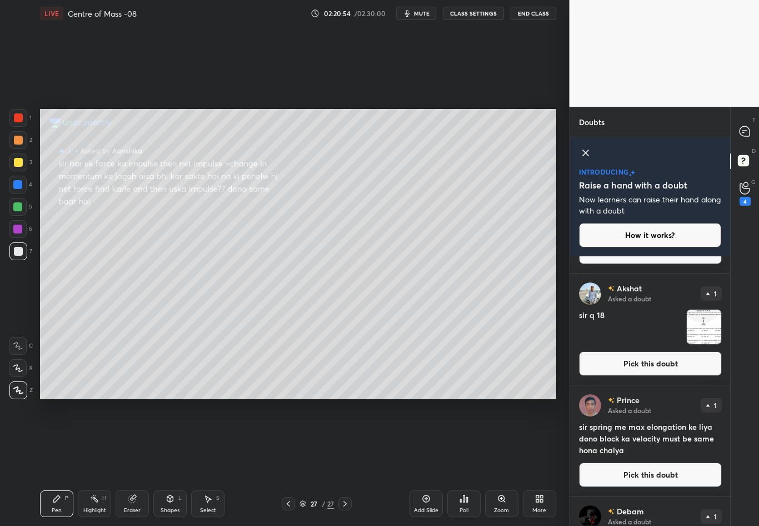
scroll to position [307, 0]
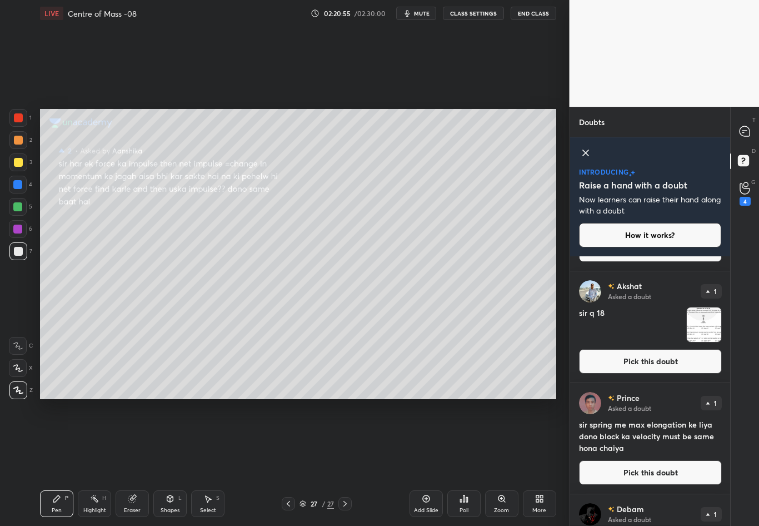
click at [679, 358] on button "Pick this doubt" at bounding box center [650, 361] width 143 height 24
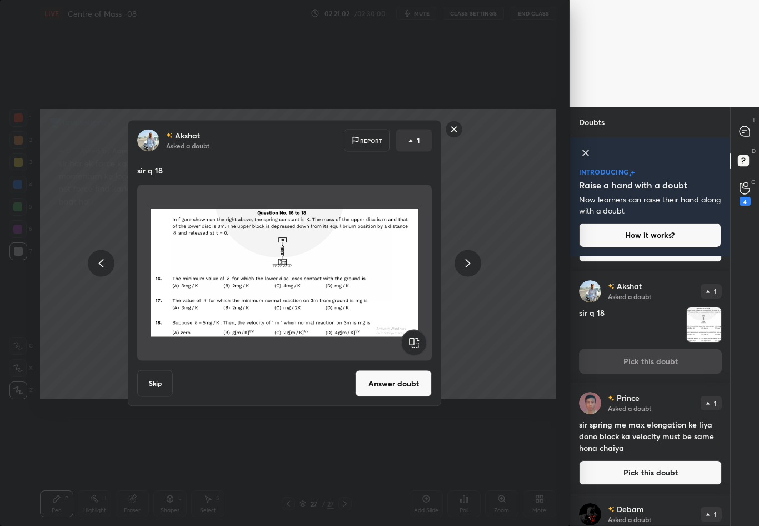
click at [158, 381] on button "Skip" at bounding box center [155, 383] width 36 height 27
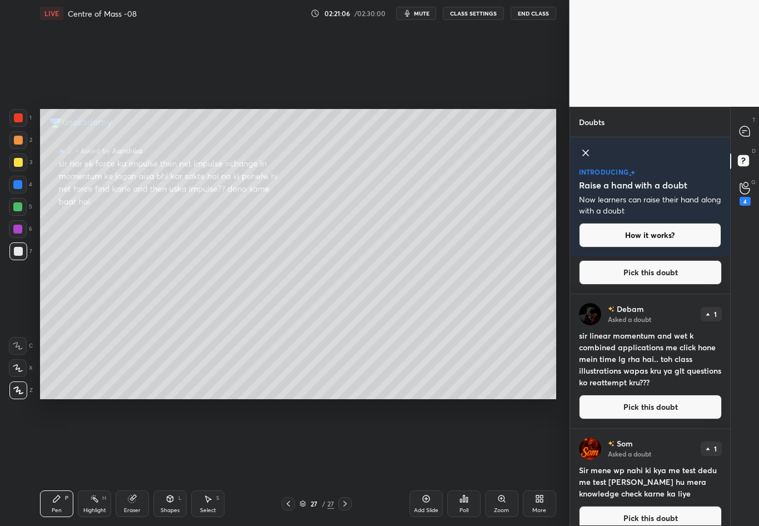
scroll to position [397, 0]
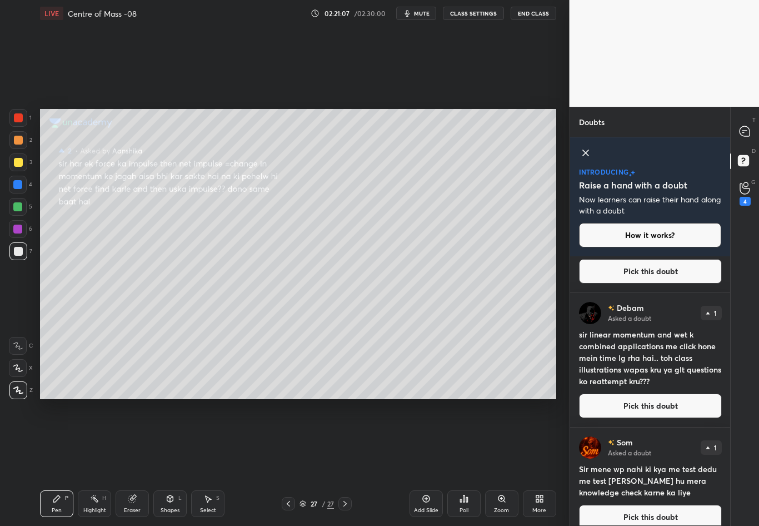
click at [696, 402] on button "Pick this doubt" at bounding box center [650, 405] width 143 height 24
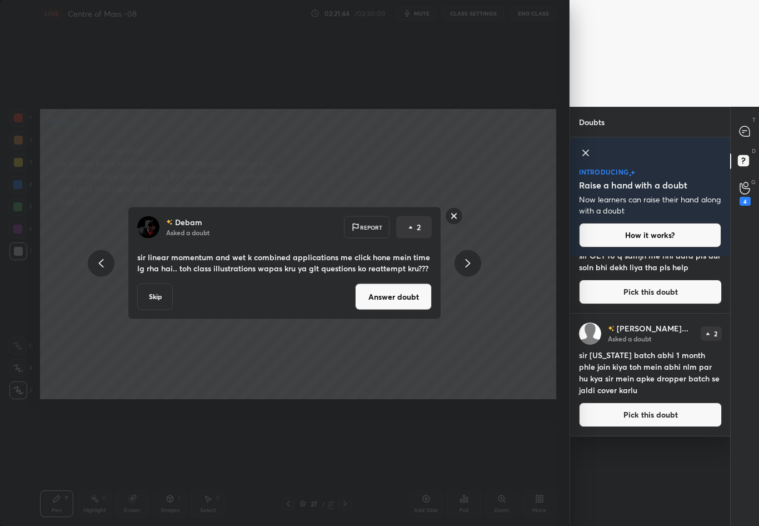
scroll to position [0, 0]
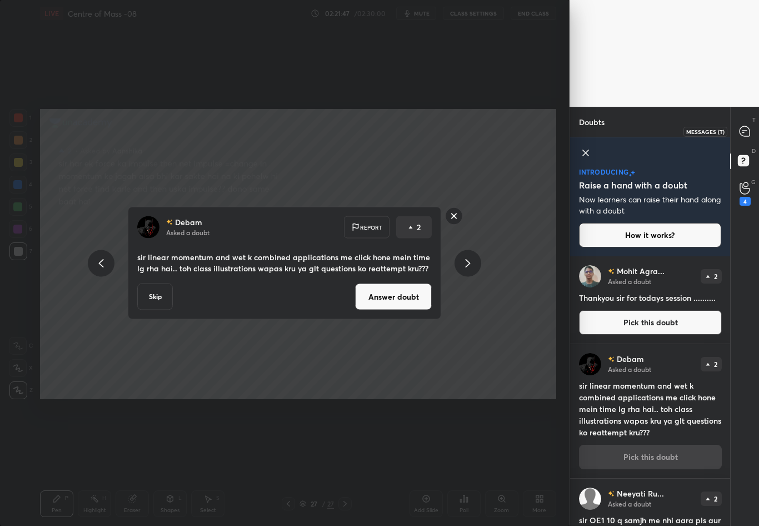
click at [747, 129] on icon at bounding box center [745, 131] width 10 height 10
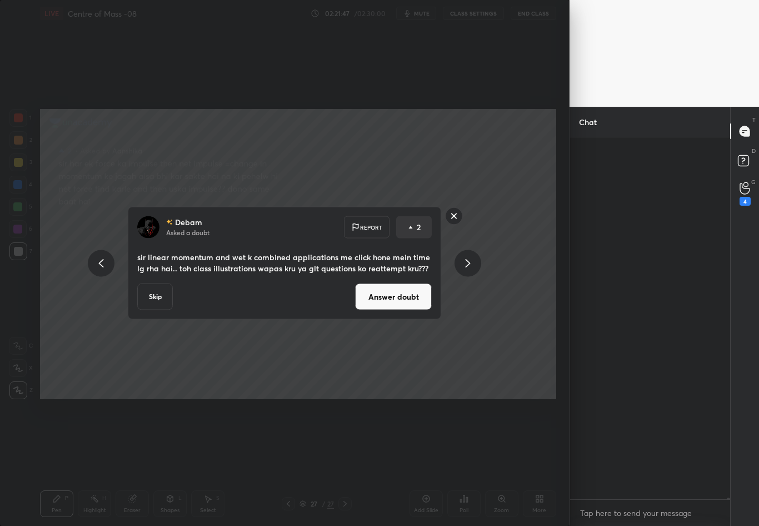
scroll to position [358, 157]
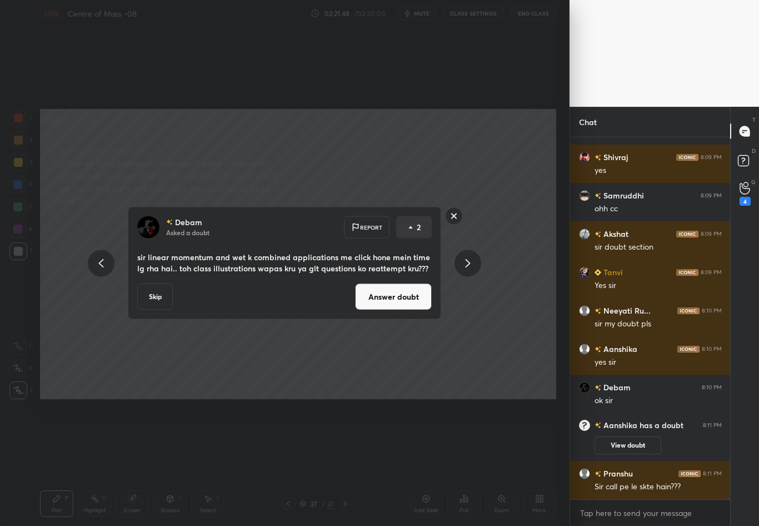
click at [149, 305] on button "Skip" at bounding box center [155, 296] width 36 height 27
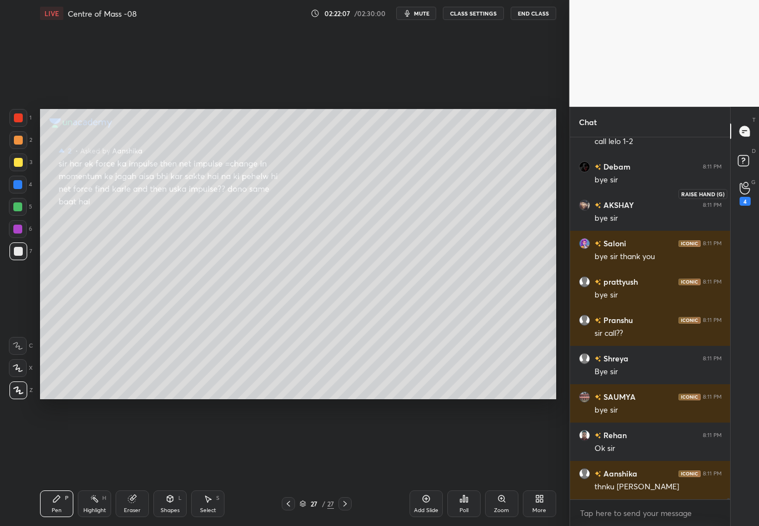
scroll to position [109278, 0]
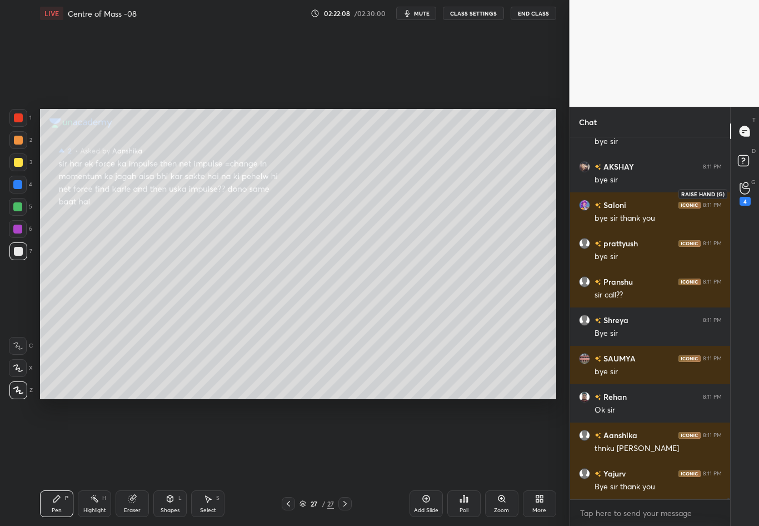
click at [745, 186] on icon at bounding box center [745, 188] width 11 height 13
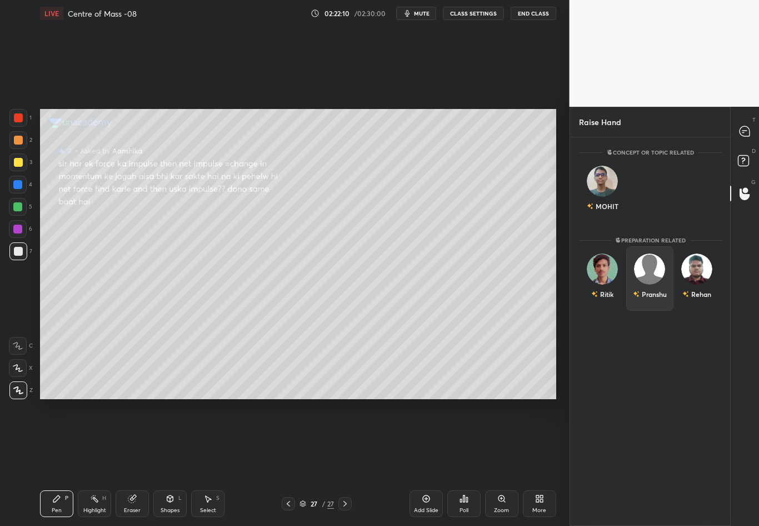
click at [647, 265] on img "grid" at bounding box center [649, 268] width 31 height 31
click at [635, 303] on button "INVITE" at bounding box center [649, 302] width 37 height 14
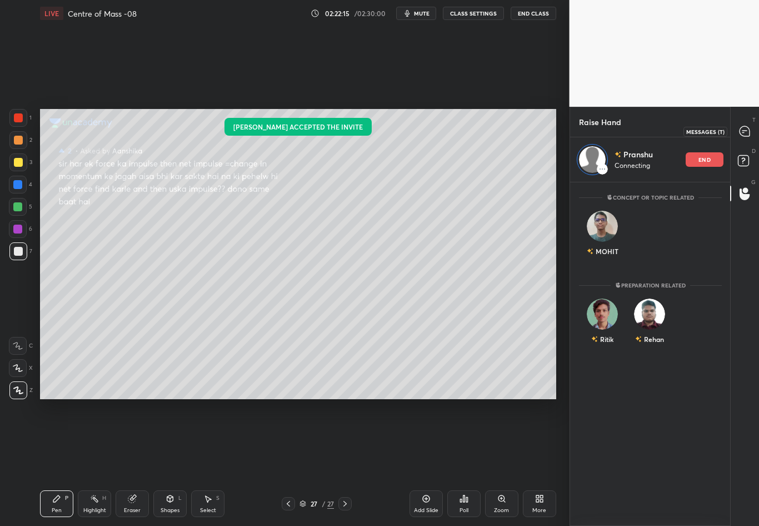
click at [752, 124] on div at bounding box center [745, 131] width 22 height 20
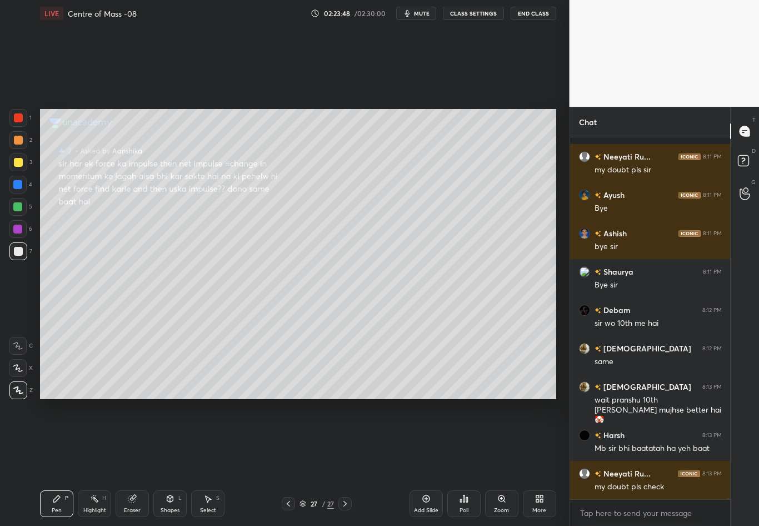
scroll to position [109884, 0]
drag, startPoint x: 532, startPoint y: 12, endPoint x: 532, endPoint y: 471, distance: 459.6
click at [532, 12] on button "End Class" at bounding box center [534, 13] width 46 height 13
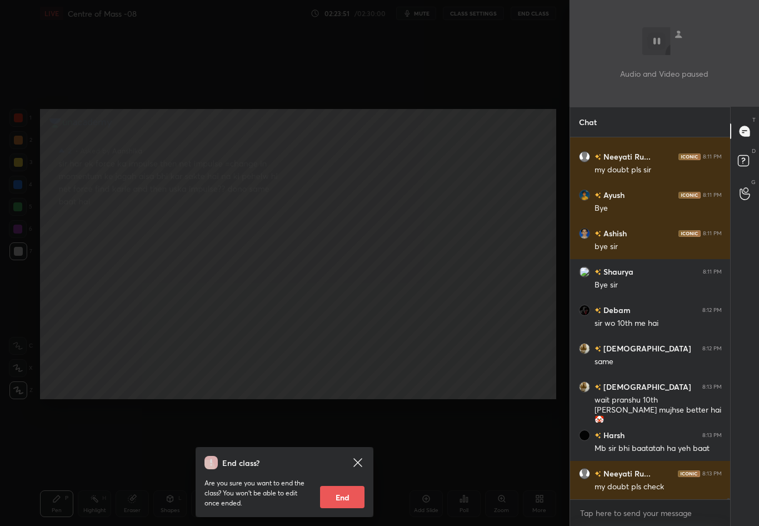
click at [335, 462] on button "End" at bounding box center [342, 497] width 44 height 22
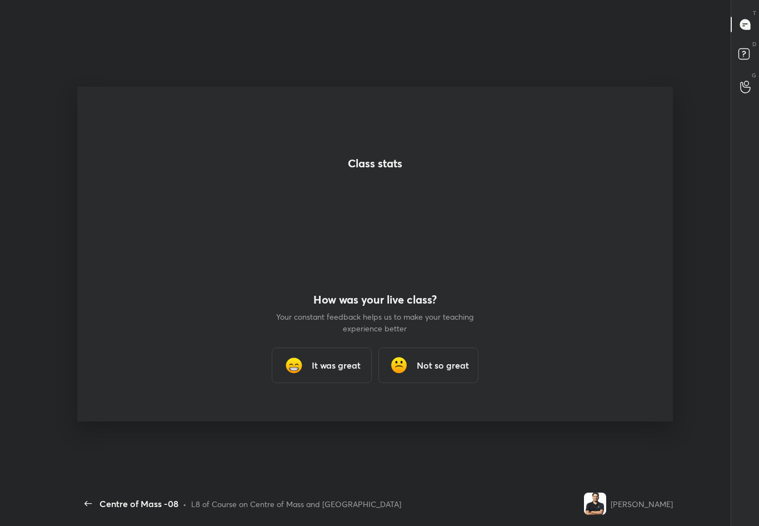
scroll to position [0, 0]
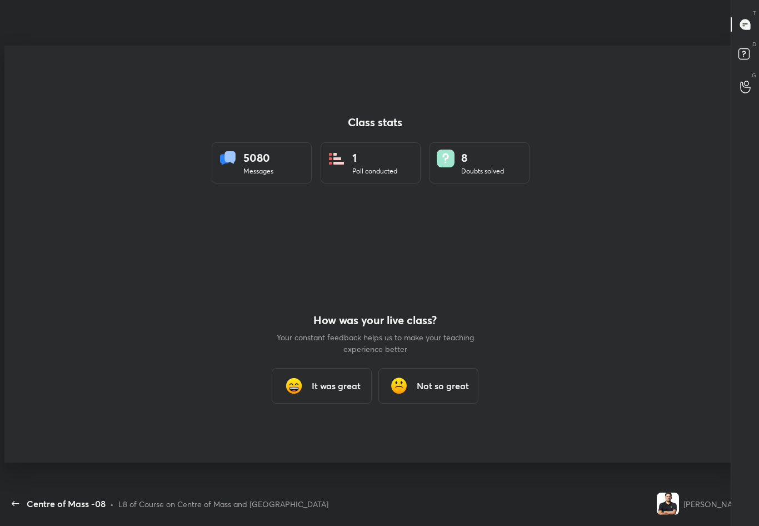
click at [342, 383] on h3 "It was great" at bounding box center [336, 385] width 49 height 13
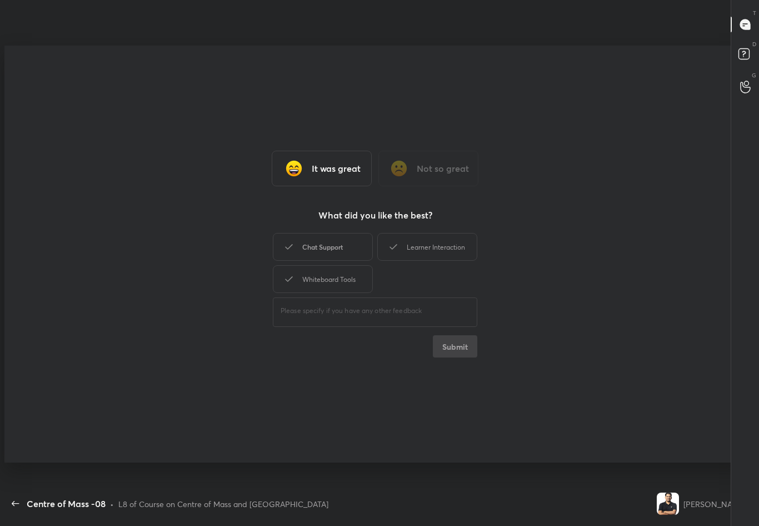
click at [355, 255] on div "Chat Support" at bounding box center [323, 247] width 100 height 28
click at [462, 340] on button "Submit" at bounding box center [455, 346] width 44 height 22
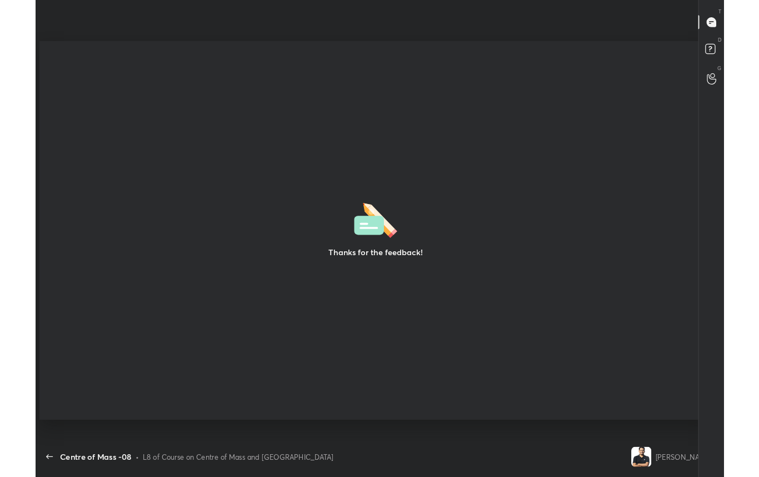
scroll to position [55166, 54822]
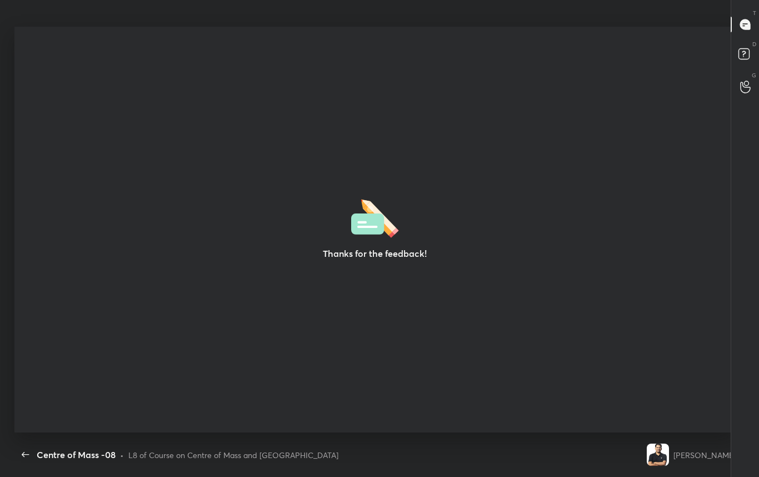
type textarea "x"
